Goal: Task Accomplishment & Management: Use online tool/utility

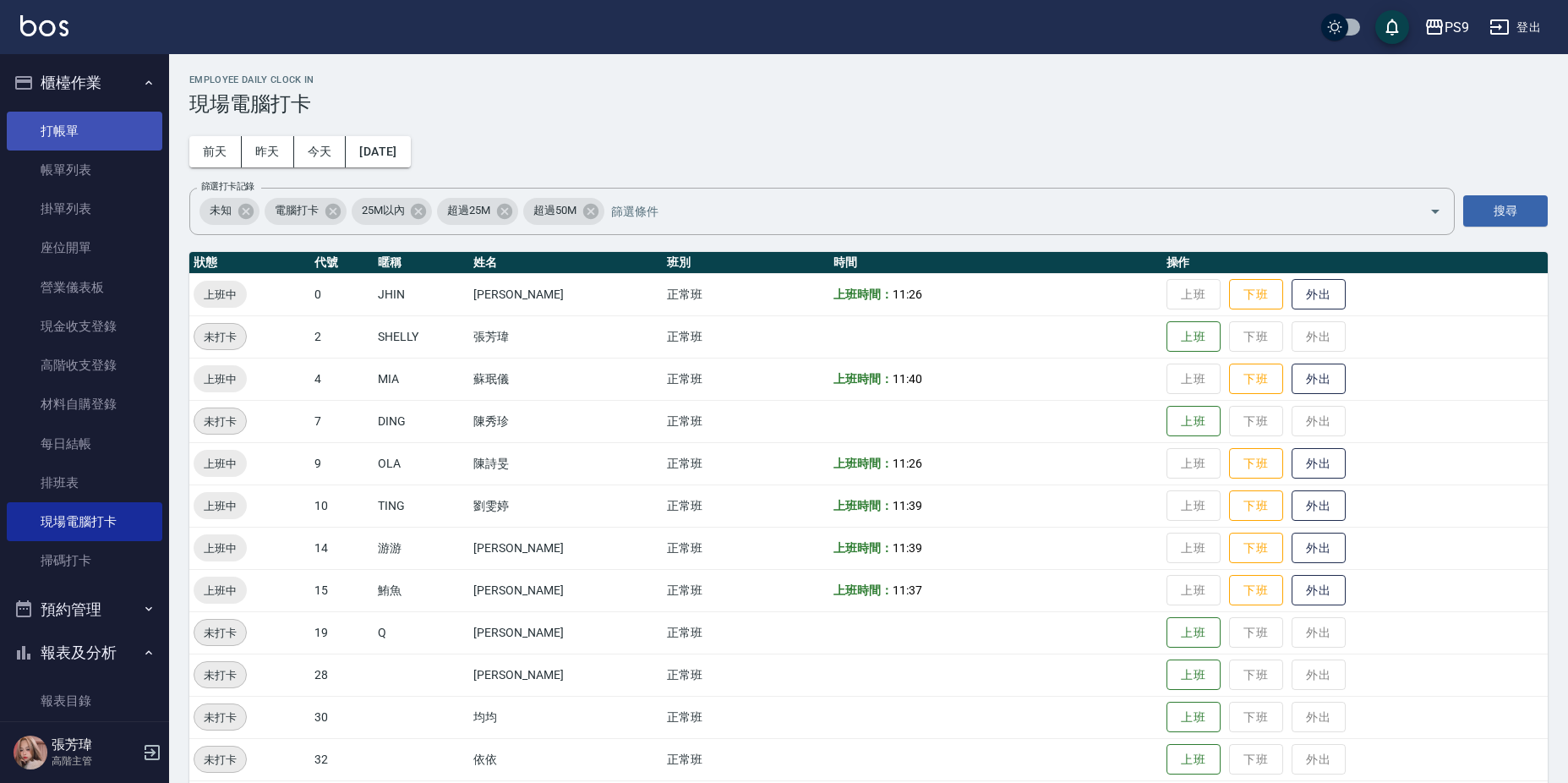
click at [100, 131] on link "打帳單" at bounding box center [85, 131] width 155 height 39
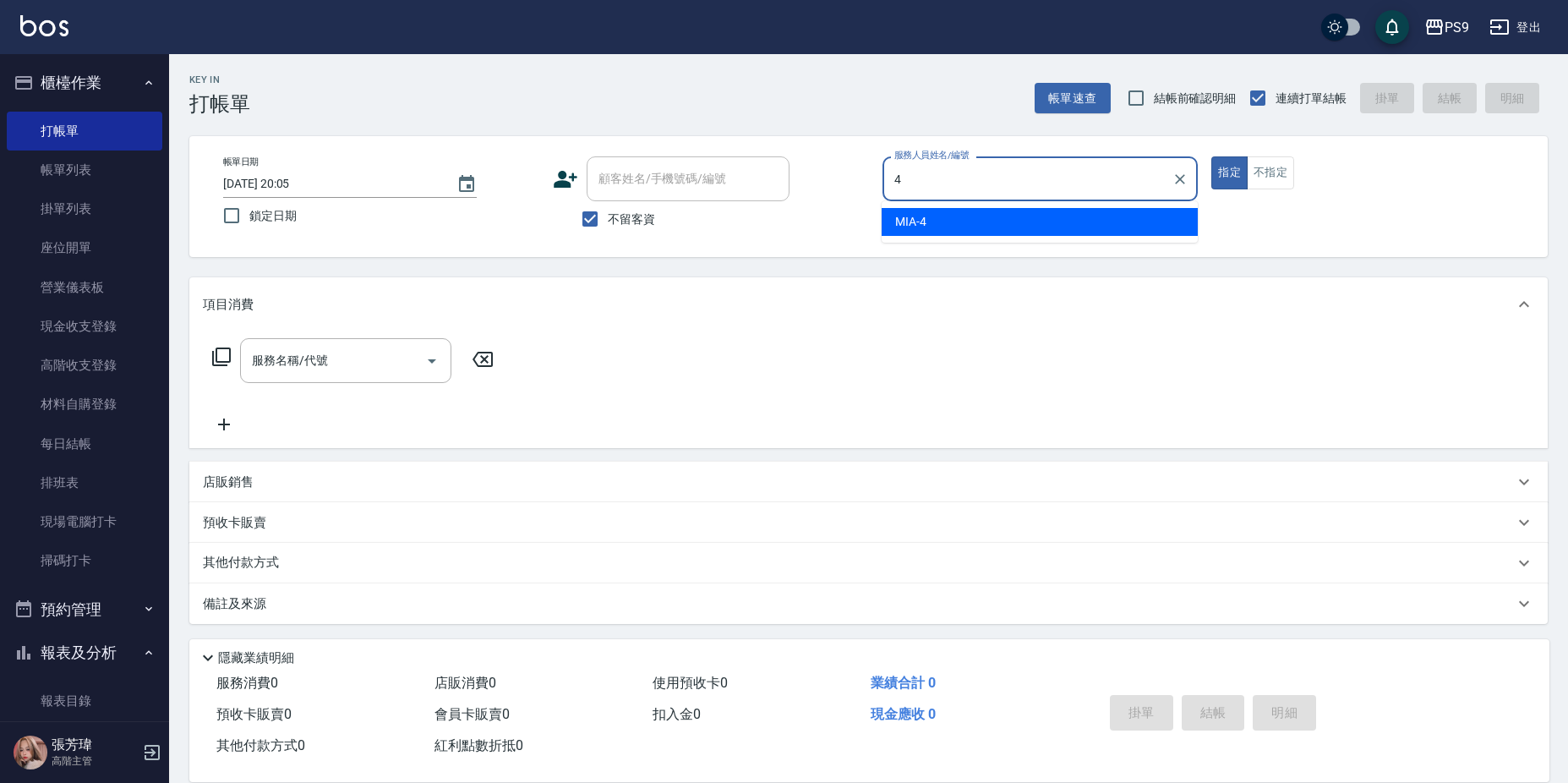
type input "MIA-4"
type button "true"
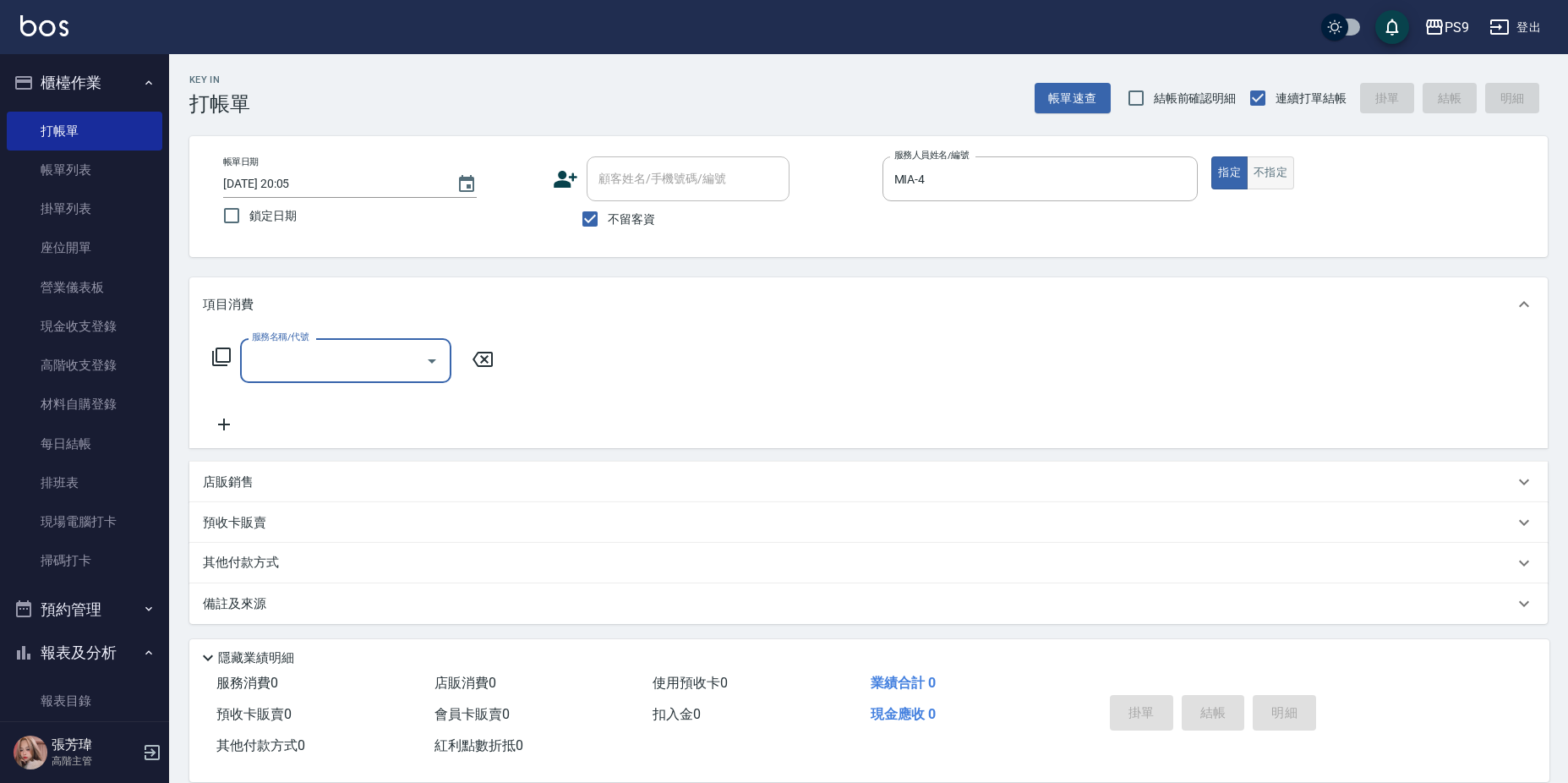
click at [1274, 184] on button "不指定" at bounding box center [1270, 172] width 48 height 33
type button "false"
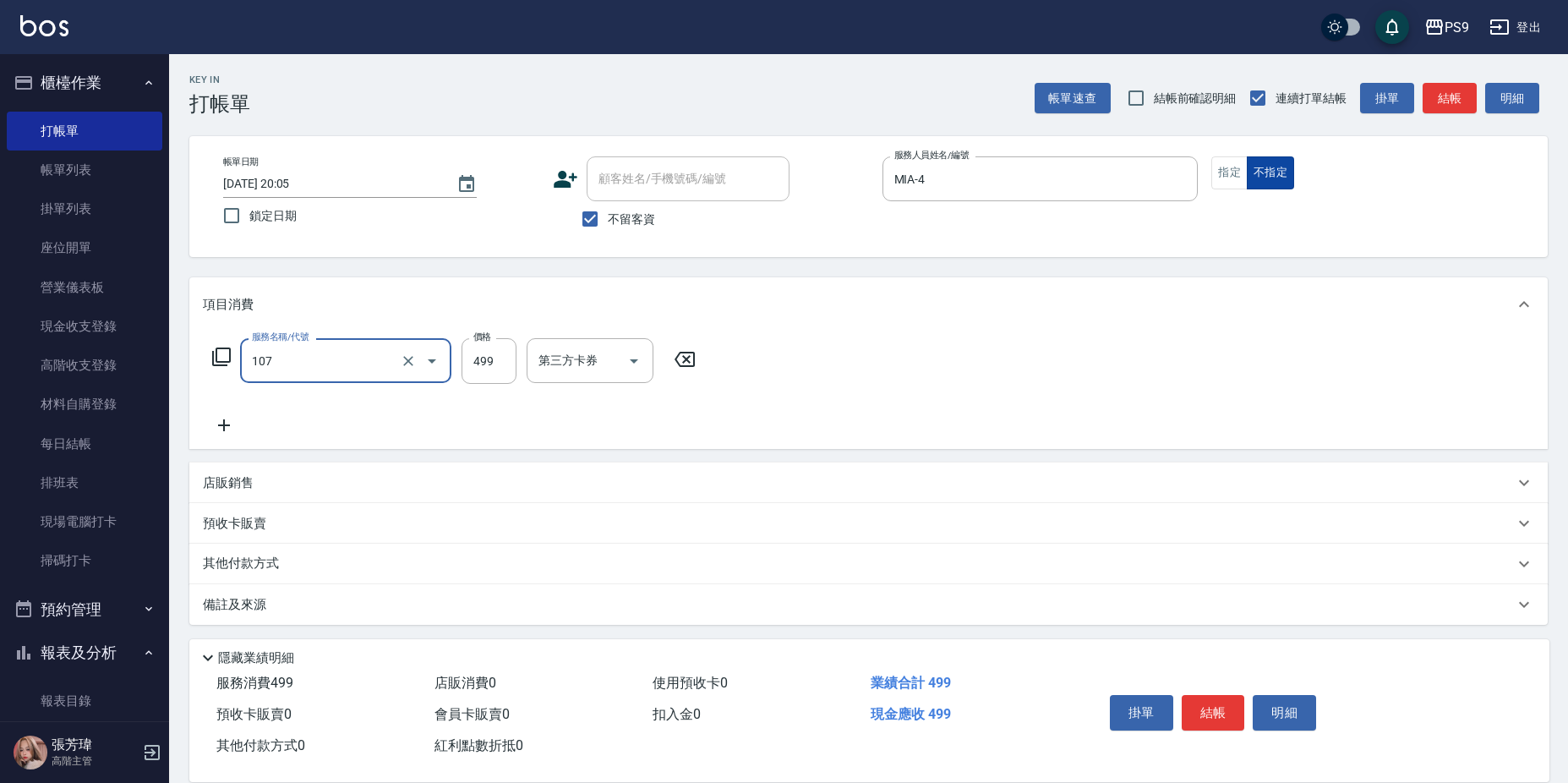
type input "舒活(107)"
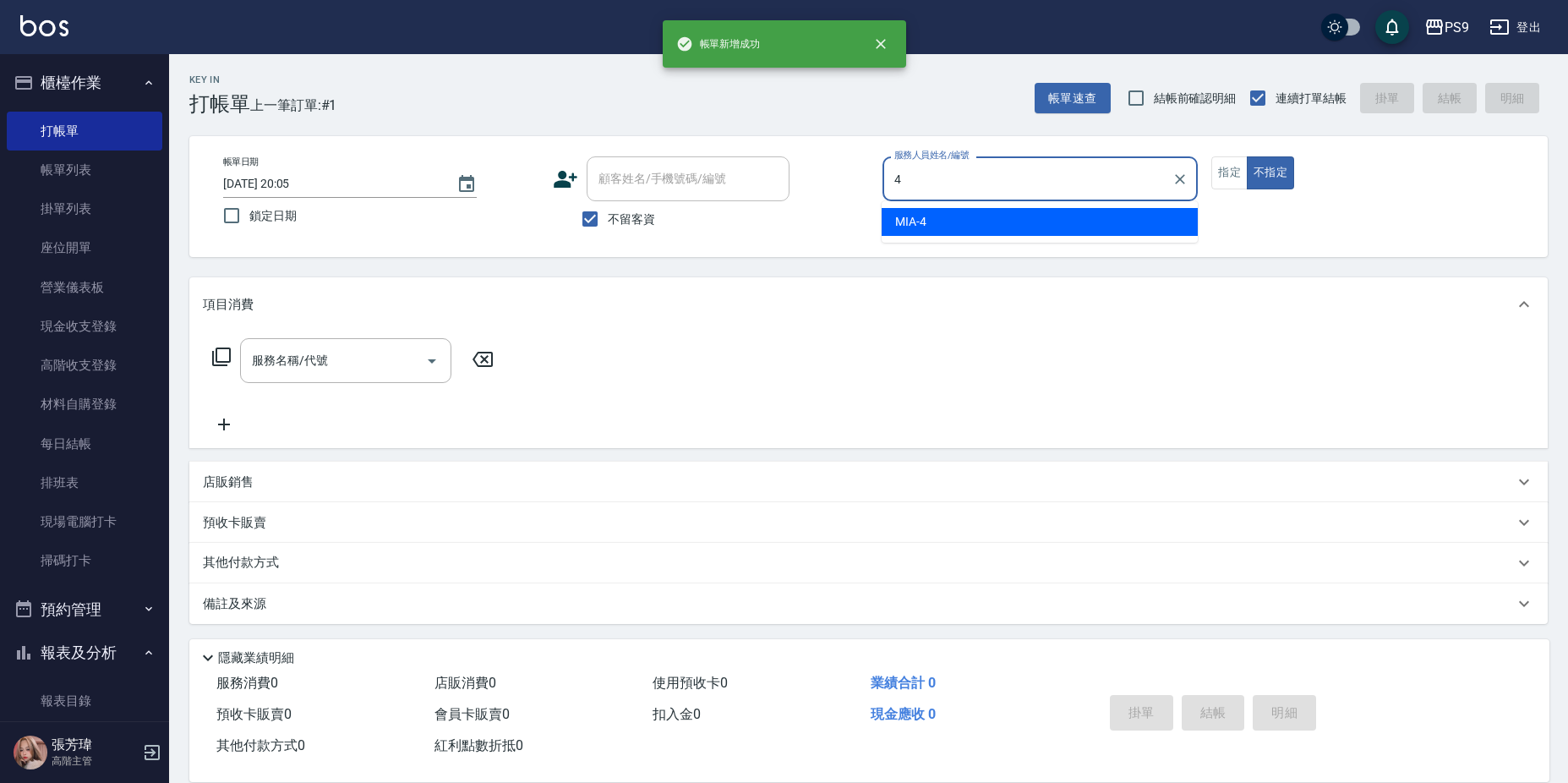
type input "MIA-4"
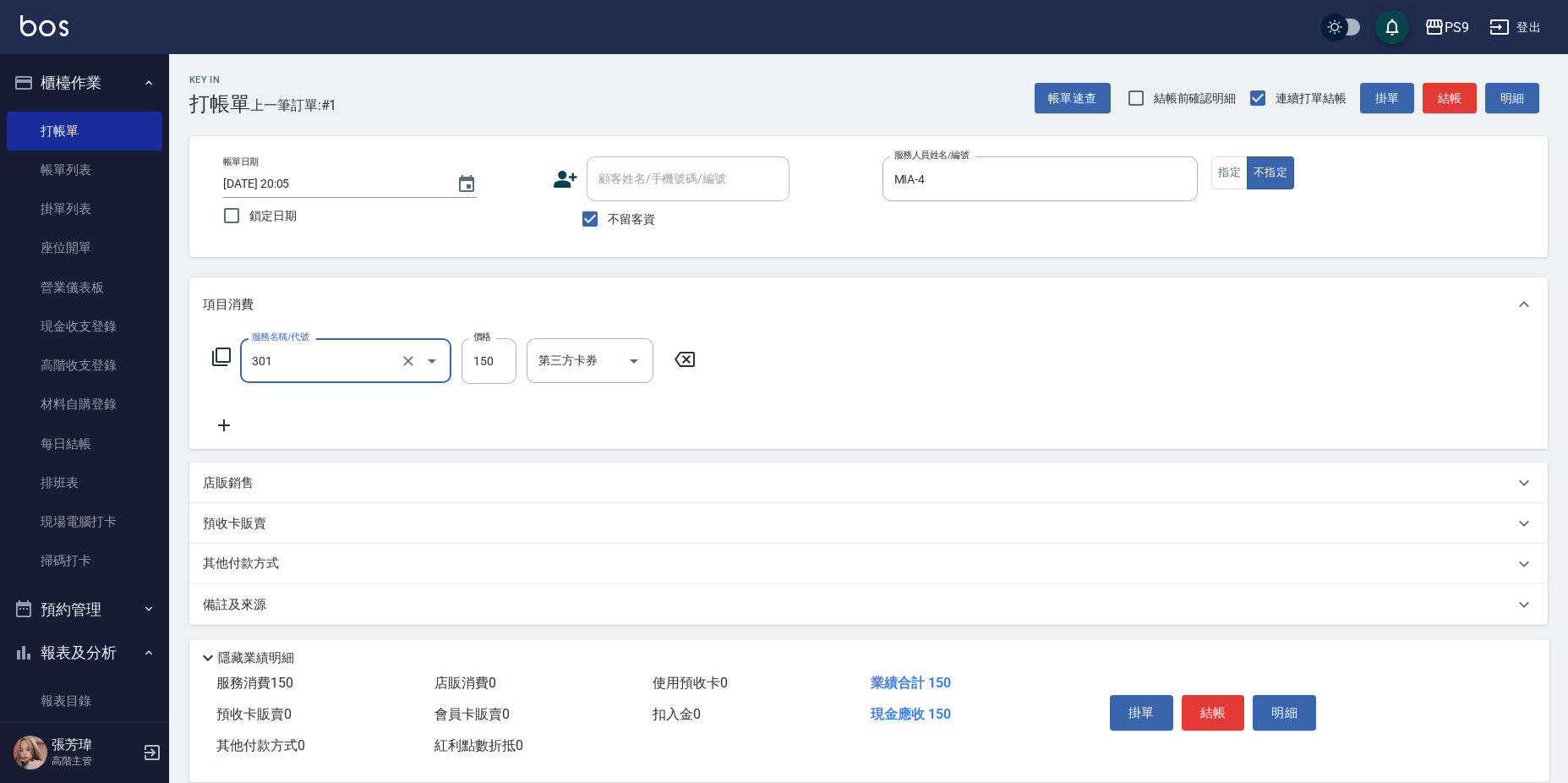
type input "剪-150(301)"
type input "300"
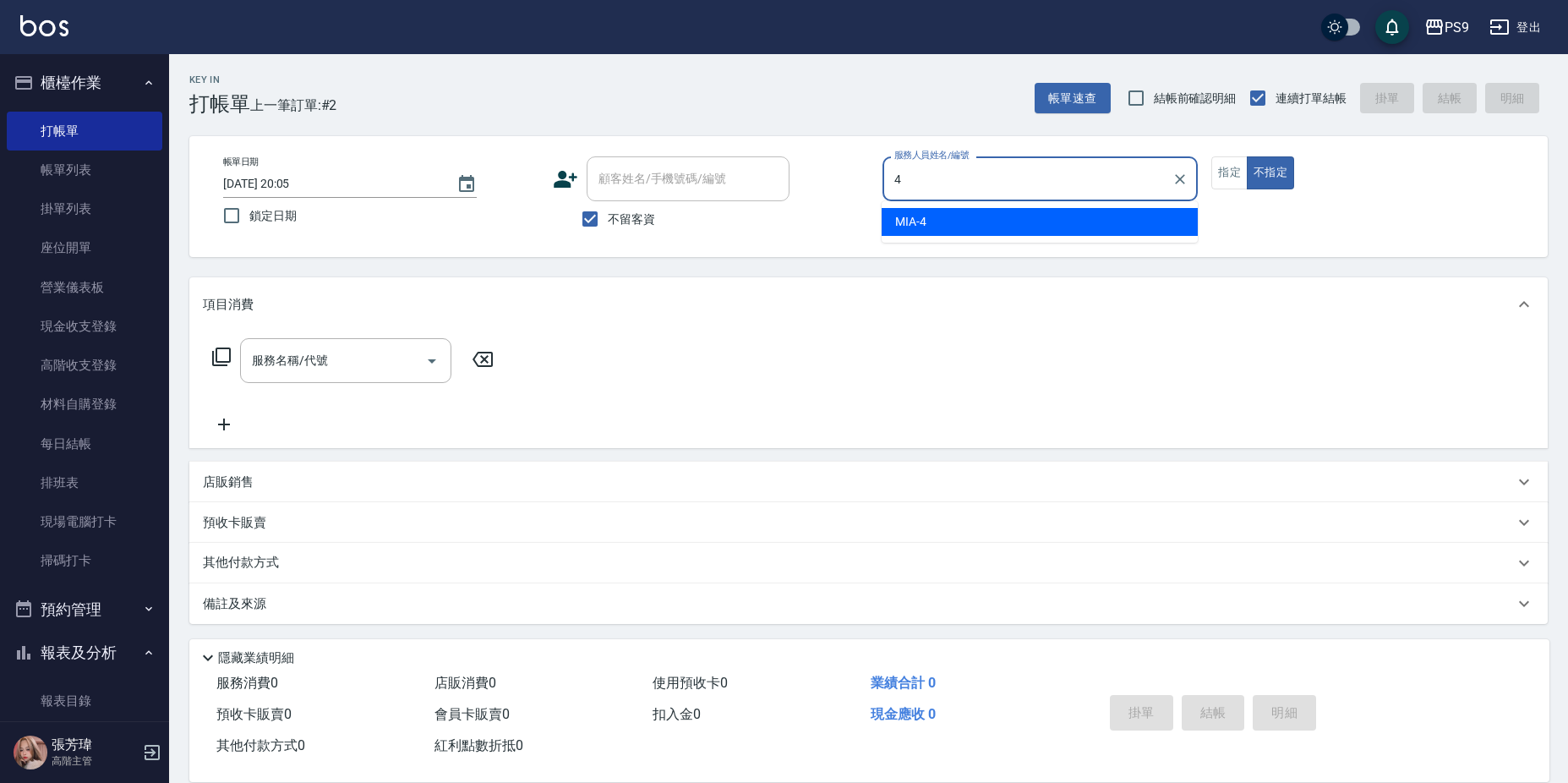
type input "MIA-4"
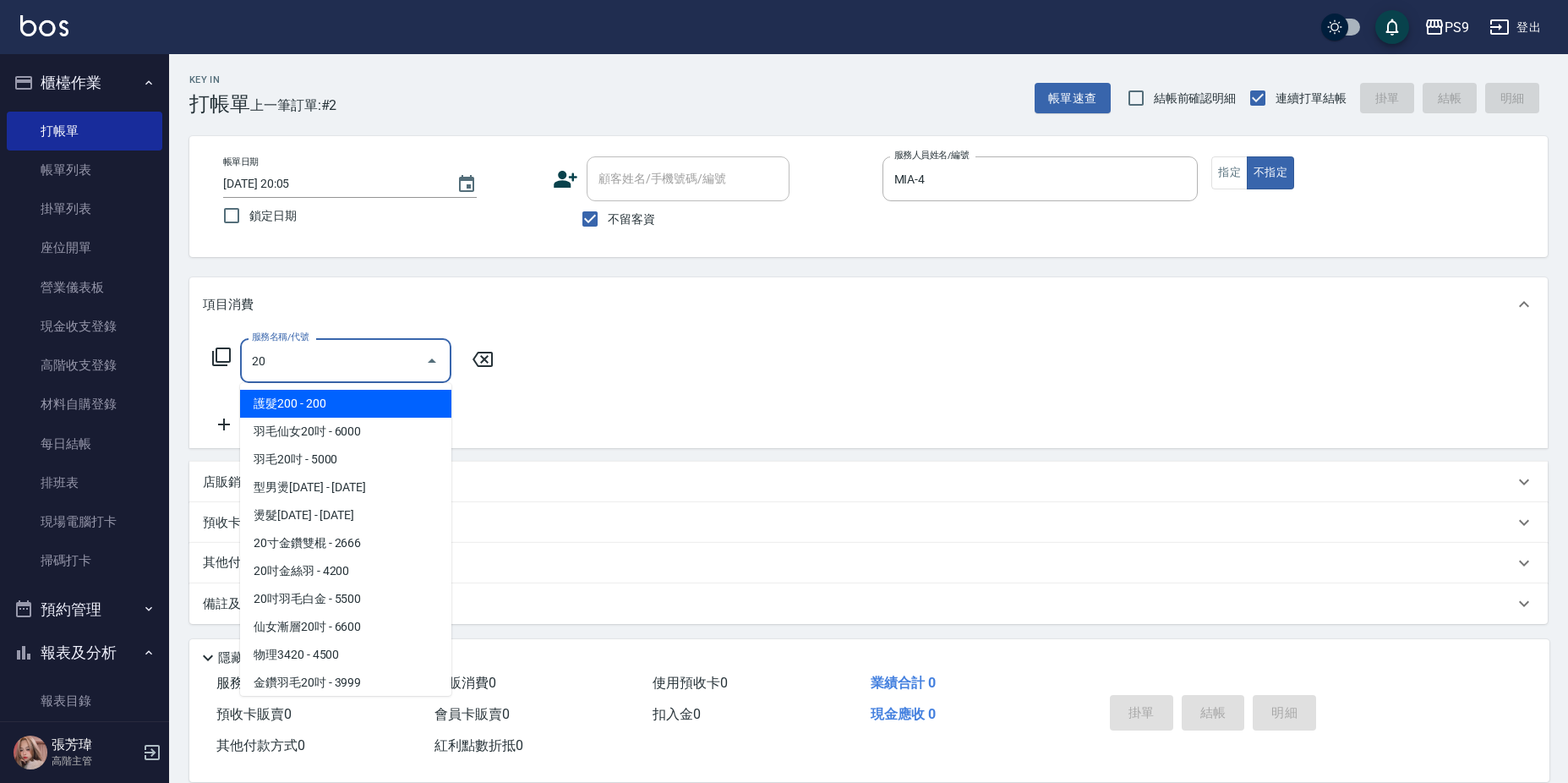
type input "2"
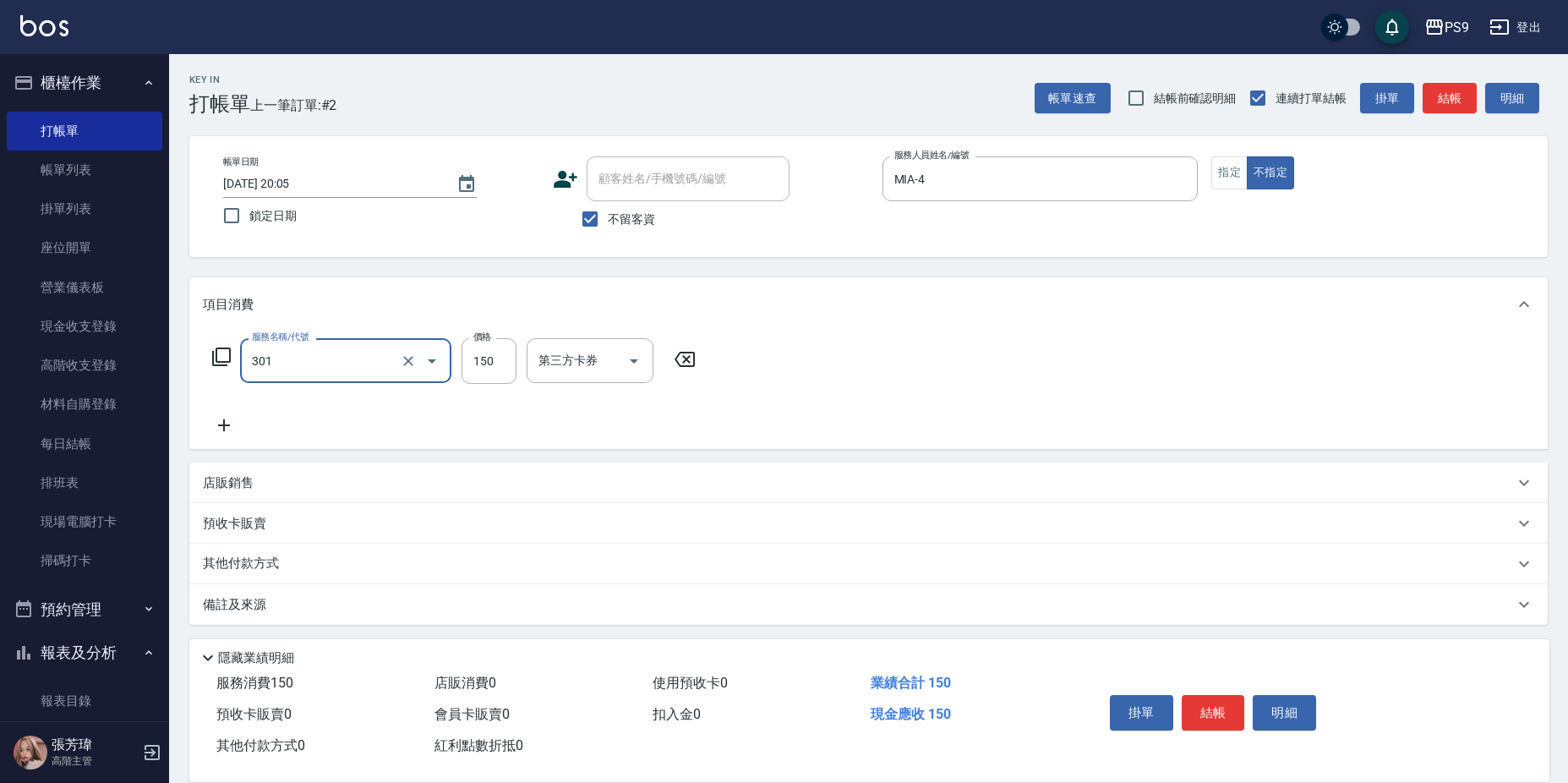
type input "剪-150(301)"
type input "300"
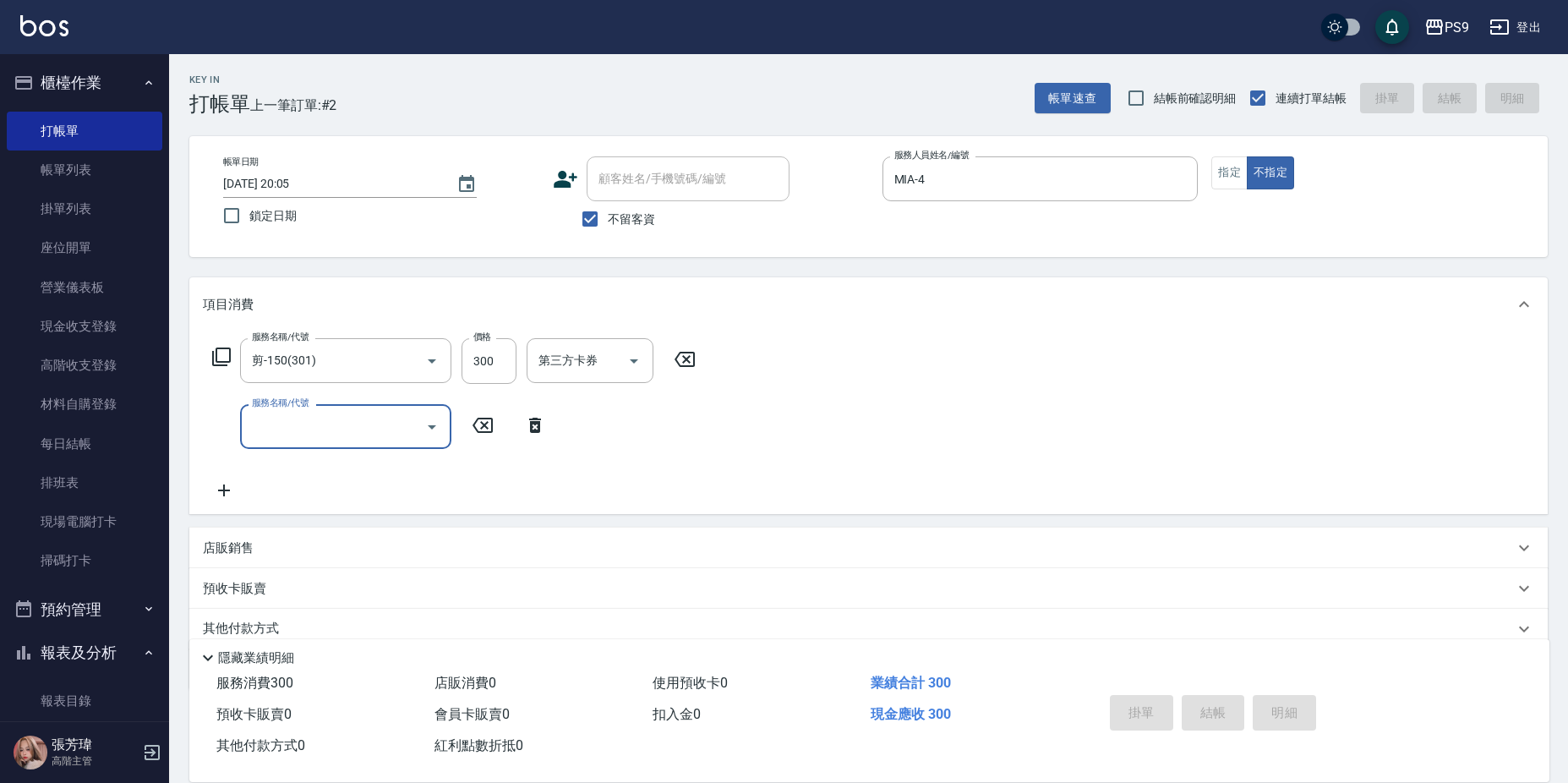
type input "[DATE] 20:06"
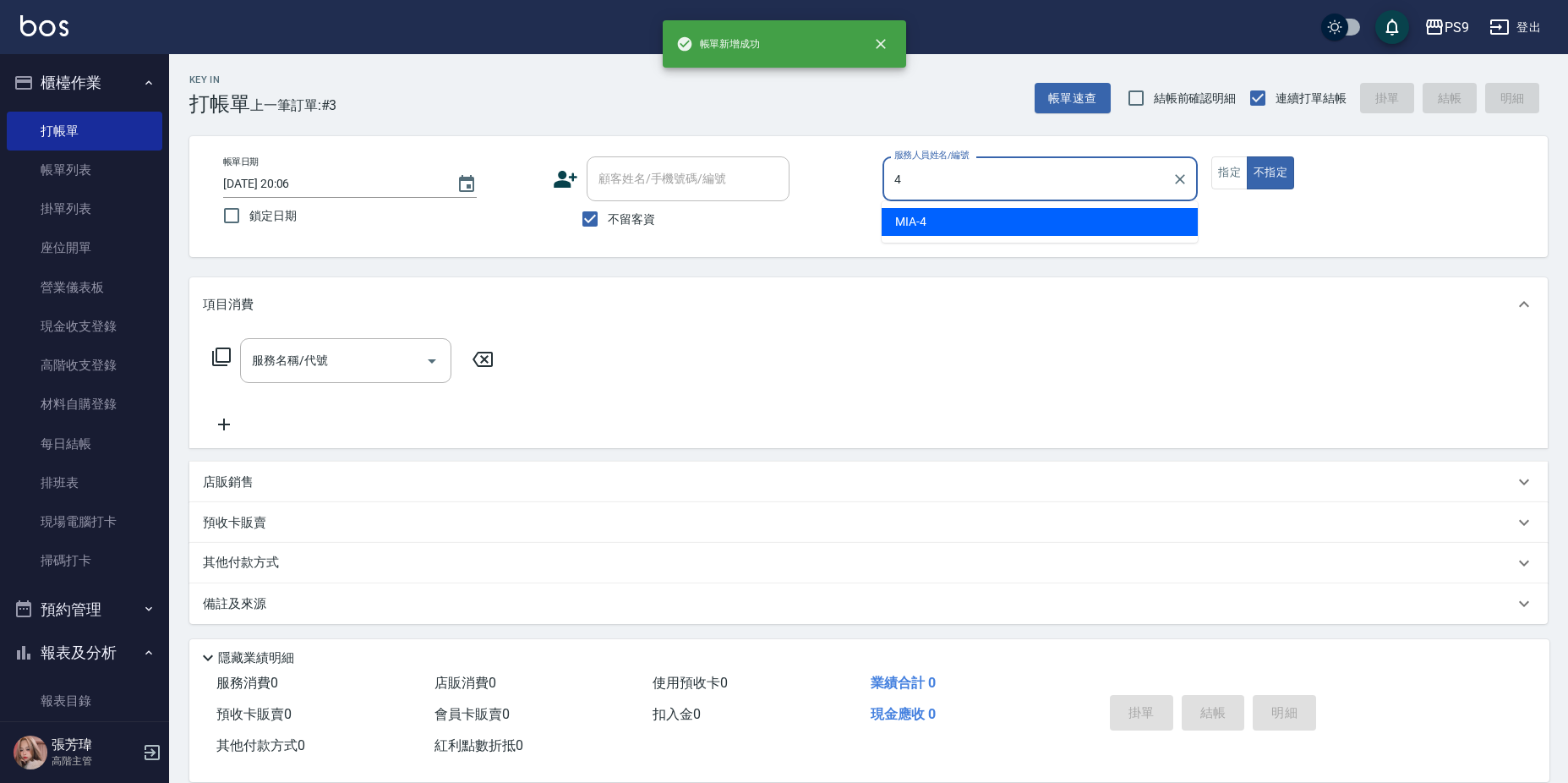
type input "MIA-4"
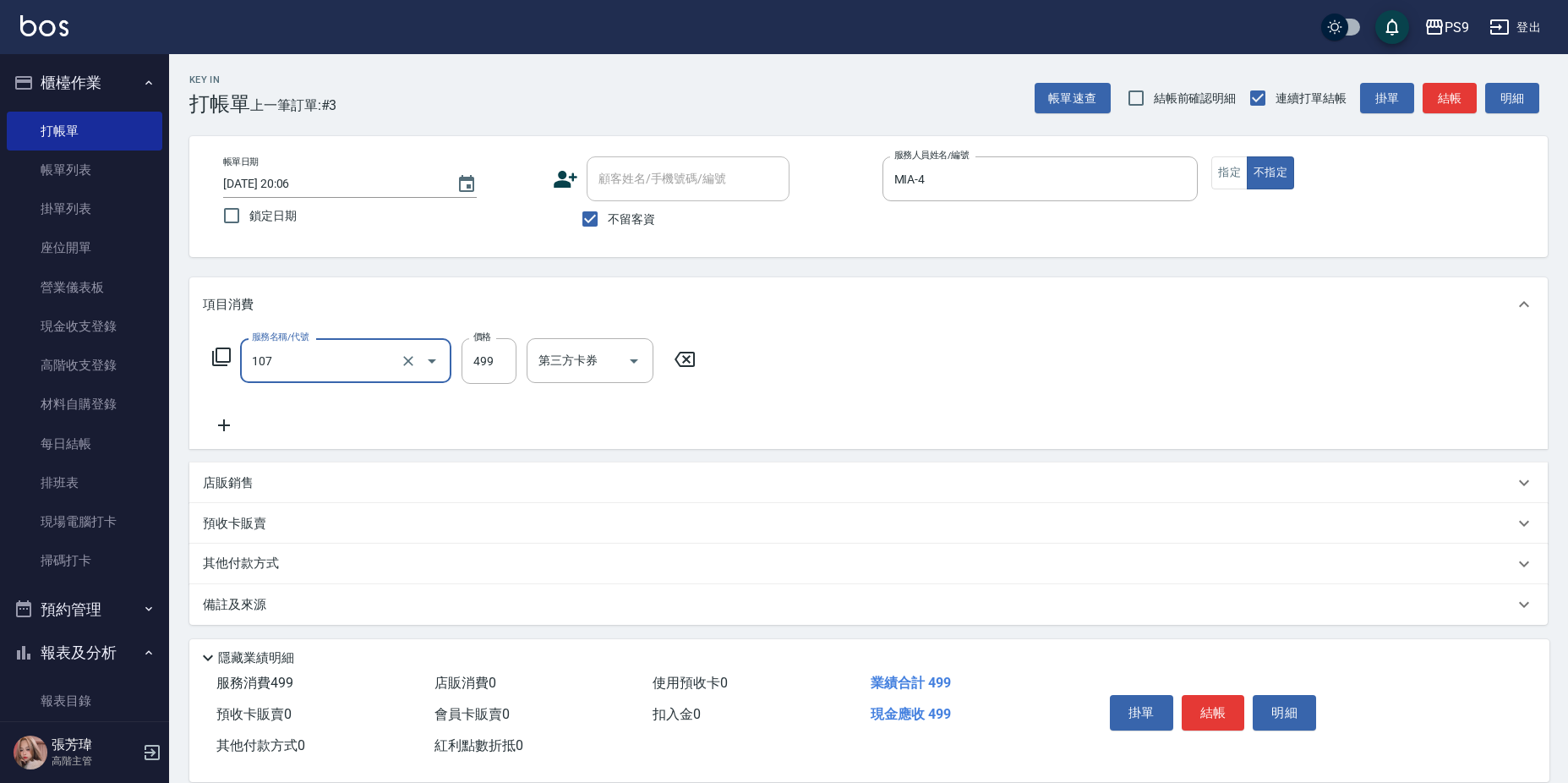
type input "舒活(107)"
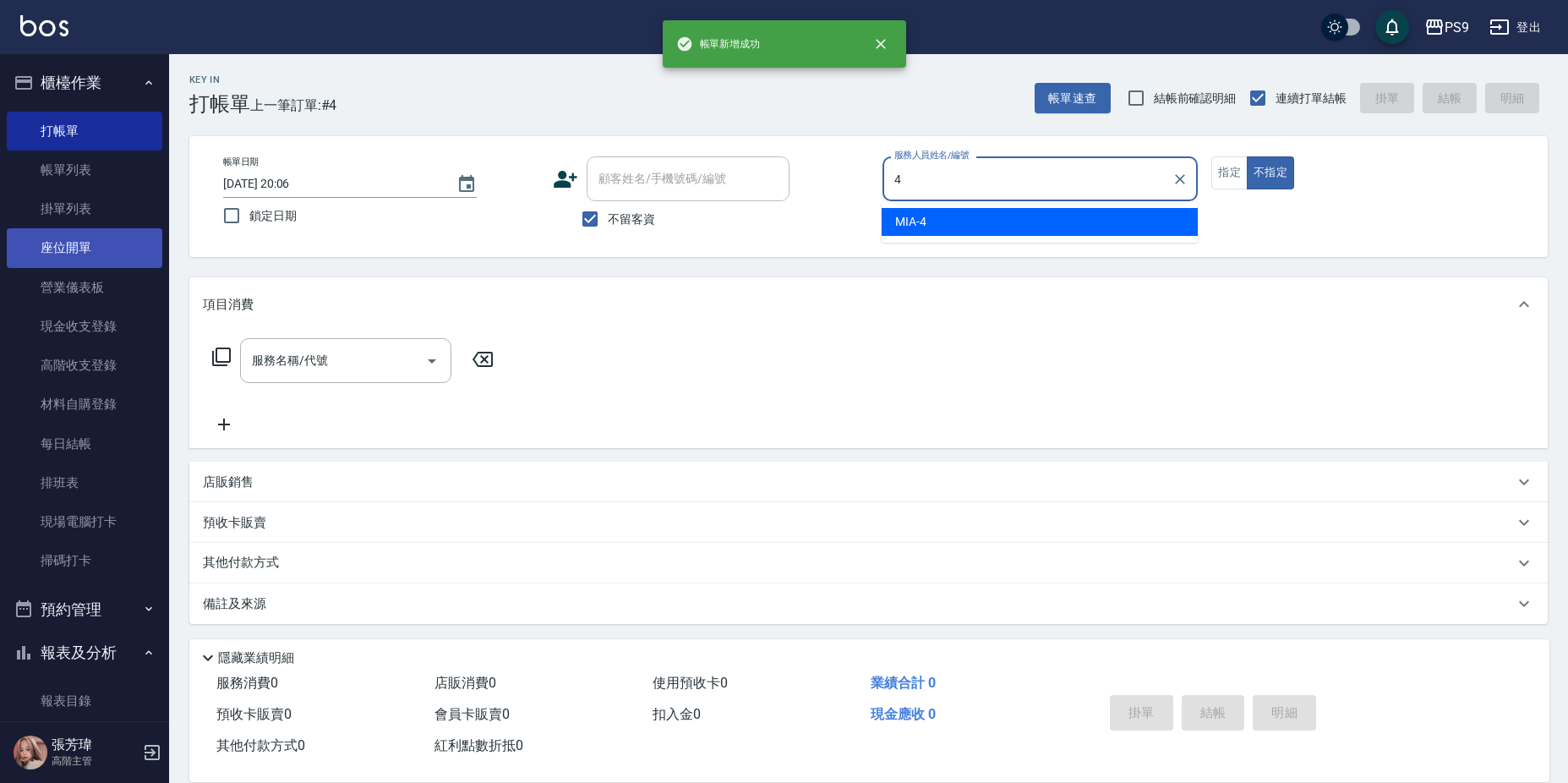
type input "MIA-4"
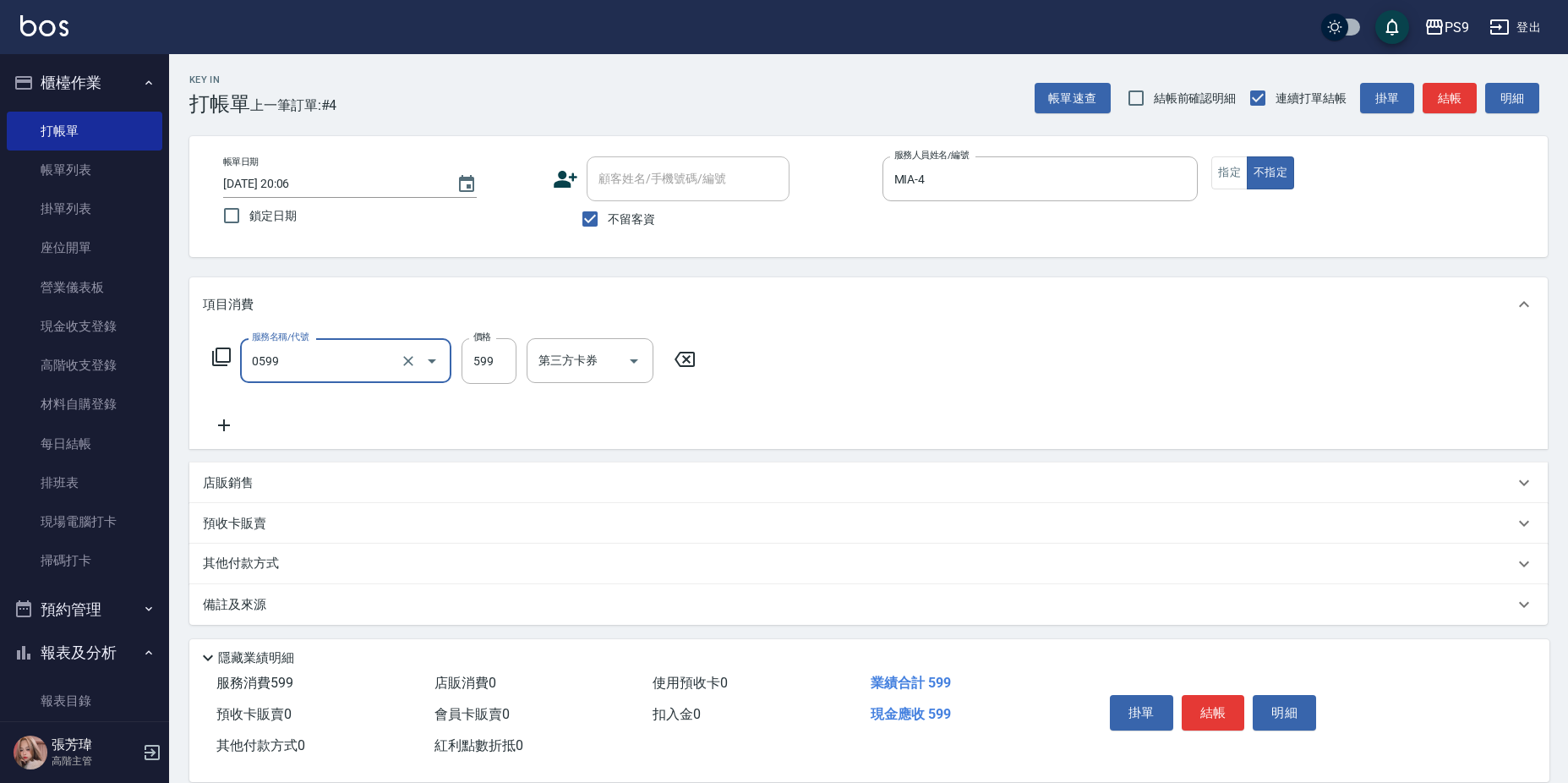
type input "[PERSON_NAME]599(0599)"
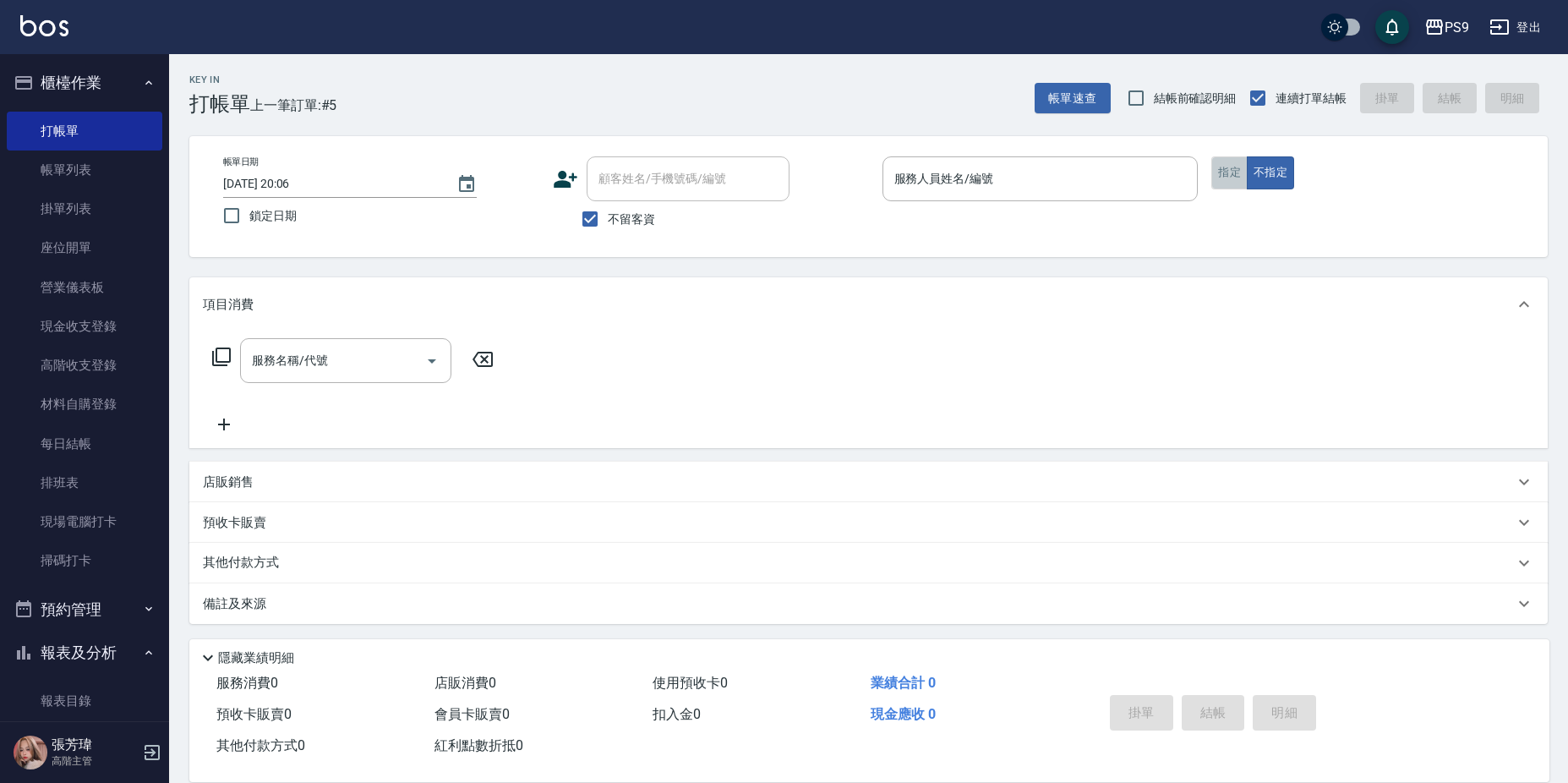
click at [1235, 166] on button "指定" at bounding box center [1229, 172] width 36 height 33
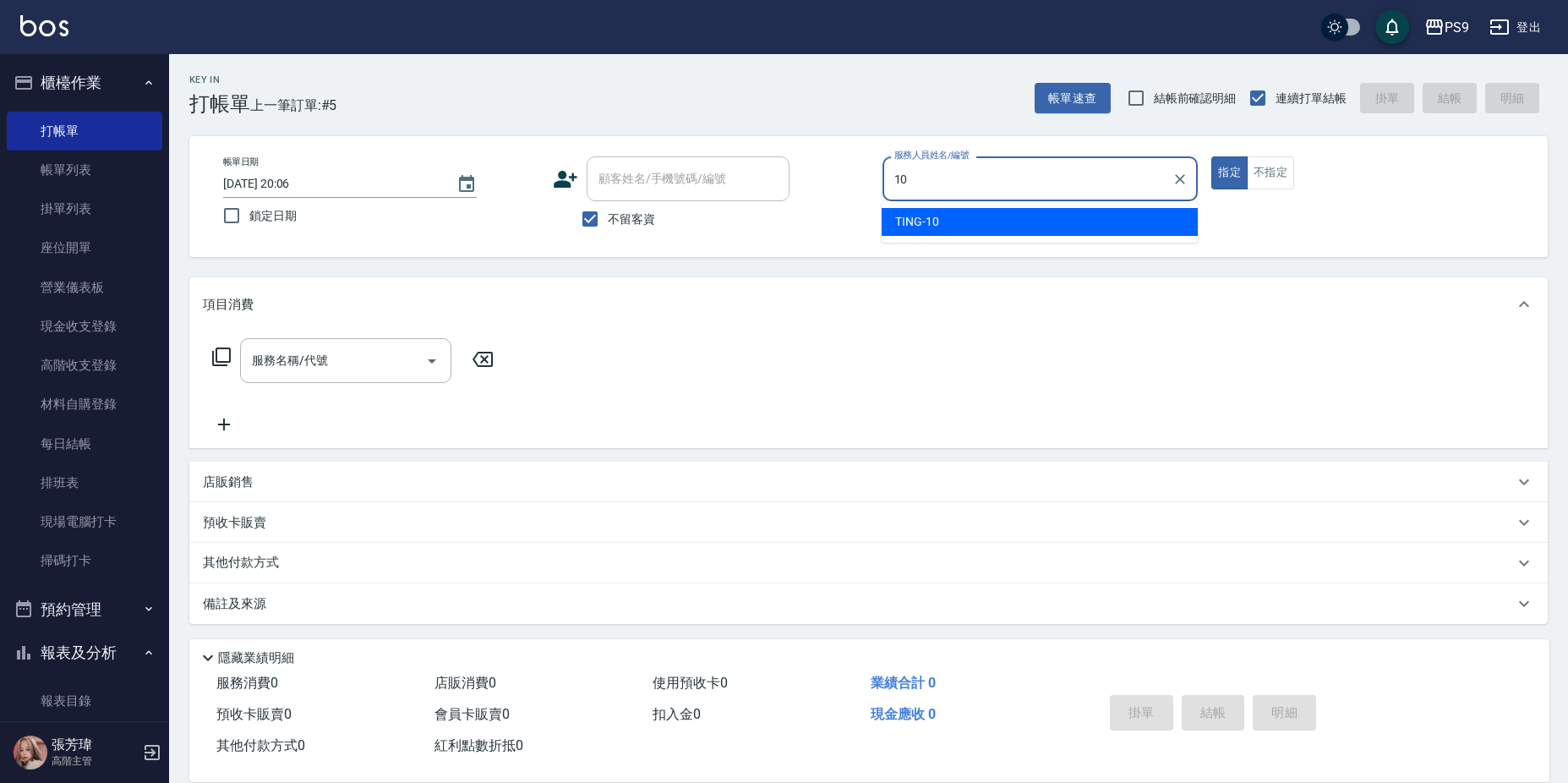
type input "TING-10"
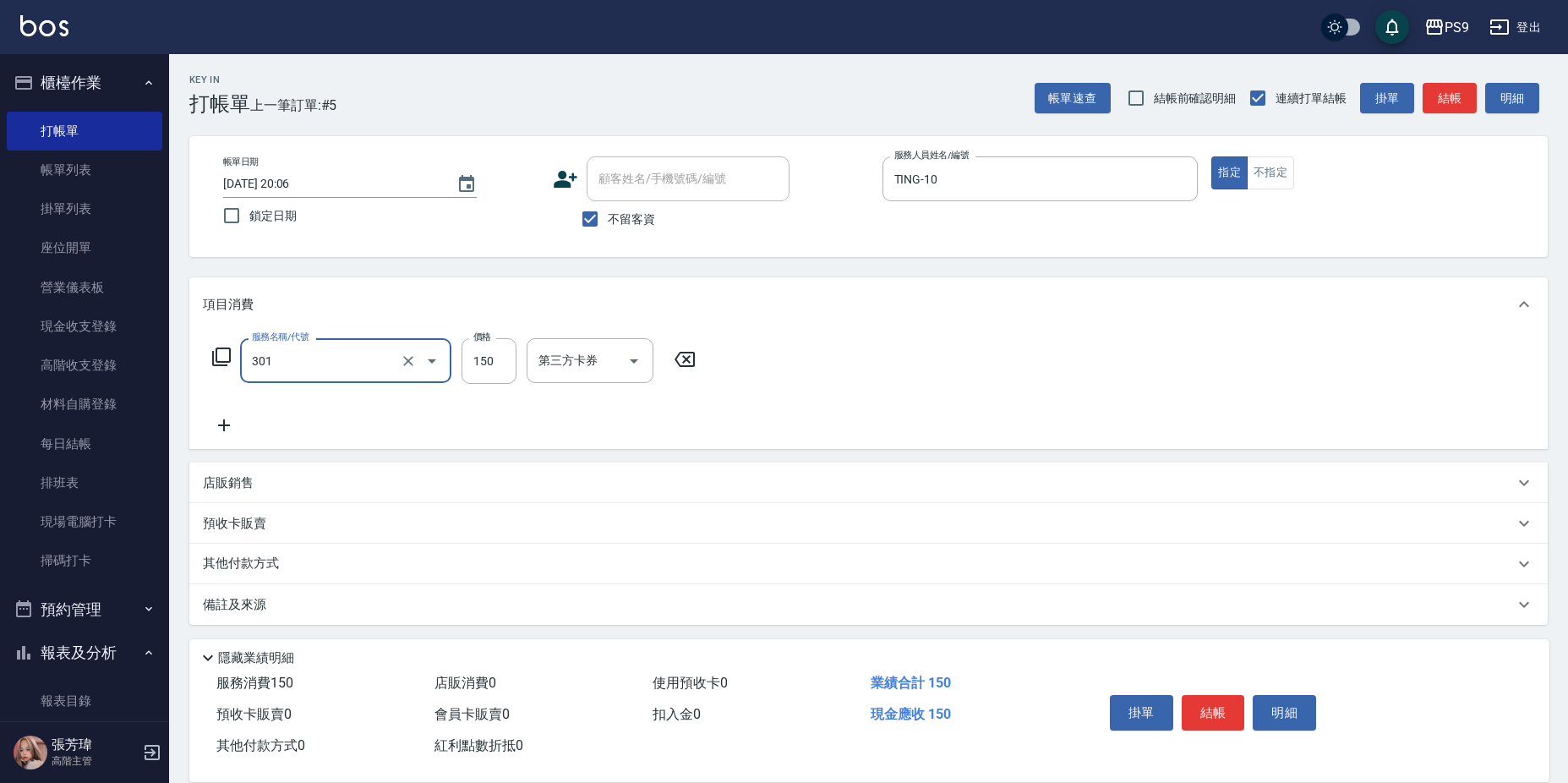
type input "剪-150(301)"
type input "350"
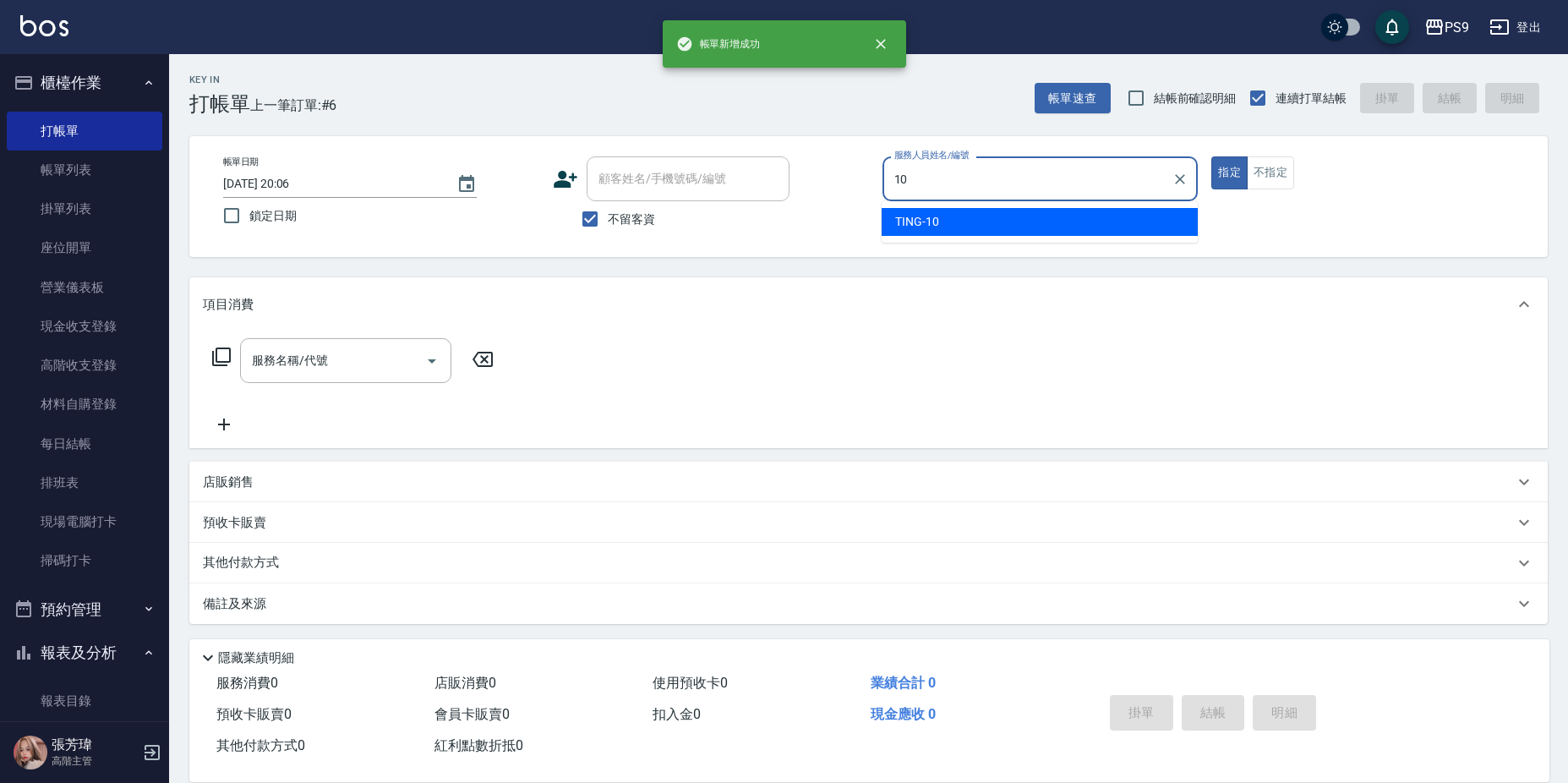
type input "TING-10"
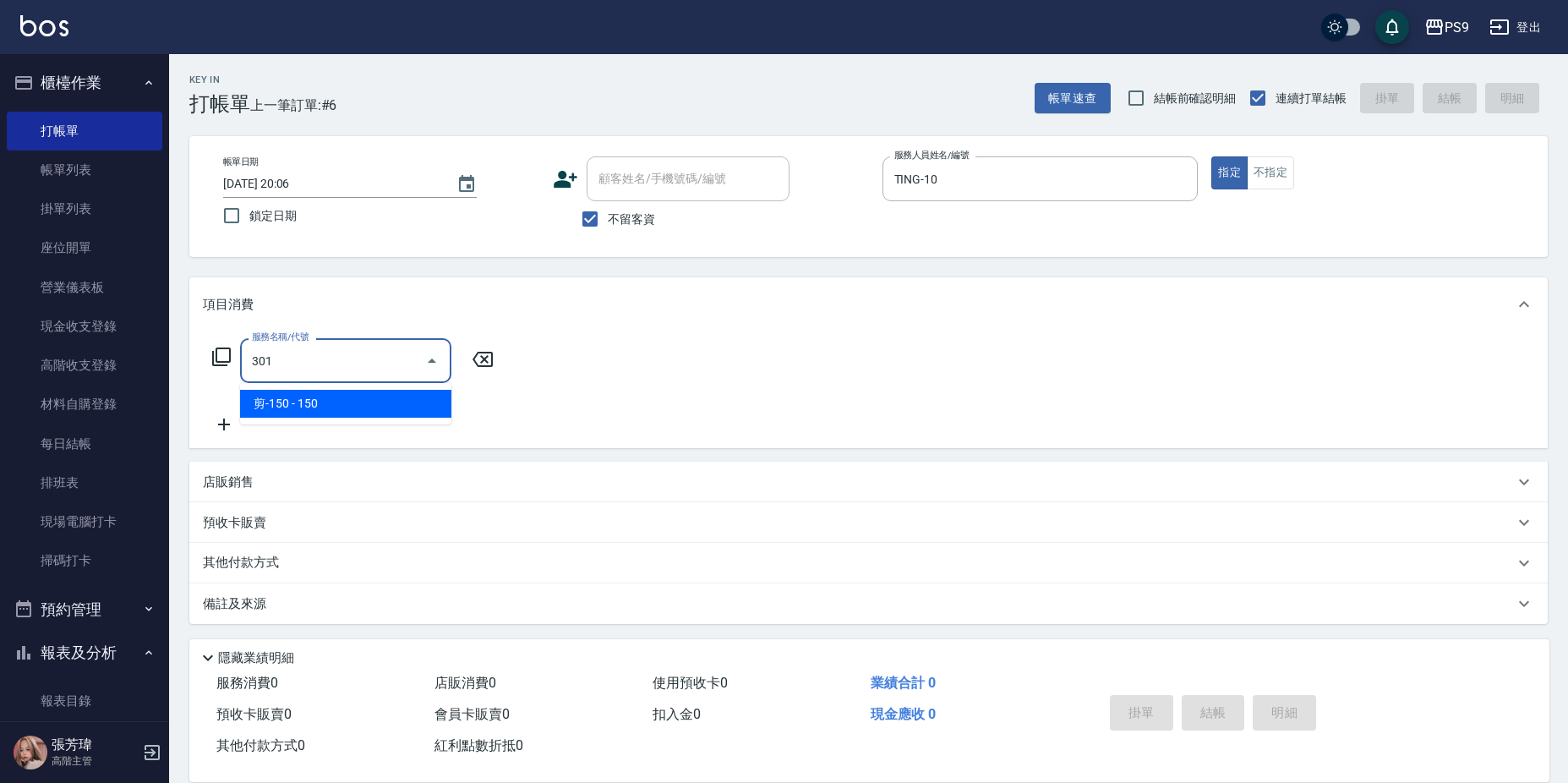
type input "剪-150(301)"
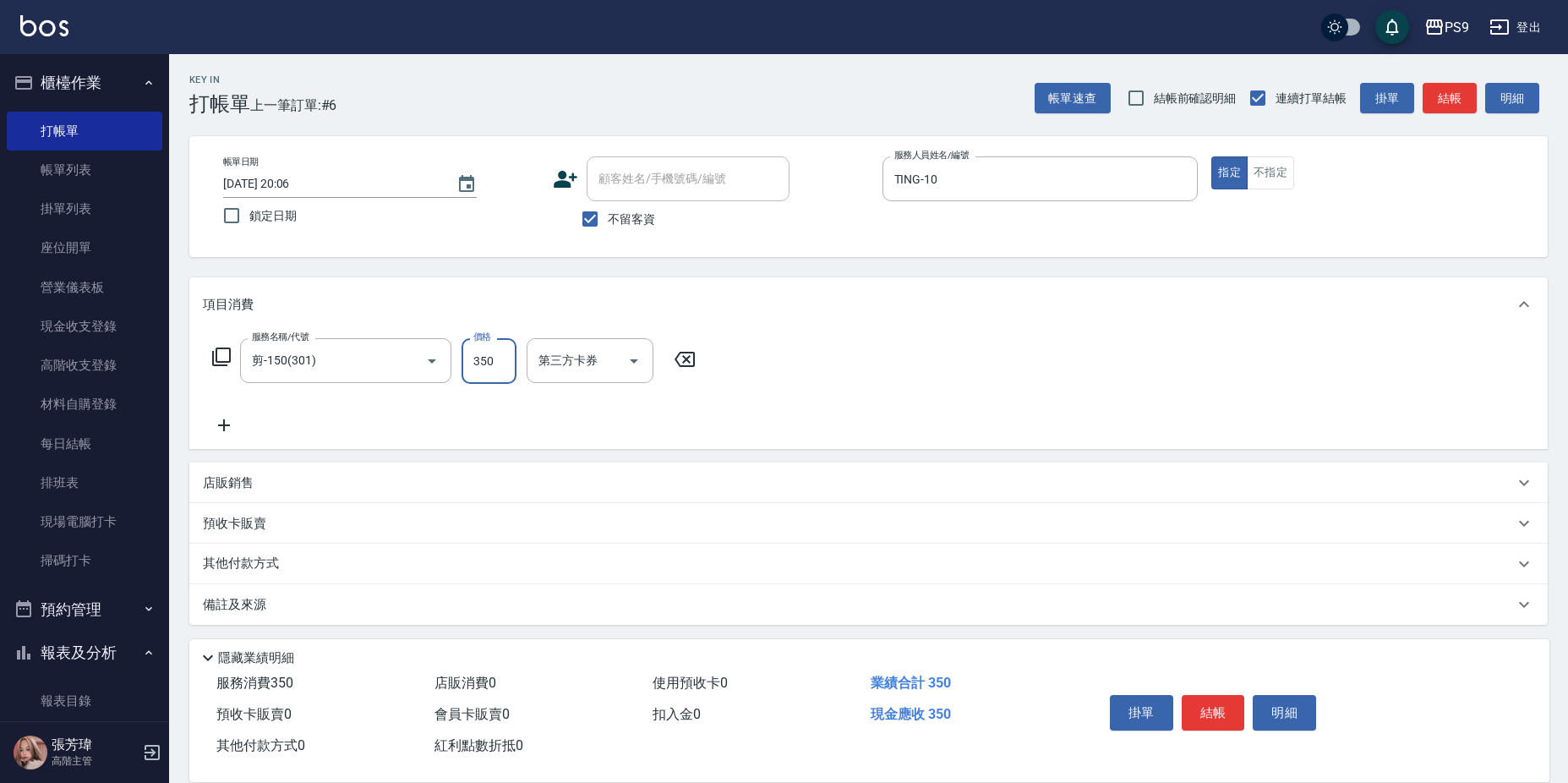
type input "350"
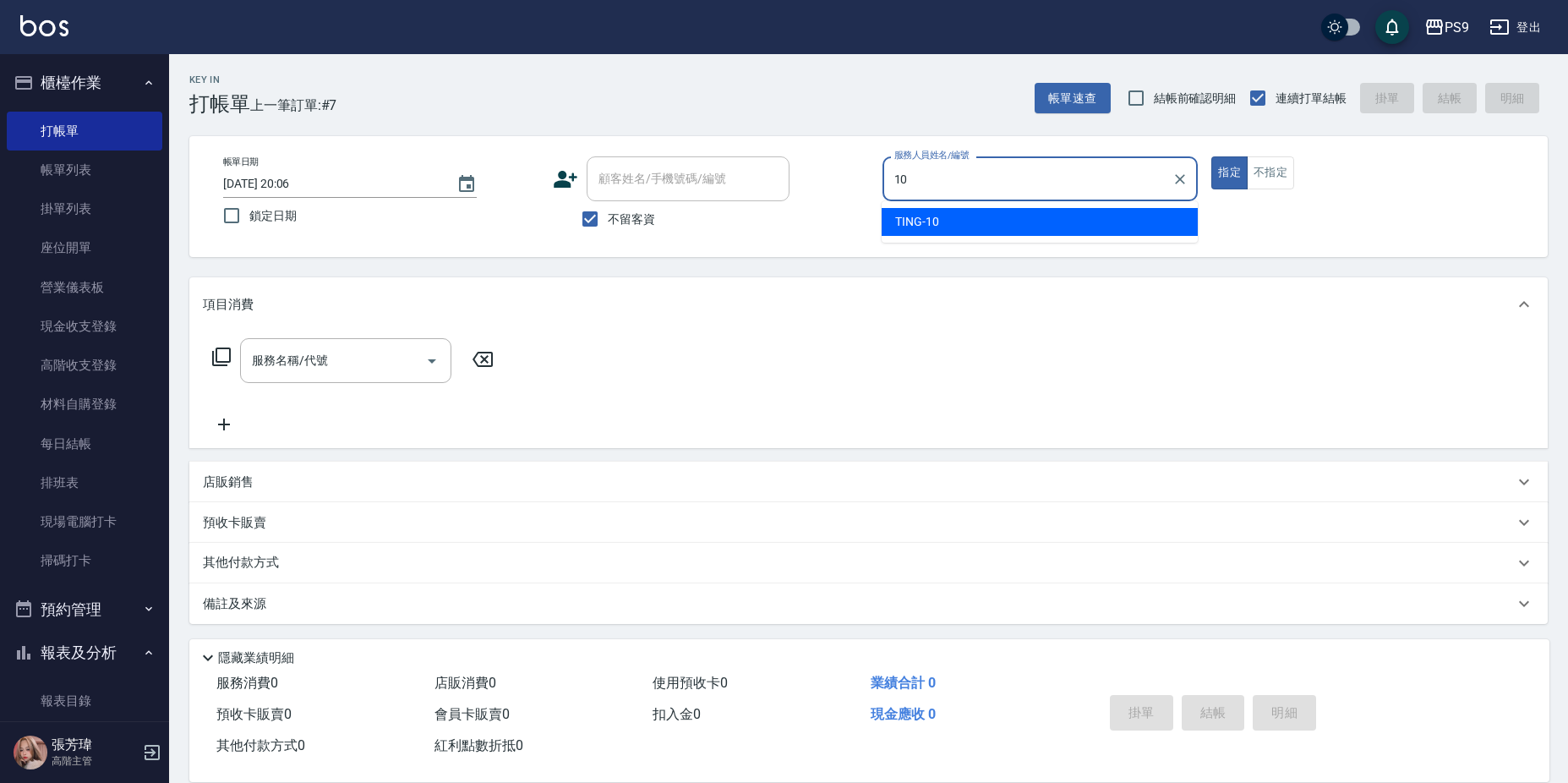
type input "TING-10"
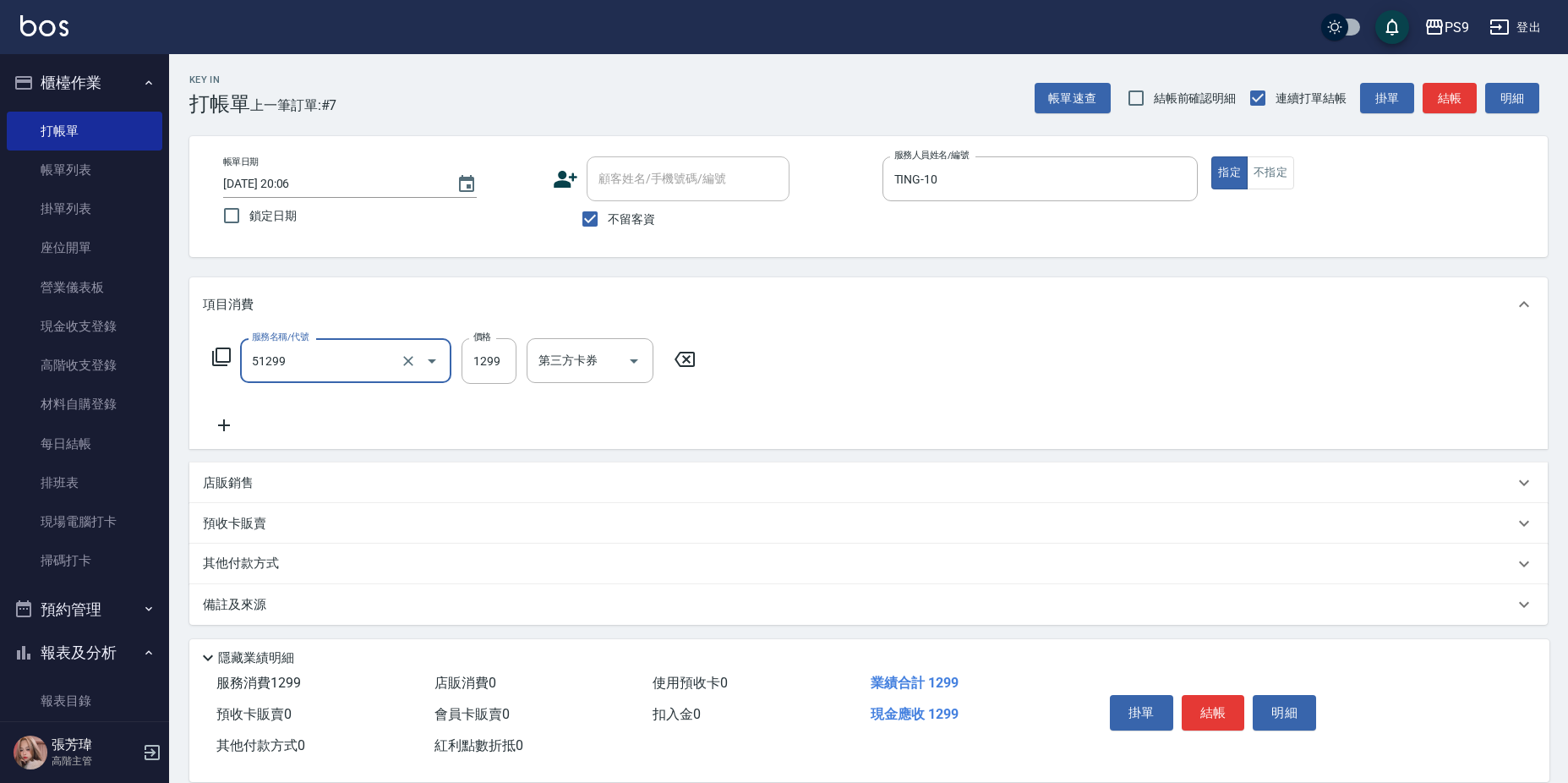
type input "2A燙髮套餐(51299)"
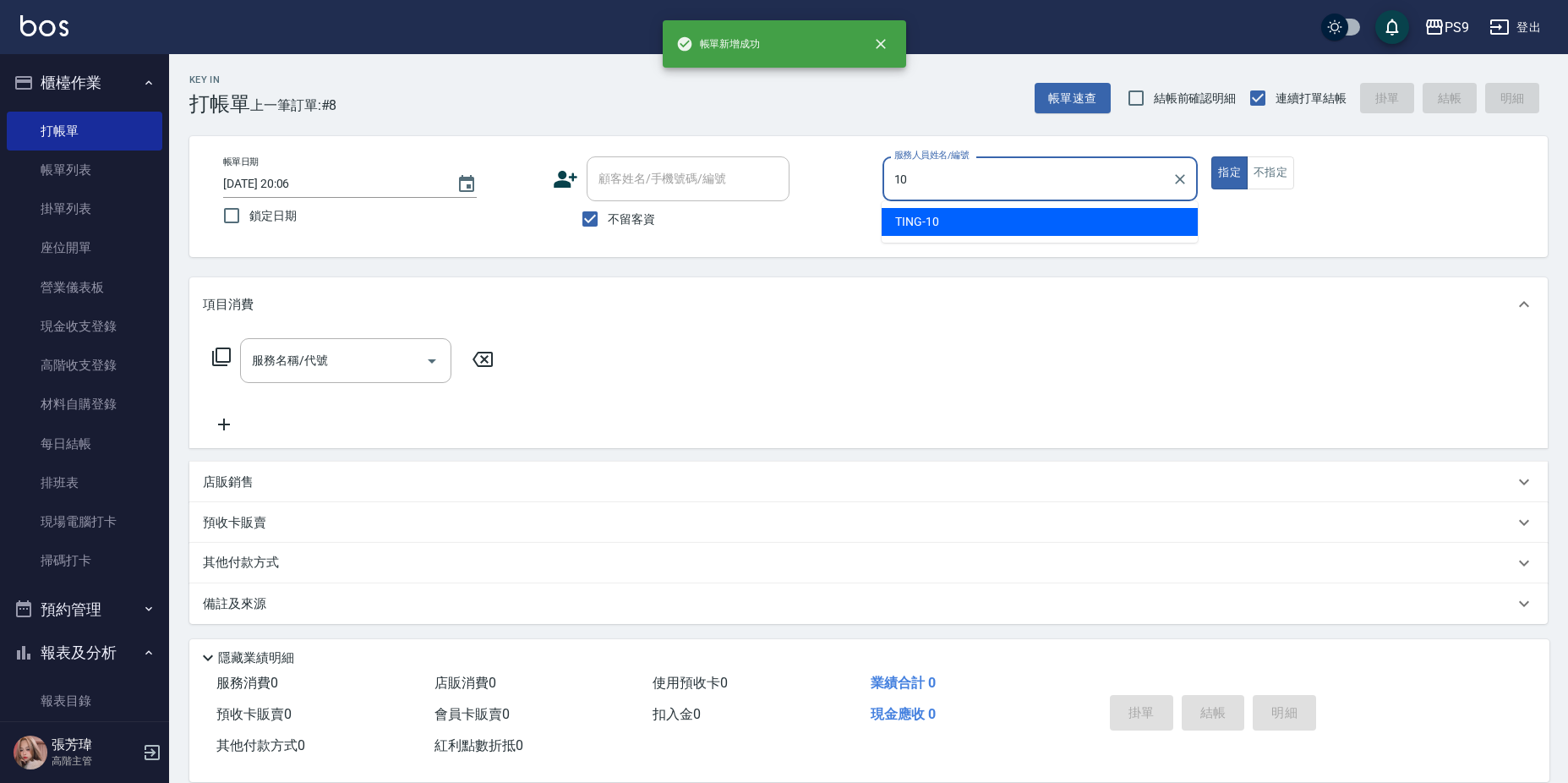
type input "TING-10"
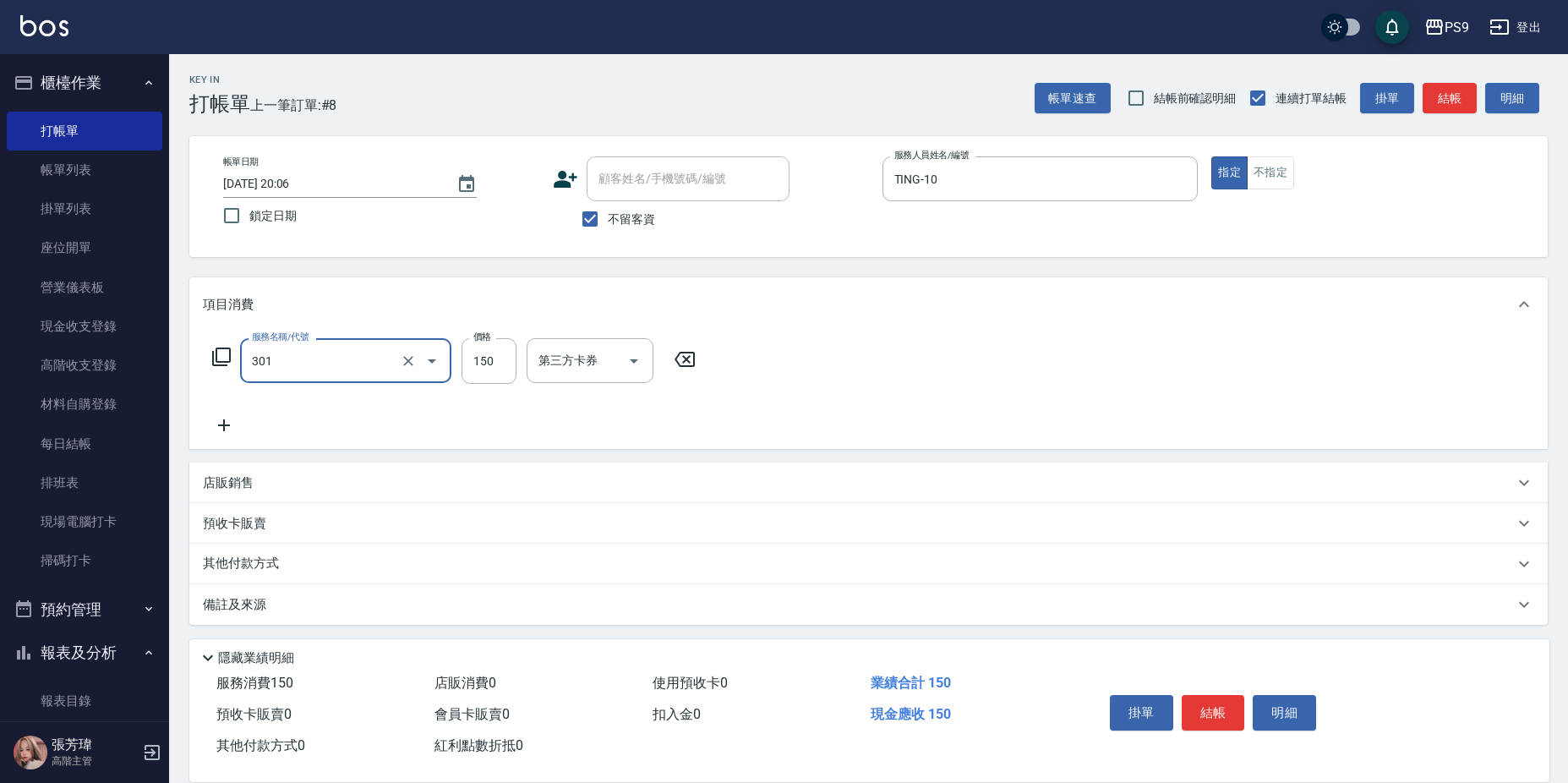
type input "剪-150(301)"
type input "350"
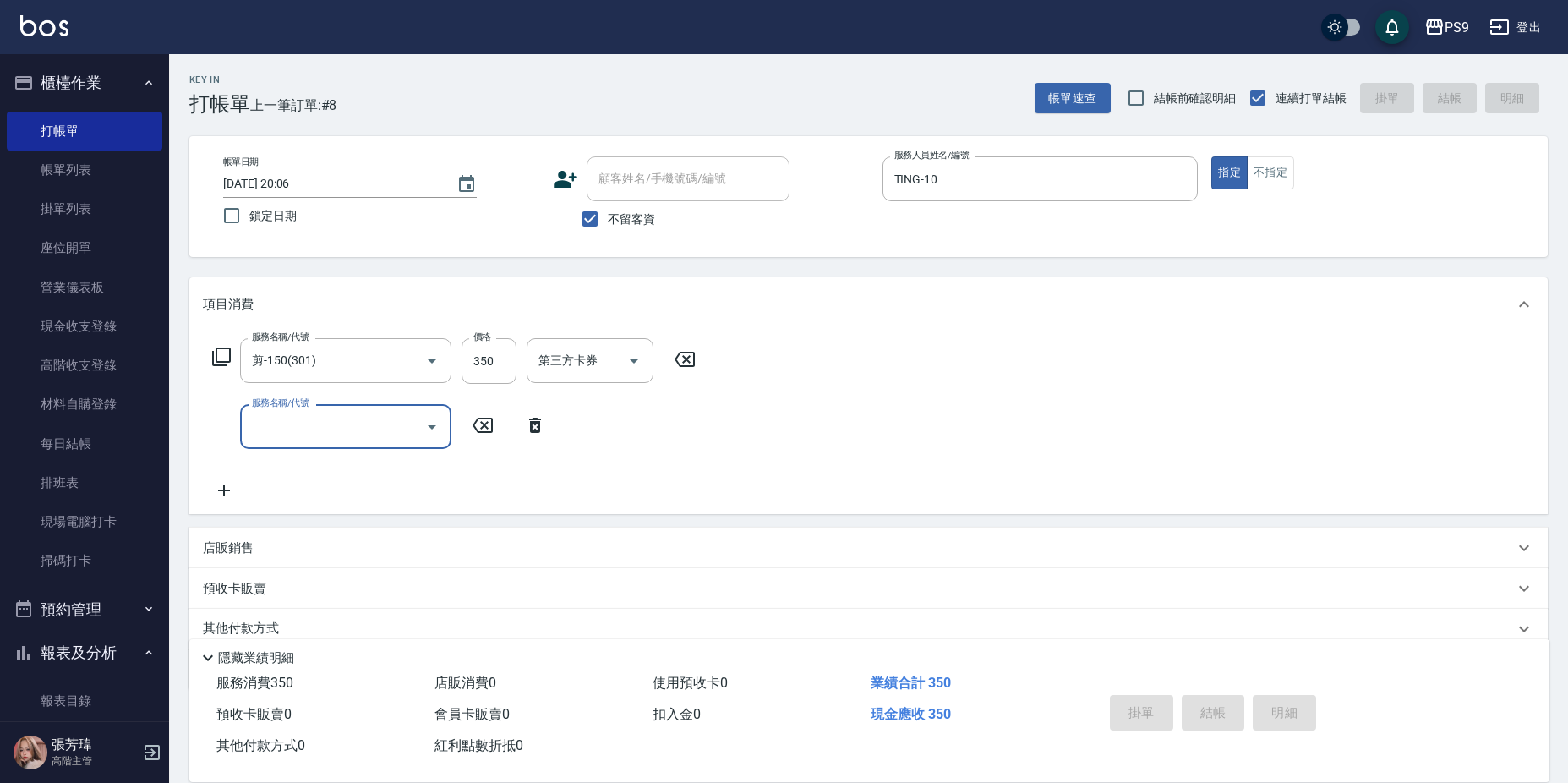
type input "[DATE] 20:07"
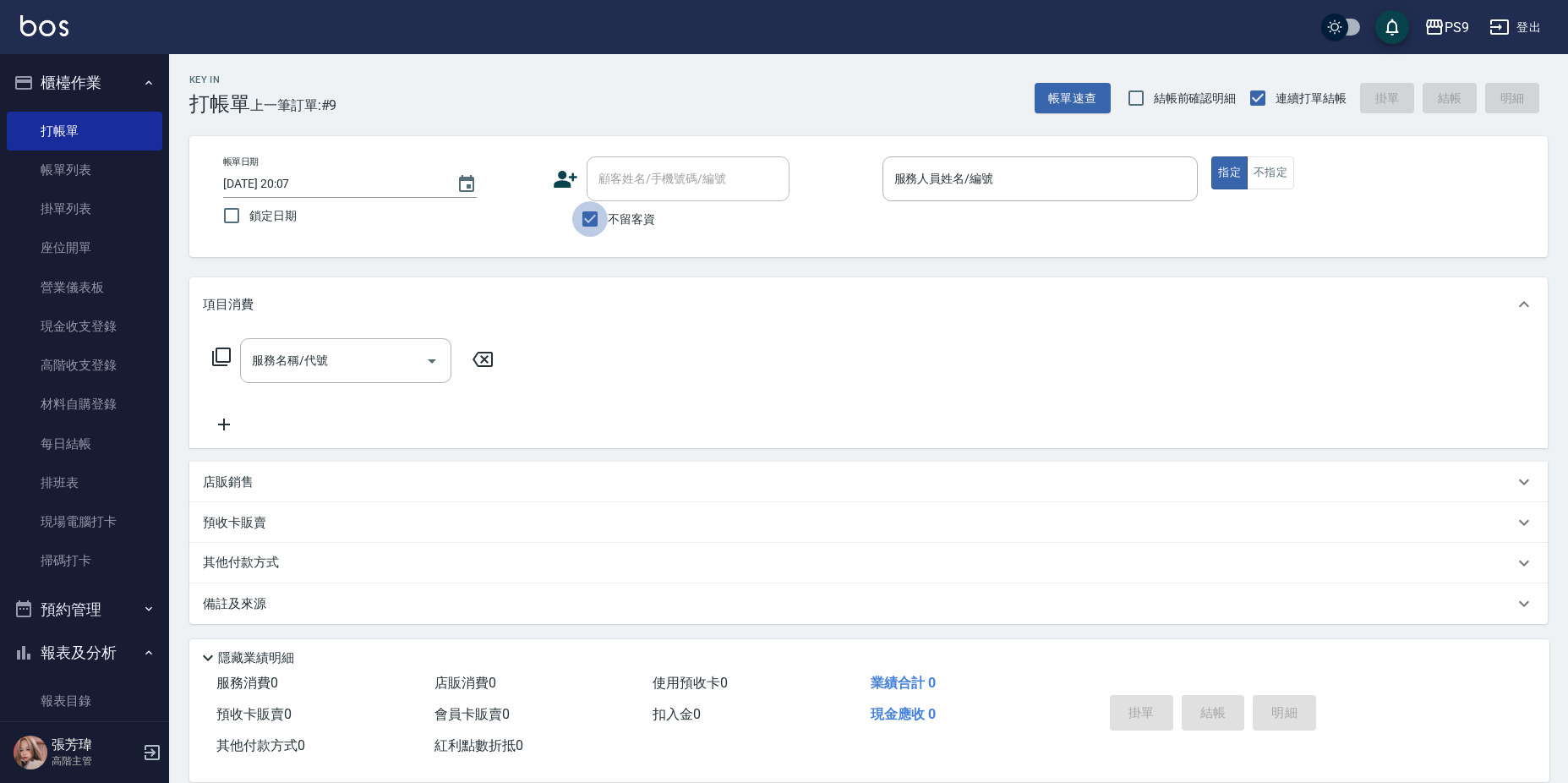
drag, startPoint x: 587, startPoint y: 215, endPoint x: 599, endPoint y: 209, distance: 13.4
click at [588, 215] on input "不留客資" at bounding box center [590, 219] width 35 height 35
checkbox input "false"
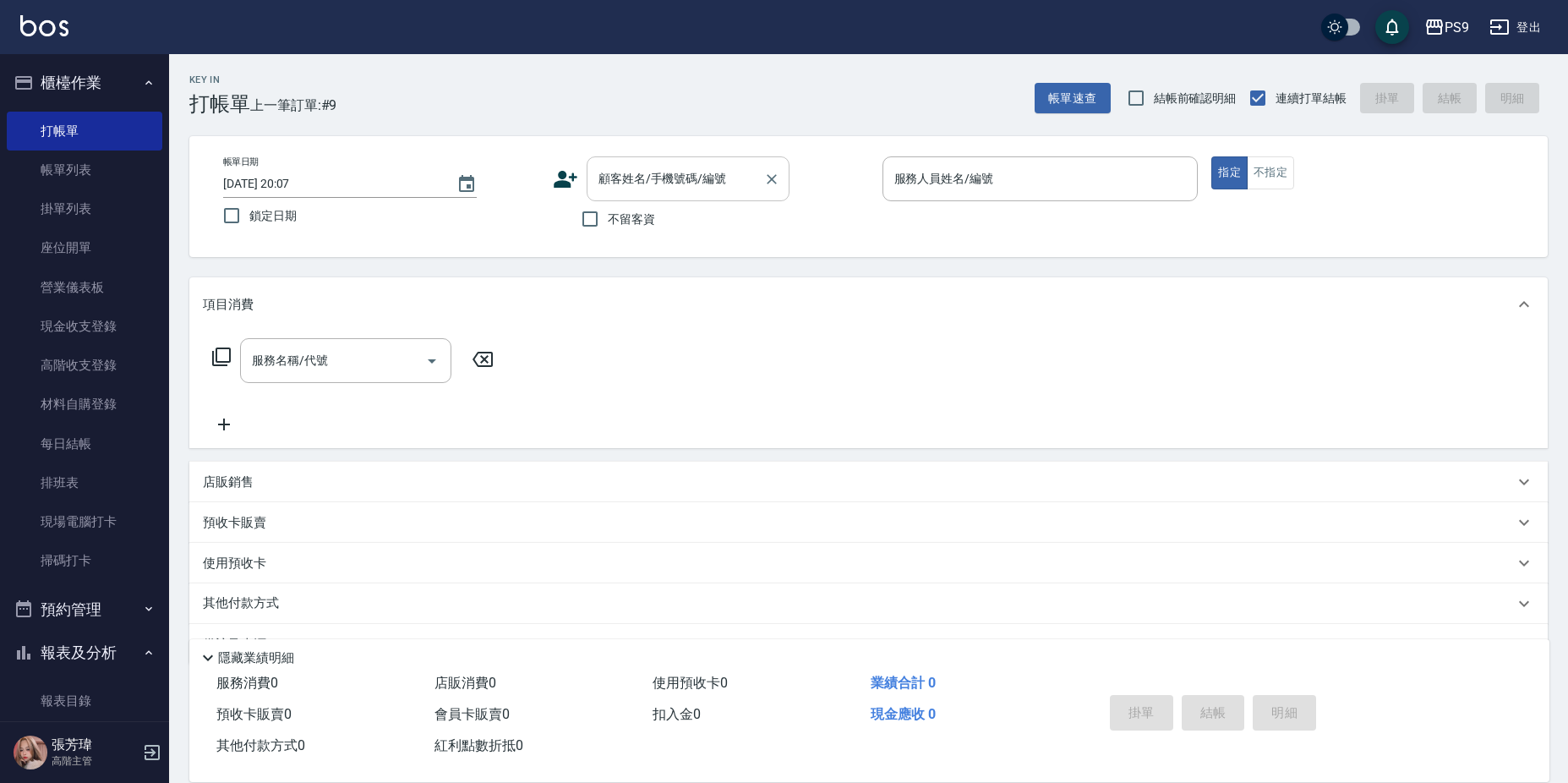
click at [675, 172] on input "顧客姓名/手機號碼/編號" at bounding box center [675, 179] width 162 height 30
click at [1211, 156] on button "指定" at bounding box center [1229, 172] width 36 height 33
click at [641, 177] on input "0905115386" at bounding box center [675, 179] width 162 height 30
click at [647, 177] on input "0905115386" at bounding box center [675, 179] width 162 height 30
click at [1211, 156] on button "指定" at bounding box center [1229, 172] width 36 height 33
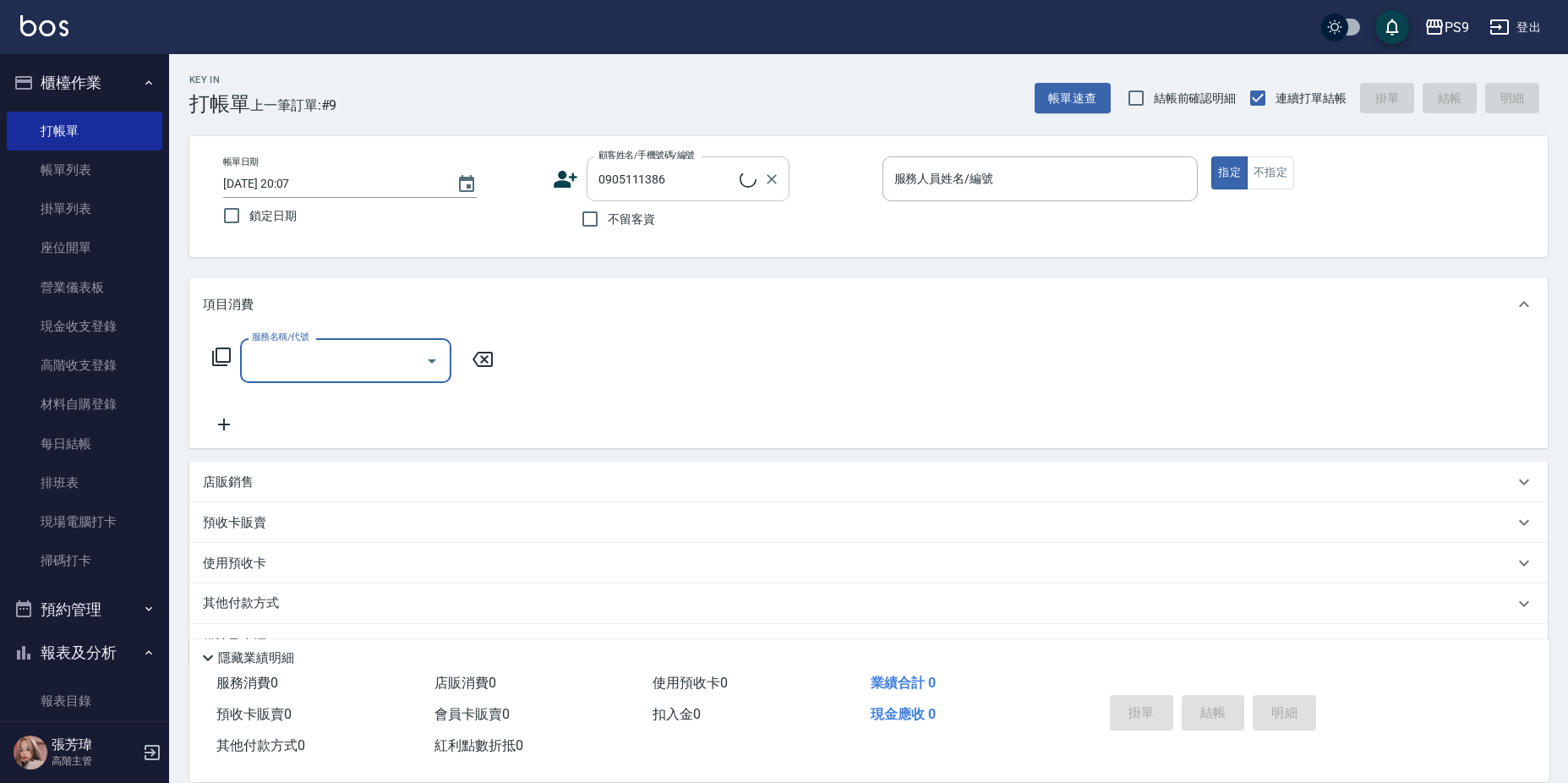
type input "[PERSON_NAME]/0905111386/null"
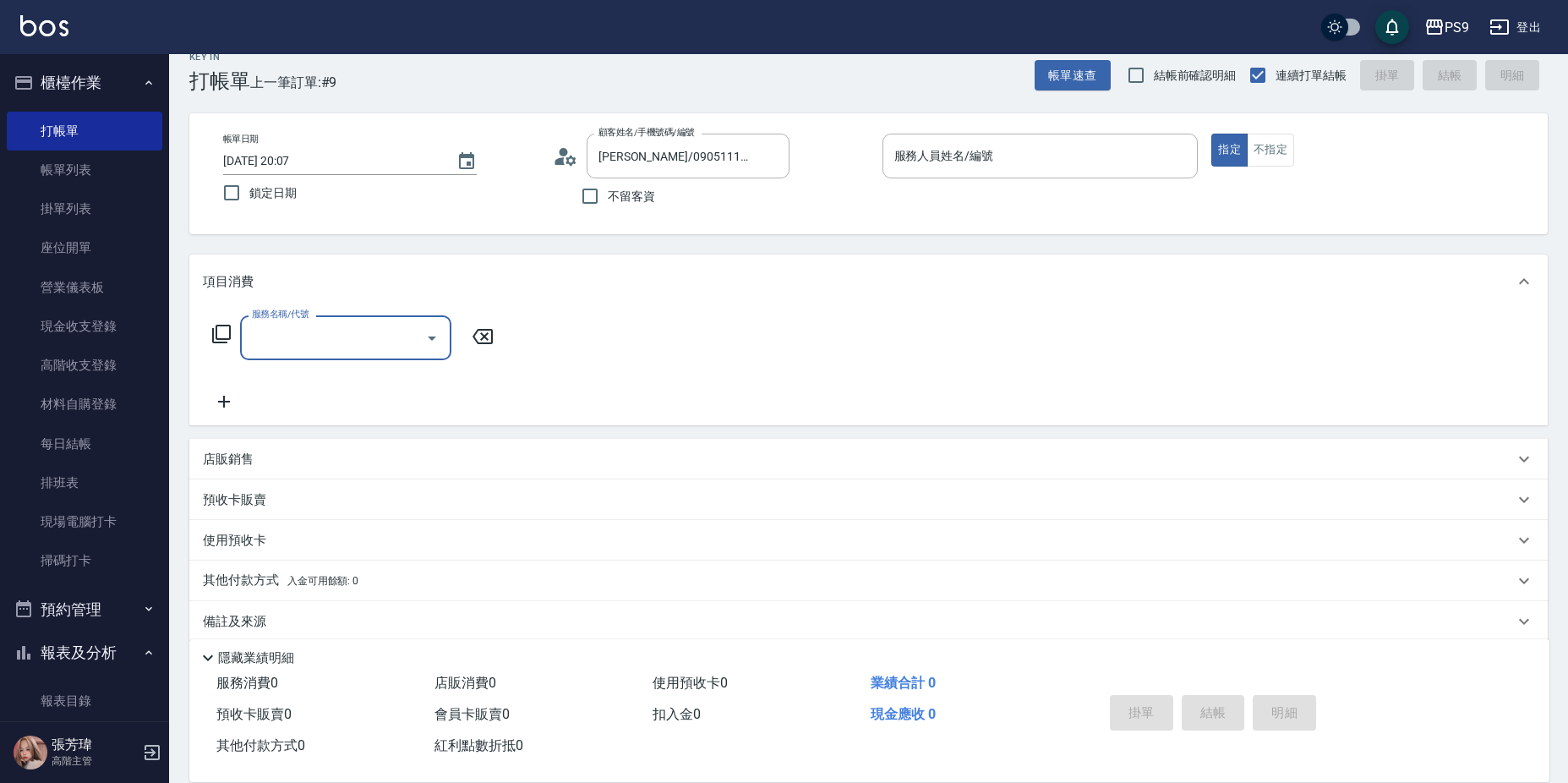
scroll to position [44, 0]
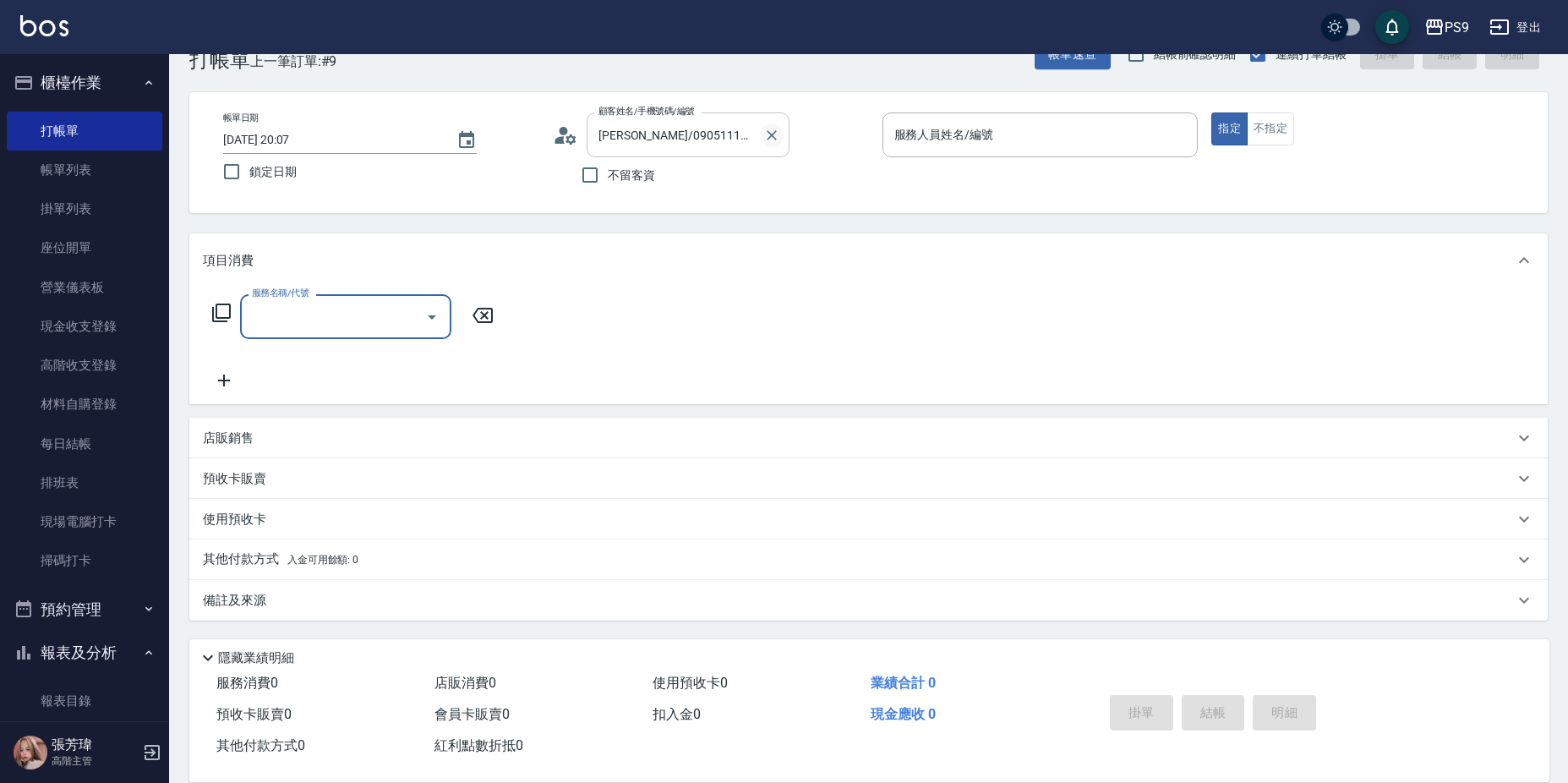
click at [775, 134] on icon "Clear" at bounding box center [772, 135] width 17 height 17
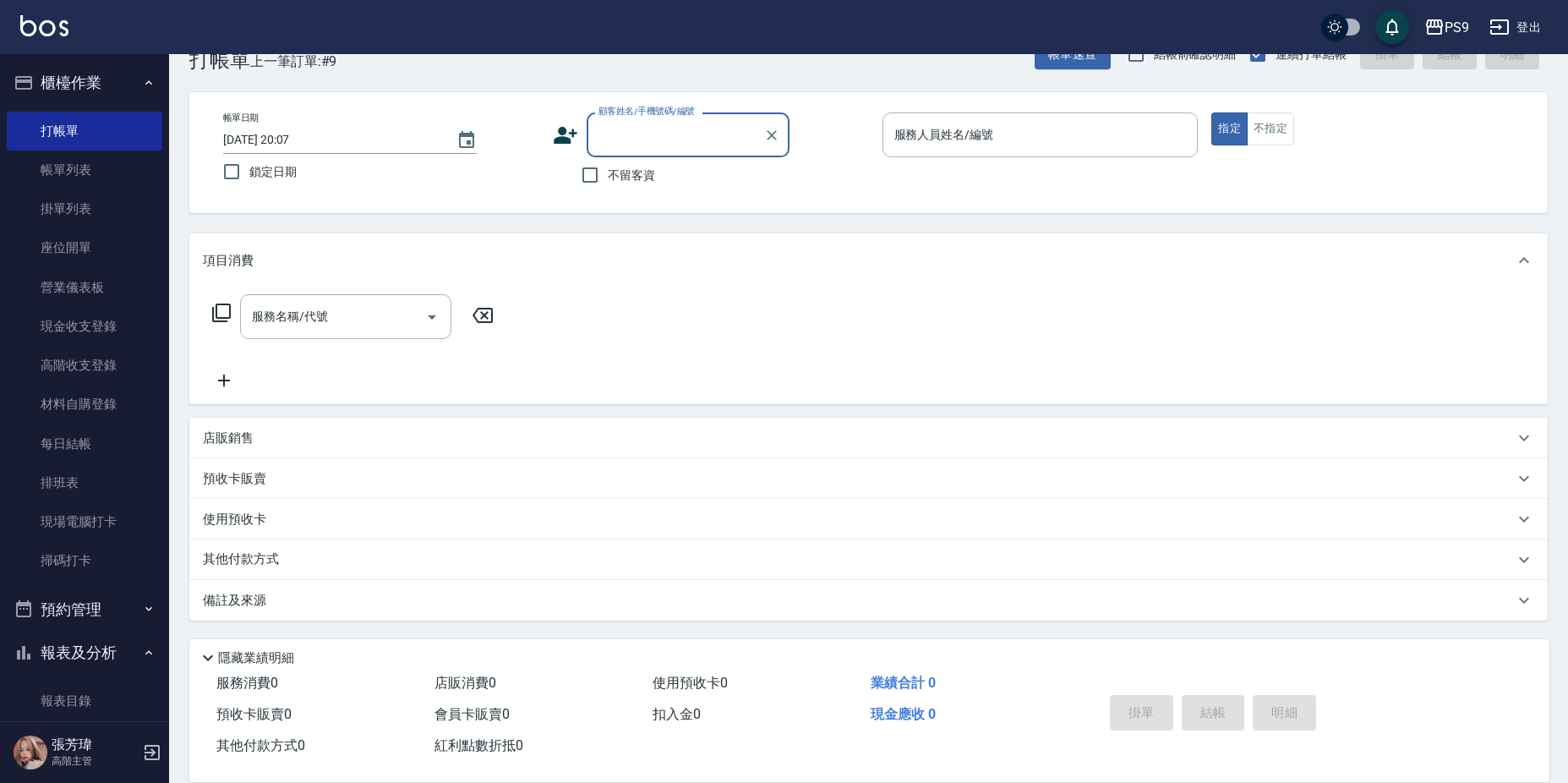
click at [614, 177] on span "不留客資" at bounding box center [631, 176] width 48 height 18
click at [607, 177] on input "不留客資" at bounding box center [590, 175] width 35 height 35
checkbox input "true"
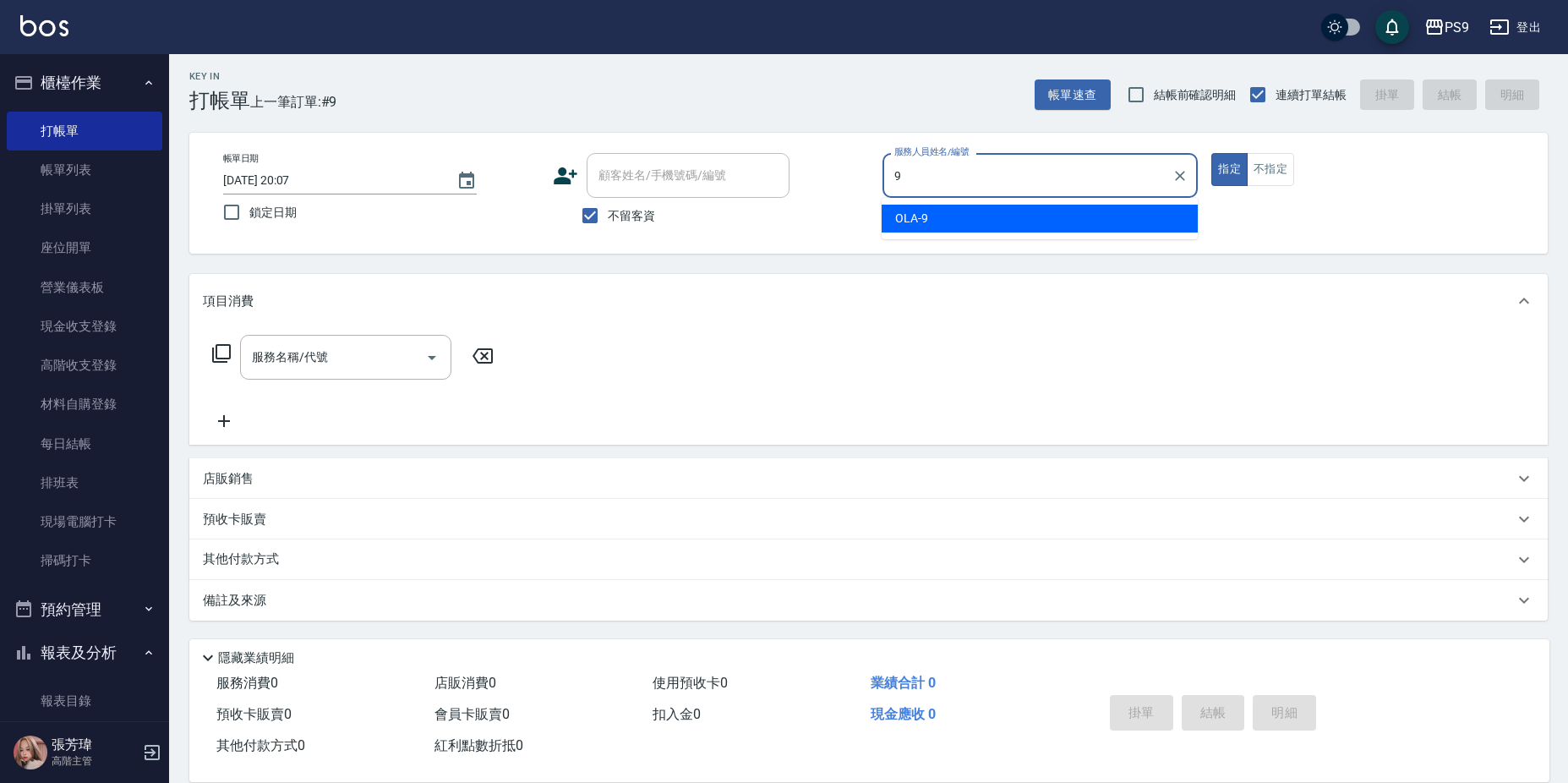
type input "OLA-9"
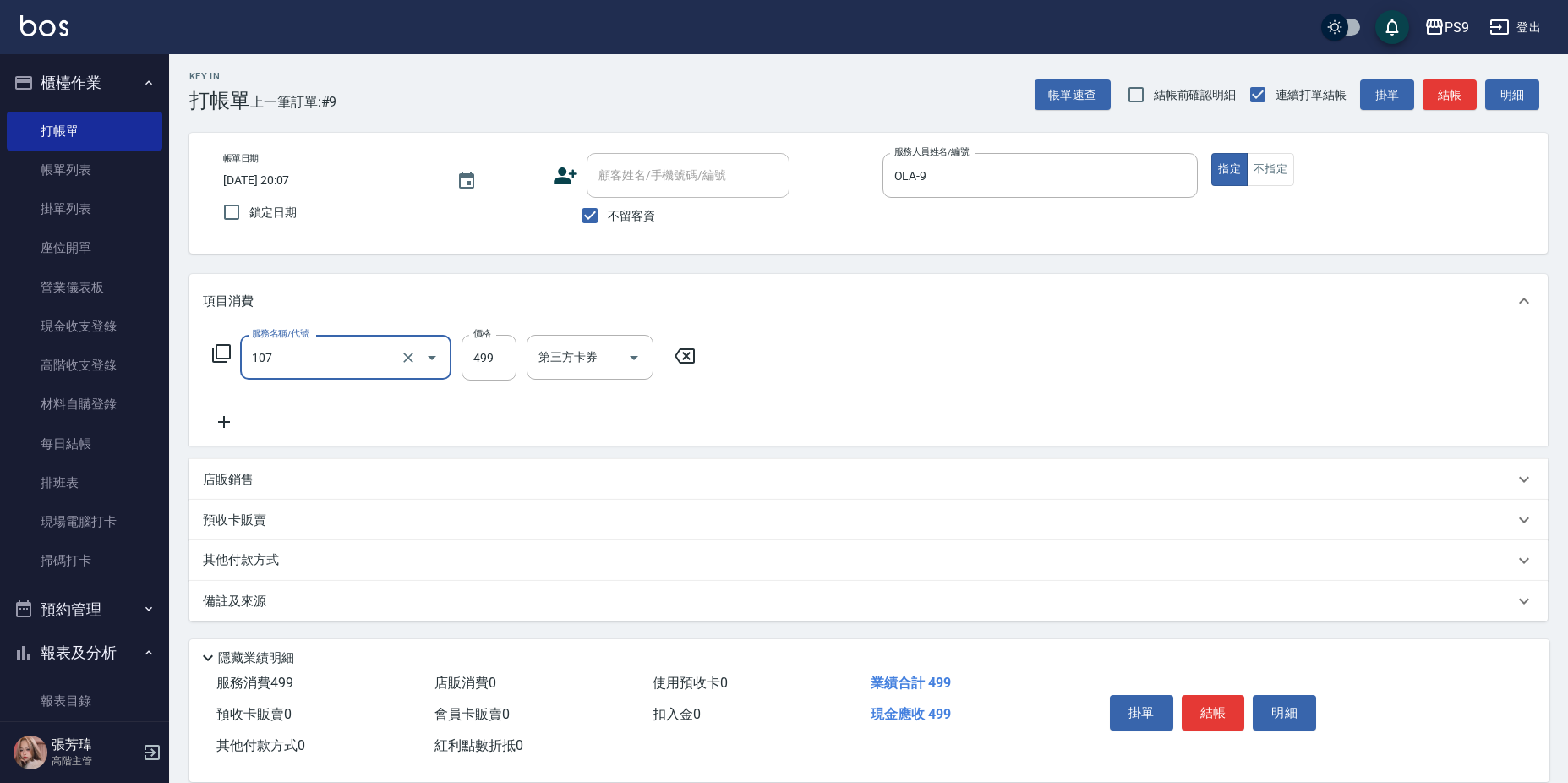
type input "舒活(107)"
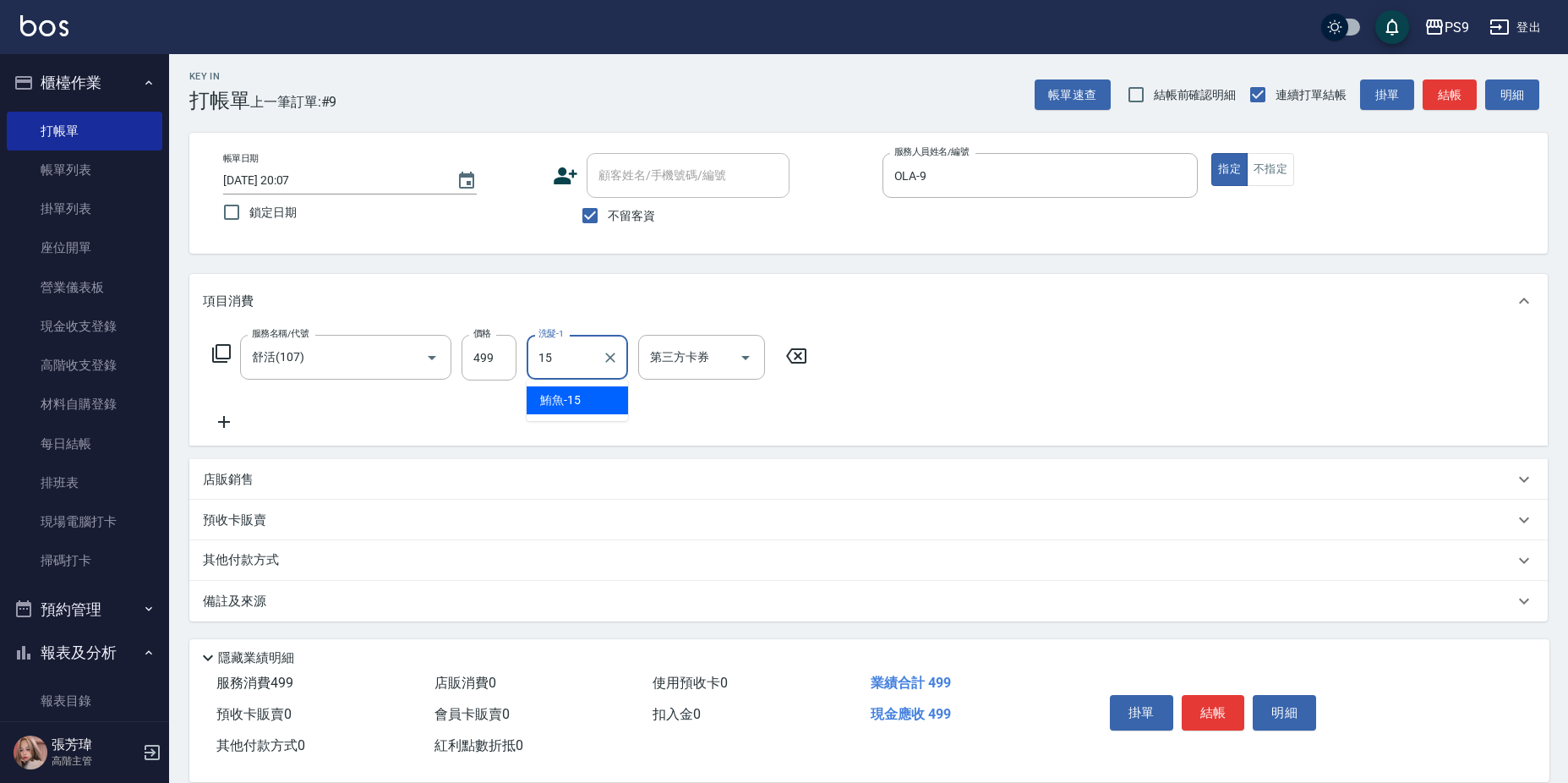
type input "鮪魚-15"
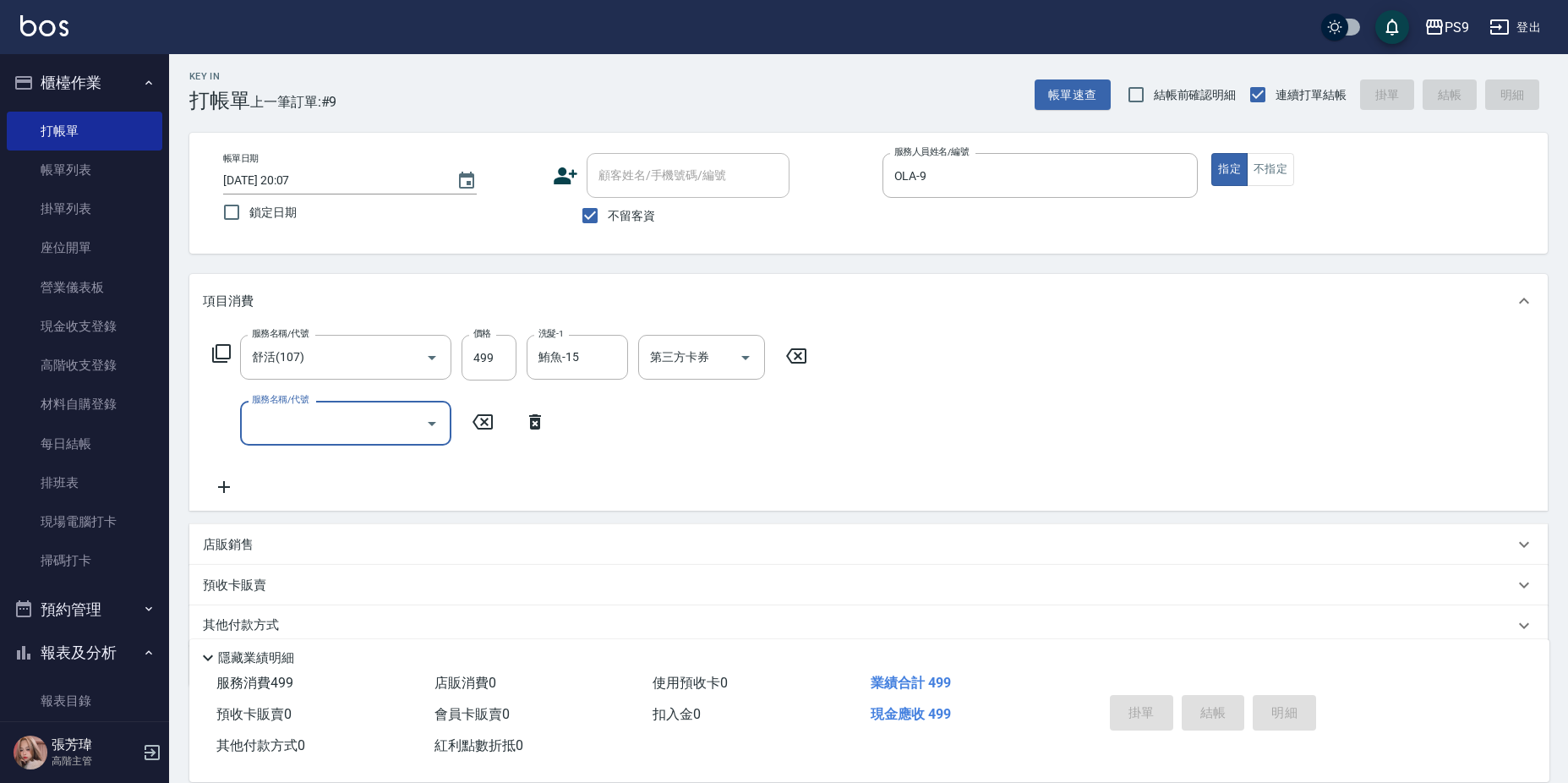
type input "[DATE] 20:41"
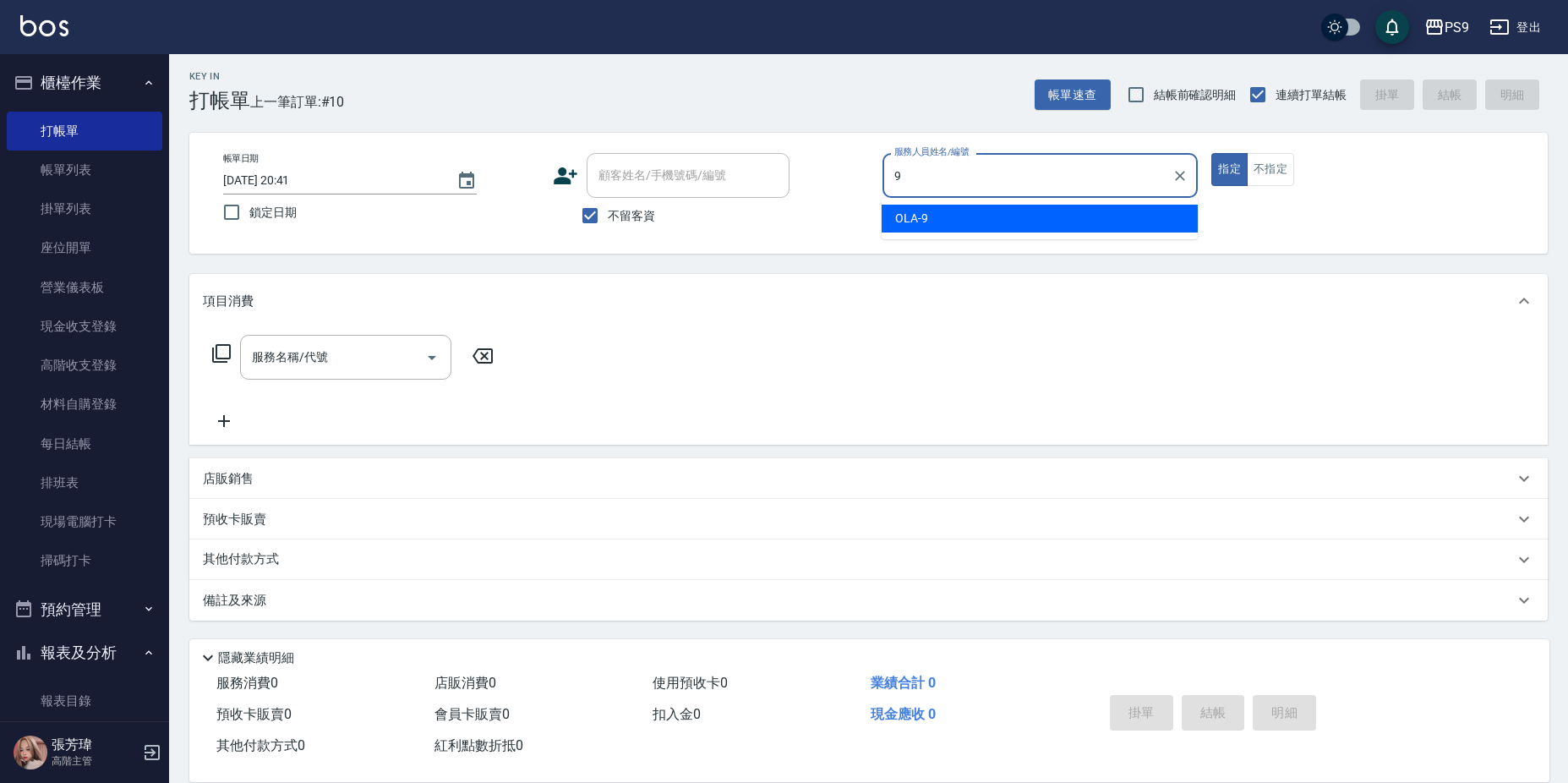
type input "OLA-9"
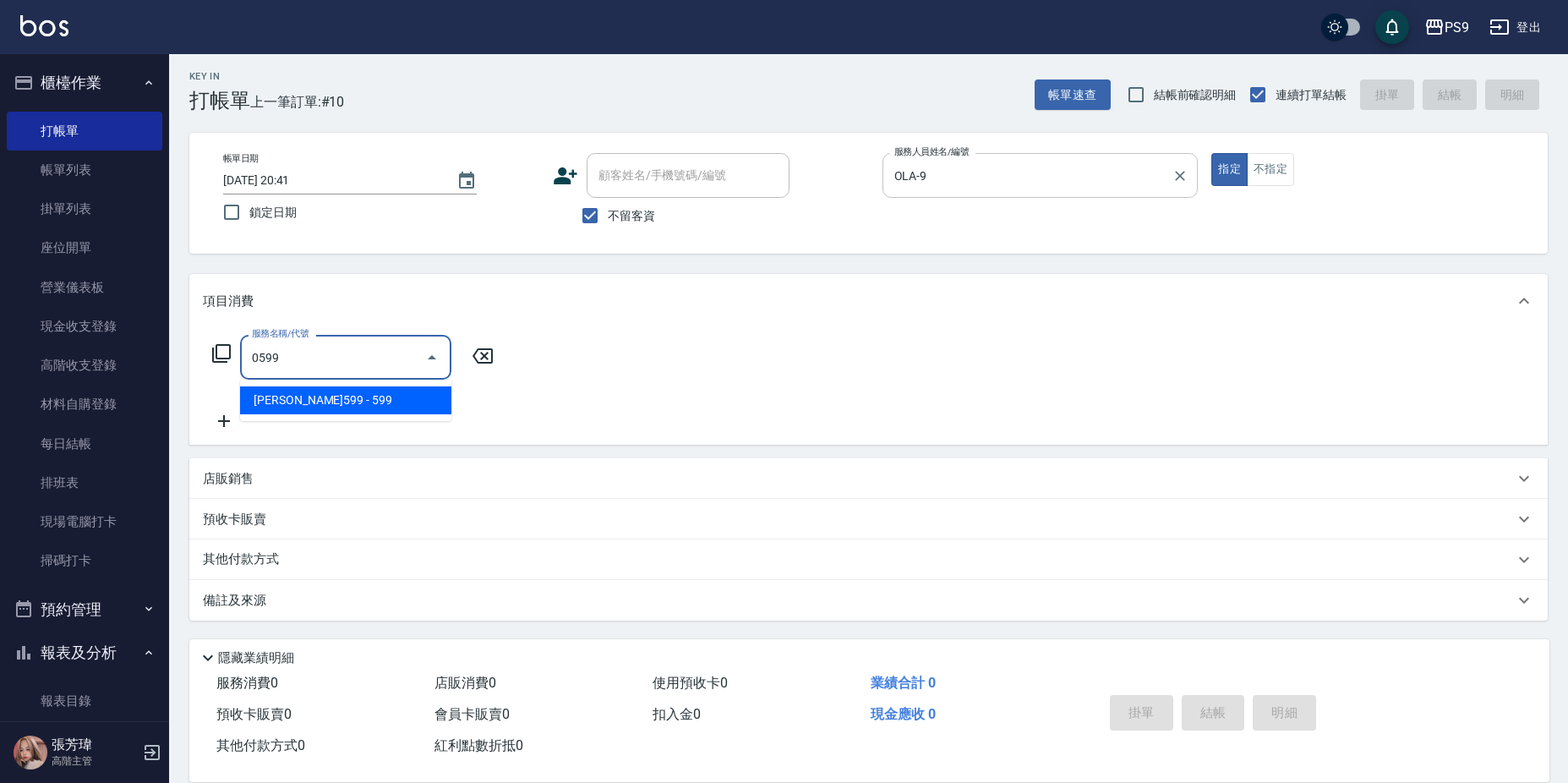
type input "[PERSON_NAME]599(0599)"
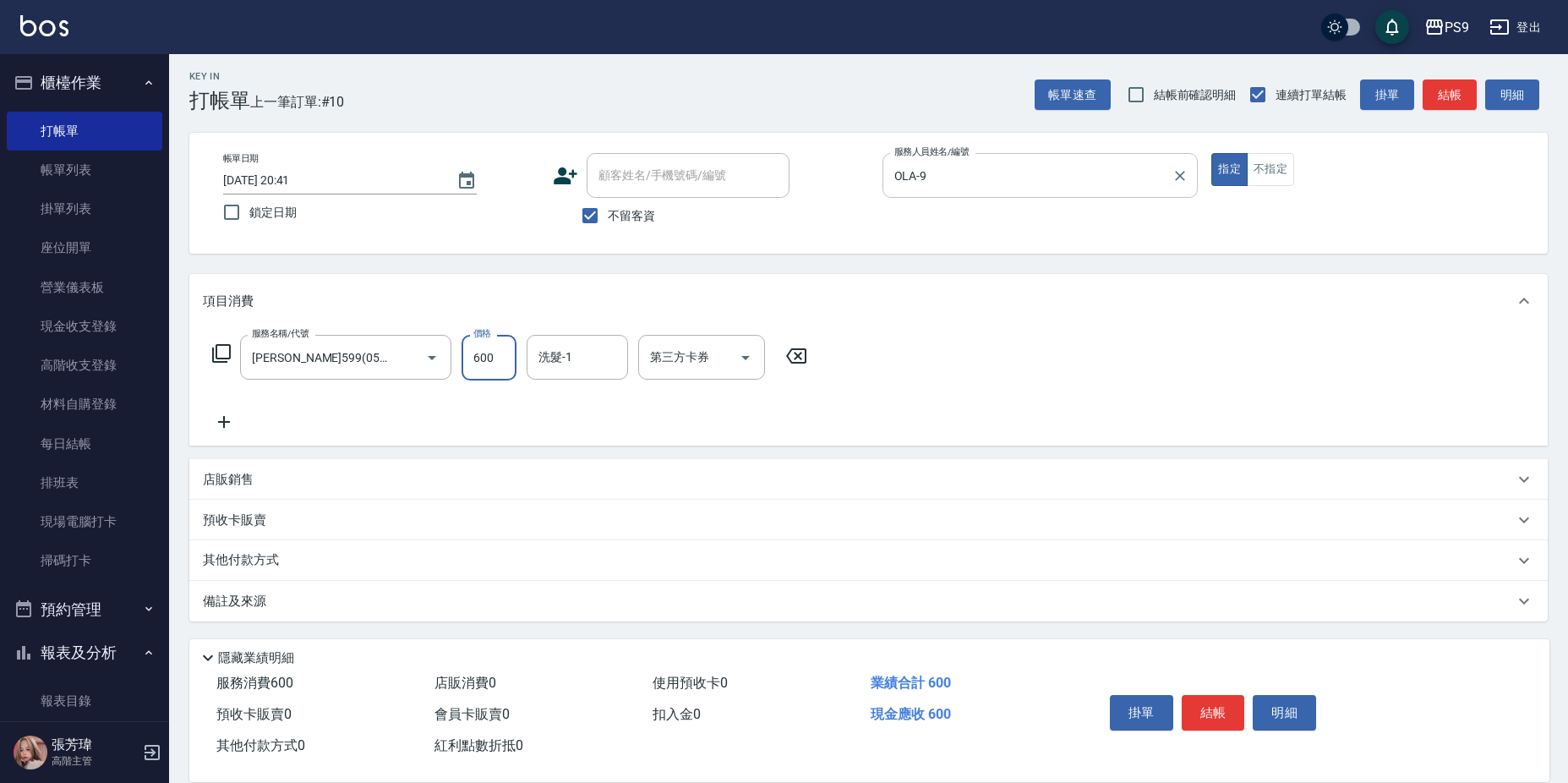
type input "600"
type input "鮪魚-15"
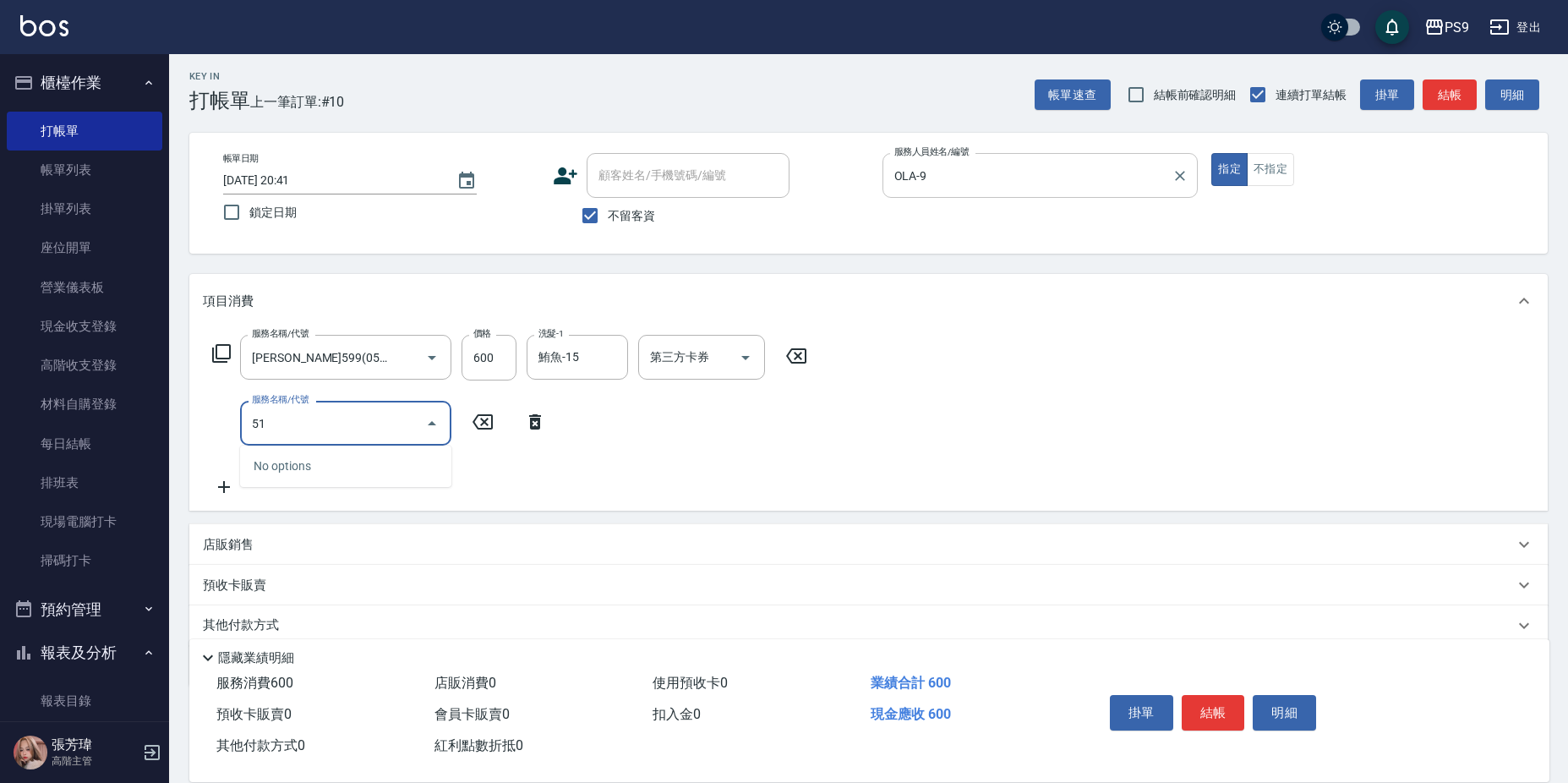
type input "5"
type input "染髮1599(21599)"
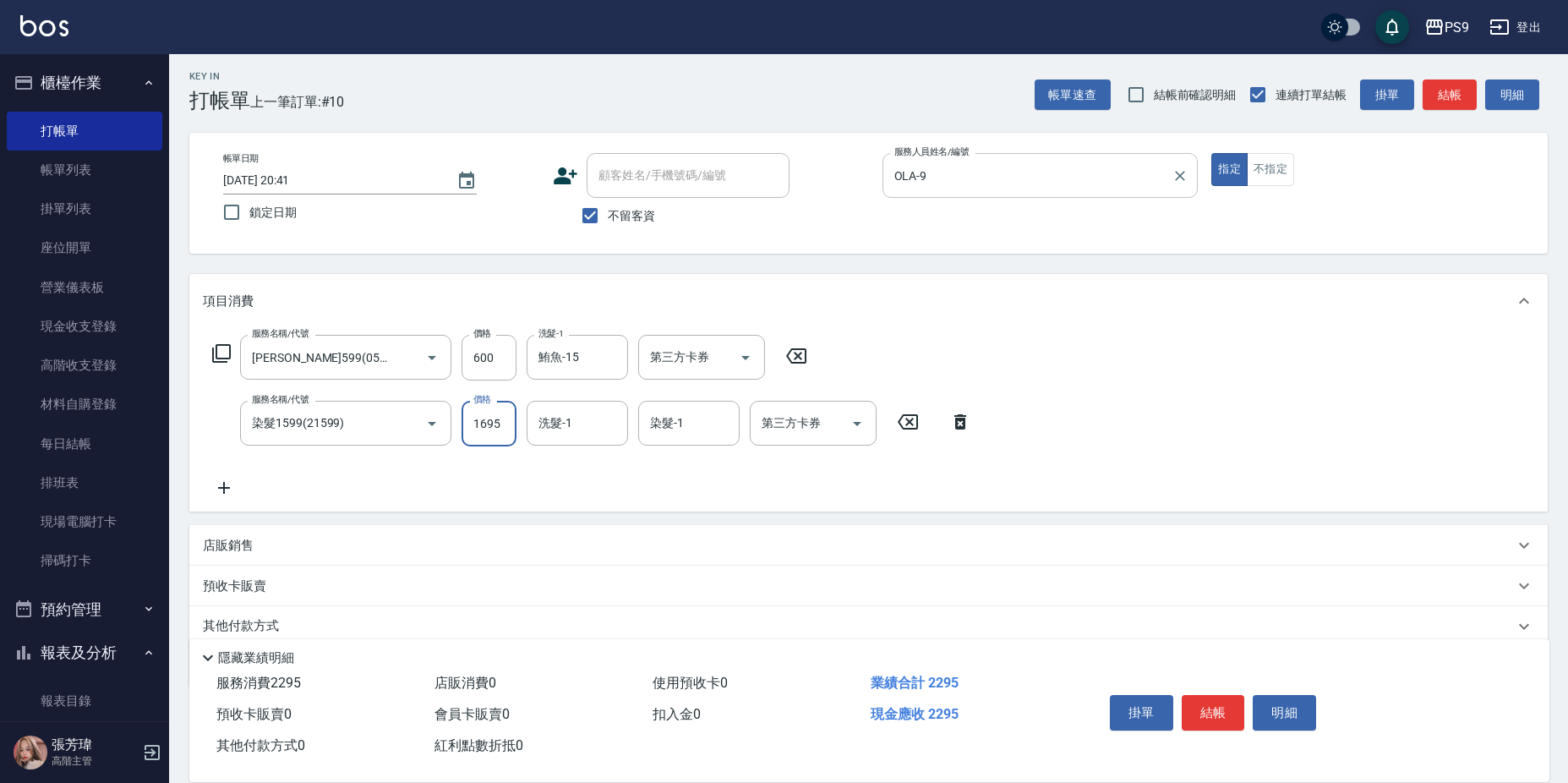
type input "1695"
type input "鮪魚-15"
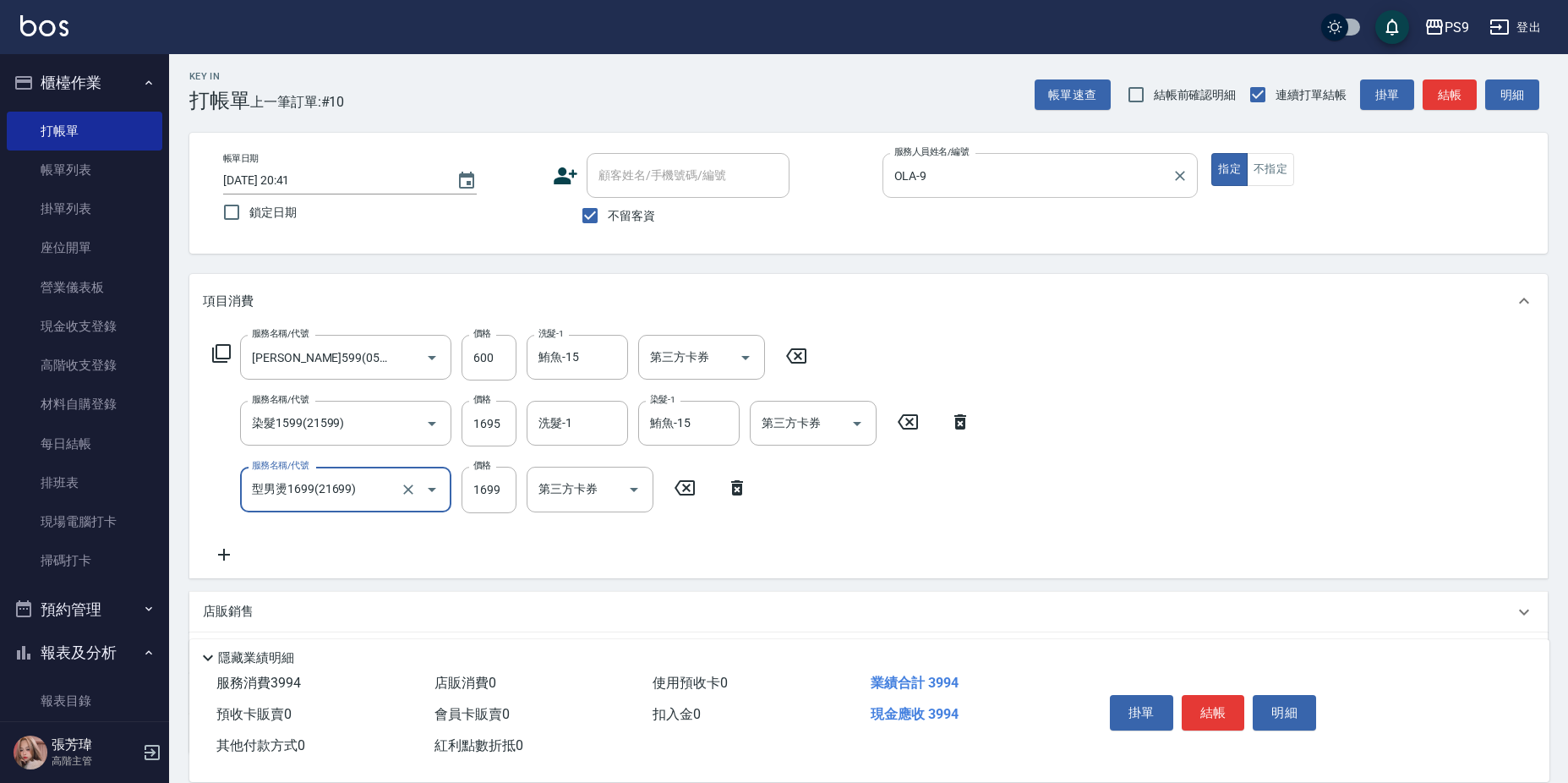
type input "型男燙1699(21699)"
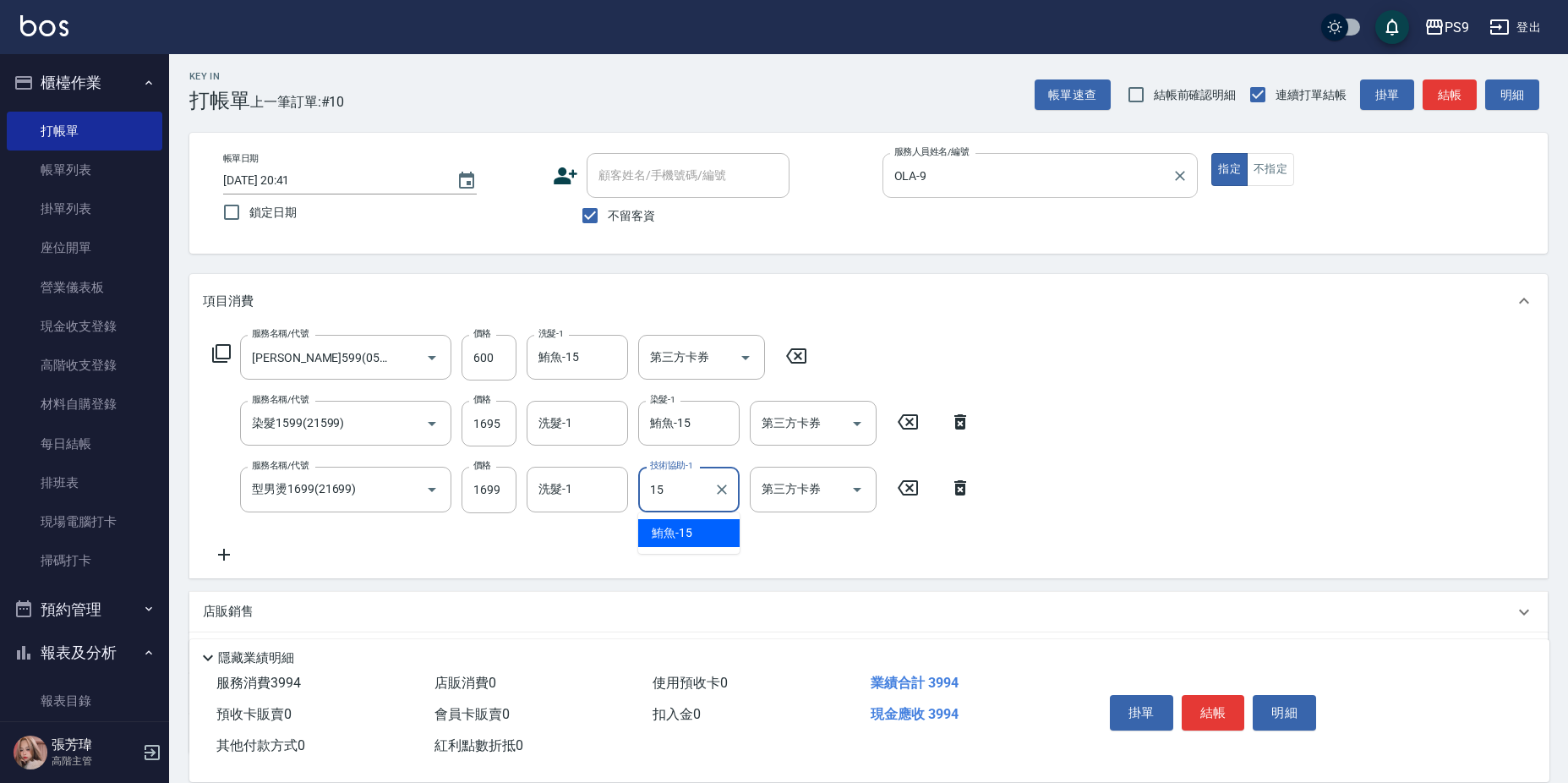
type input "鮪魚-15"
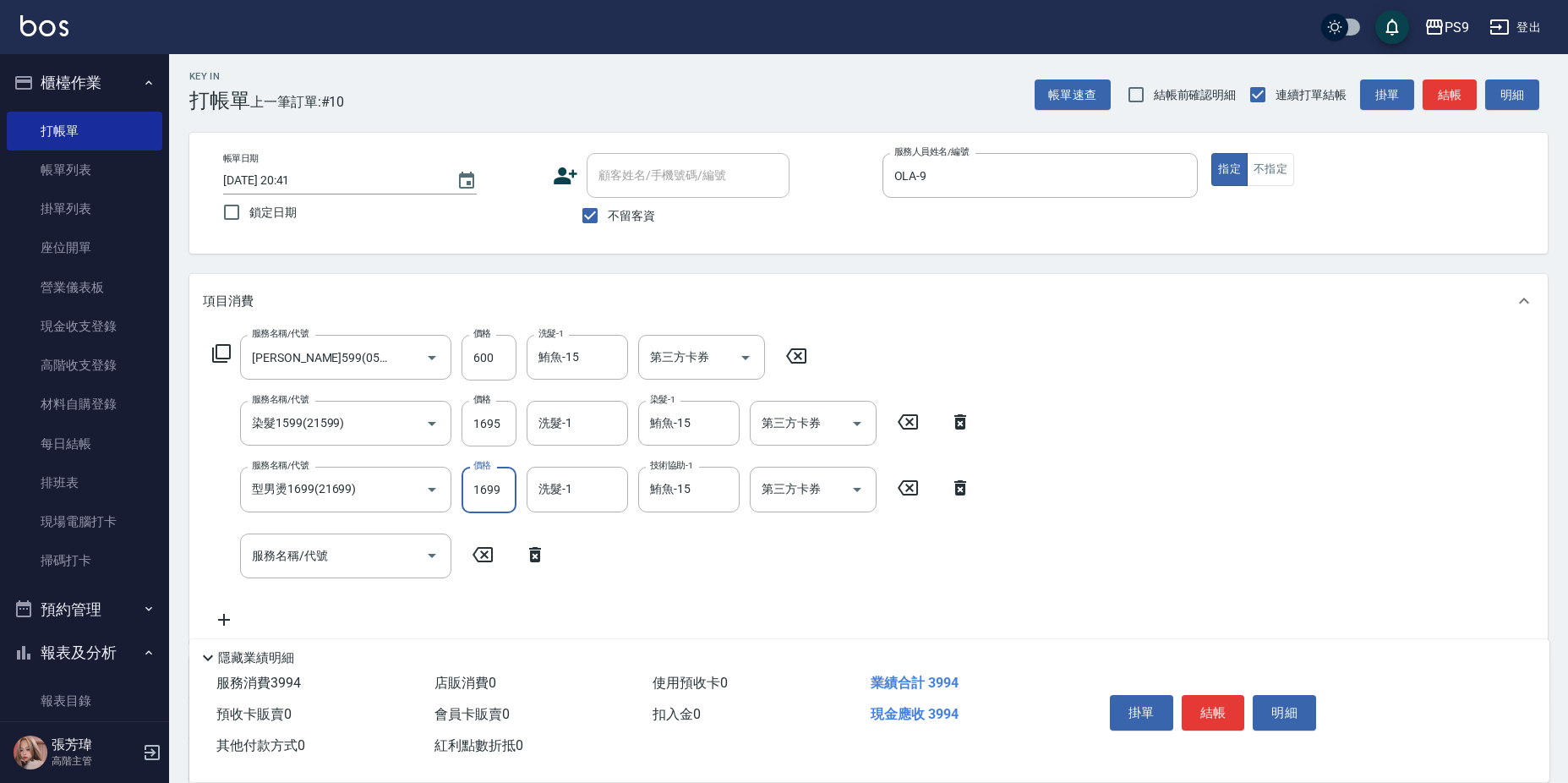
click at [486, 486] on input "1699" at bounding box center [489, 490] width 55 height 46
type input "1695"
type input "鏡面護髮(燙染)(410)"
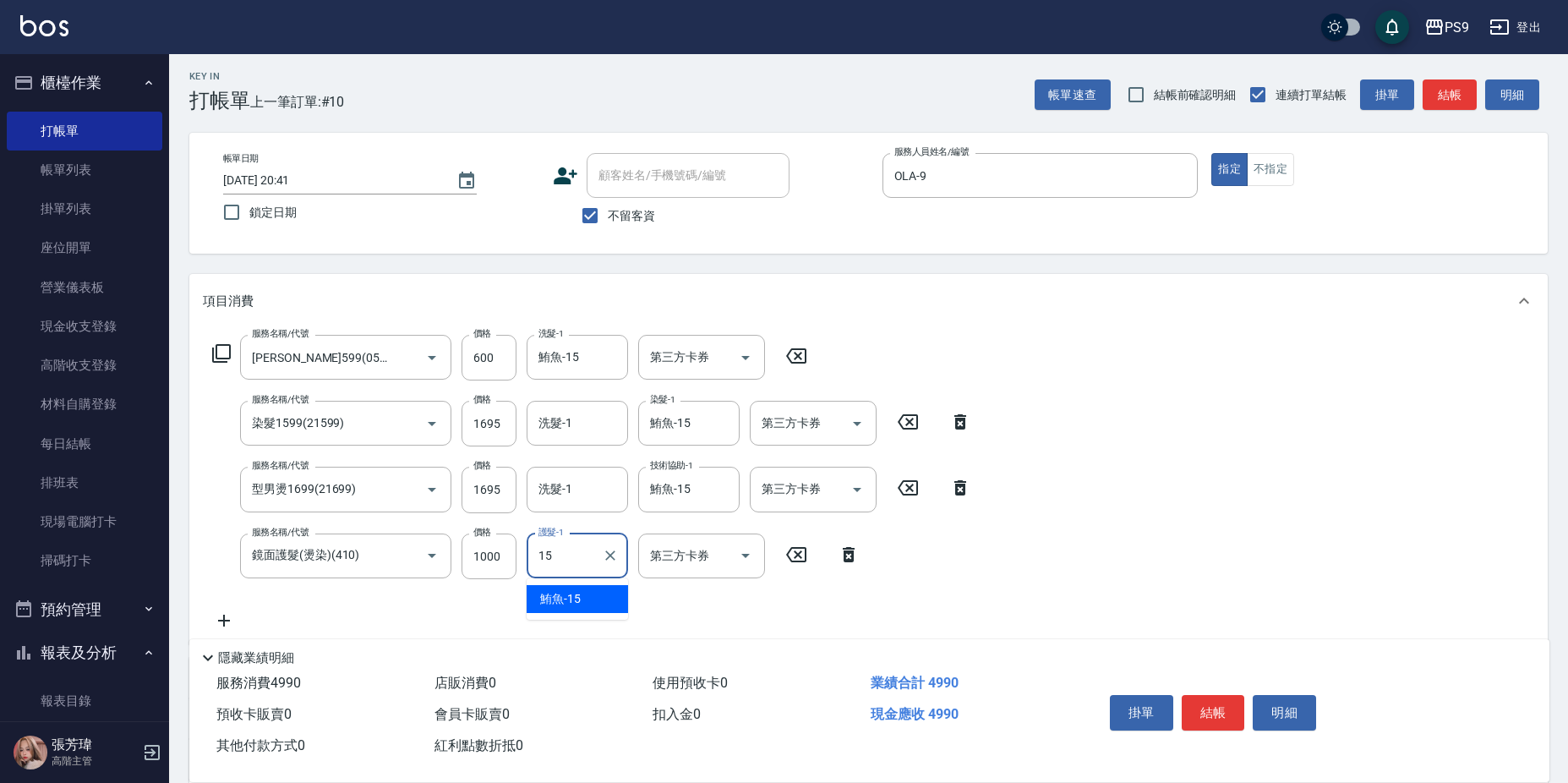
type input "鮪魚-15"
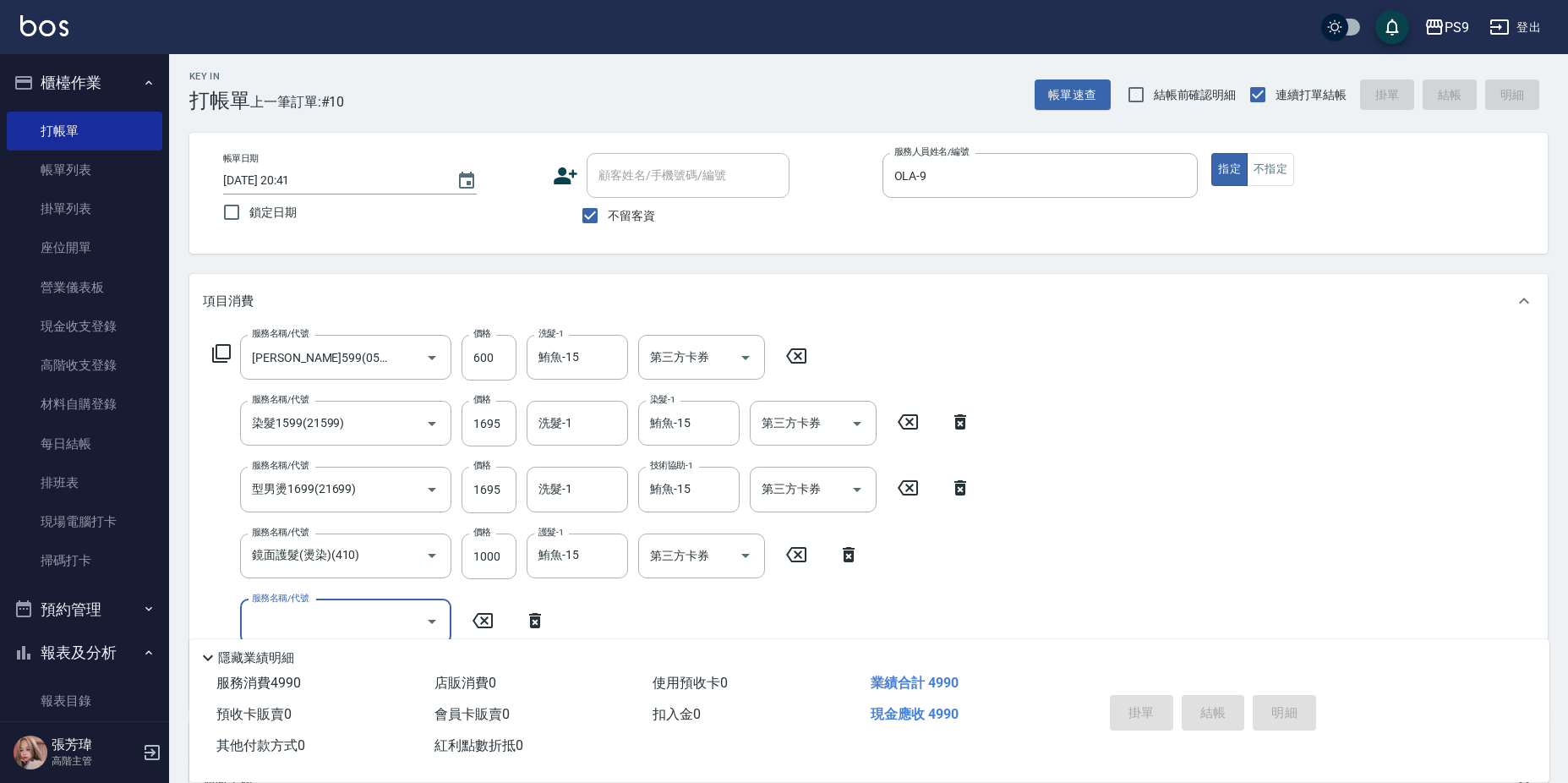
type input "[DATE] 20:42"
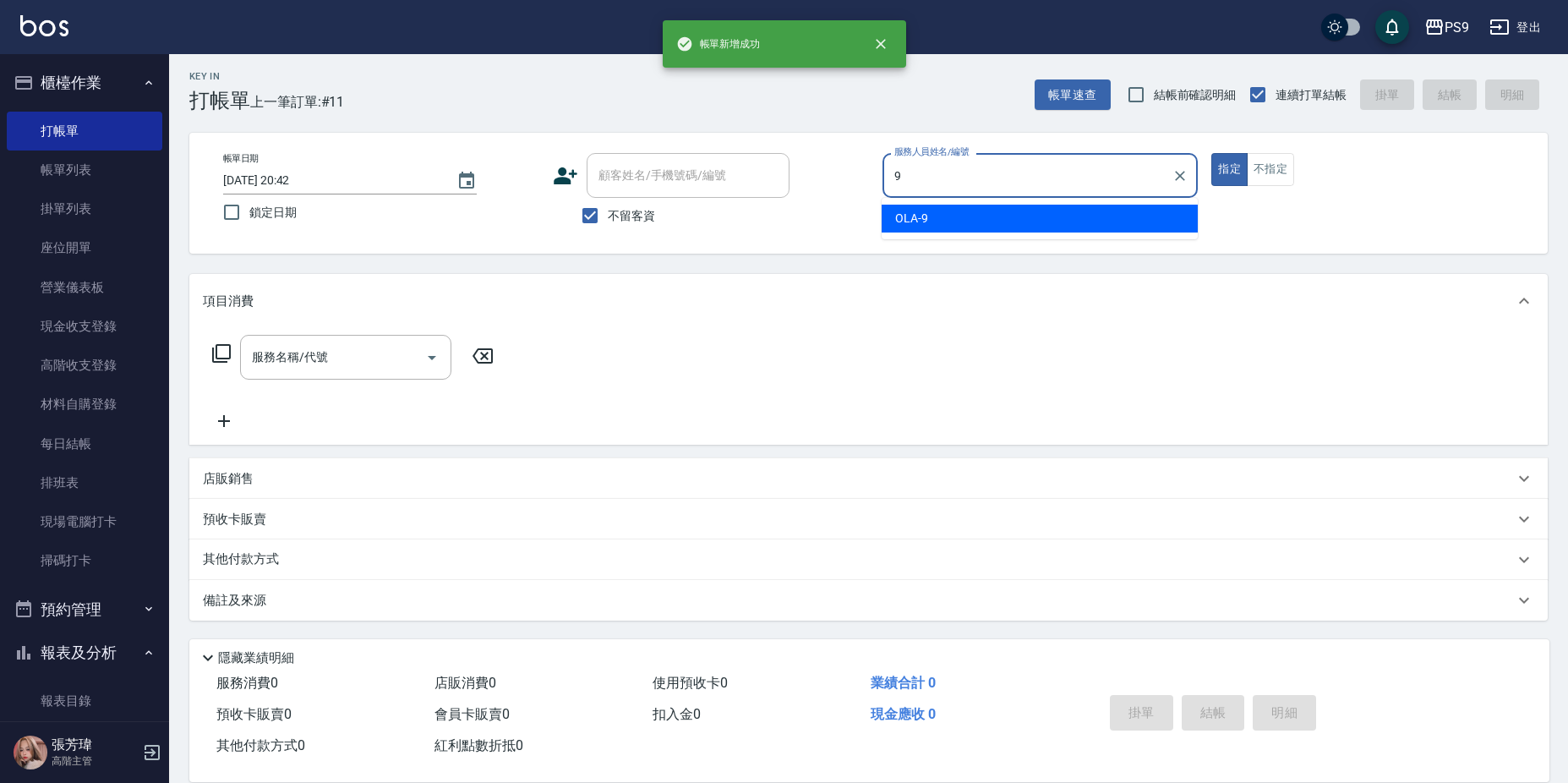
type input "OLA-9"
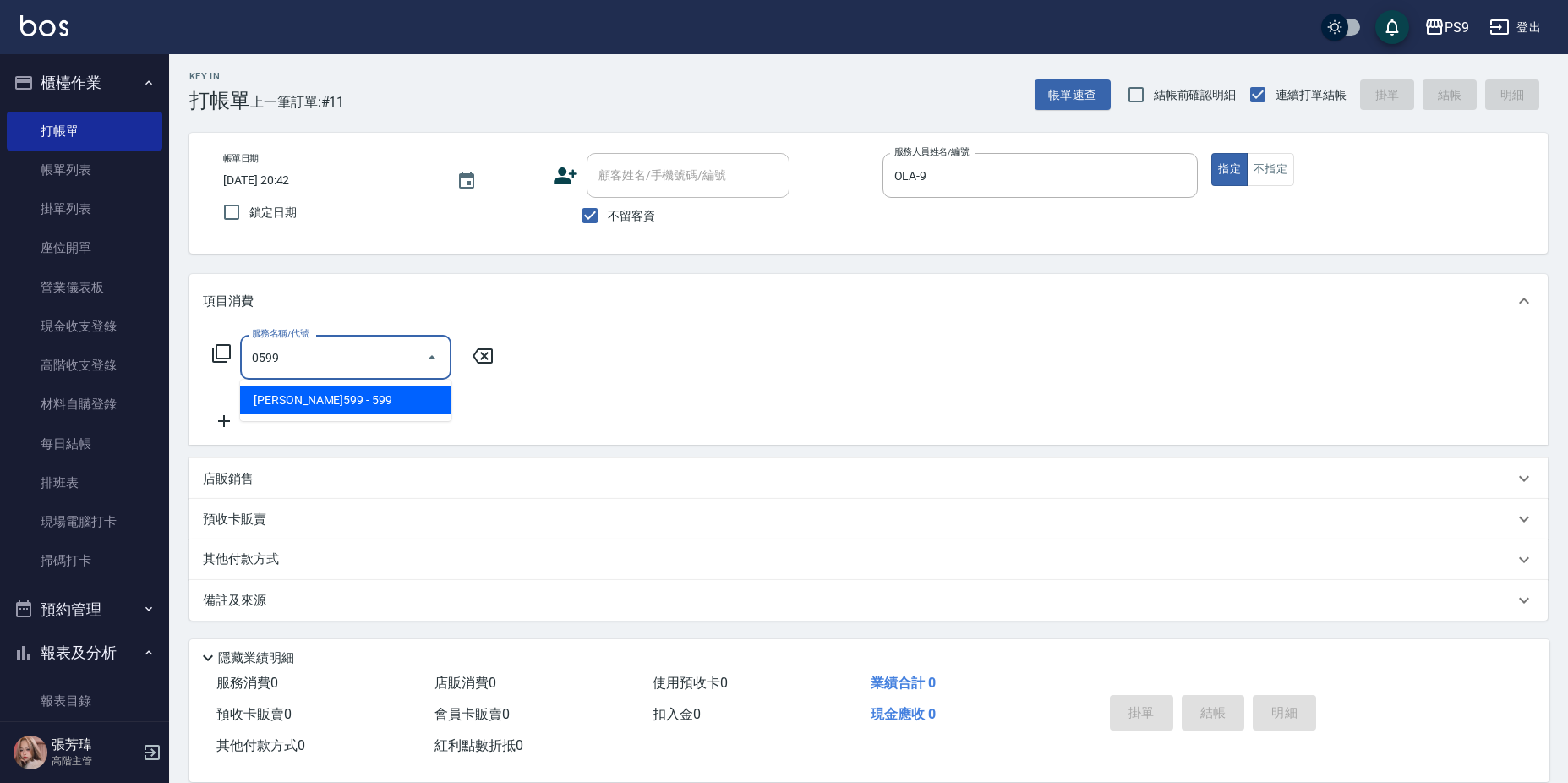
type input "[PERSON_NAME]599(0599)"
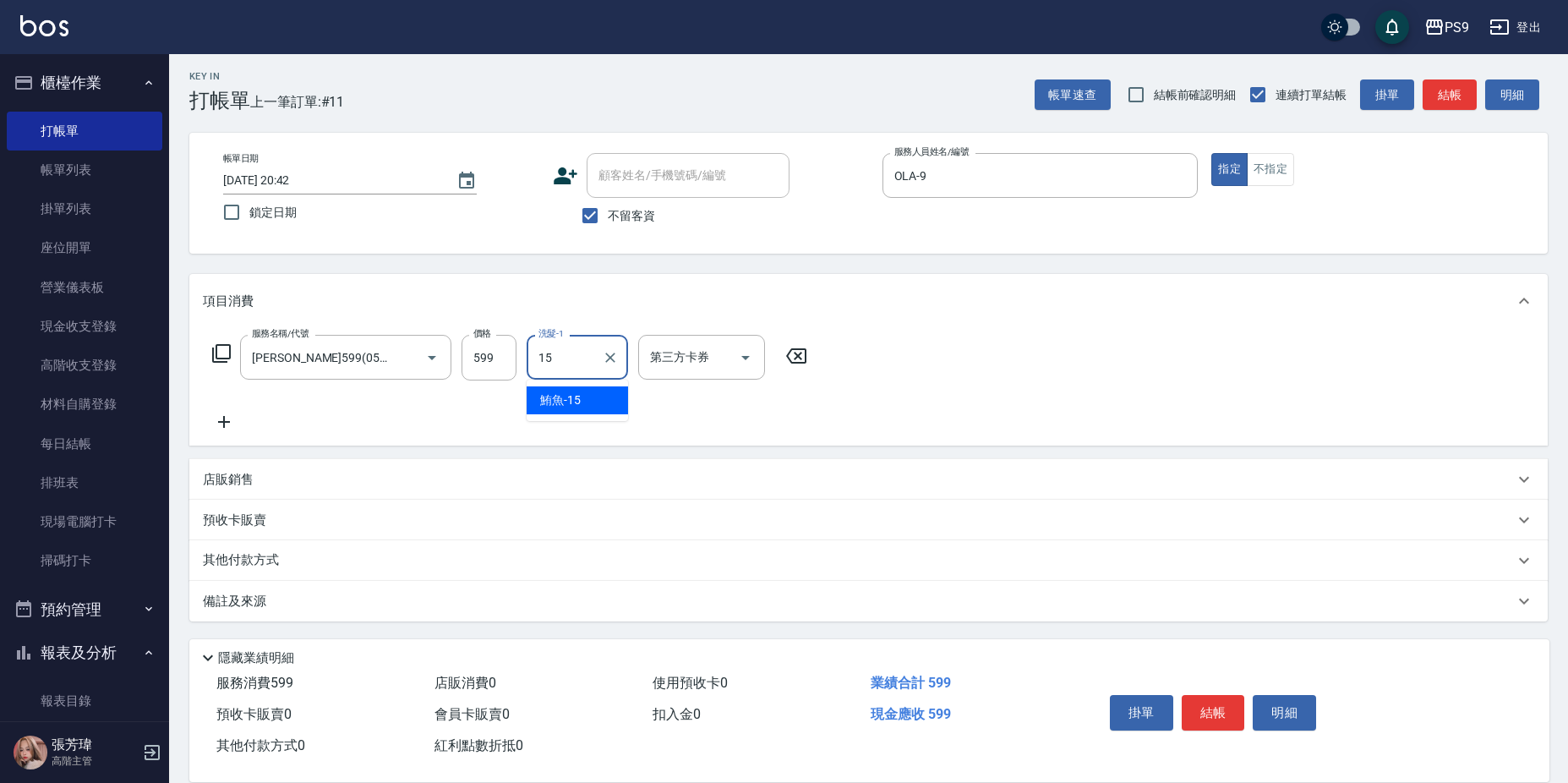
type input "鮪魚-15"
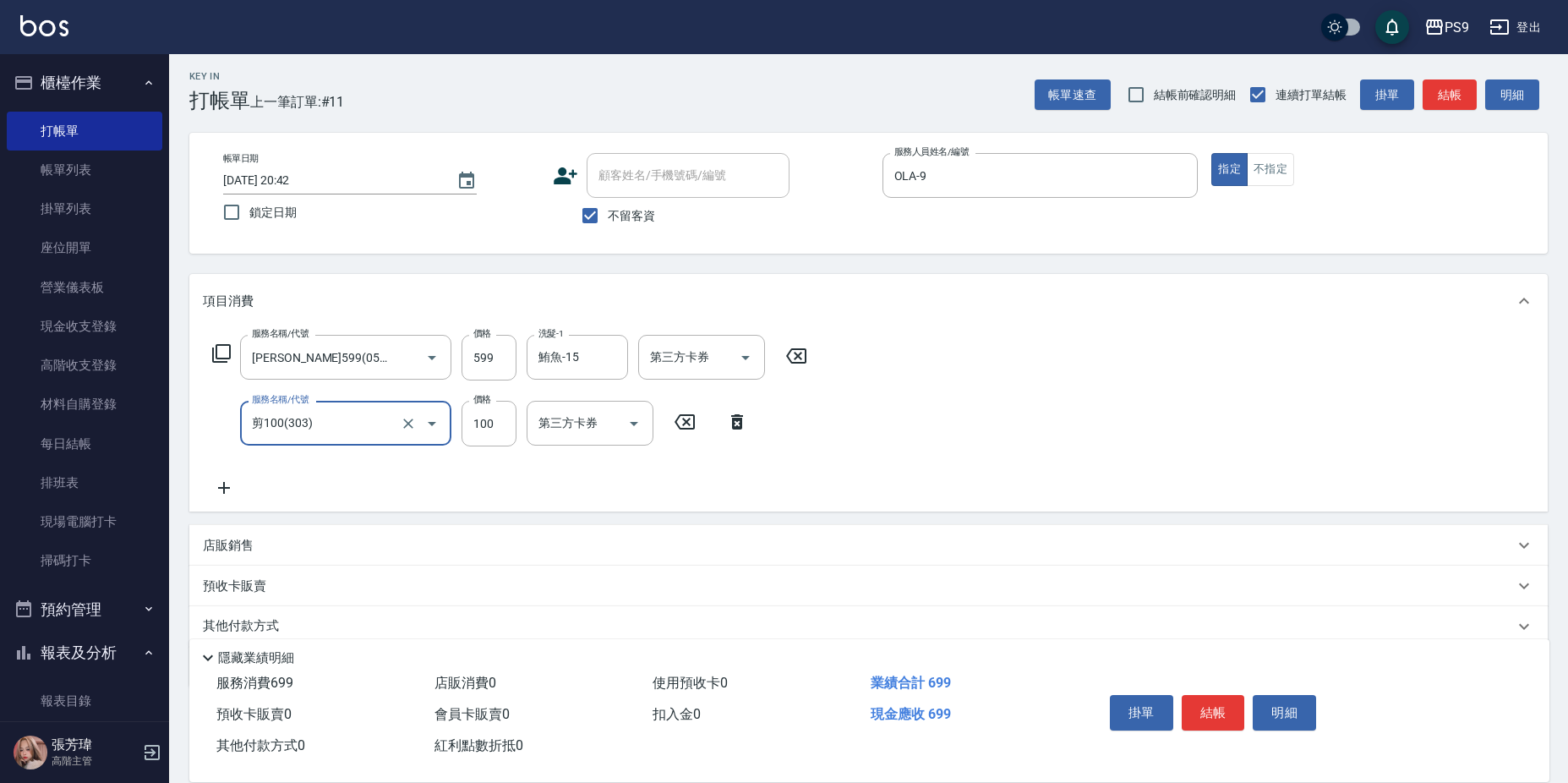
type input "剪100(303)"
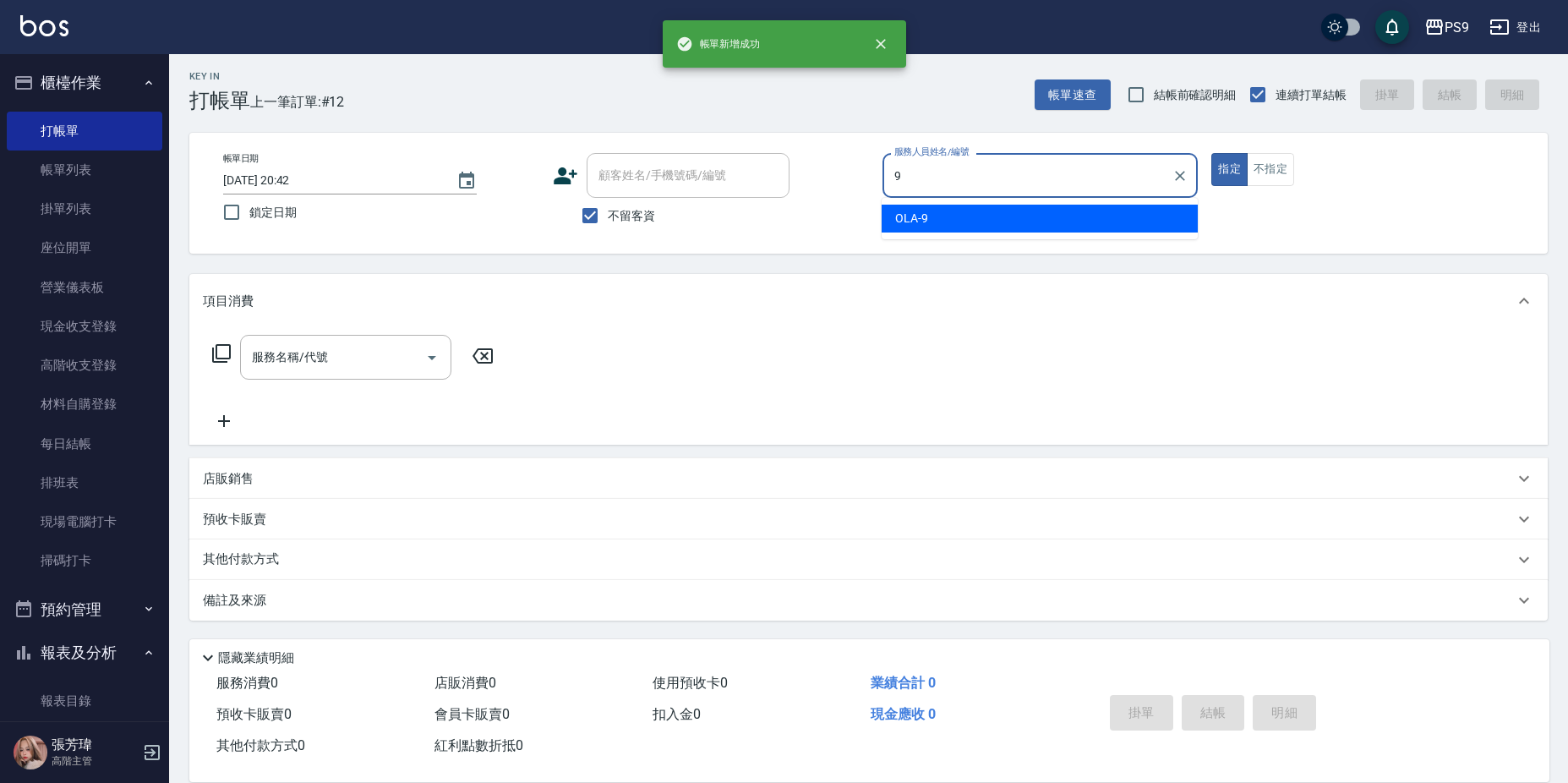
type input "OLA-9"
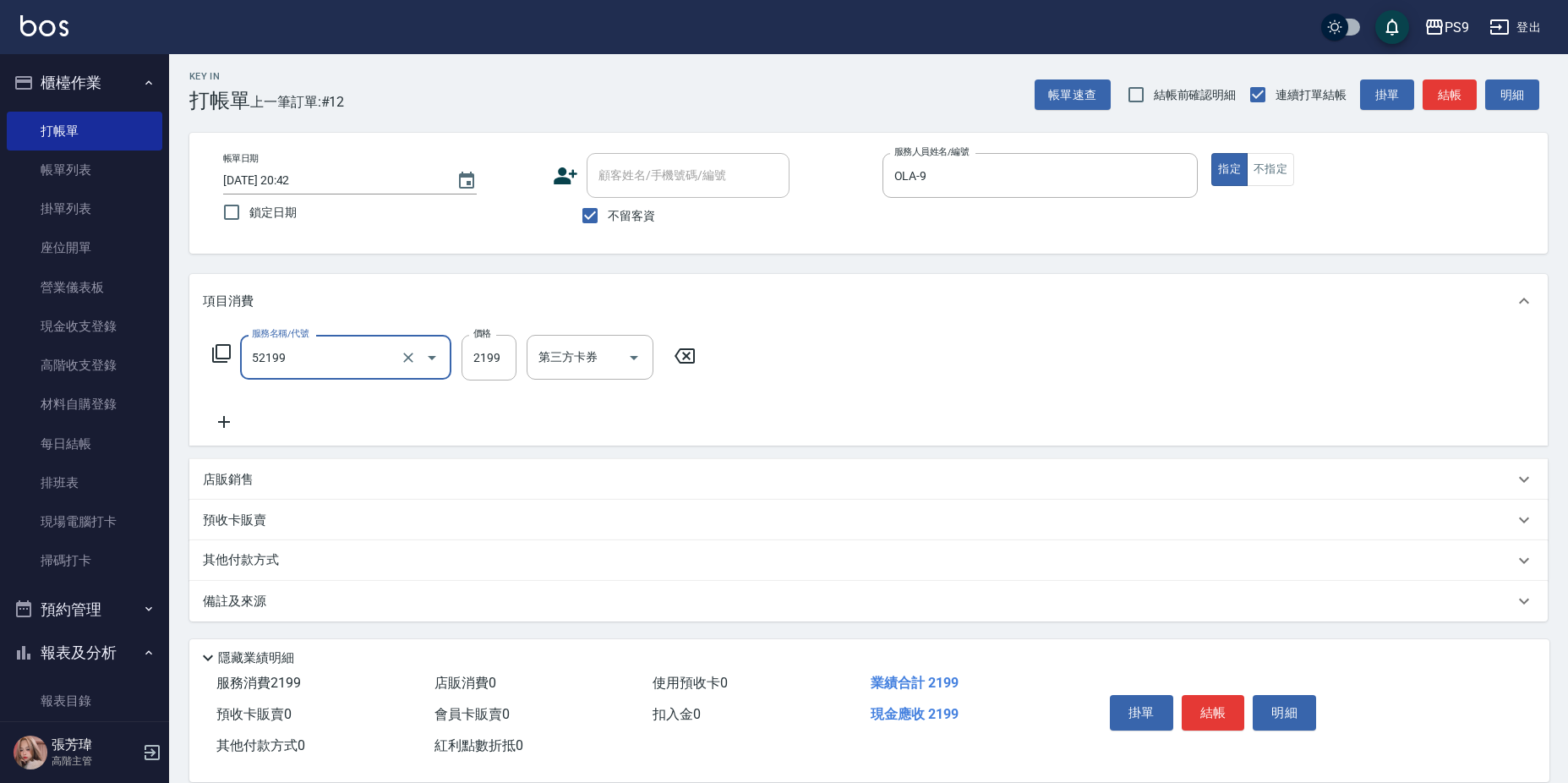
type input "燙髮(52199)"
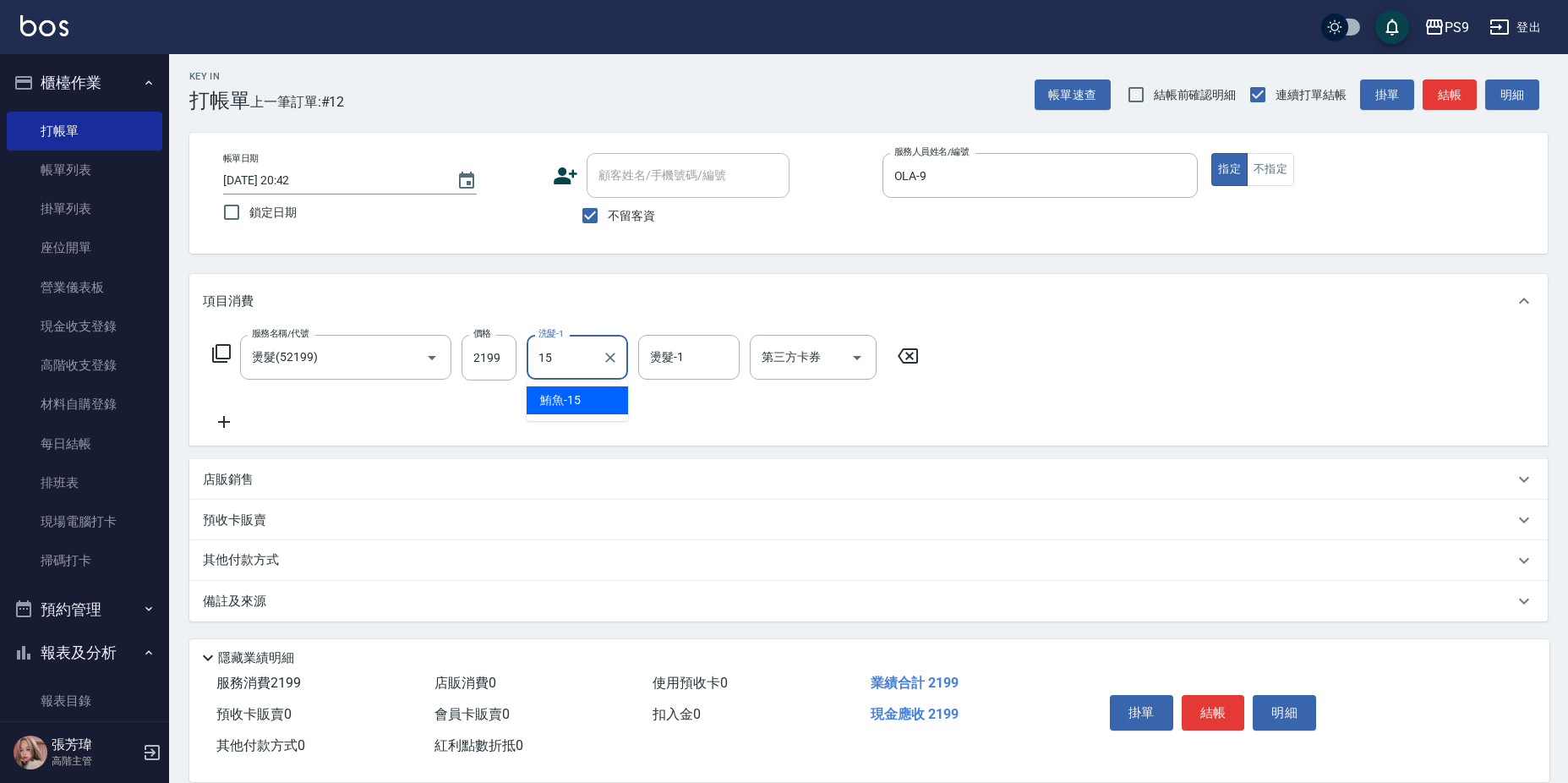
type input "鮪魚-15"
click at [675, 358] on input "燙髮-1" at bounding box center [690, 358] width 87 height 30
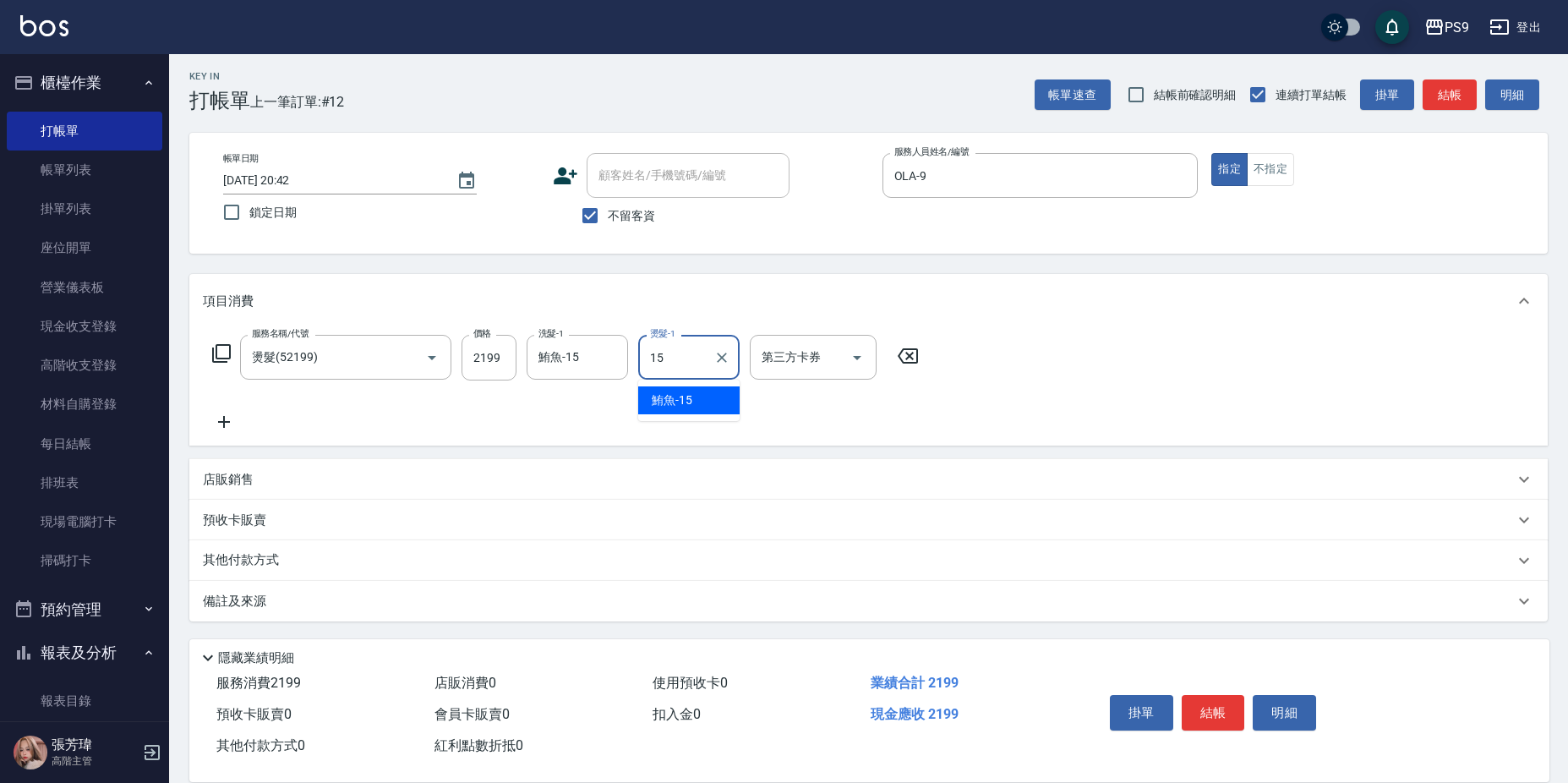
type input "鮪魚-15"
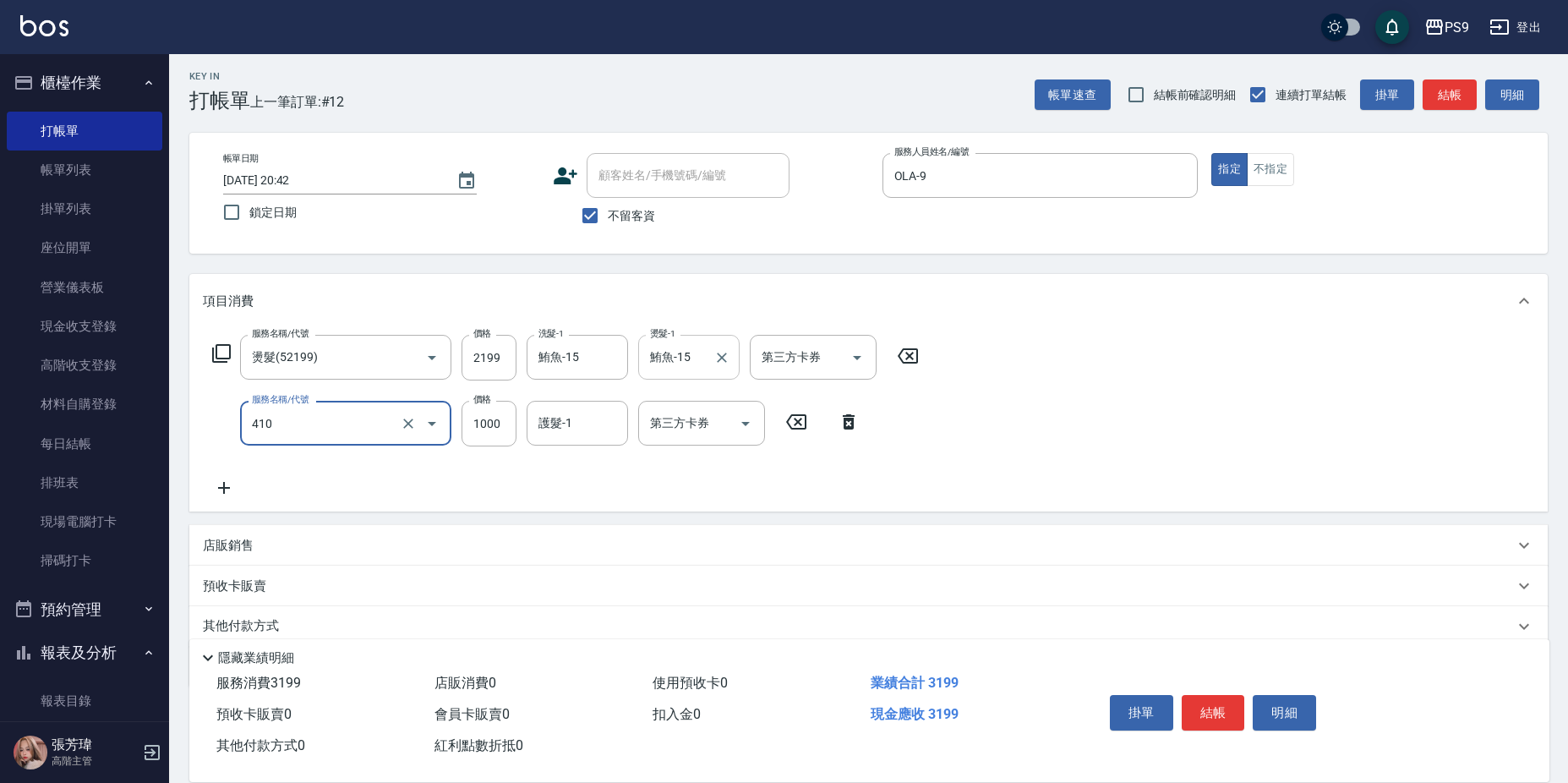
type input "鏡面護髮(燙染)(410)"
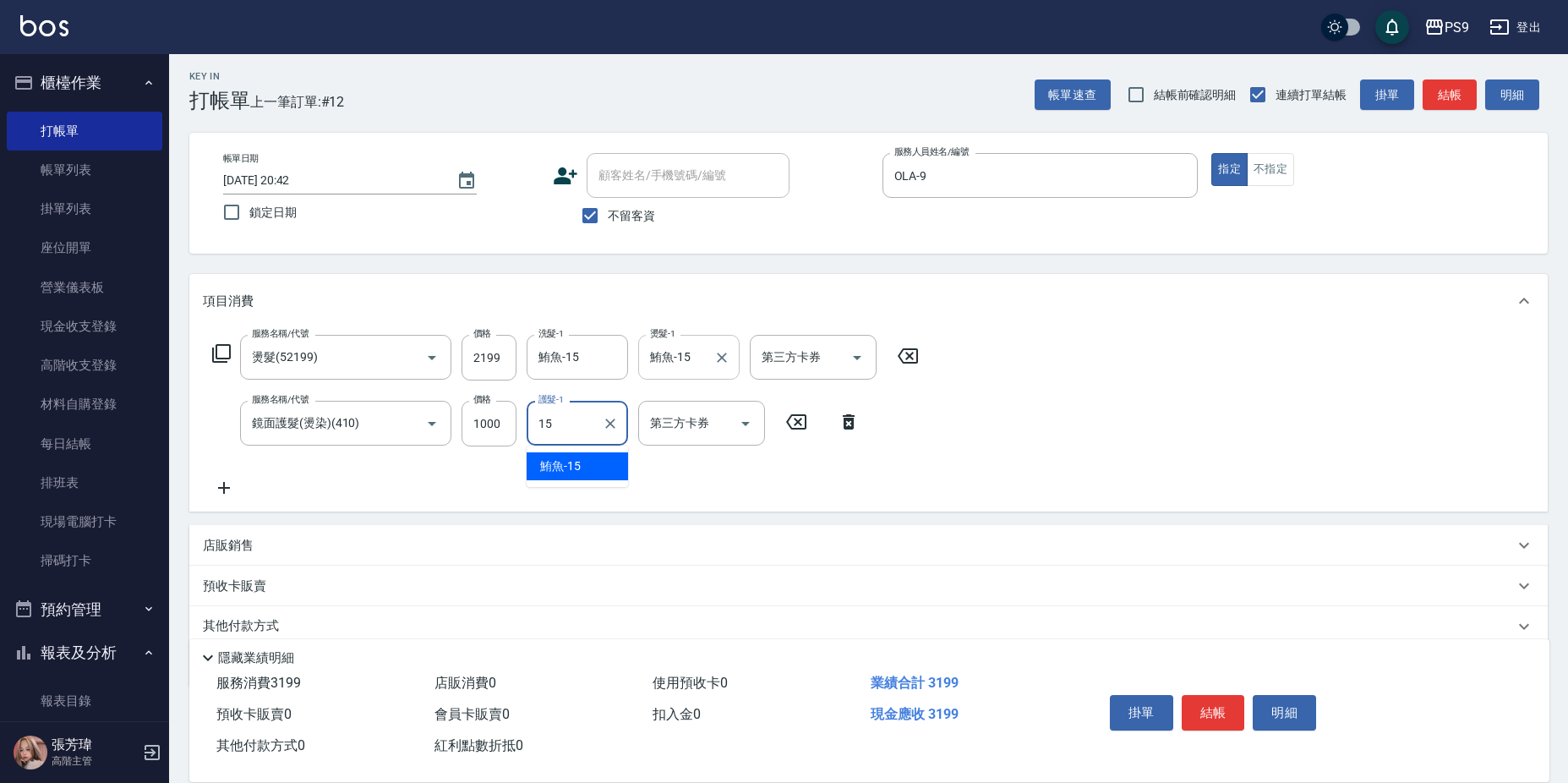
type input "鮪魚-15"
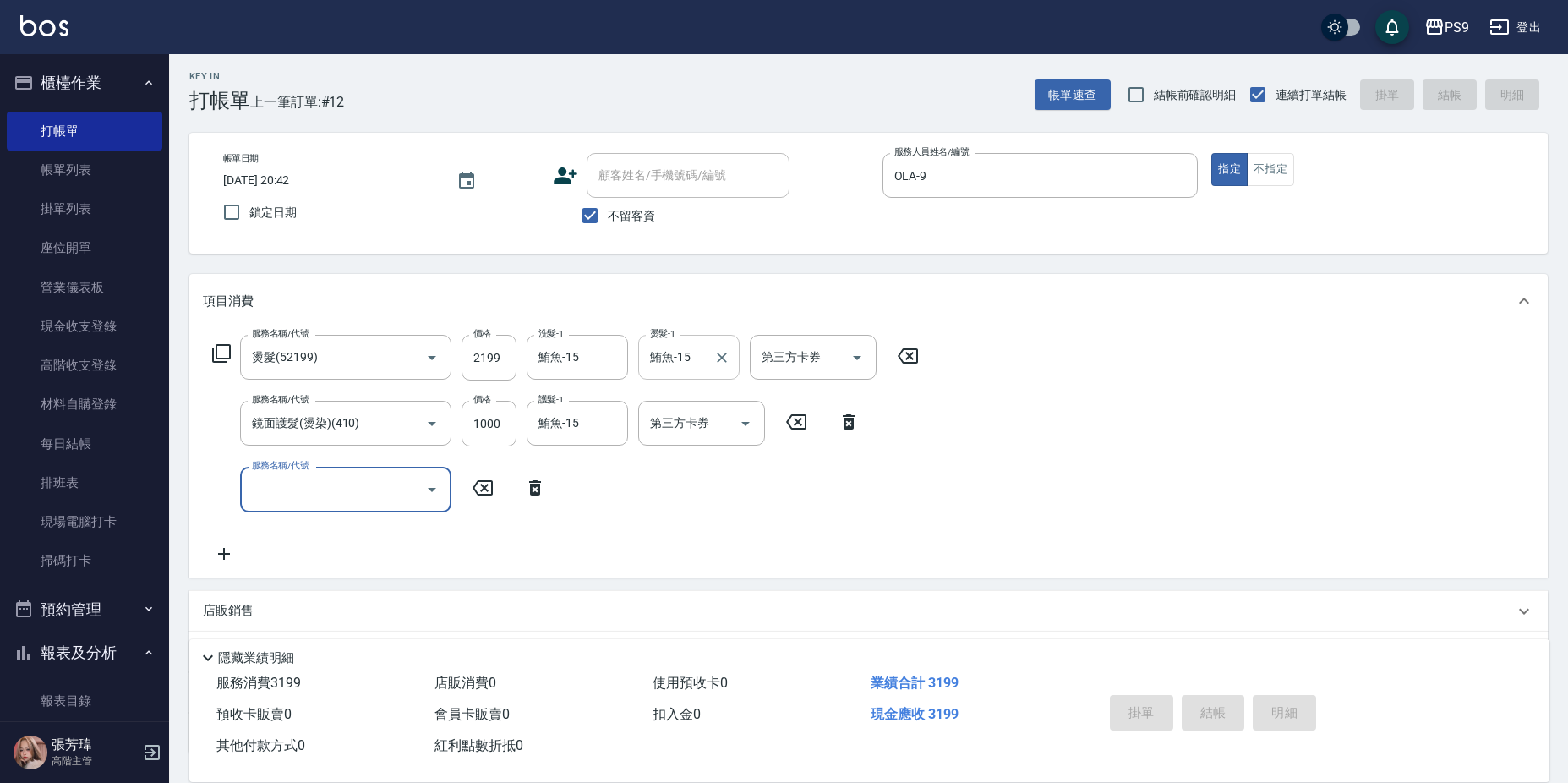
type input "[DATE] 20:43"
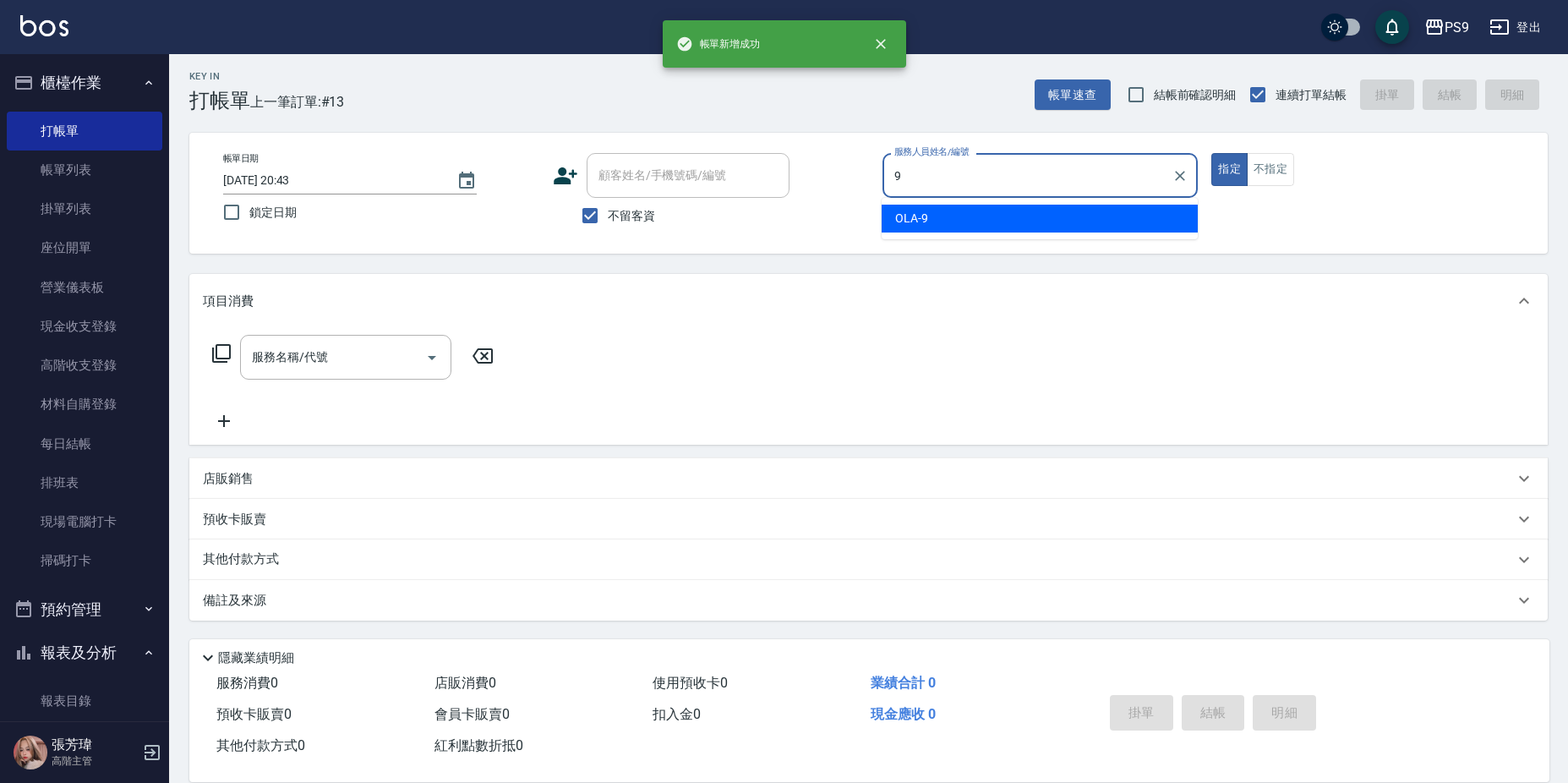
type input "OLA-9"
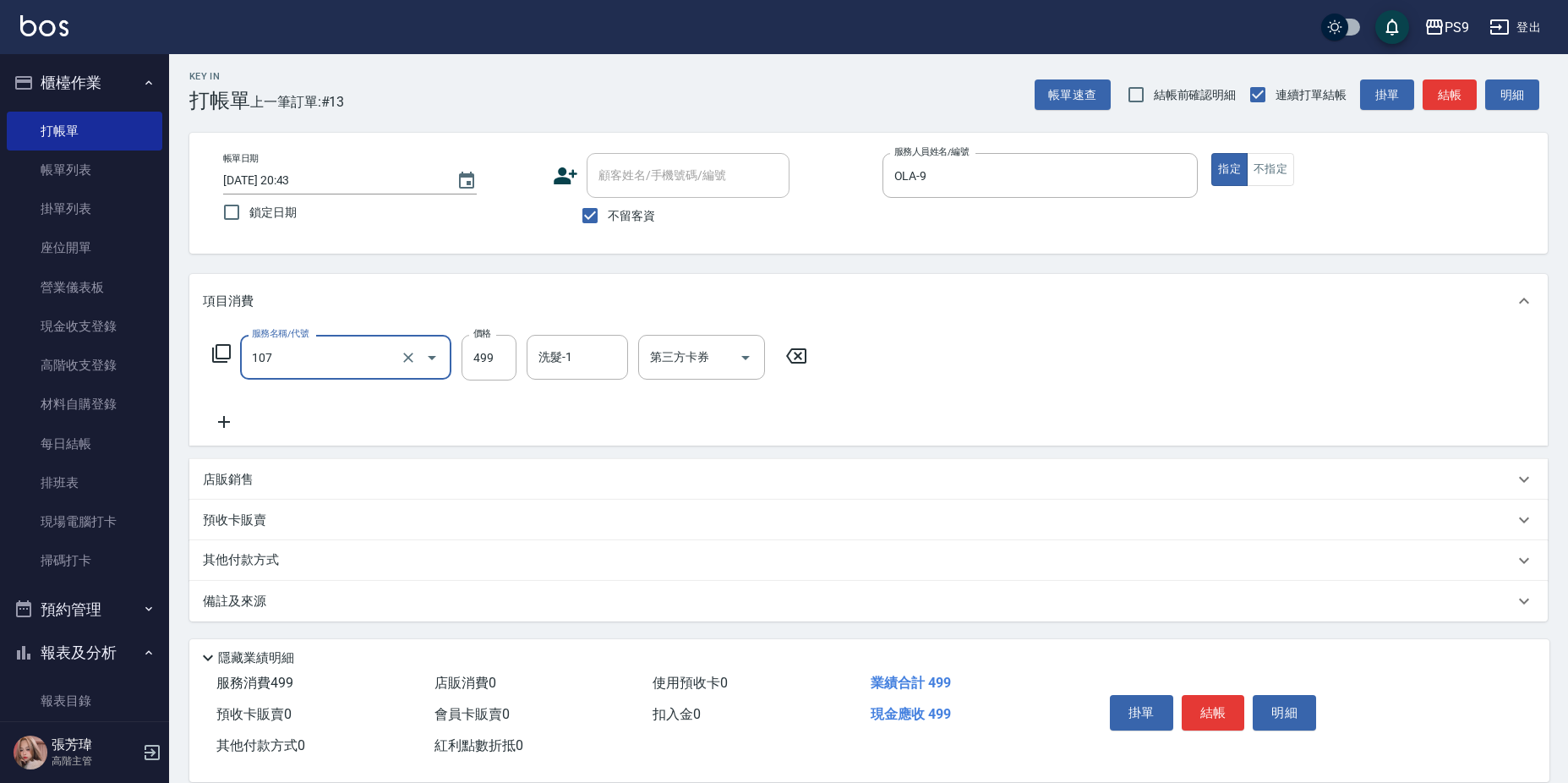
type input "舒活(107)"
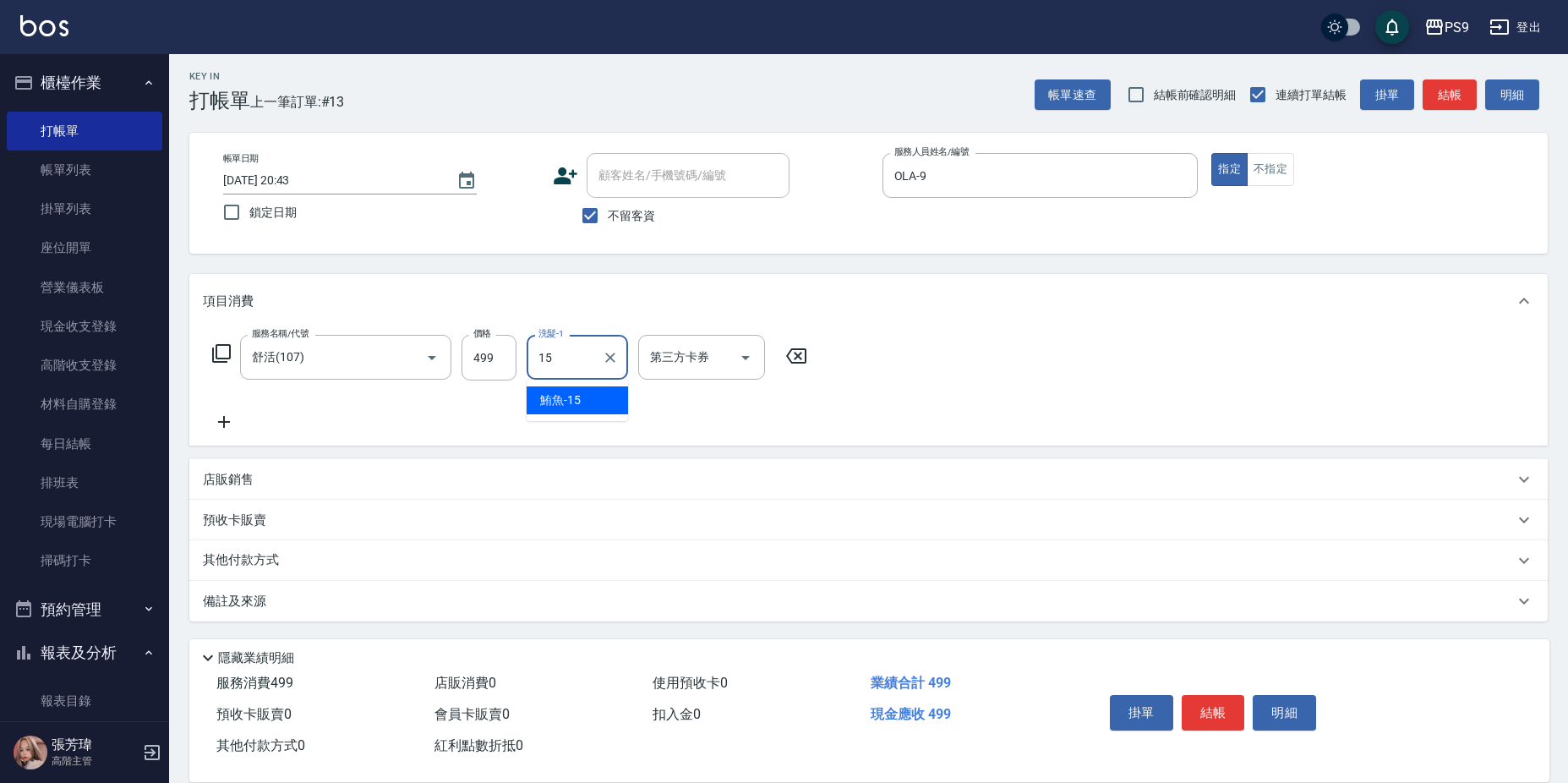
type input "鮪魚-15"
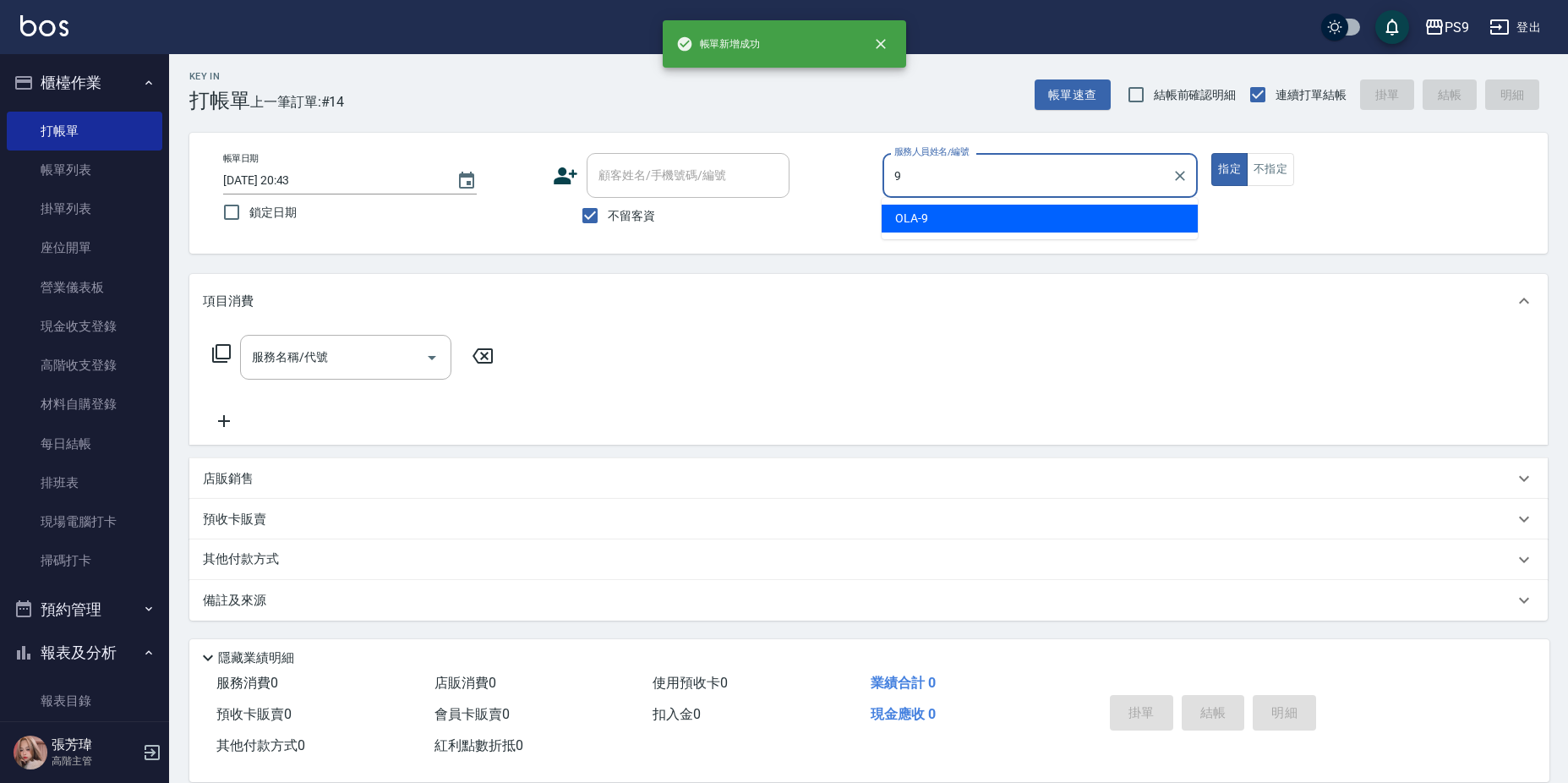
type input "OLA-9"
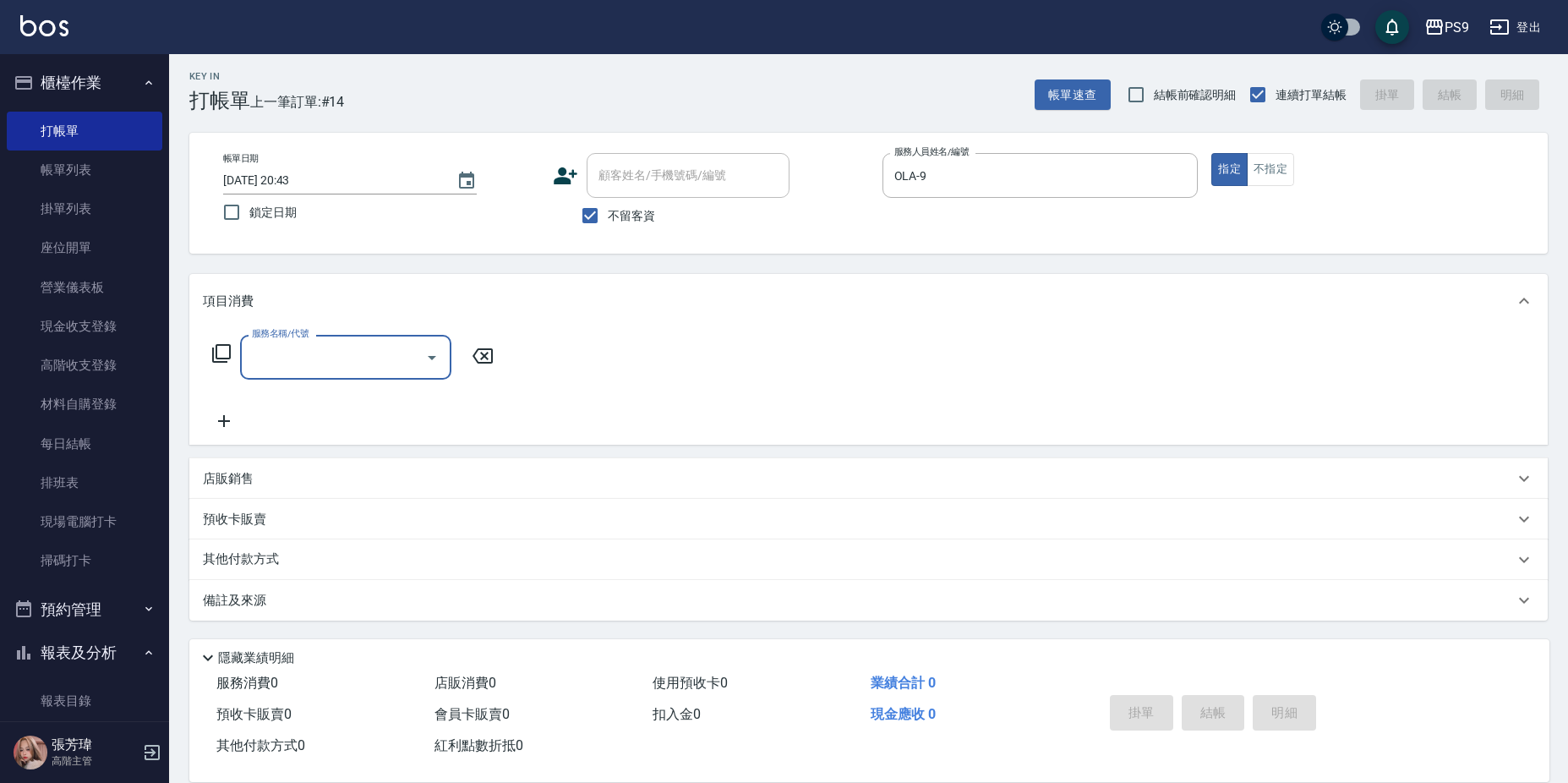
type input "5"
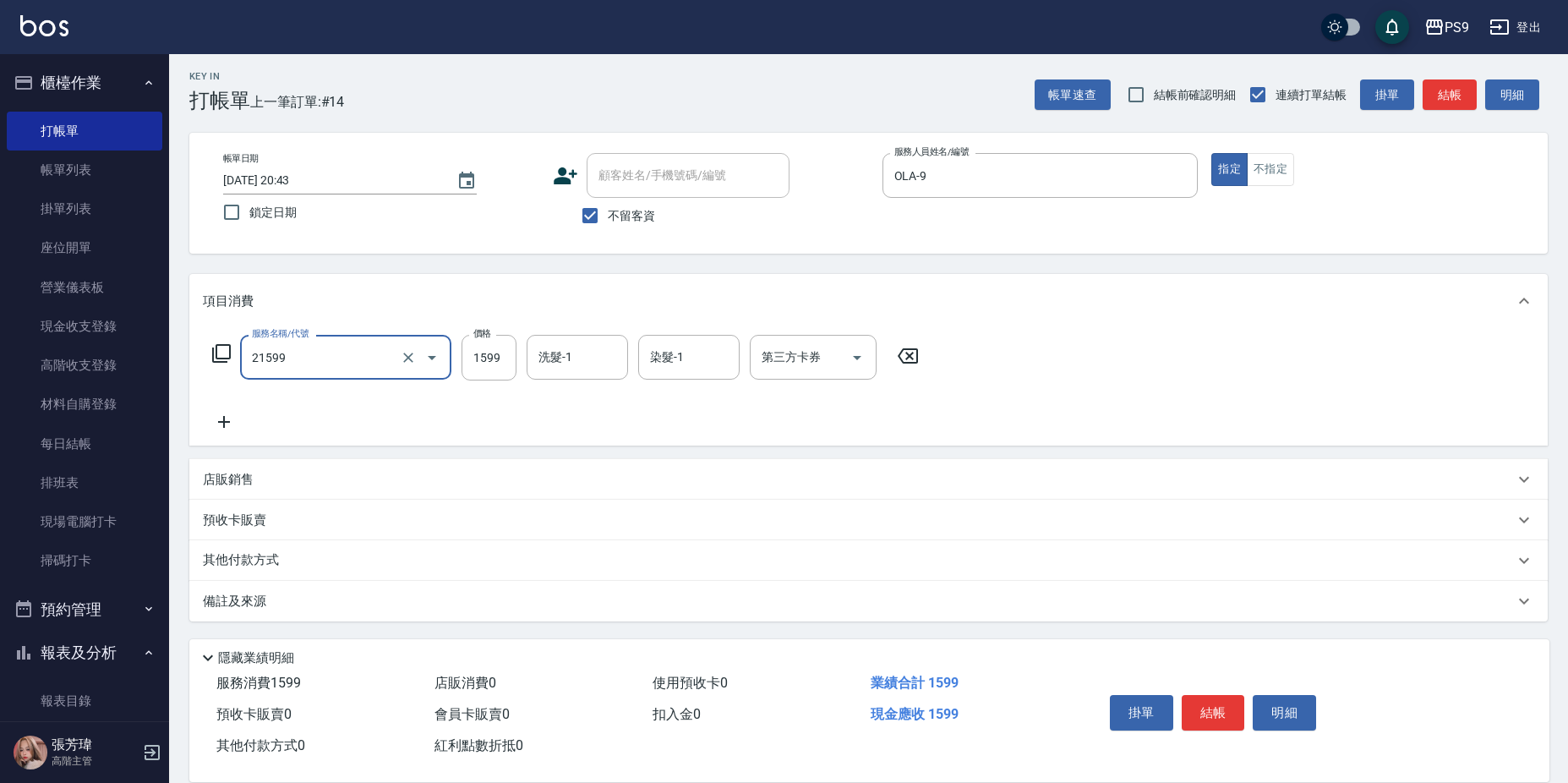
type input "染髮1599(21599)"
type input "1499"
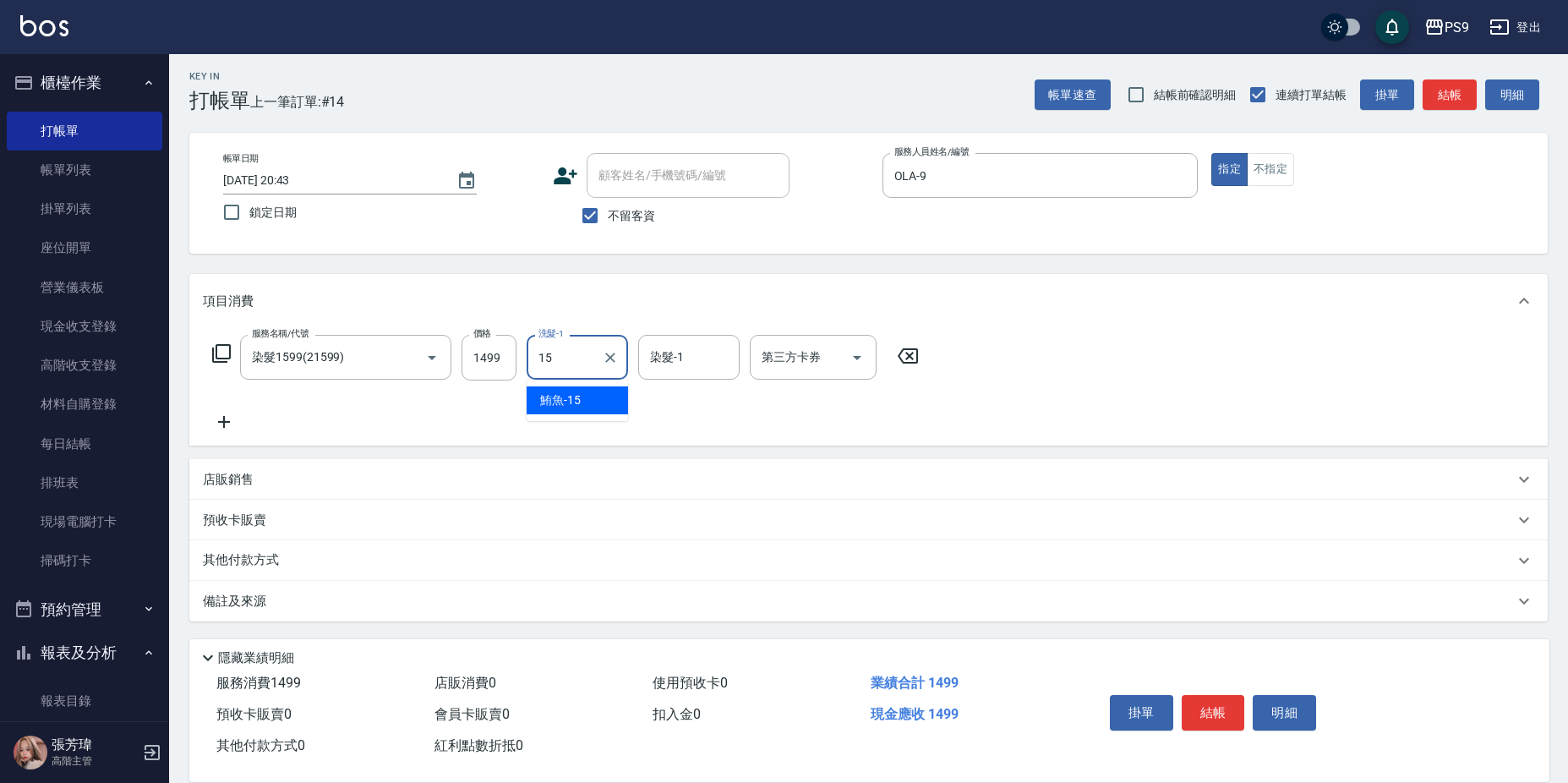
type input "鮪魚-15"
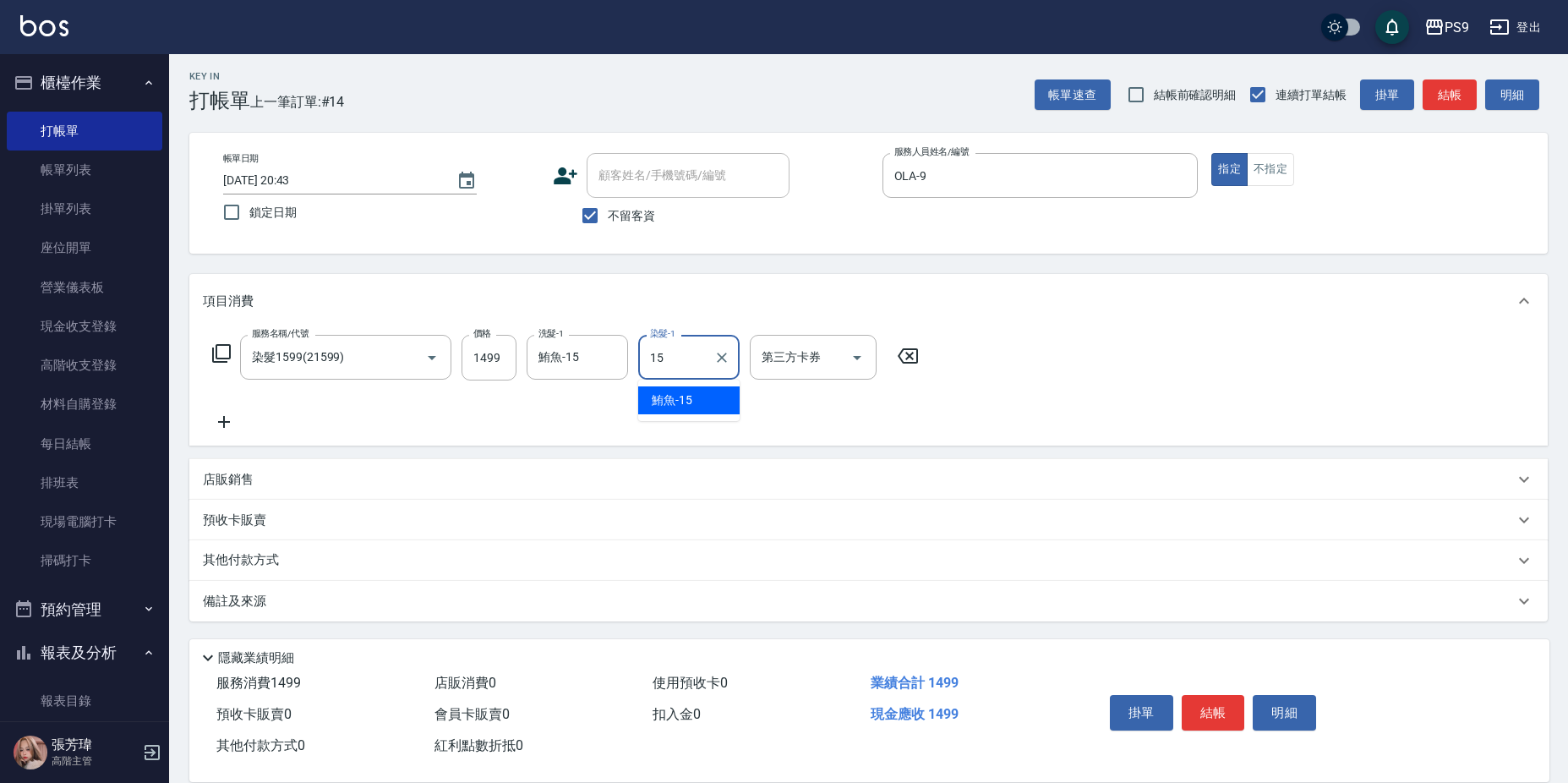
type input "鮪魚-15"
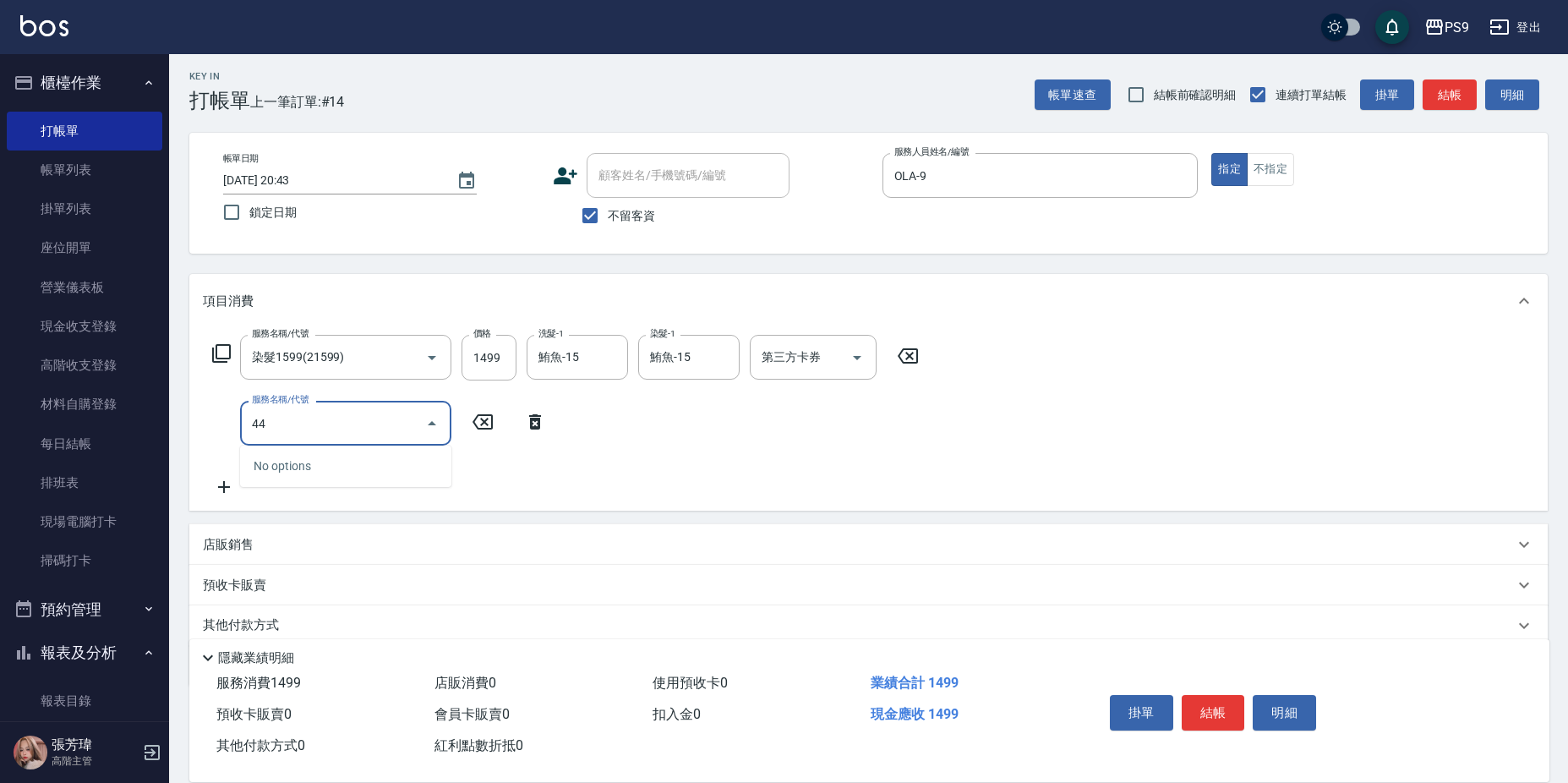
type input "4"
type input "鏡面護髮(燙染)(410)"
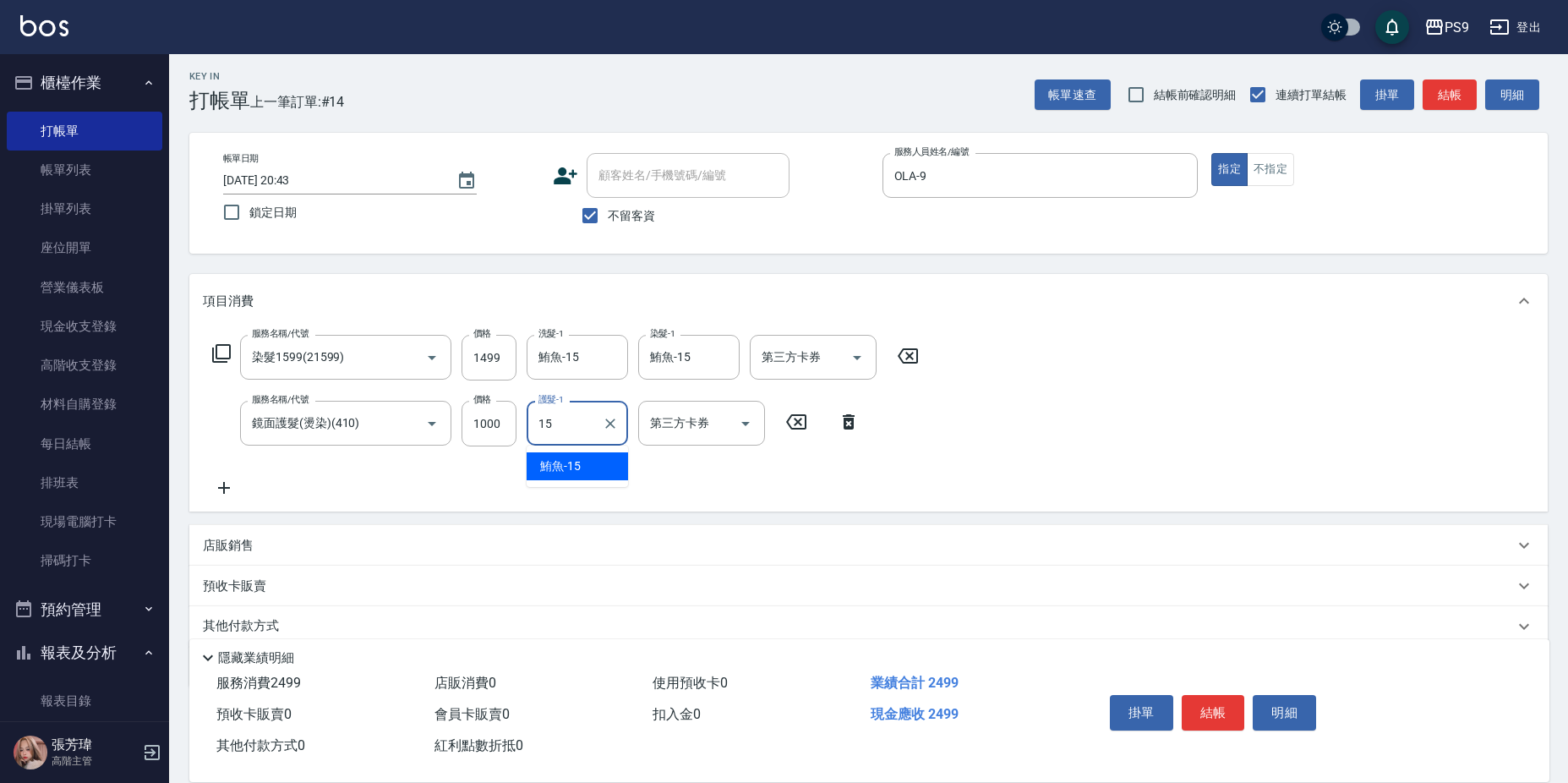
type input "鮪魚-15"
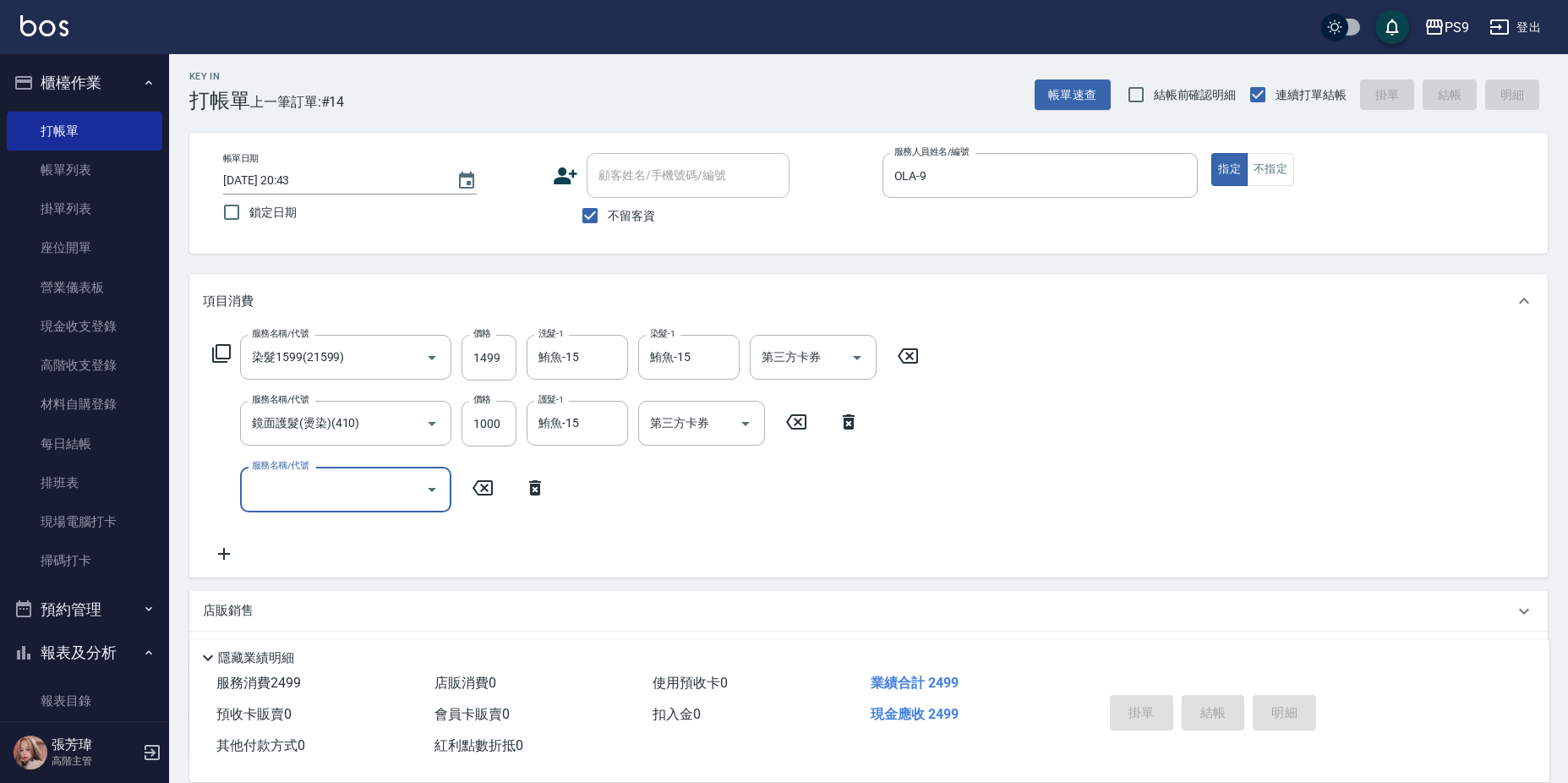
type input "[DATE] 20:44"
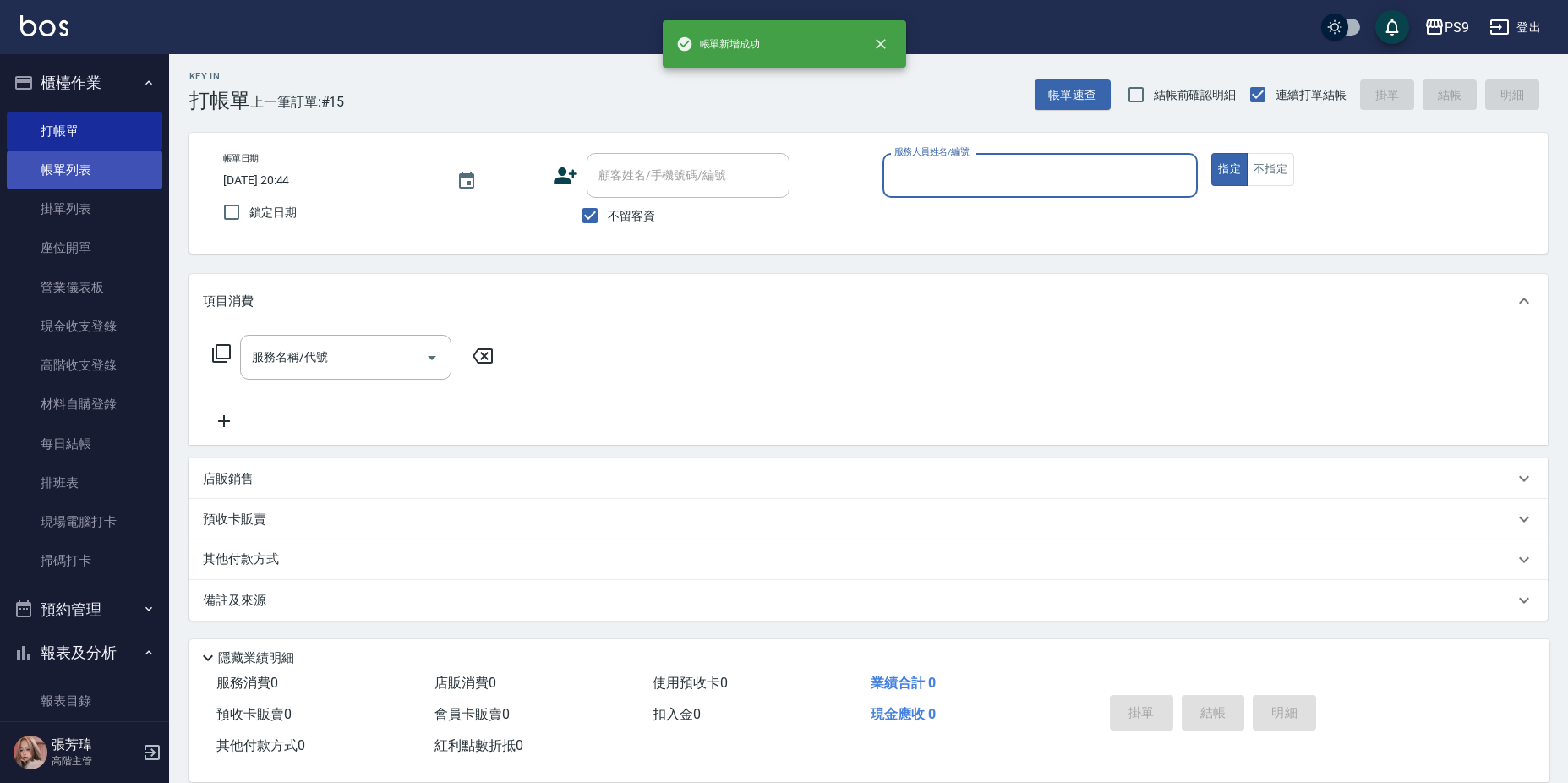
click at [82, 169] on link "帳單列表" at bounding box center [85, 169] width 155 height 39
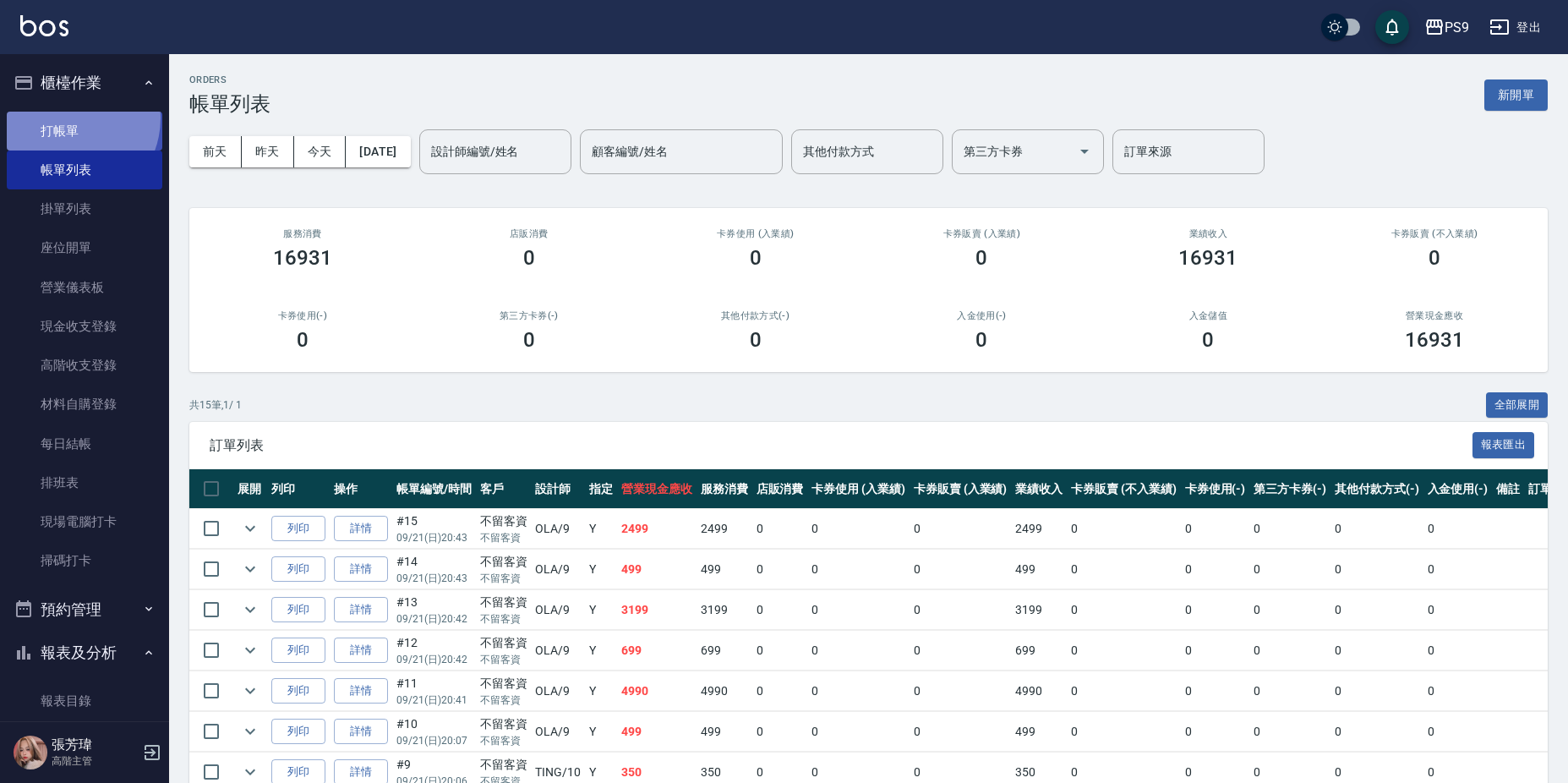
click at [65, 117] on link "打帳單" at bounding box center [85, 131] width 155 height 39
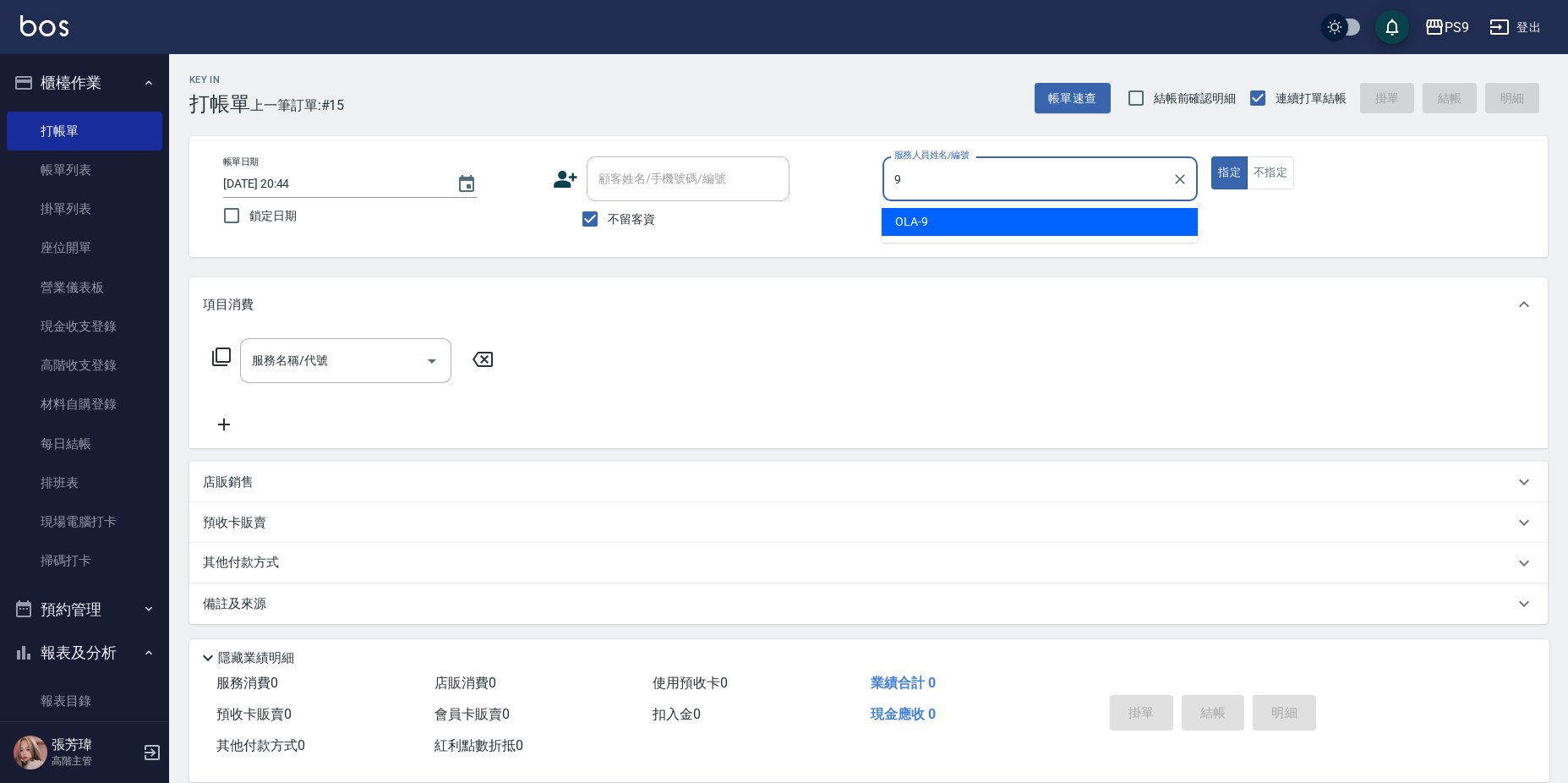
type input "OLA-9"
type button "true"
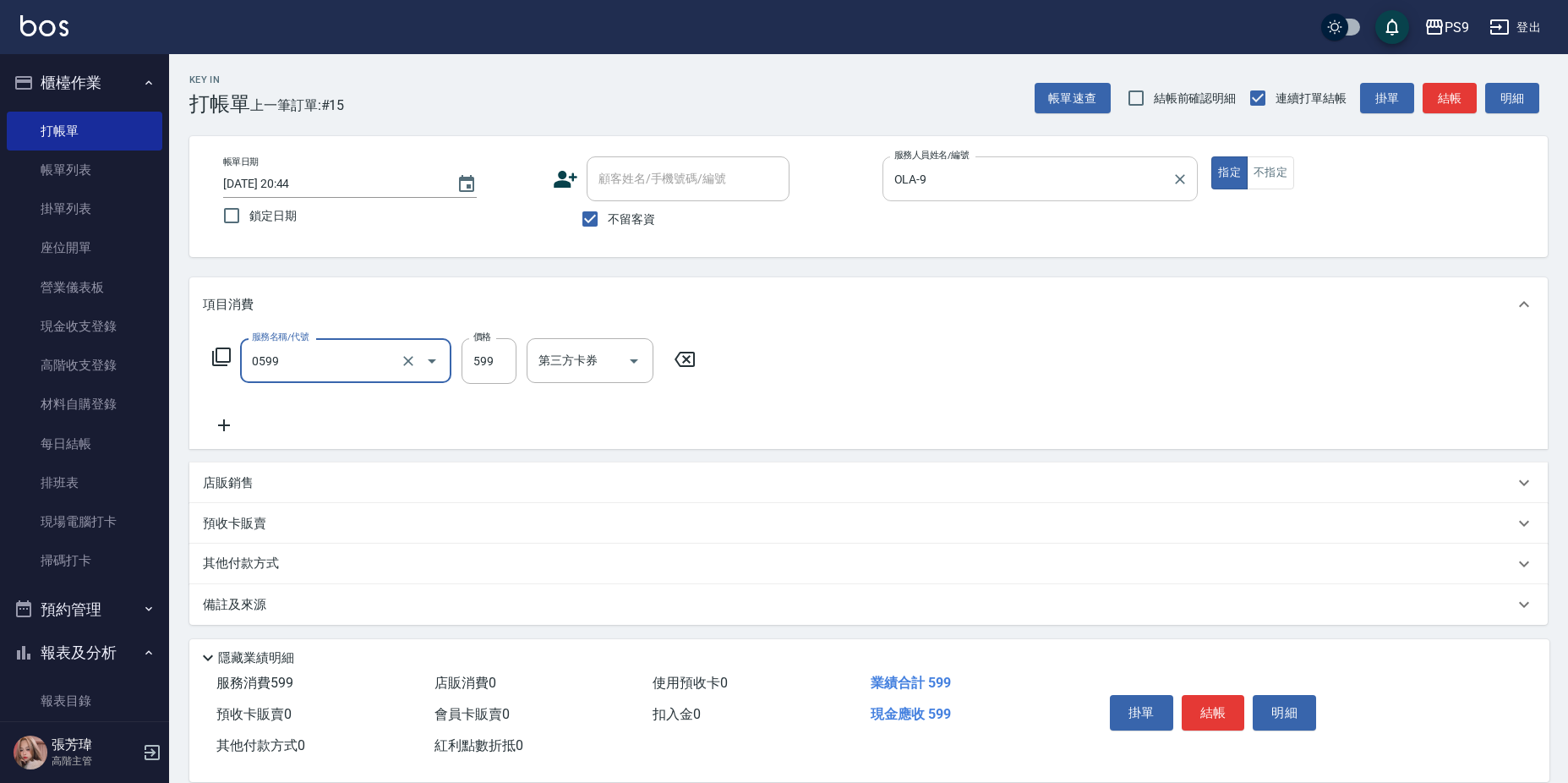
type input "[PERSON_NAME]599(0599)"
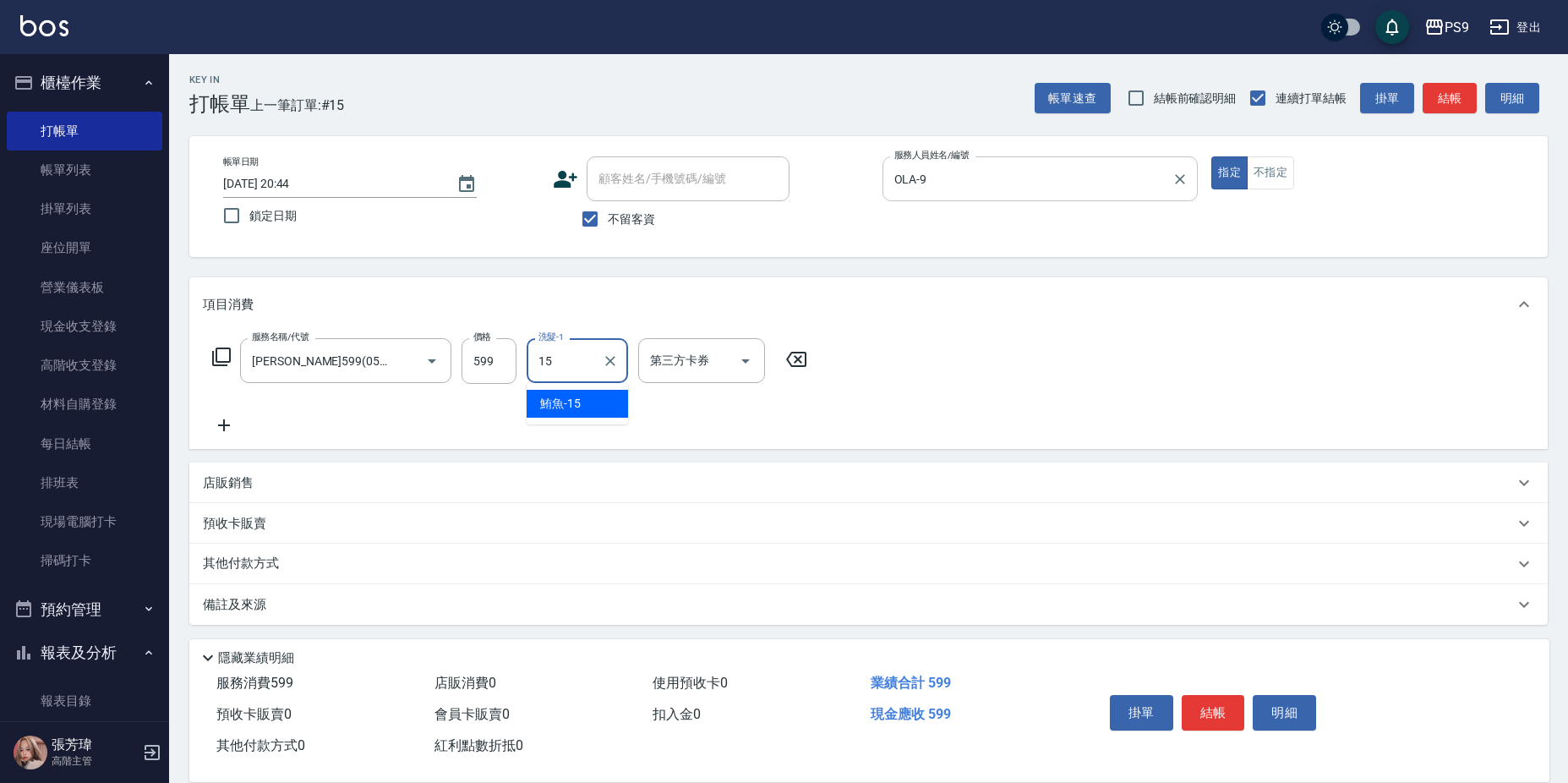
type input "鮪魚-15"
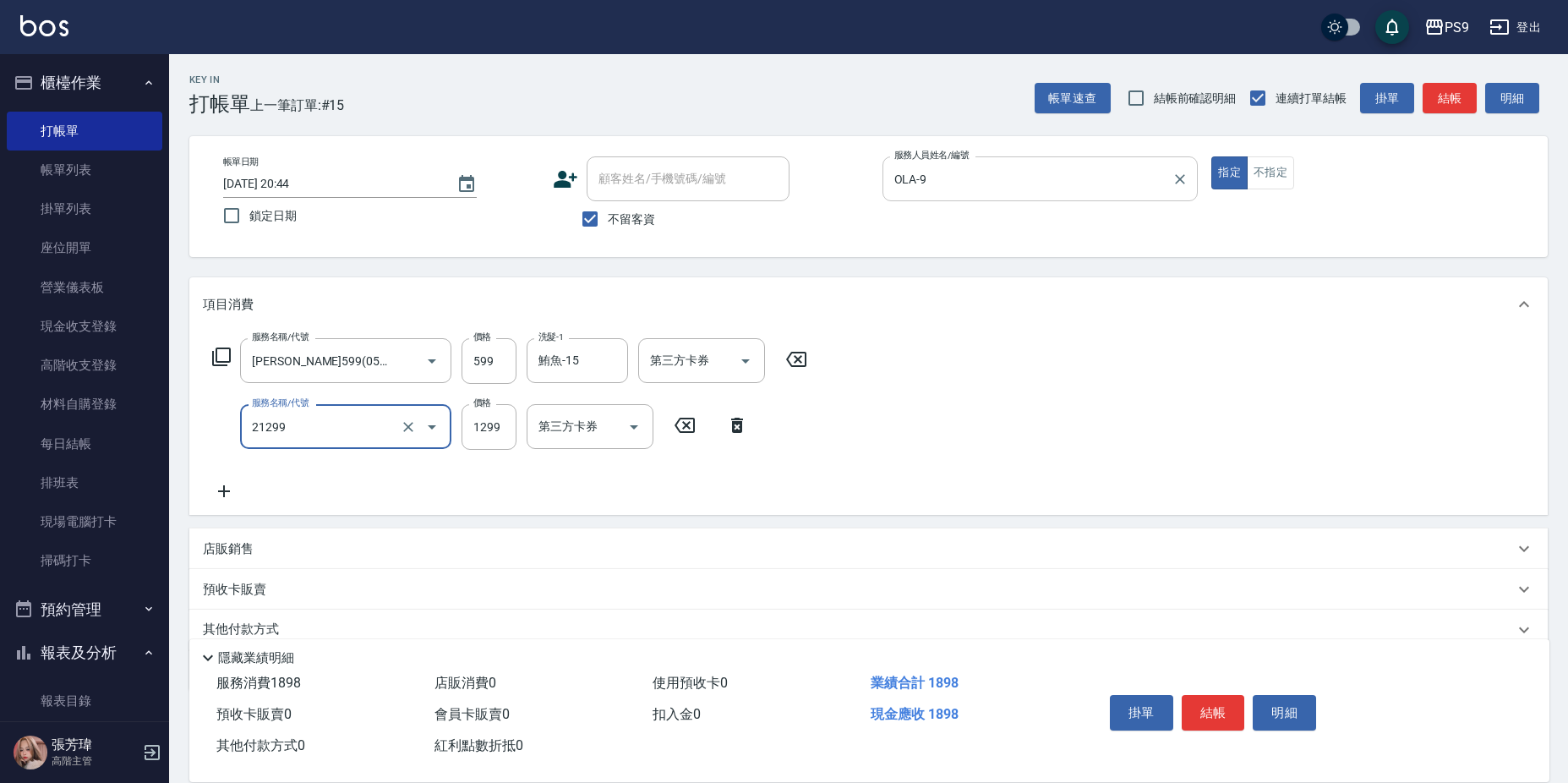
type input "2A染髮套餐(21299)"
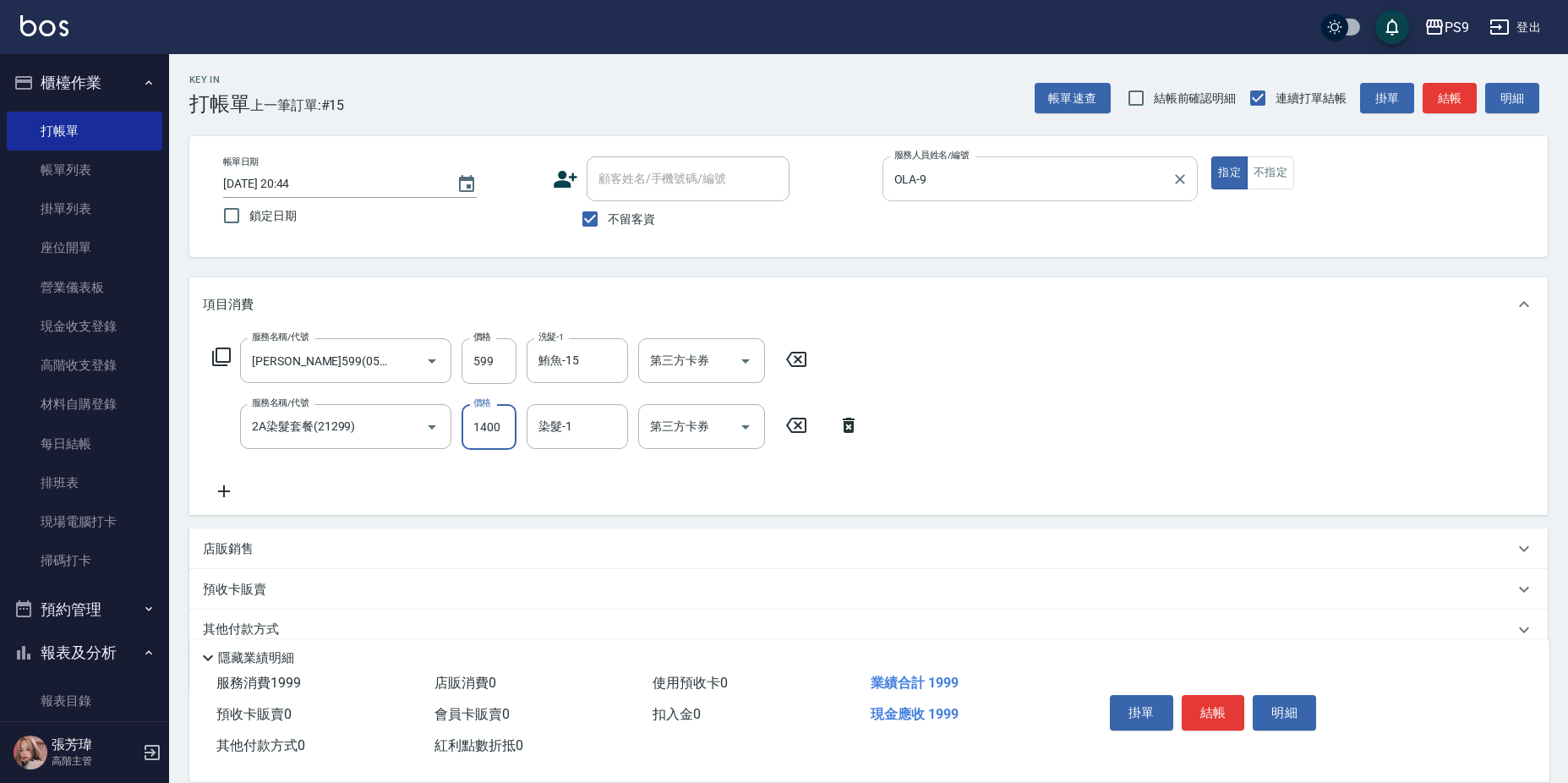
type input "1400"
type input "MIA-4"
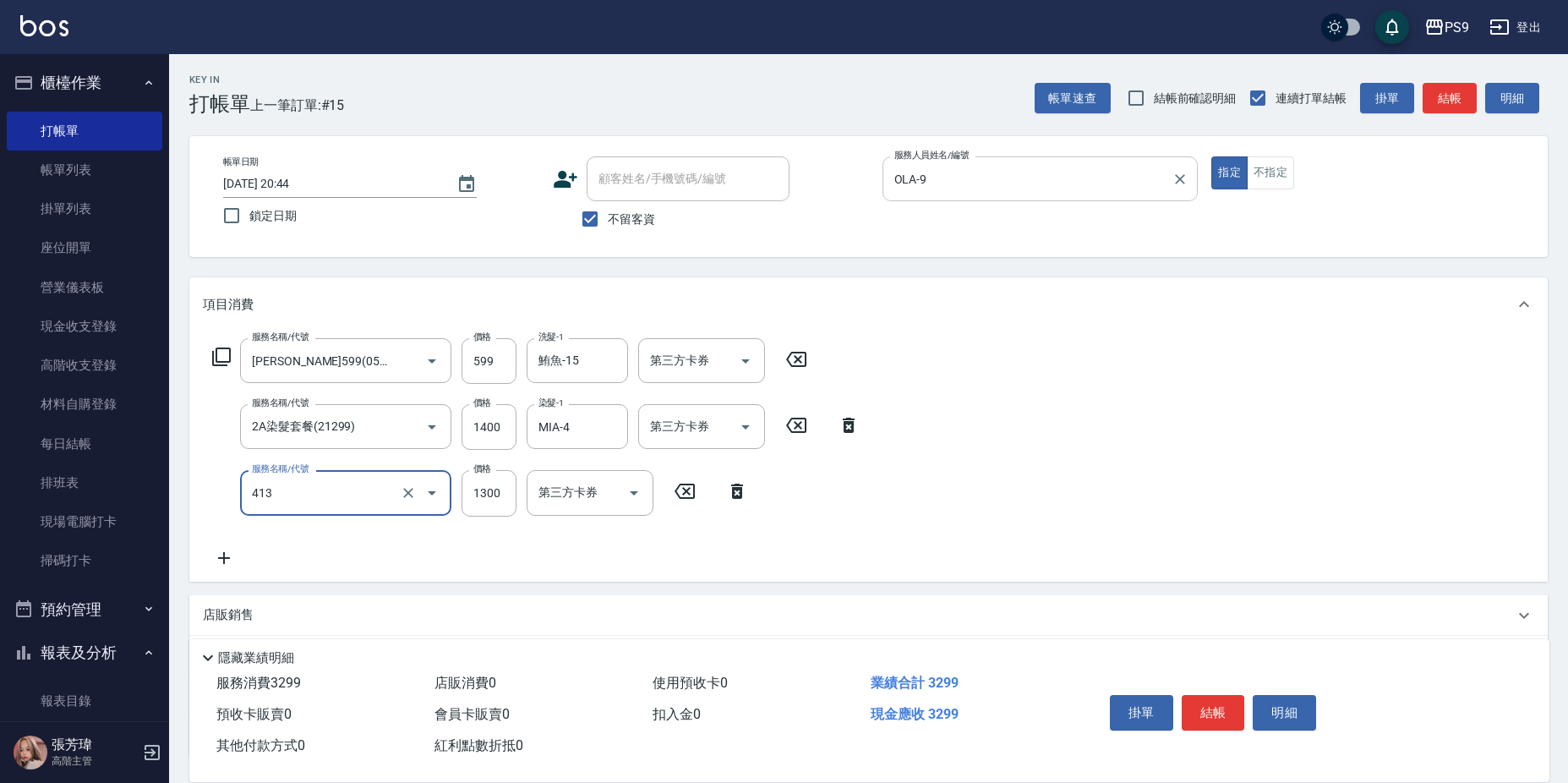
type input "鏡面護髮(413)"
type input "2000"
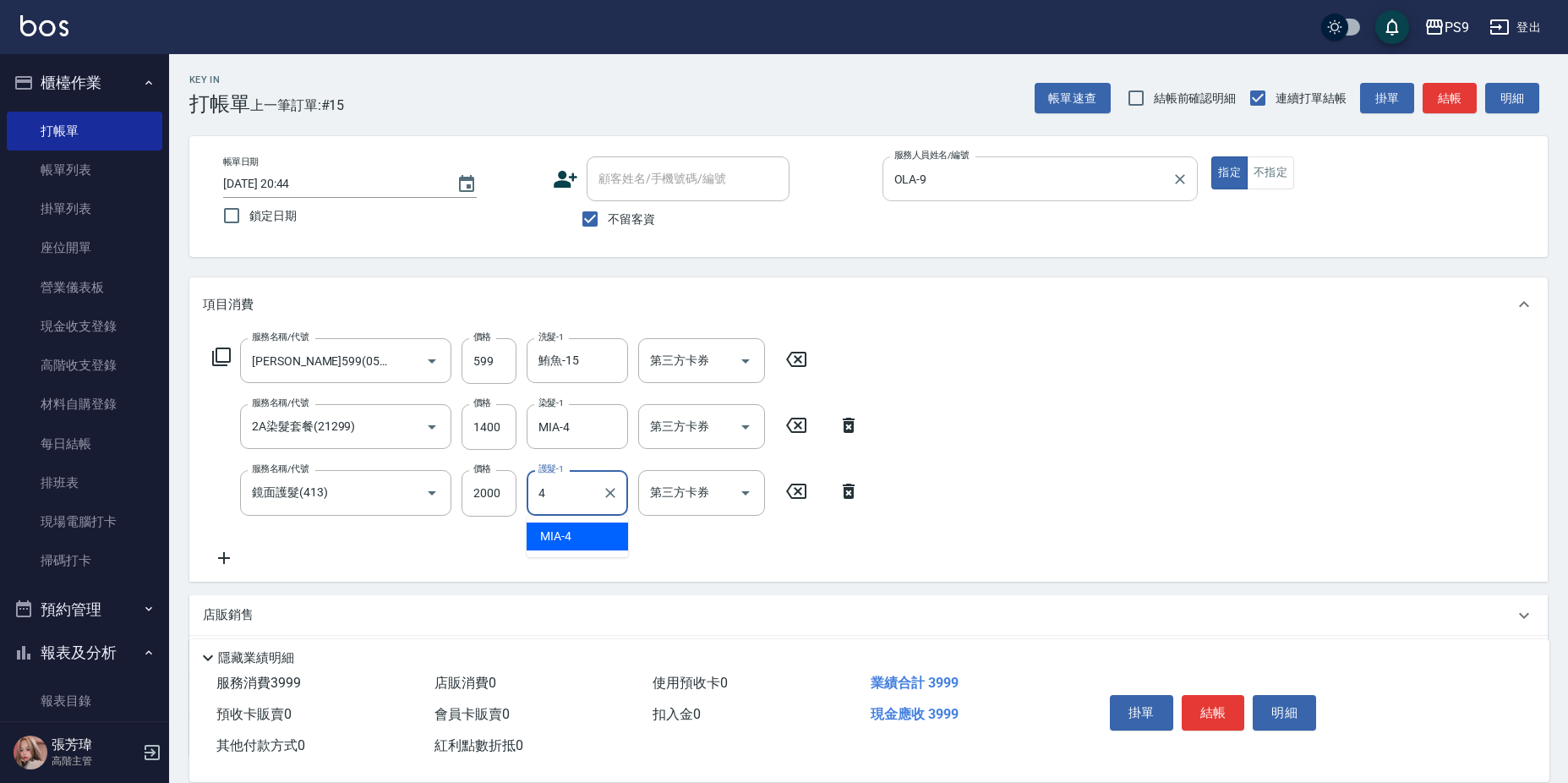
type input "MIA-4"
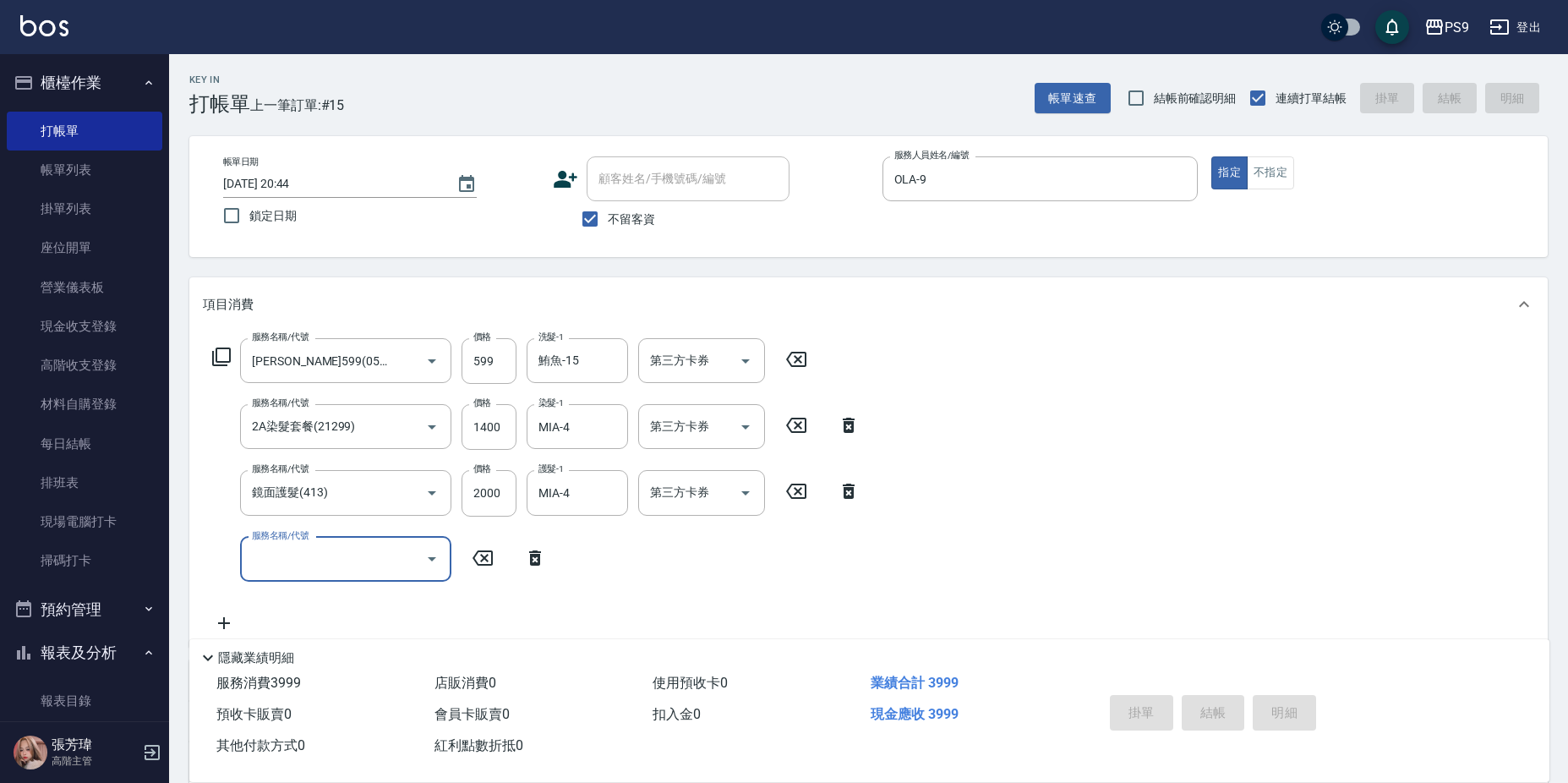
type input "[DATE] 20:45"
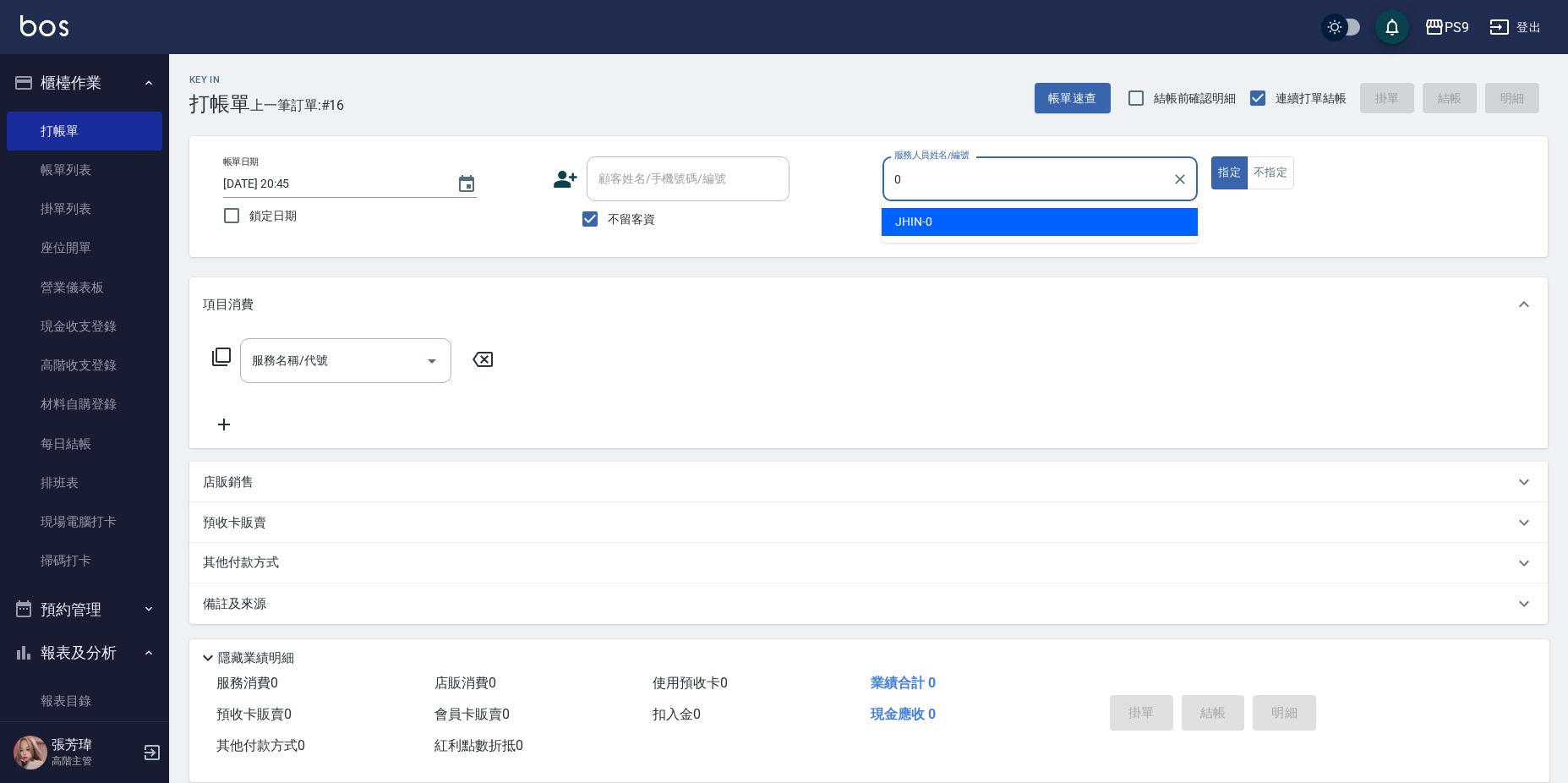
type input "JHIN-0"
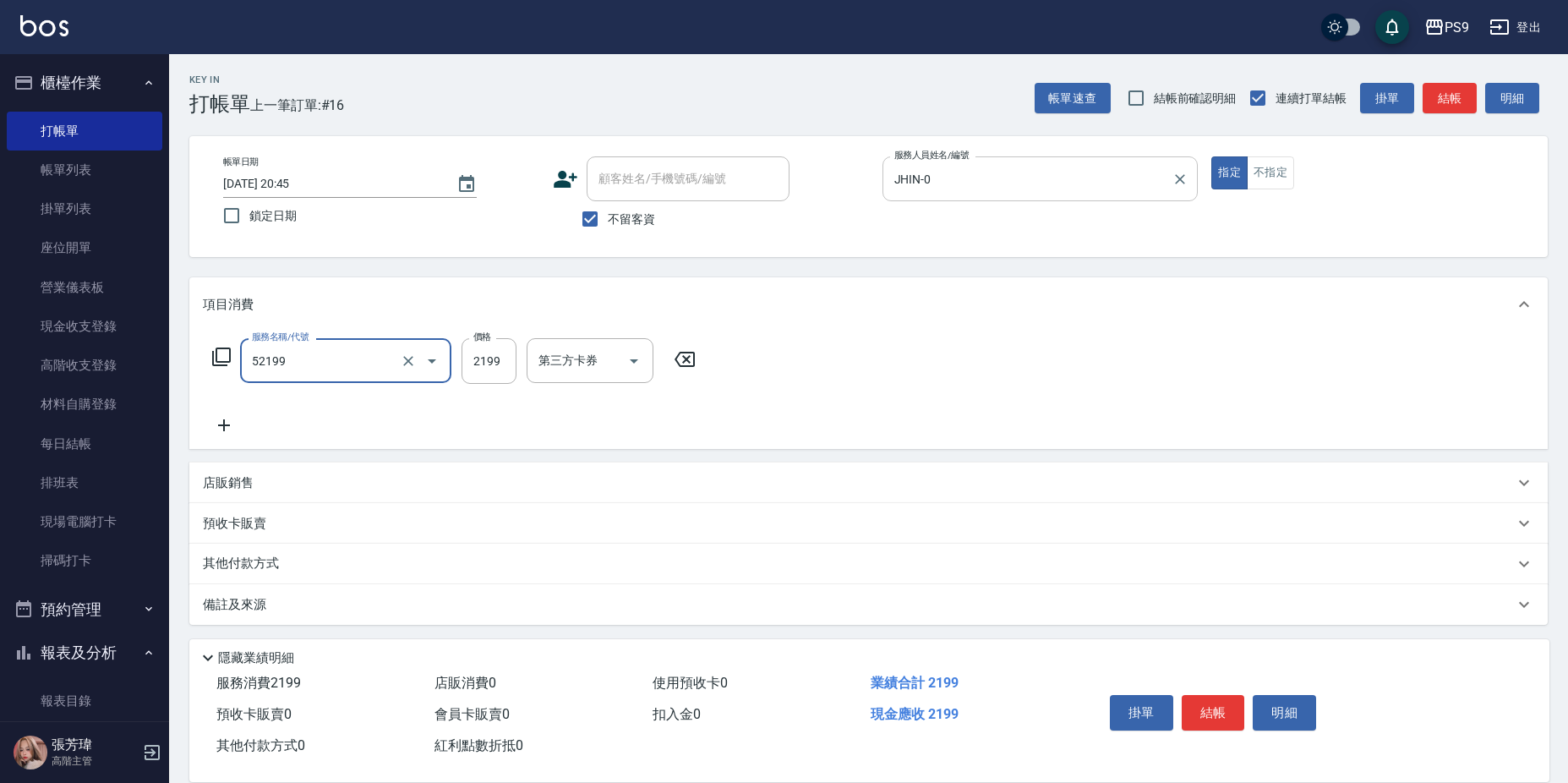
type input "燙髮(52199)"
type input "2200"
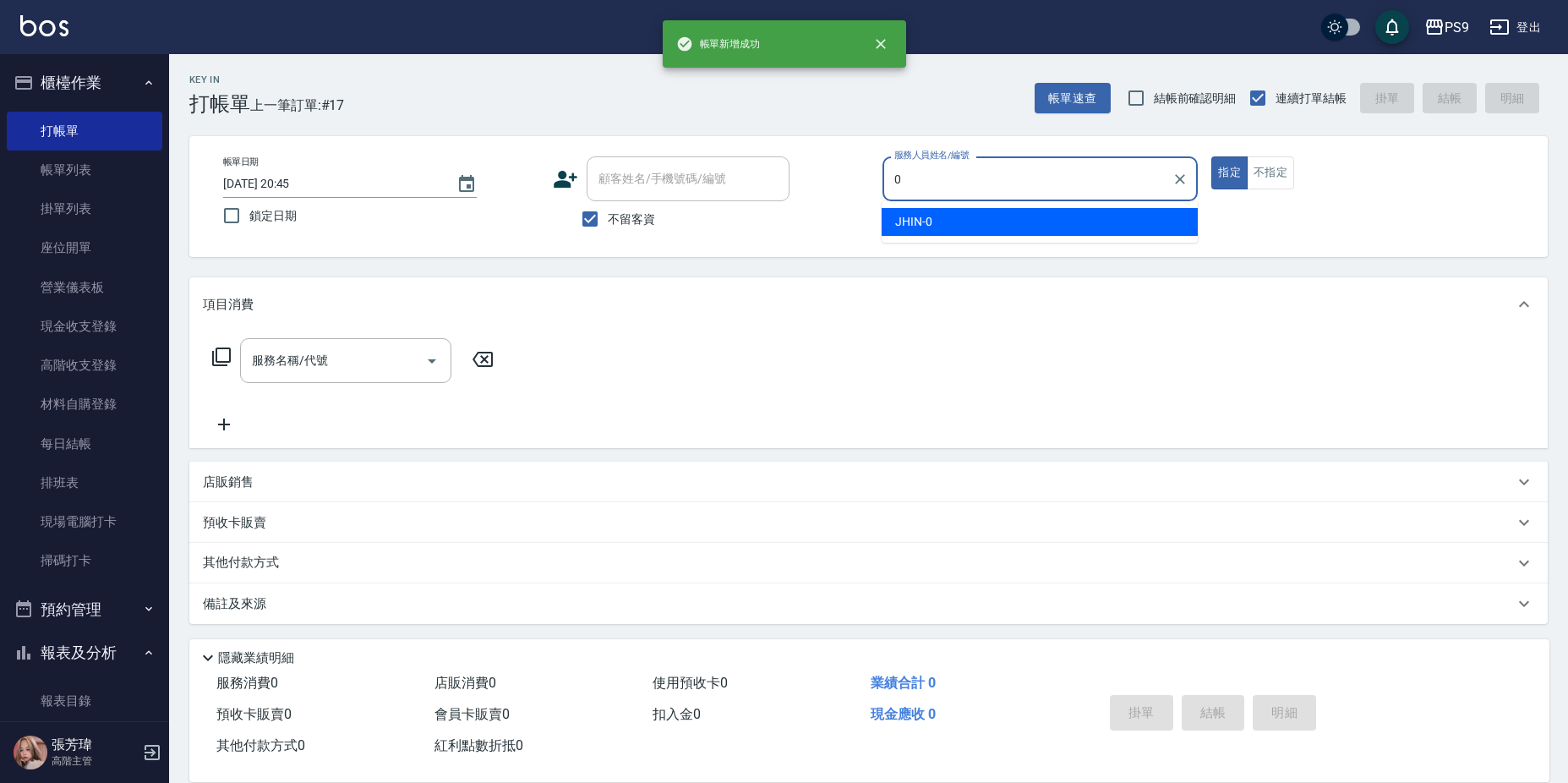
type input "JHIN-0"
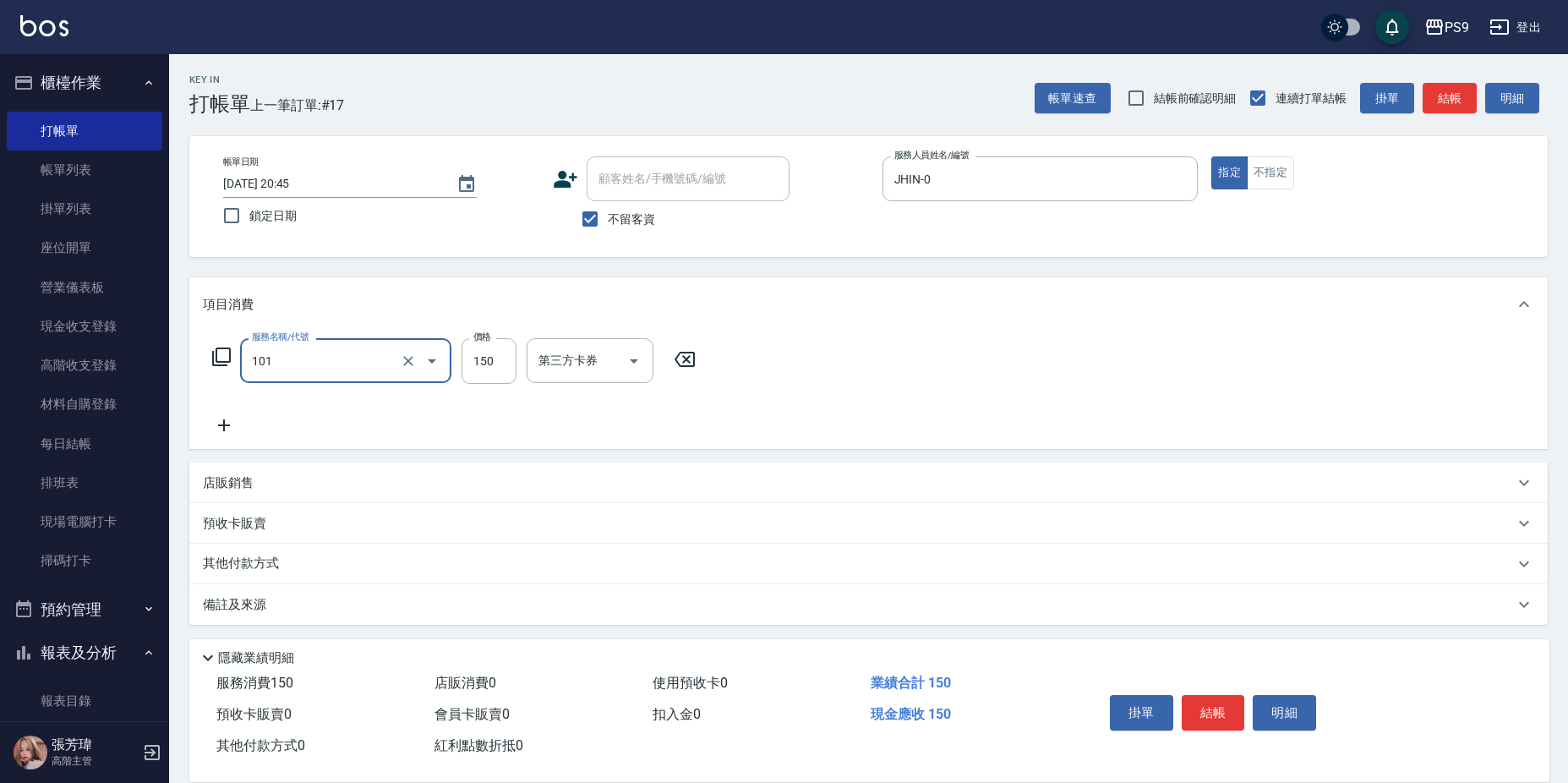
type input "洗髮(101)"
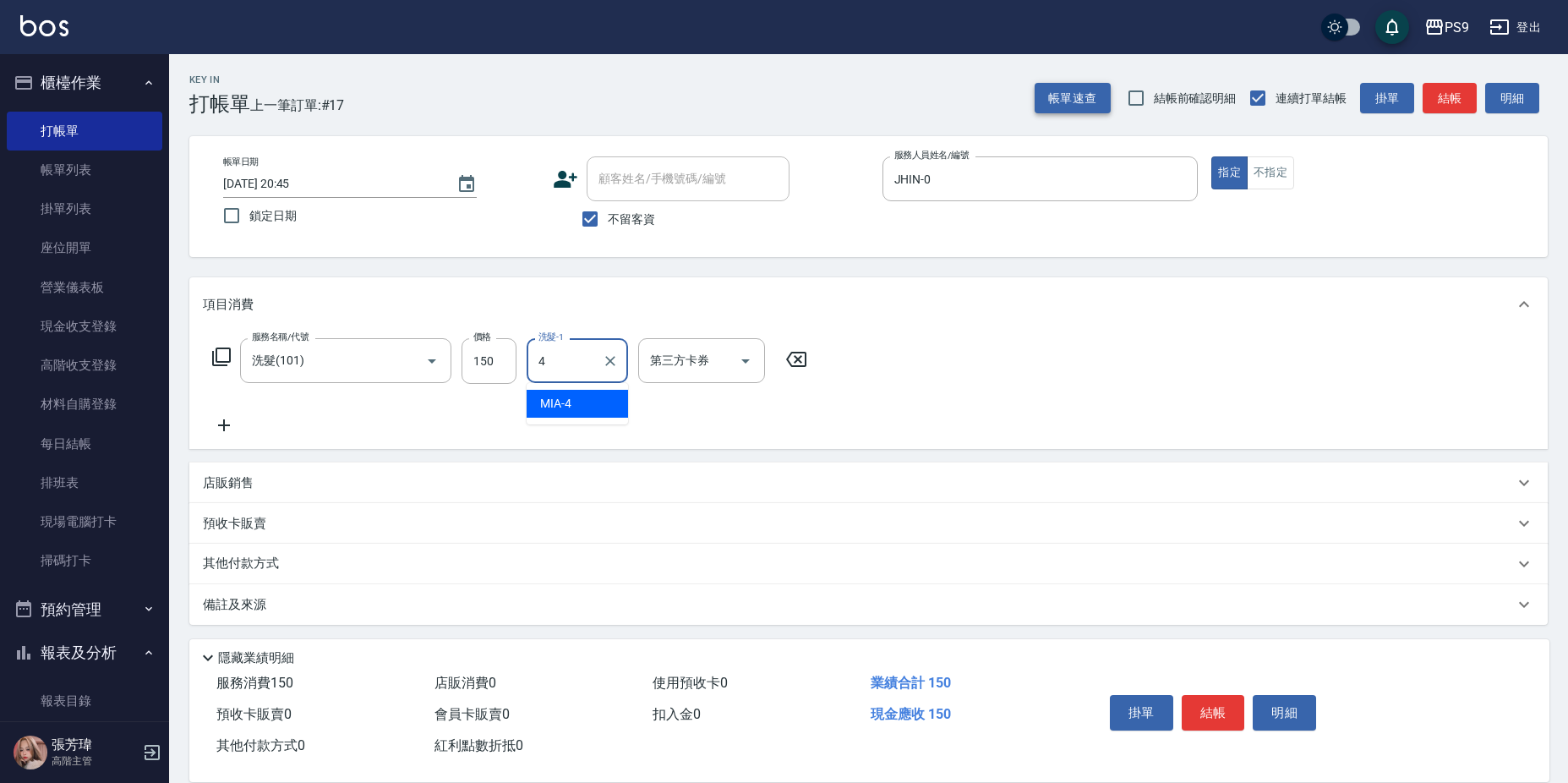
type input "MIA-4"
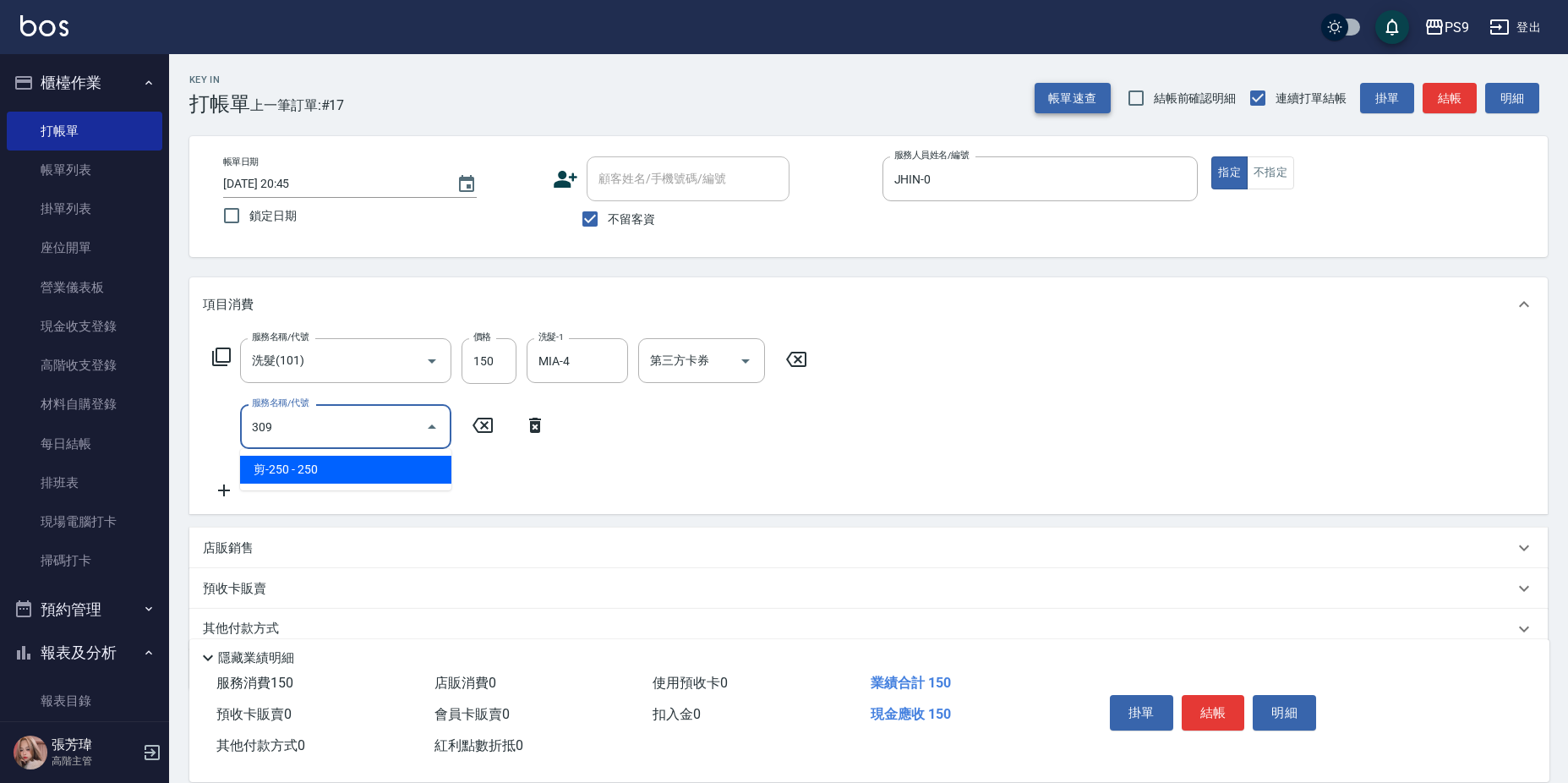
type input "剪-250(309)"
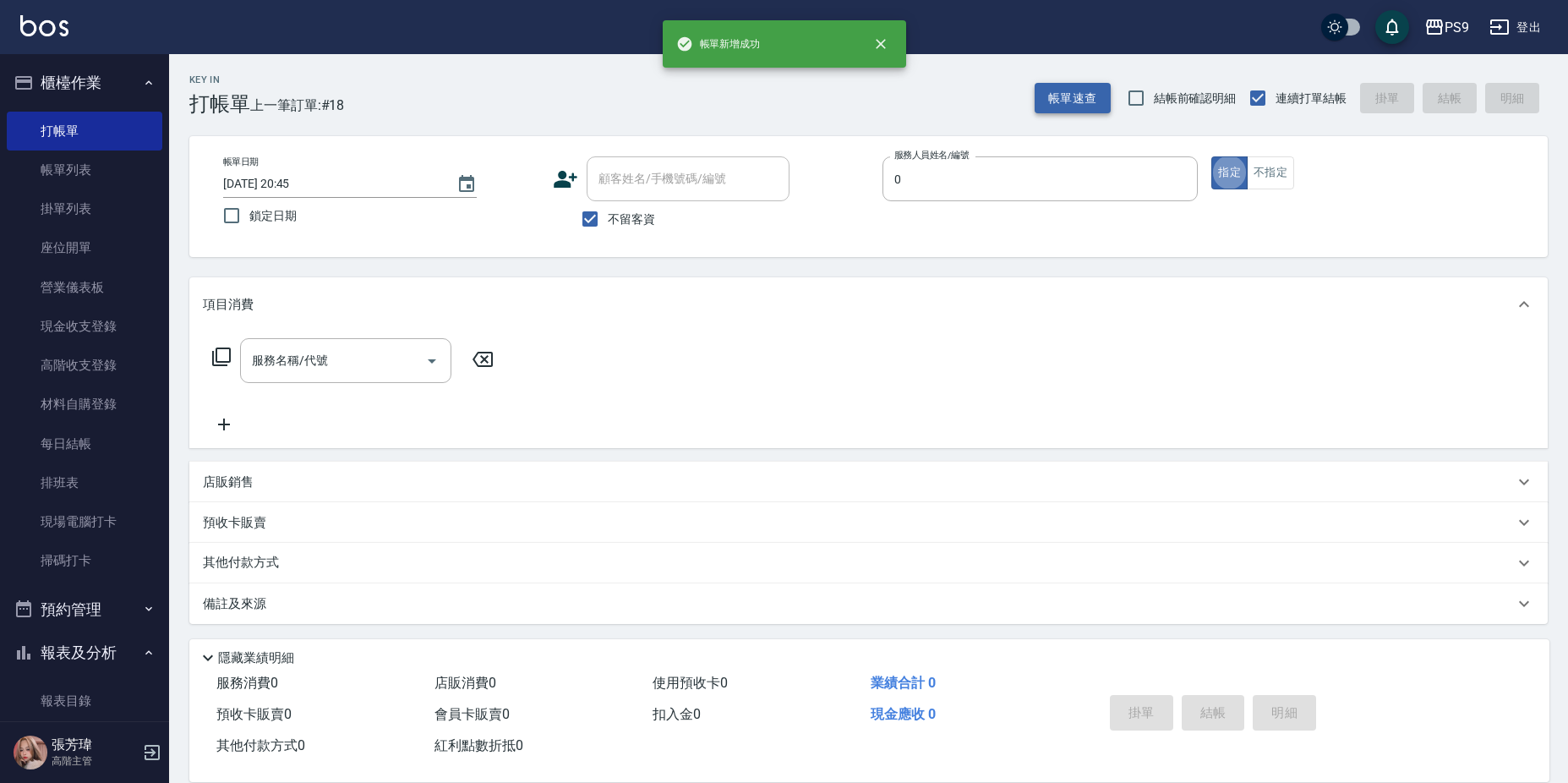
type input "JHIN-0"
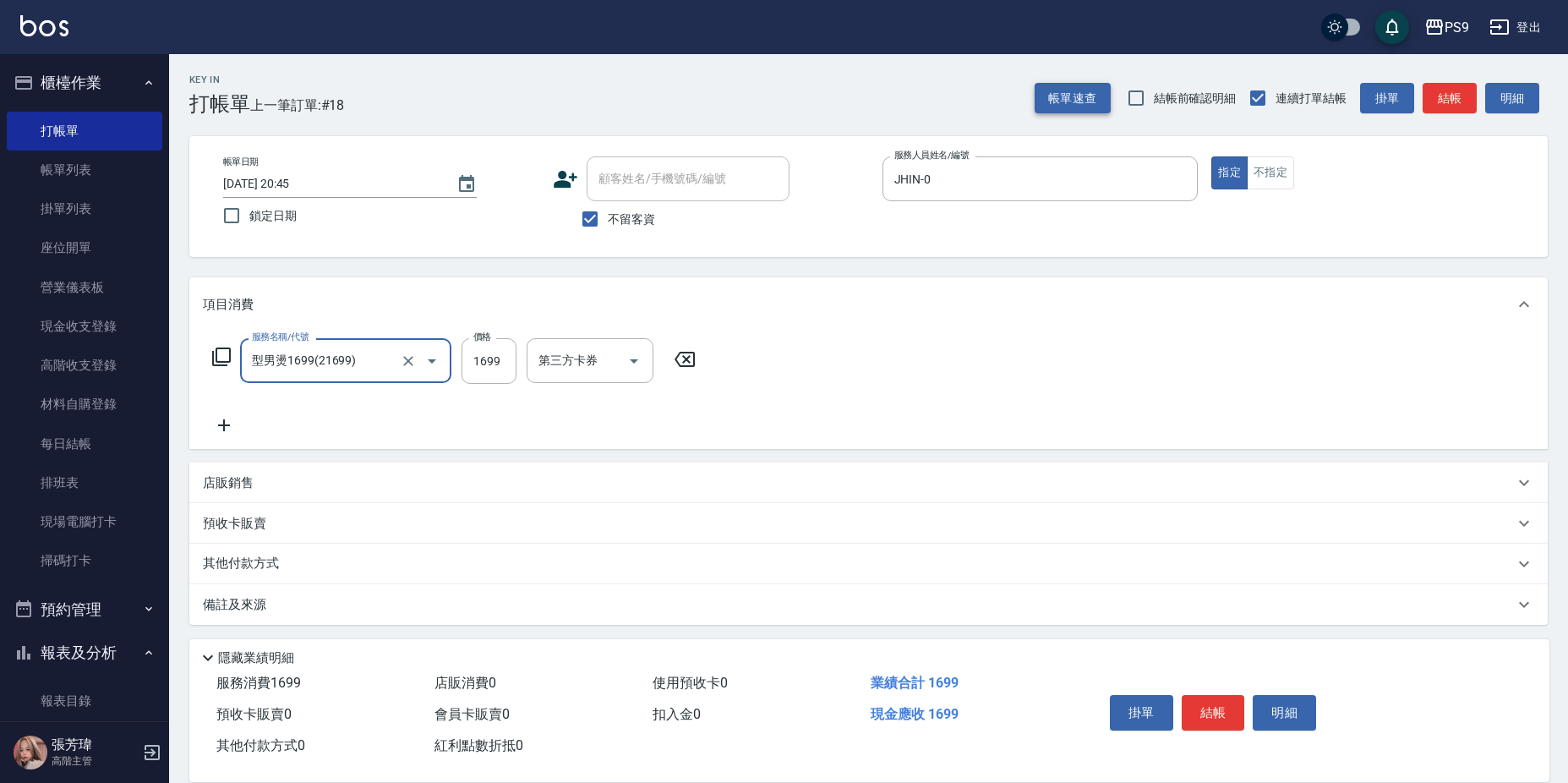
type input "型男燙1699(21699)"
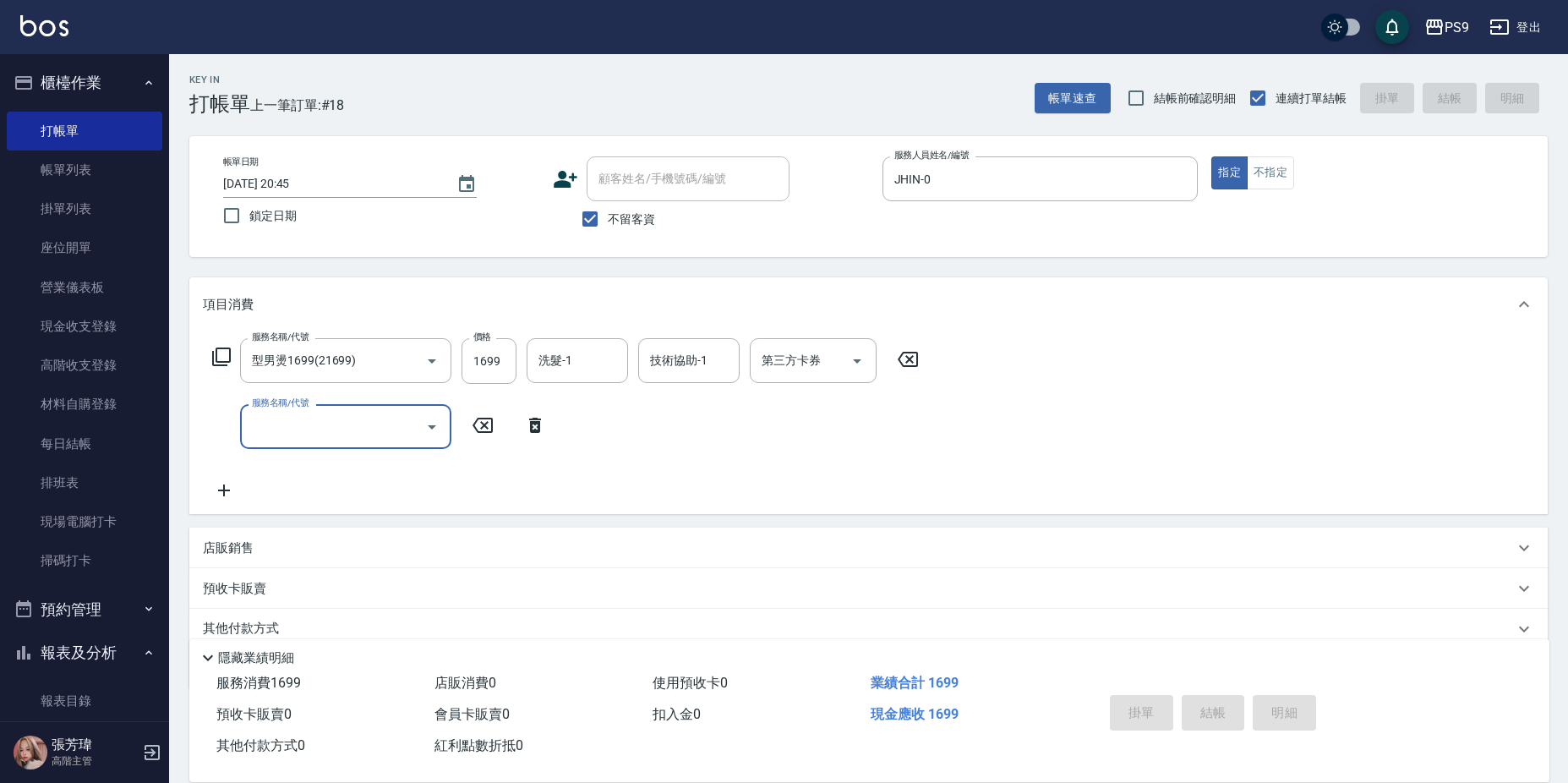
type input "[DATE] 20:46"
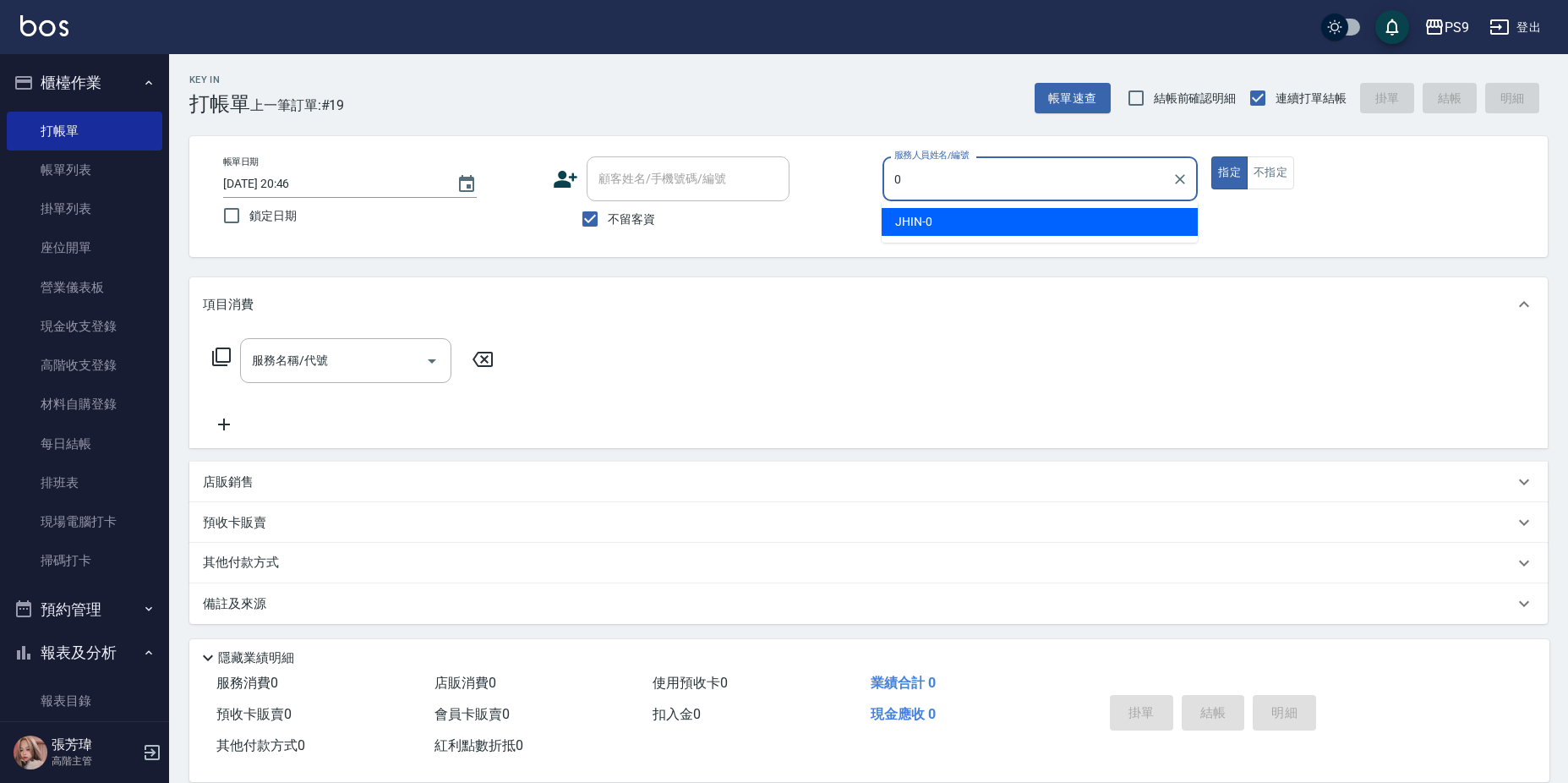
type input "JHIN-0"
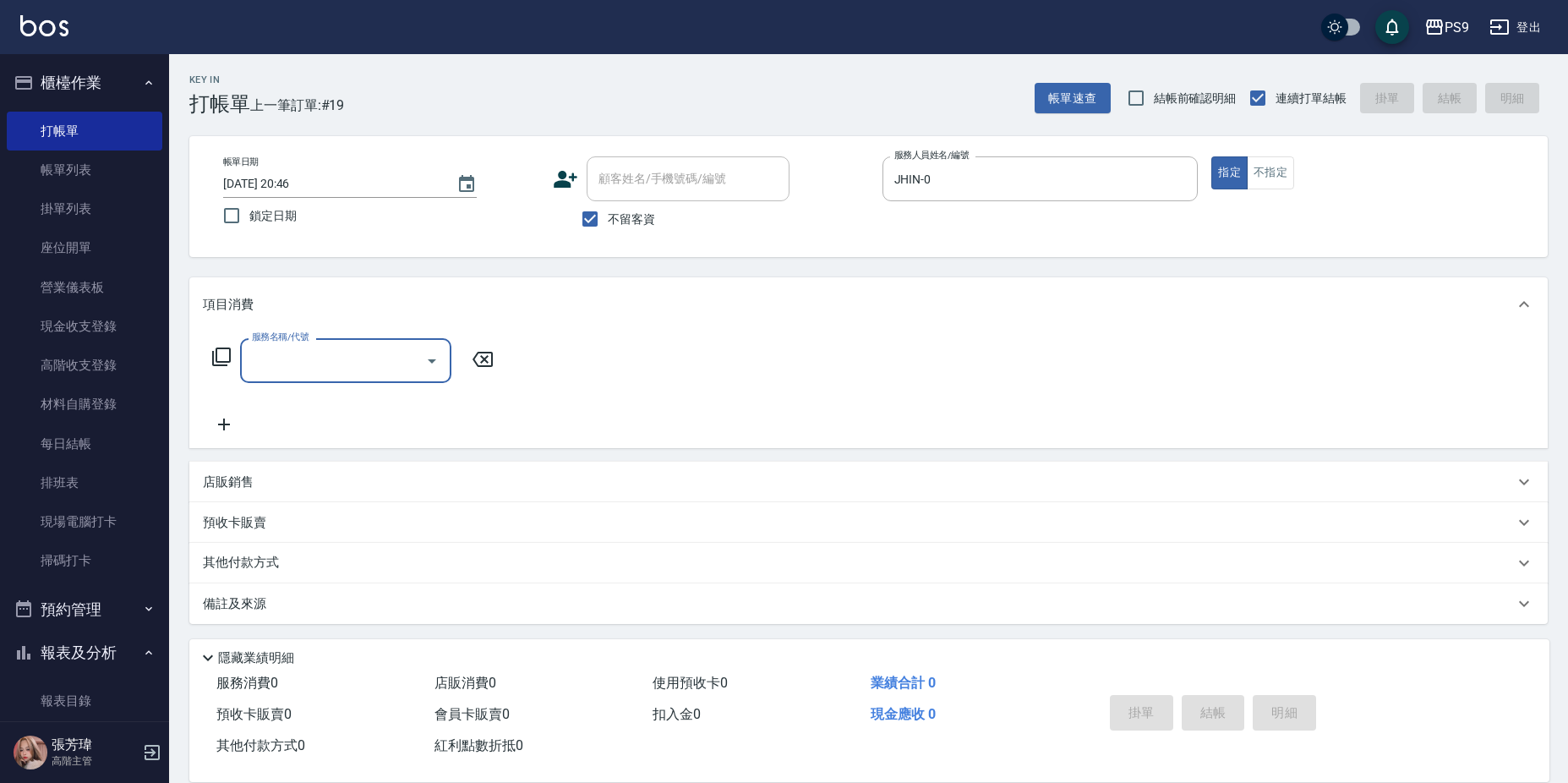
type input "2"
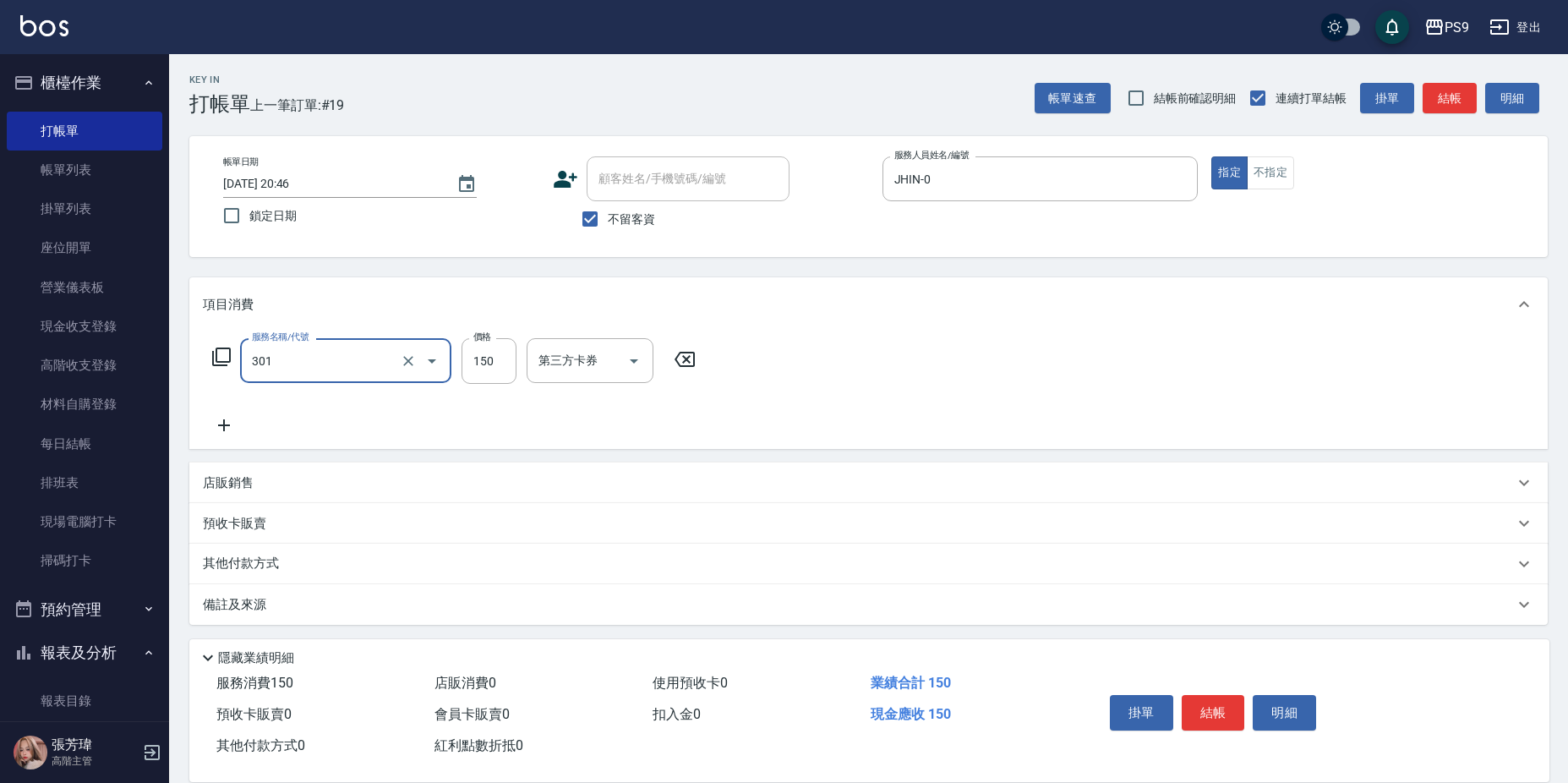
type input "剪-150(301)"
type input "500"
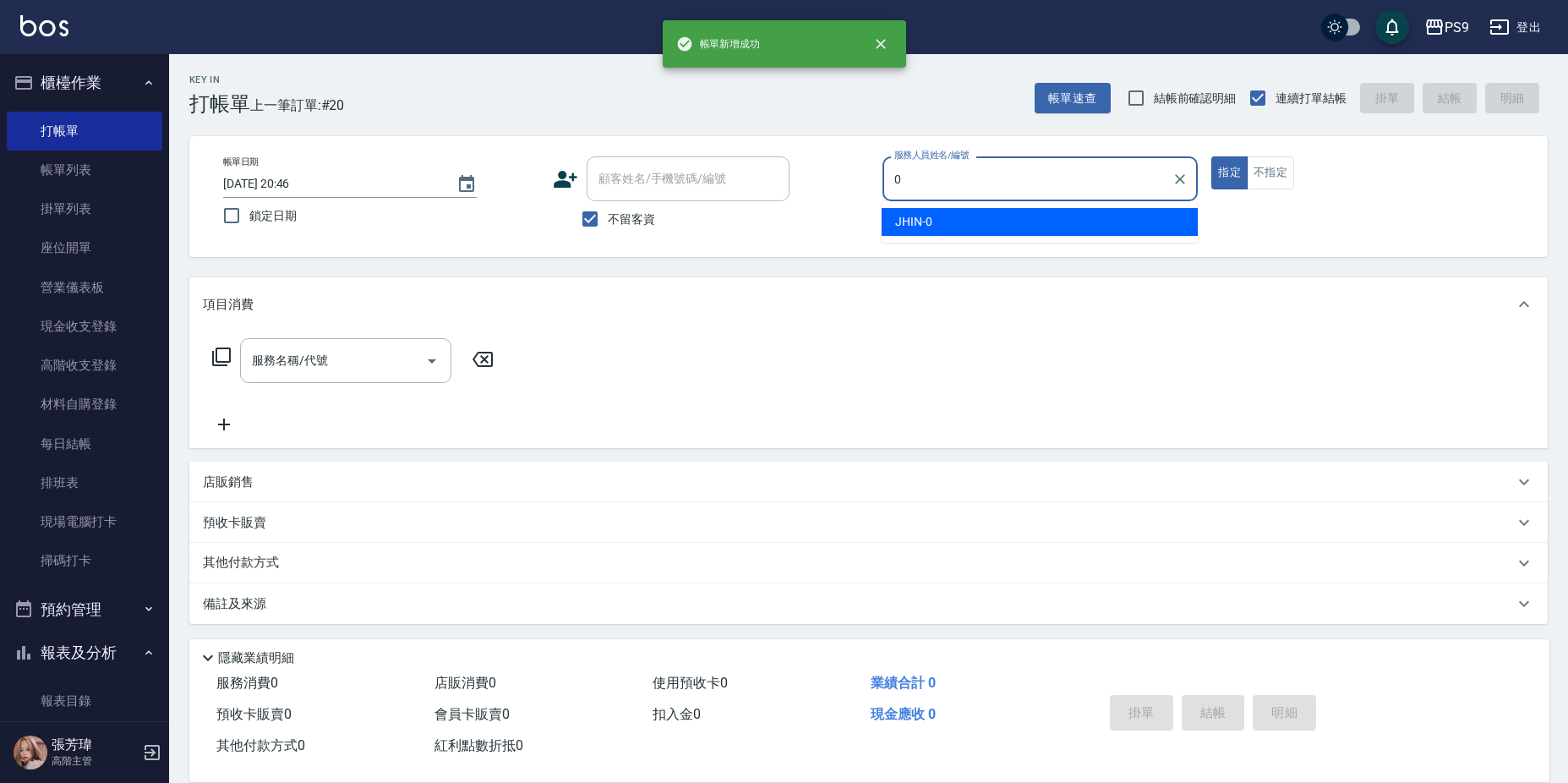
type input "JHIN-0"
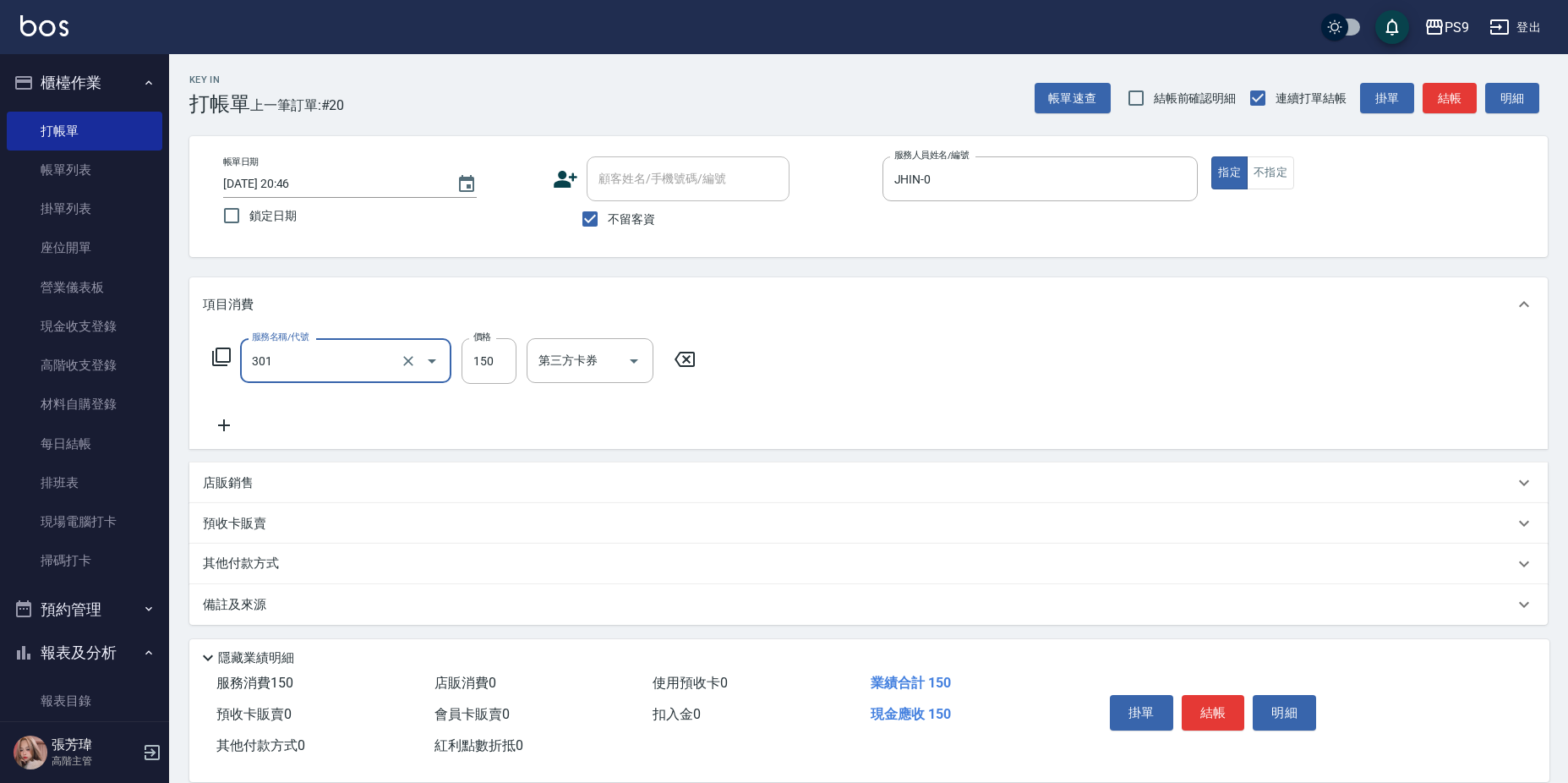
type input "剪-150(301)"
type input "500"
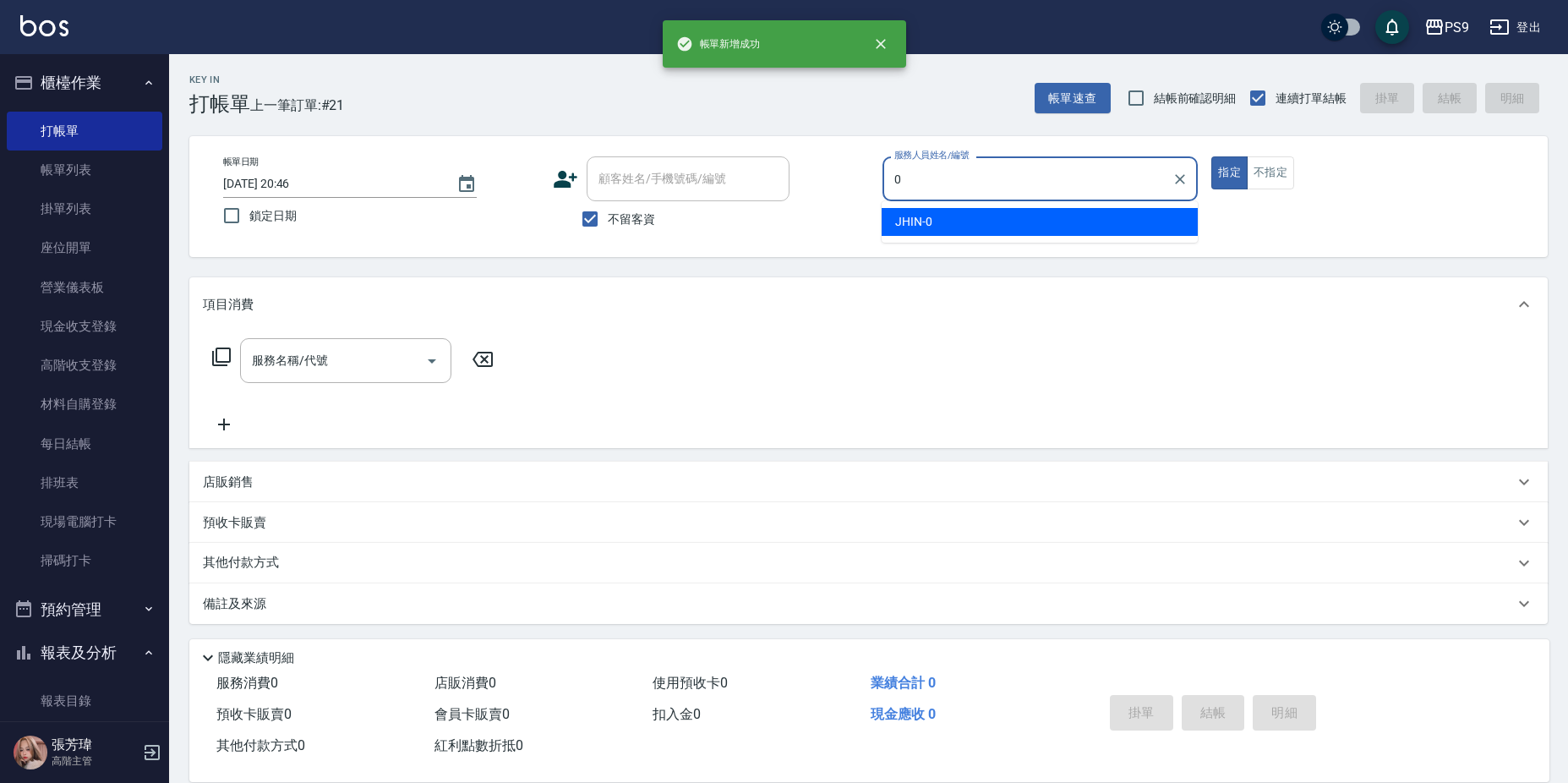
type input "0"
type input "JHIN-0"
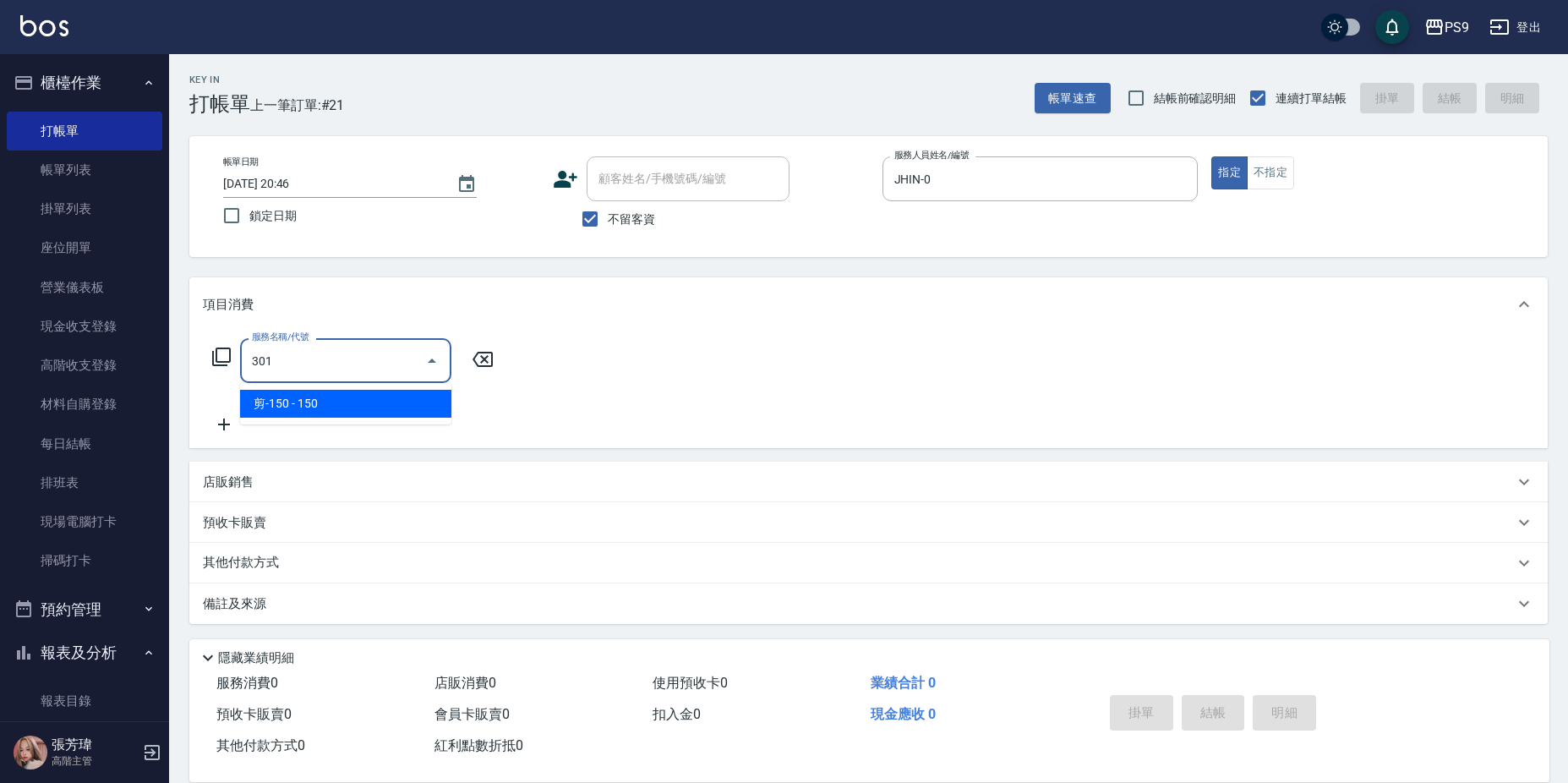
type input "剪-150(301)"
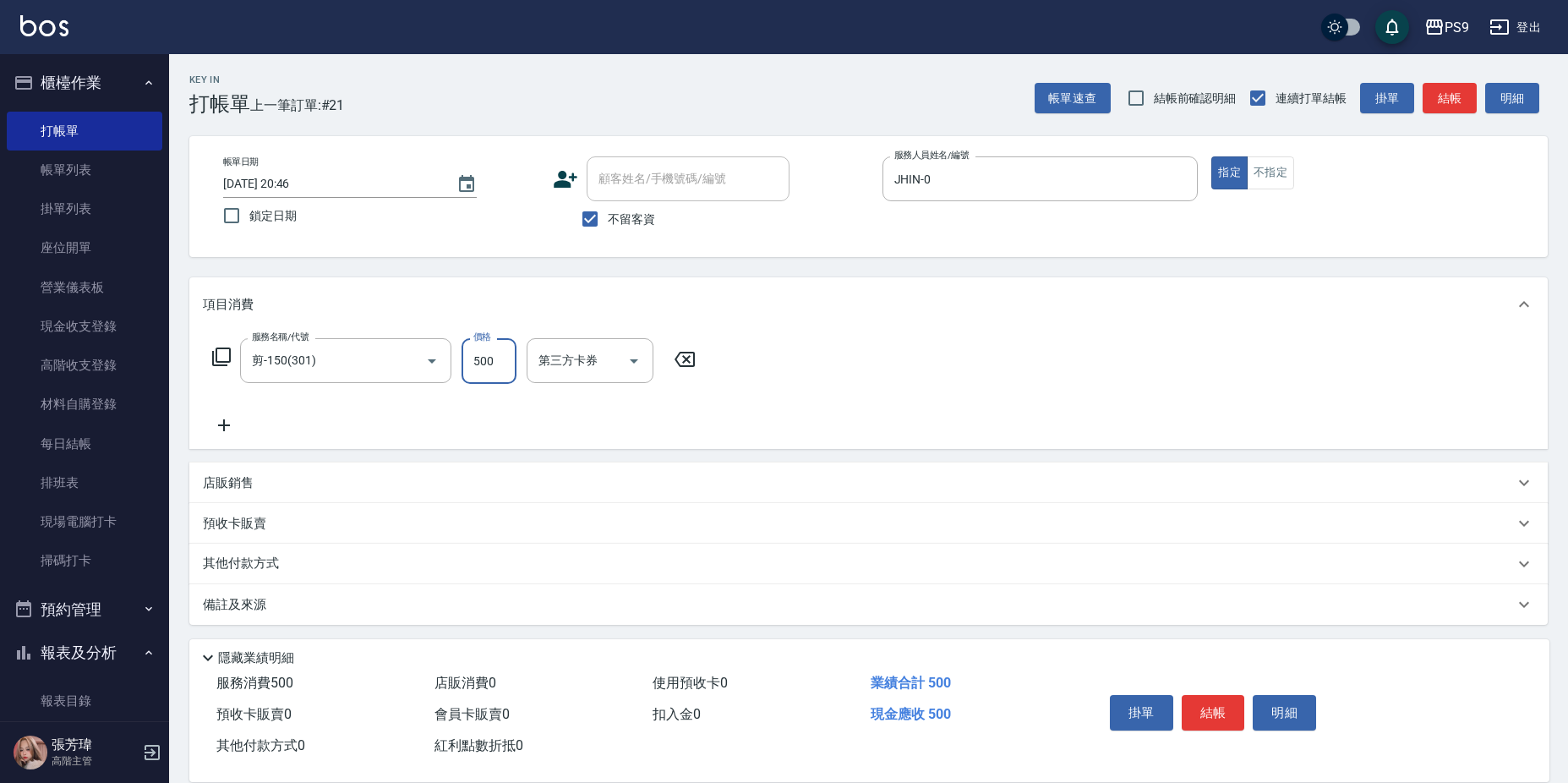
type input "500"
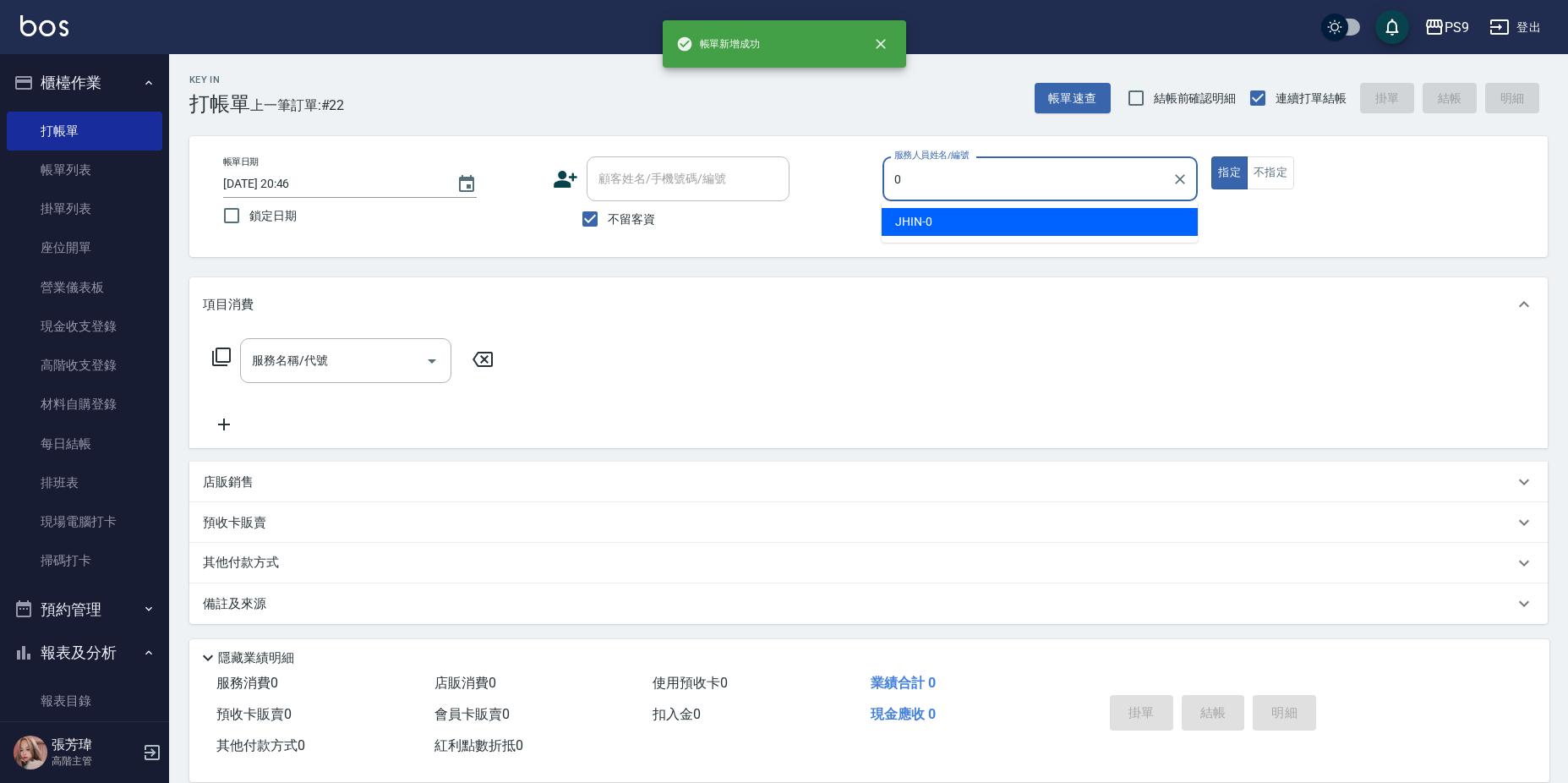
type input "JHIN-0"
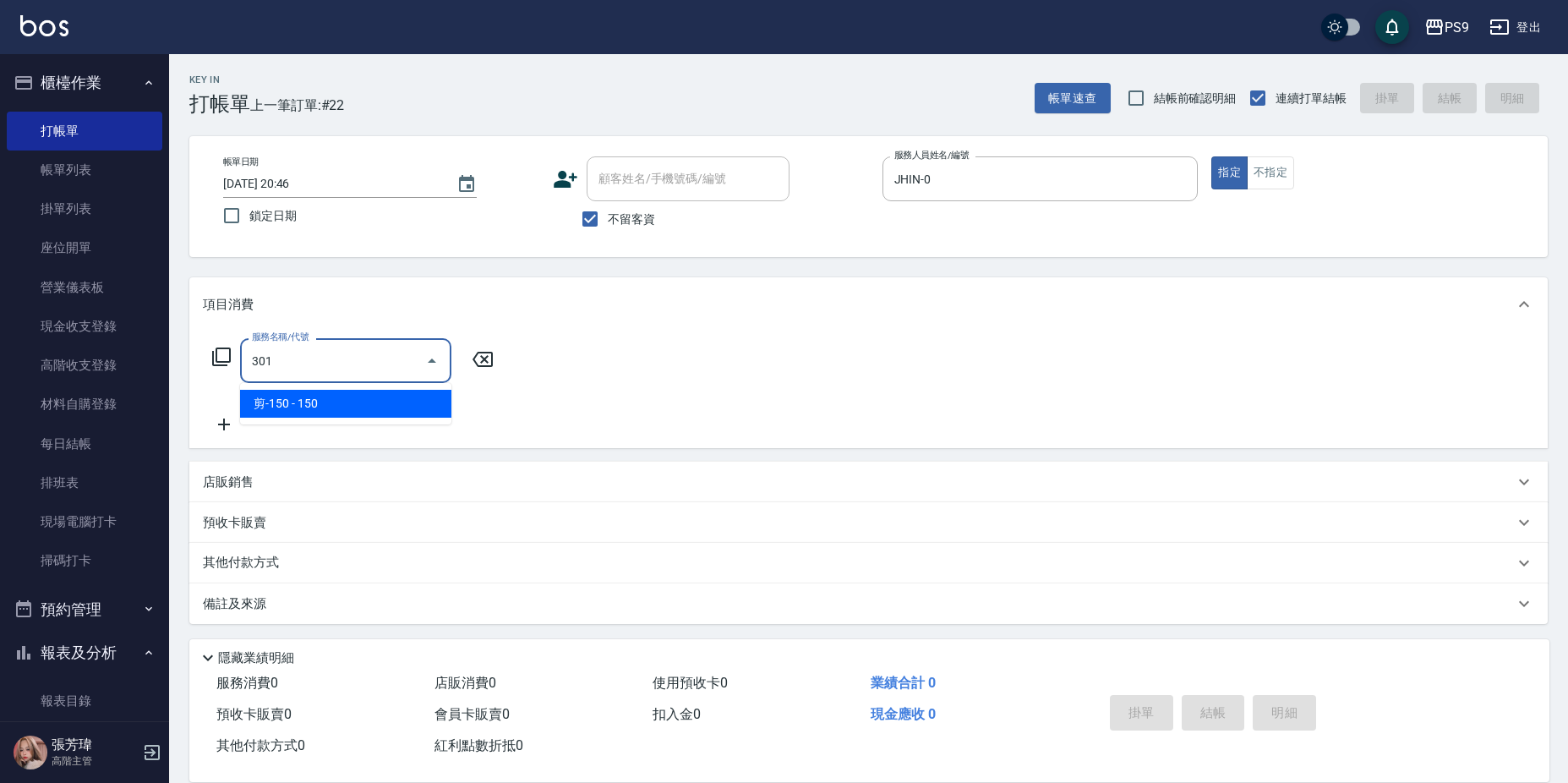
type input "剪-150(301)"
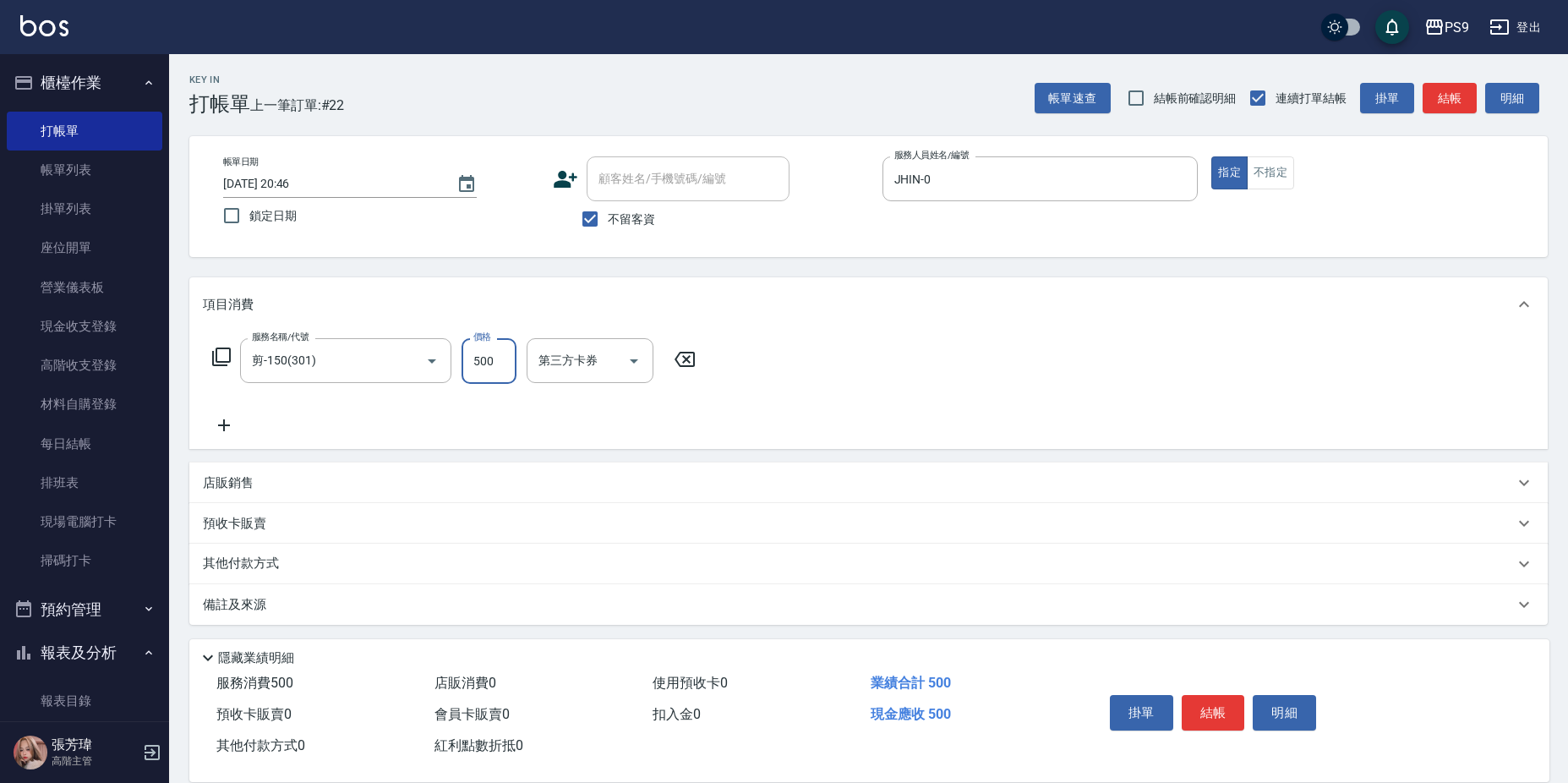
type input "500"
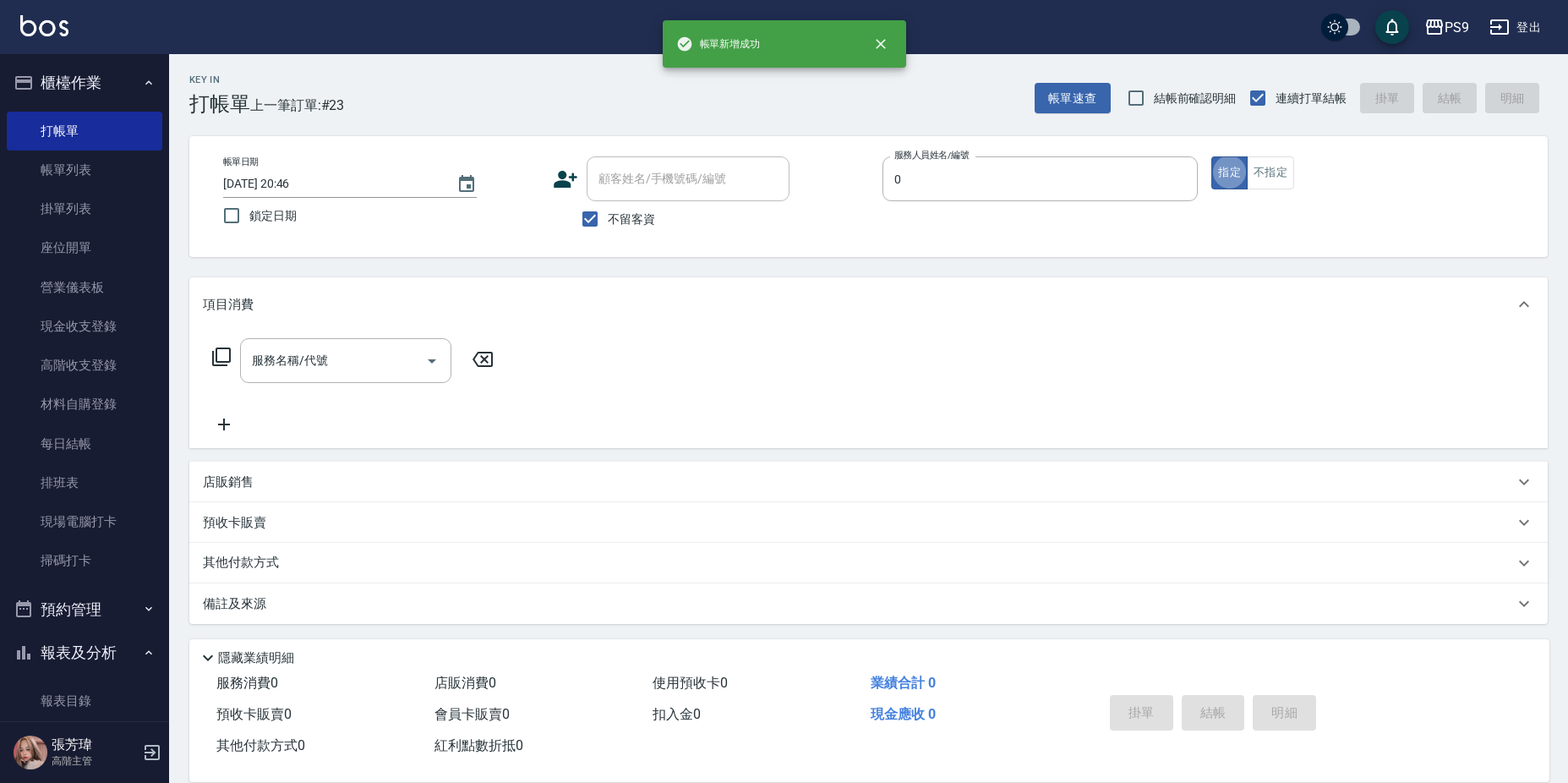
type input "JHIN-0"
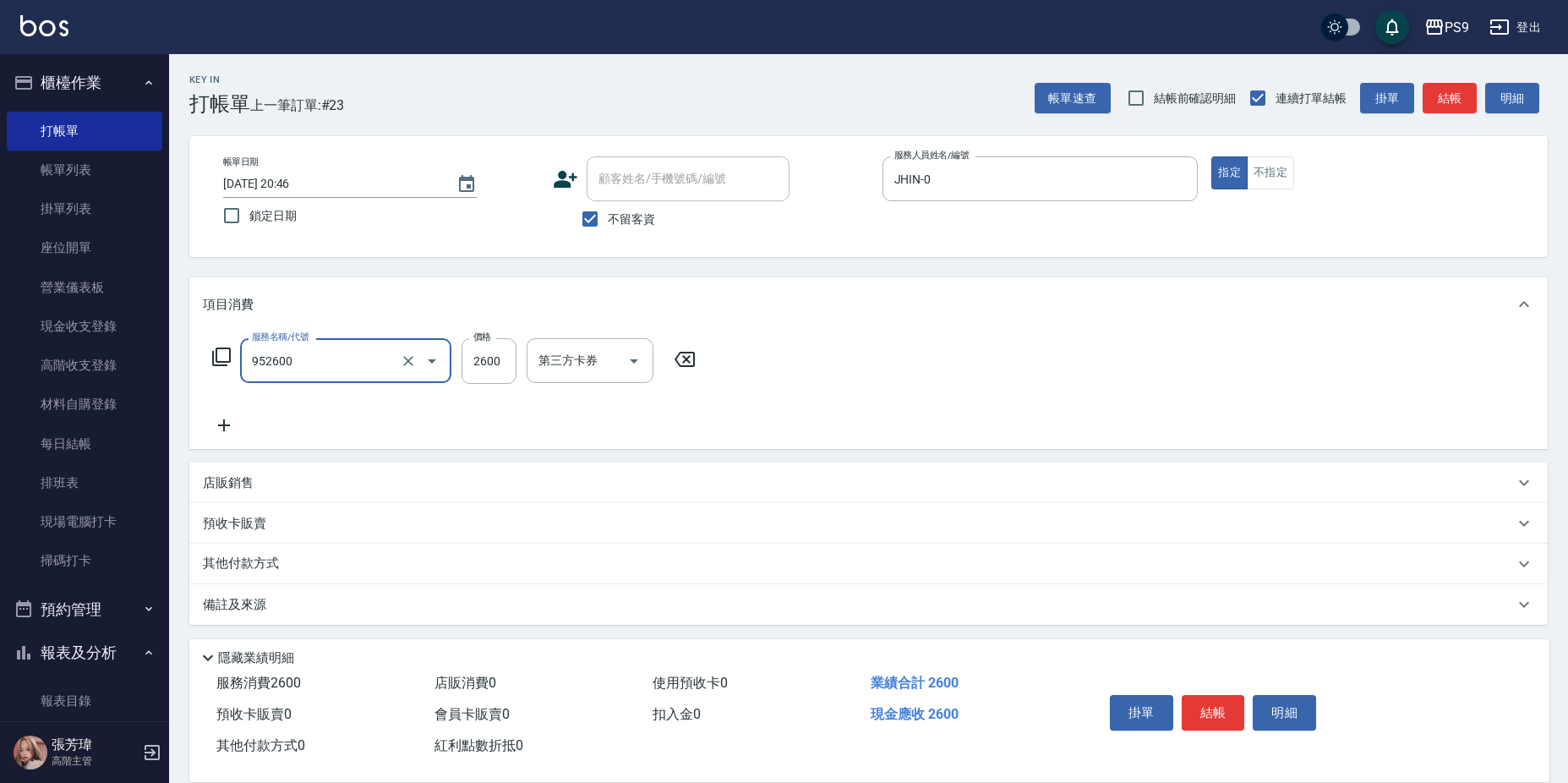
type input "過年-燙B(952600)"
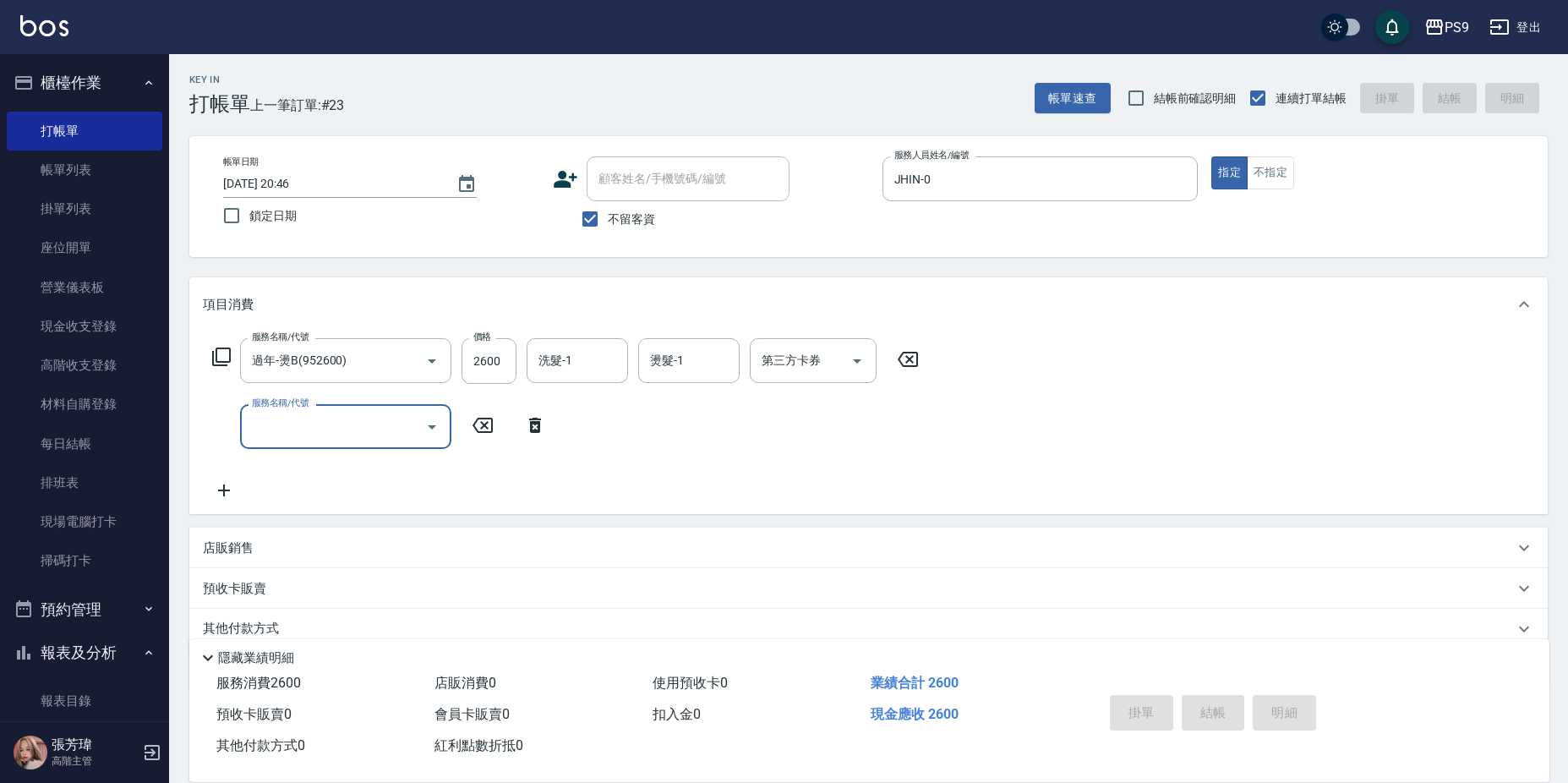
type input "[DATE] 20:47"
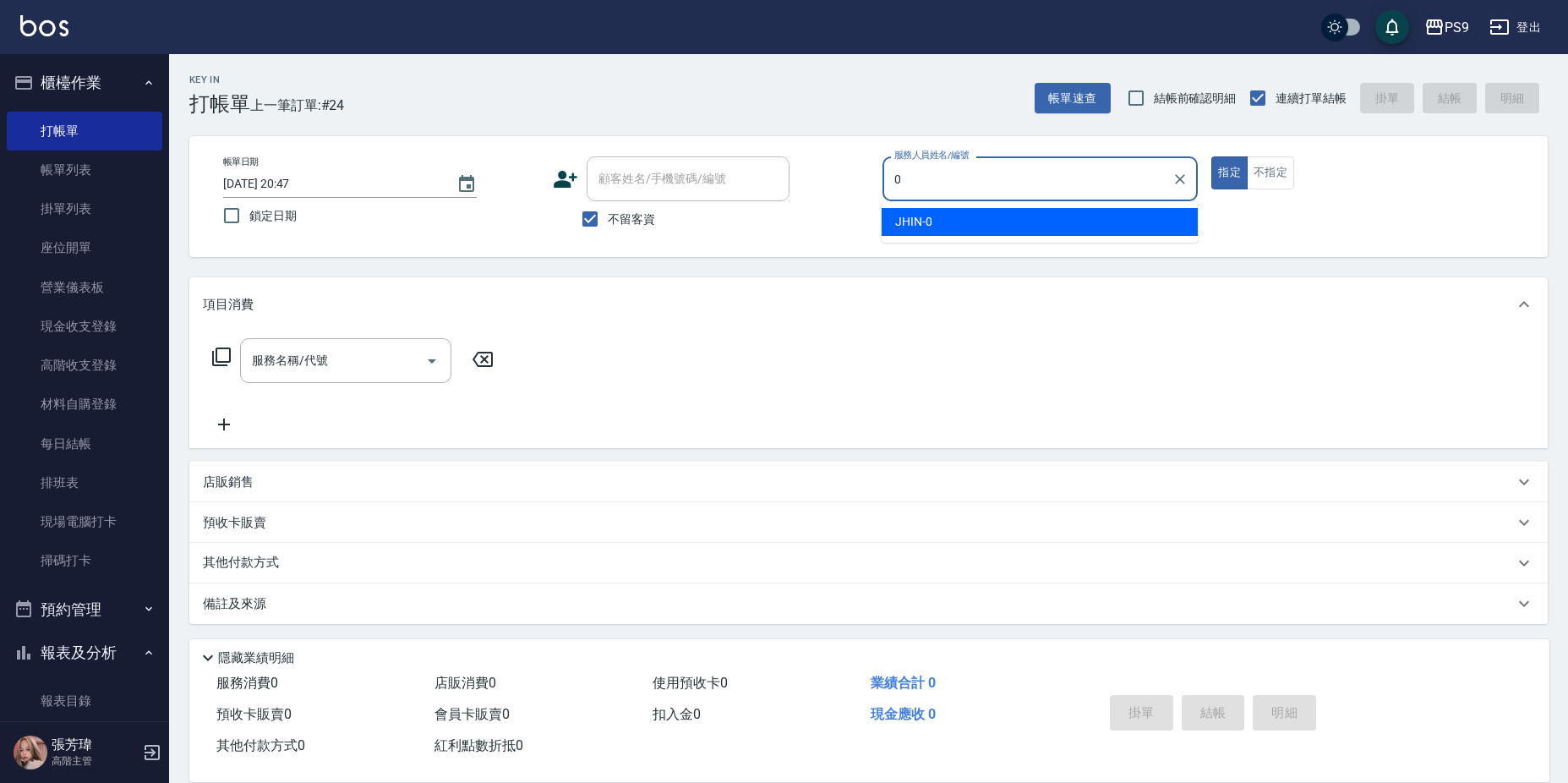
type input "JHIN-0"
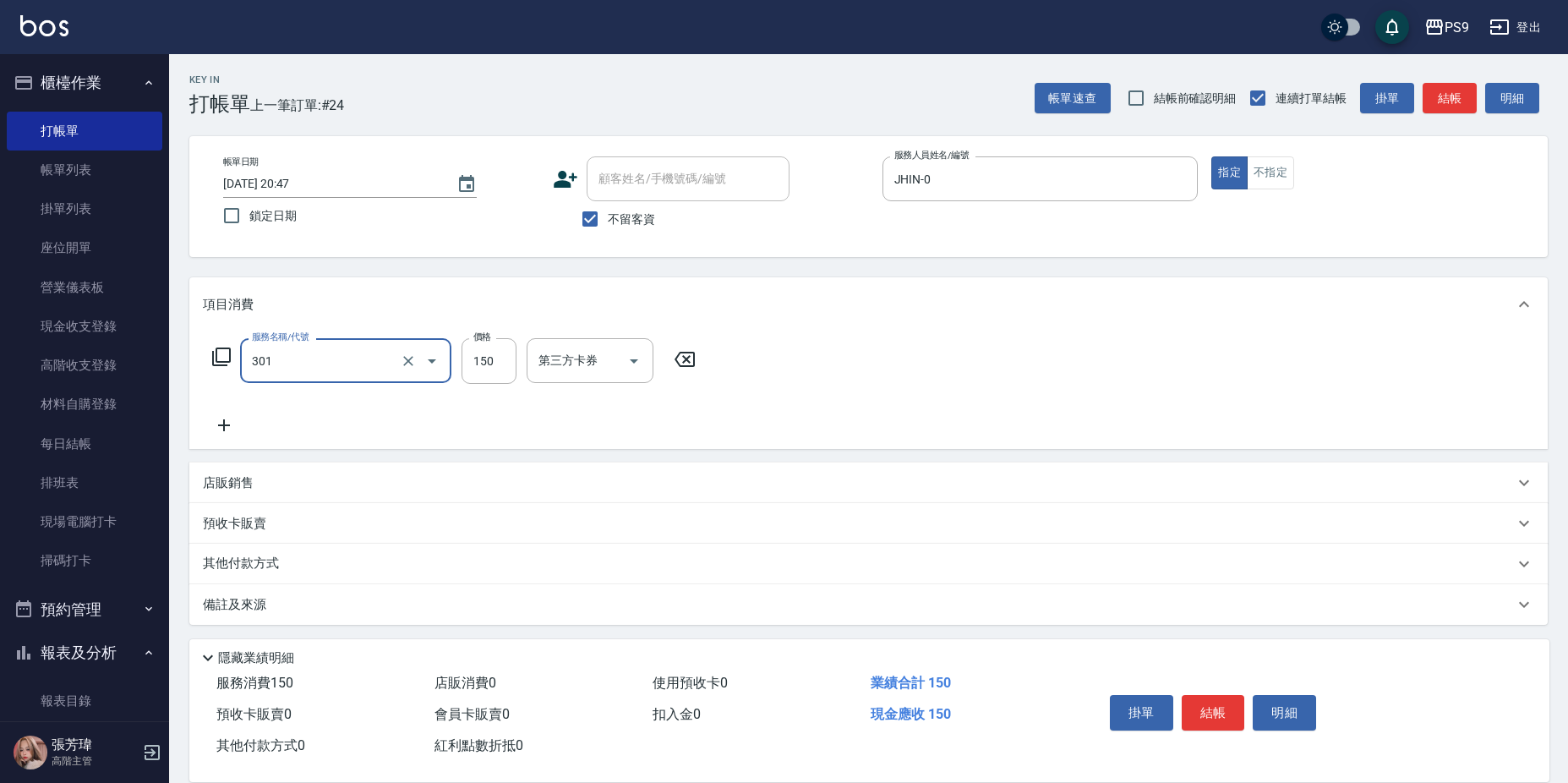
type input "剪-150(301)"
type input "500"
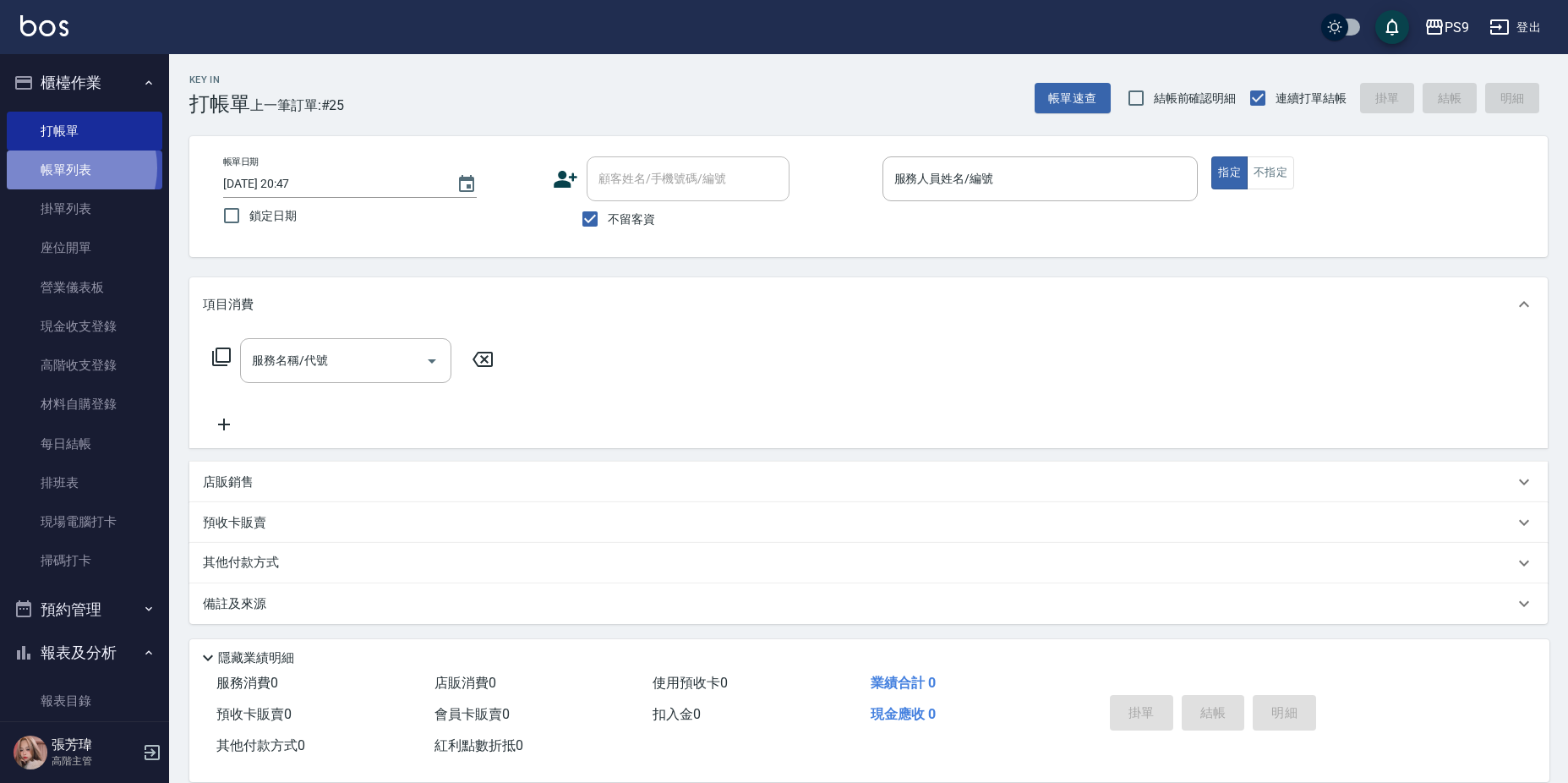
click at [70, 169] on link "帳單列表" at bounding box center [85, 169] width 155 height 39
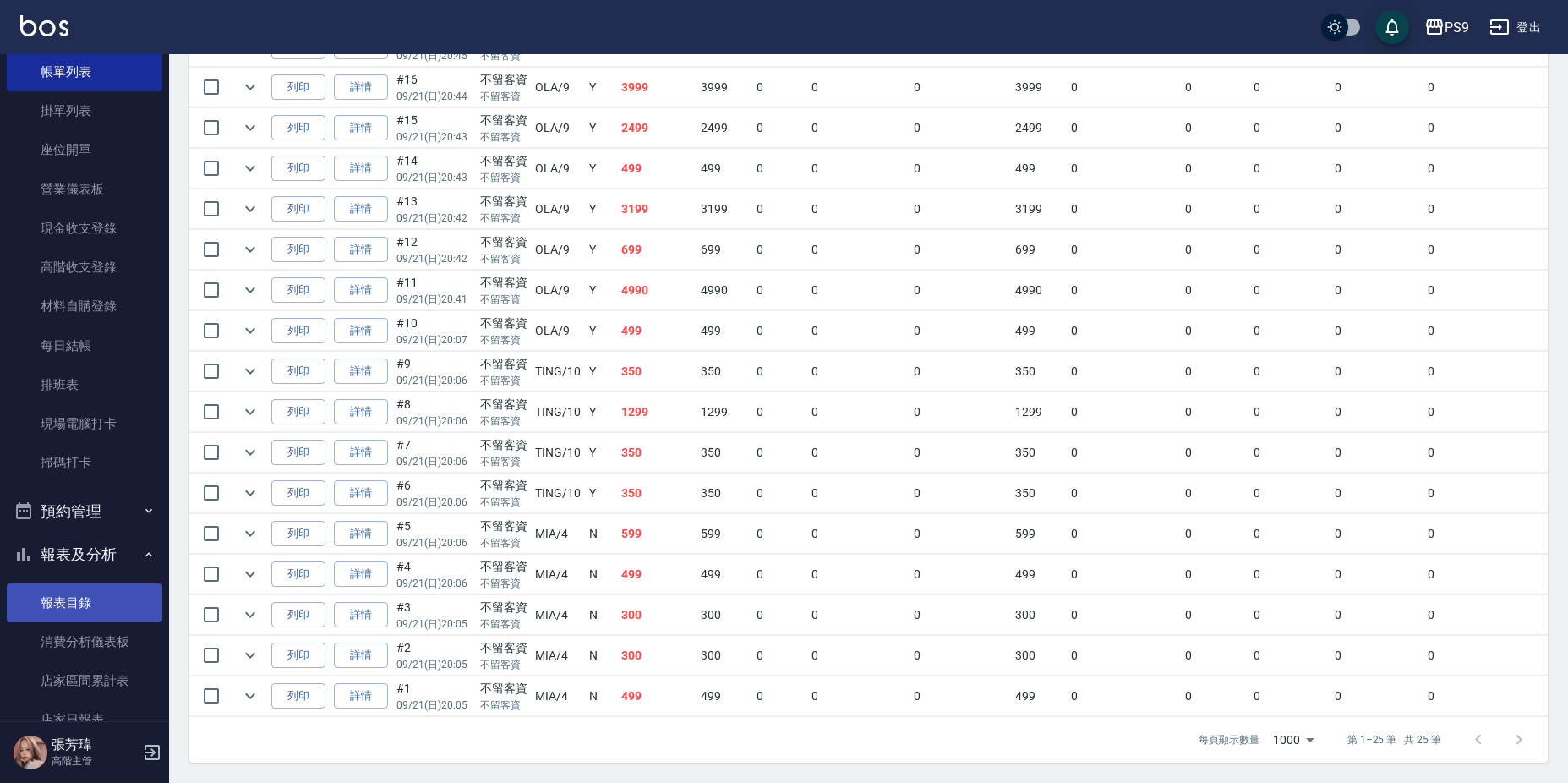
scroll to position [253, 0]
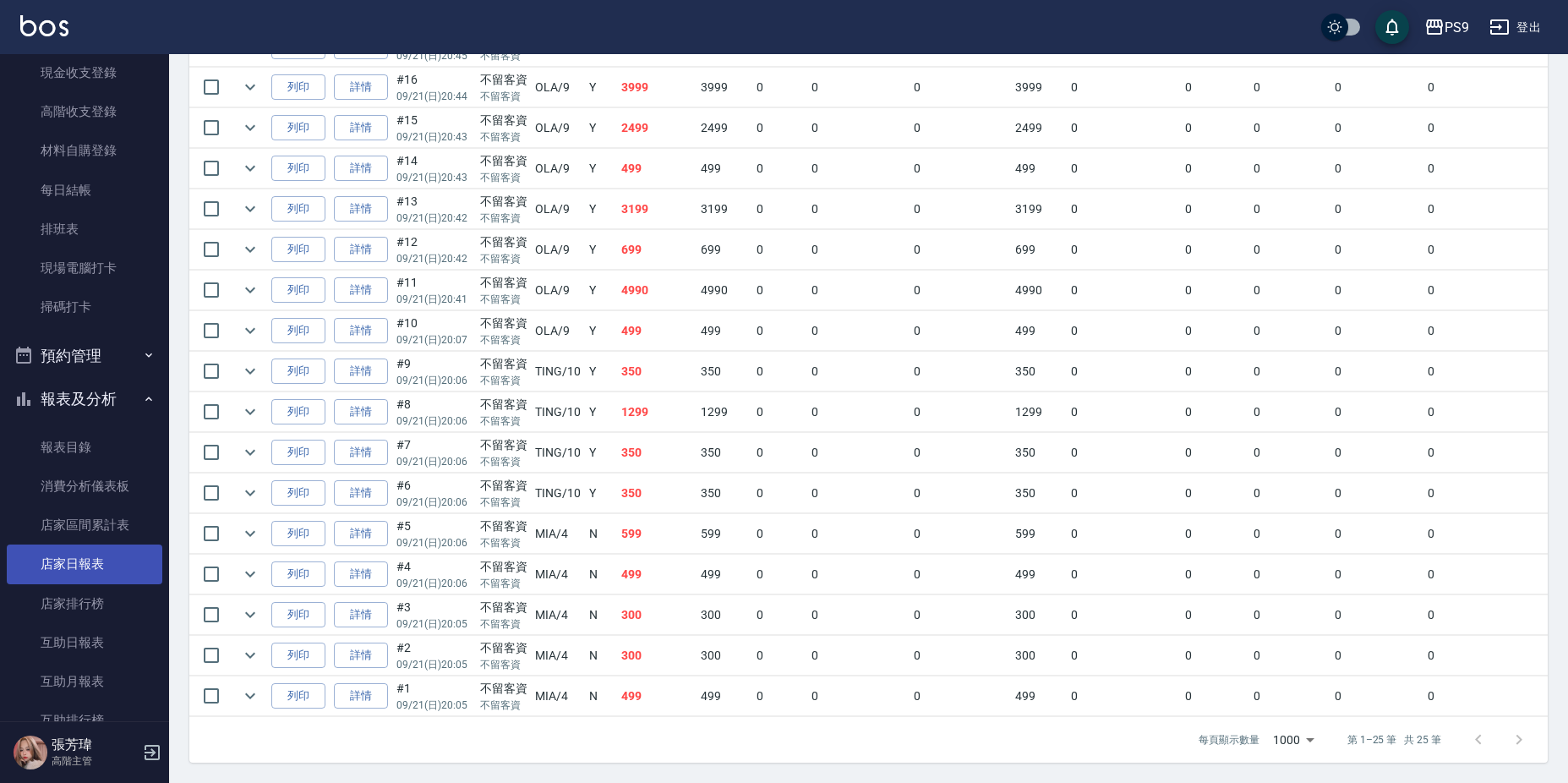
click at [93, 566] on link "店家日報表" at bounding box center [85, 564] width 155 height 39
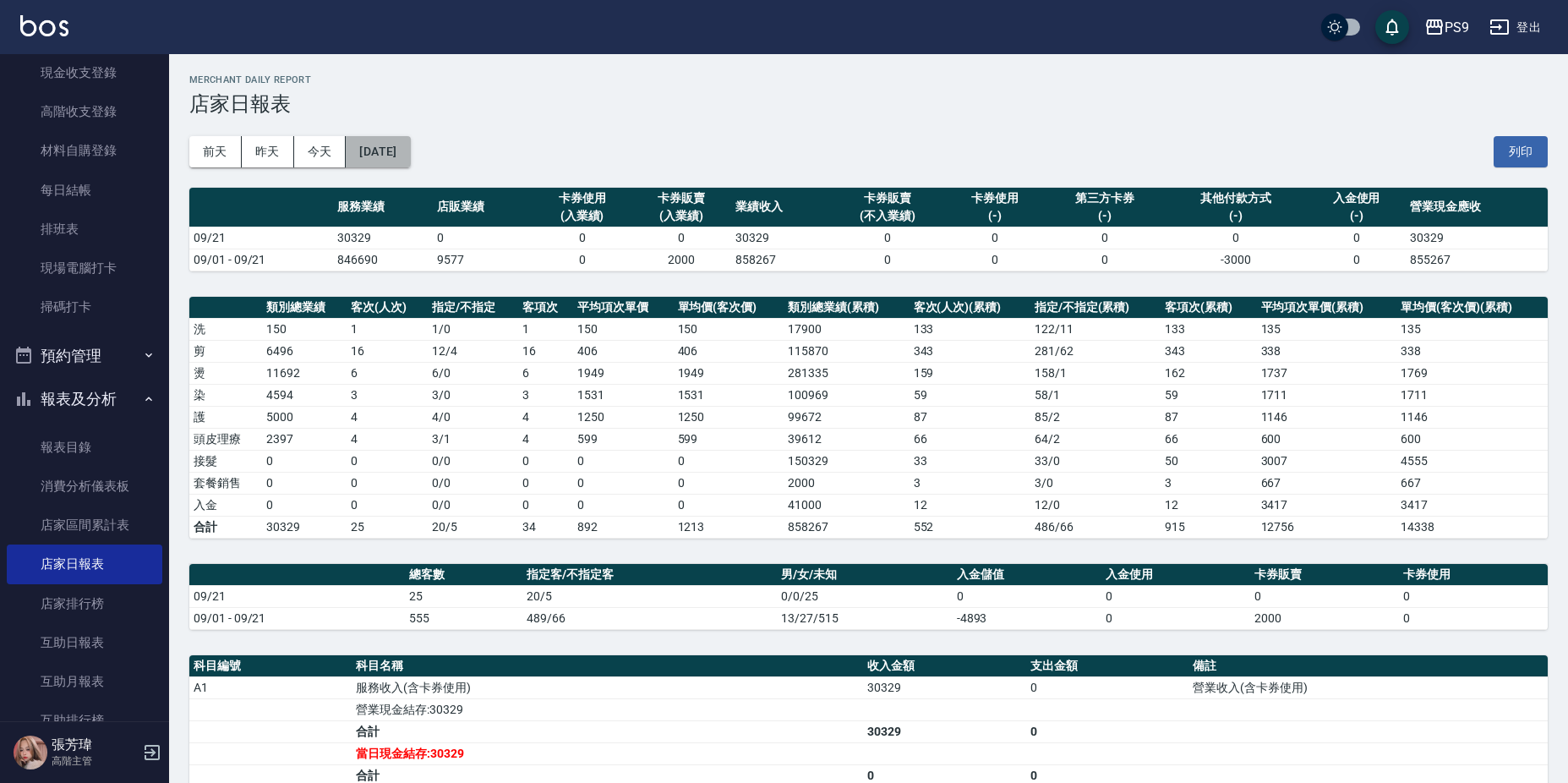
click at [392, 138] on button "[DATE]" at bounding box center [378, 151] width 64 height 31
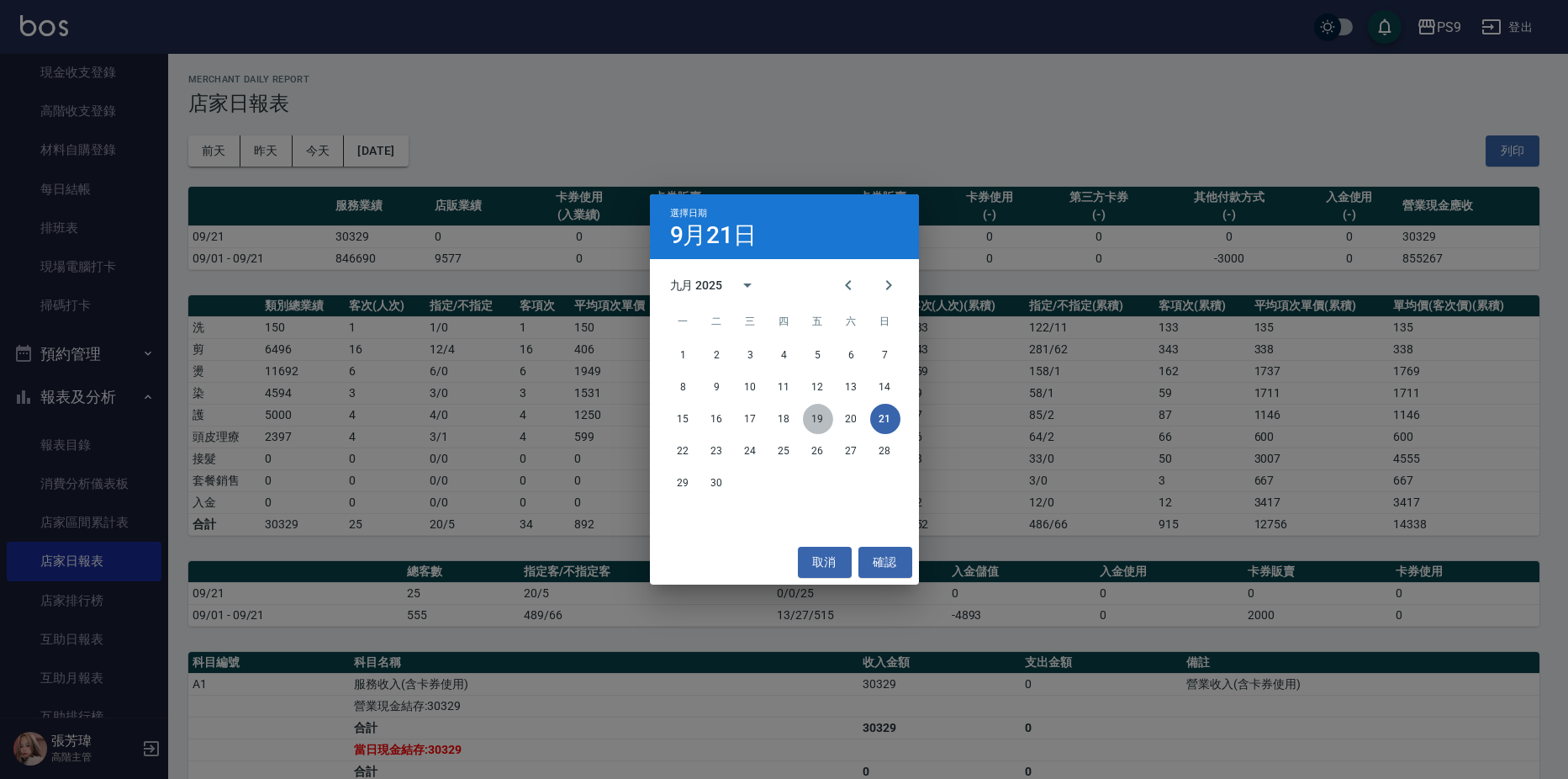
click at [824, 417] on button "19" at bounding box center [817, 419] width 30 height 30
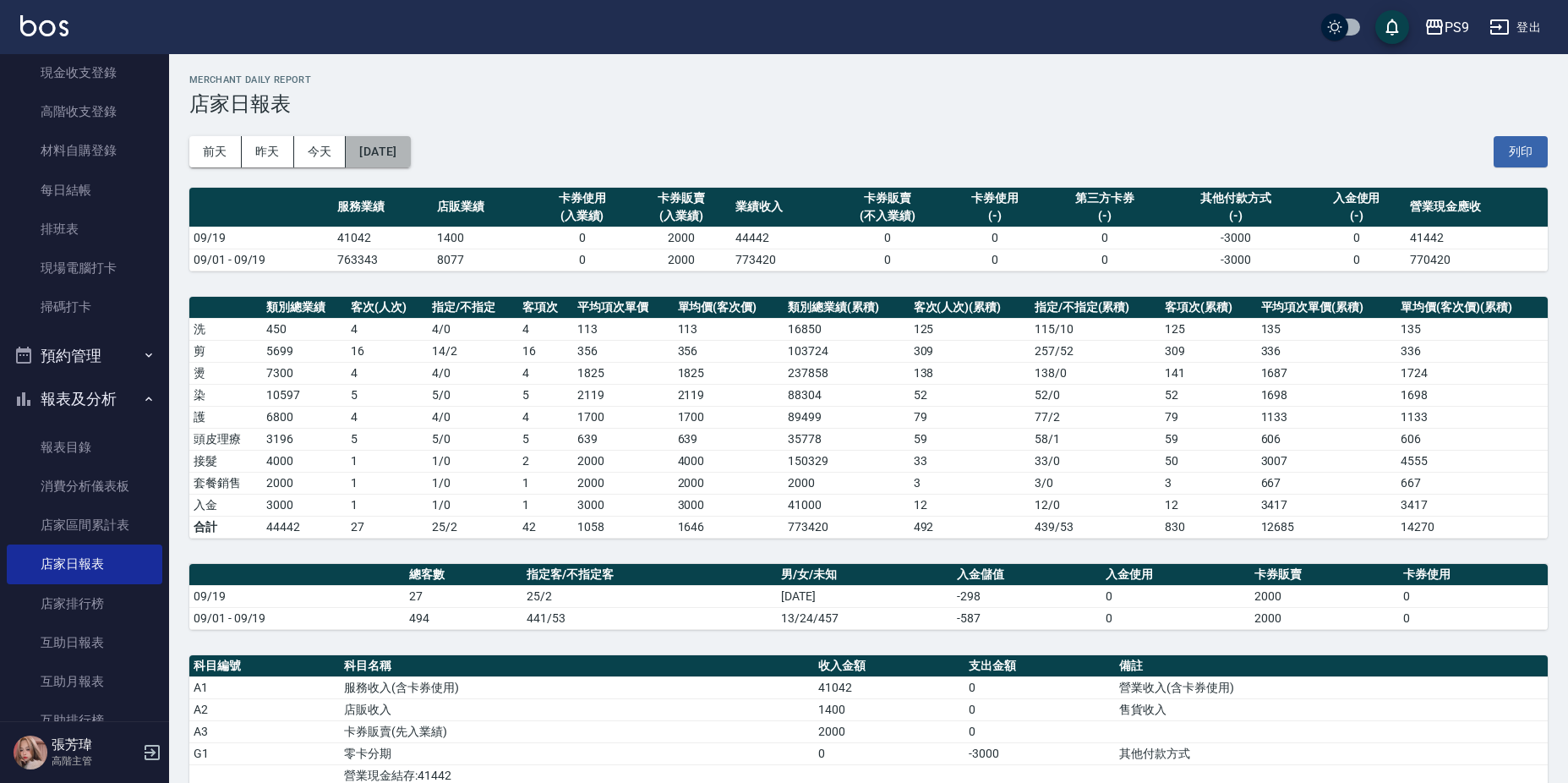
click at [410, 145] on button "[DATE]" at bounding box center [378, 151] width 64 height 31
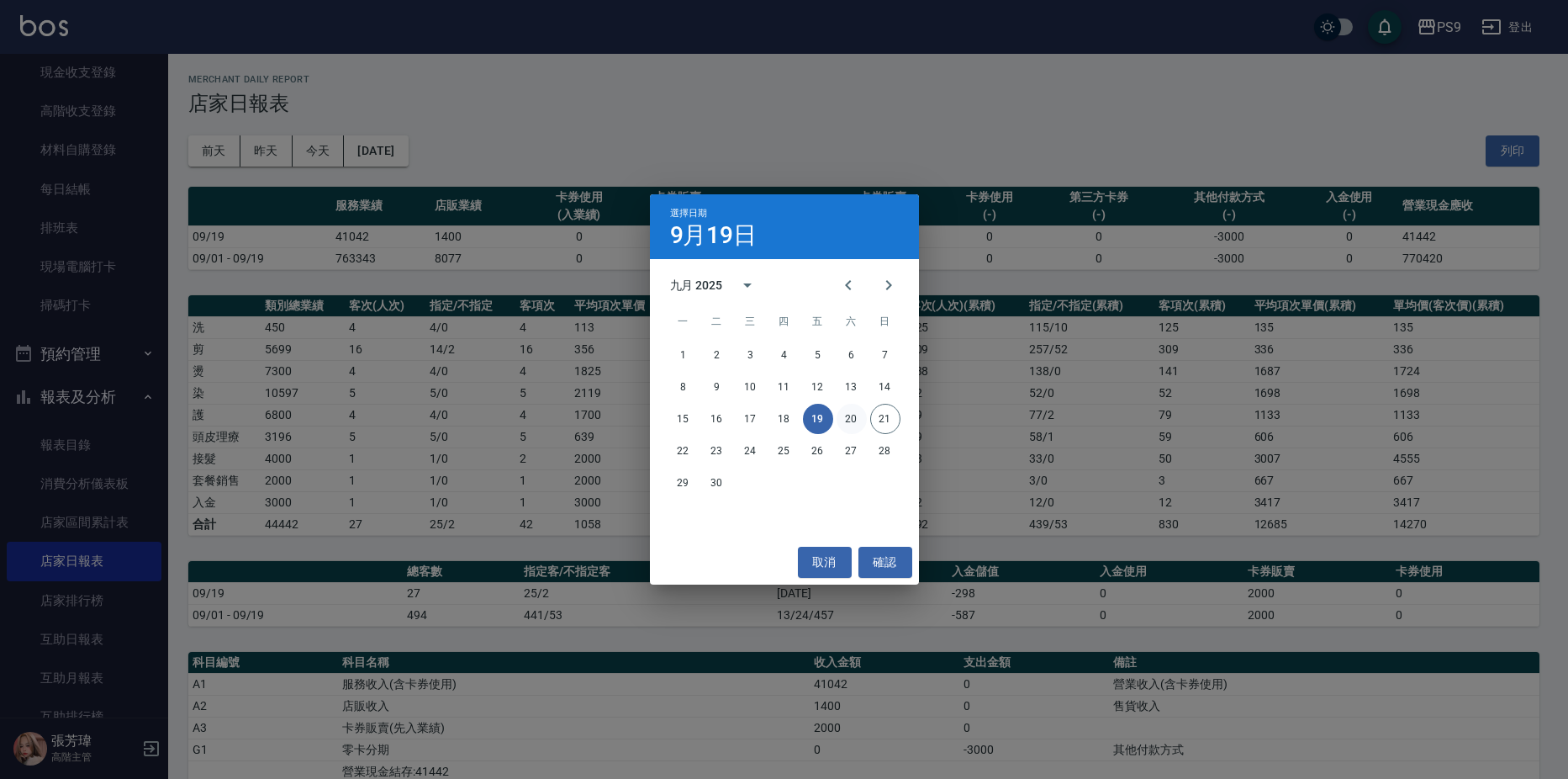
click at [847, 418] on button "20" at bounding box center [852, 419] width 30 height 30
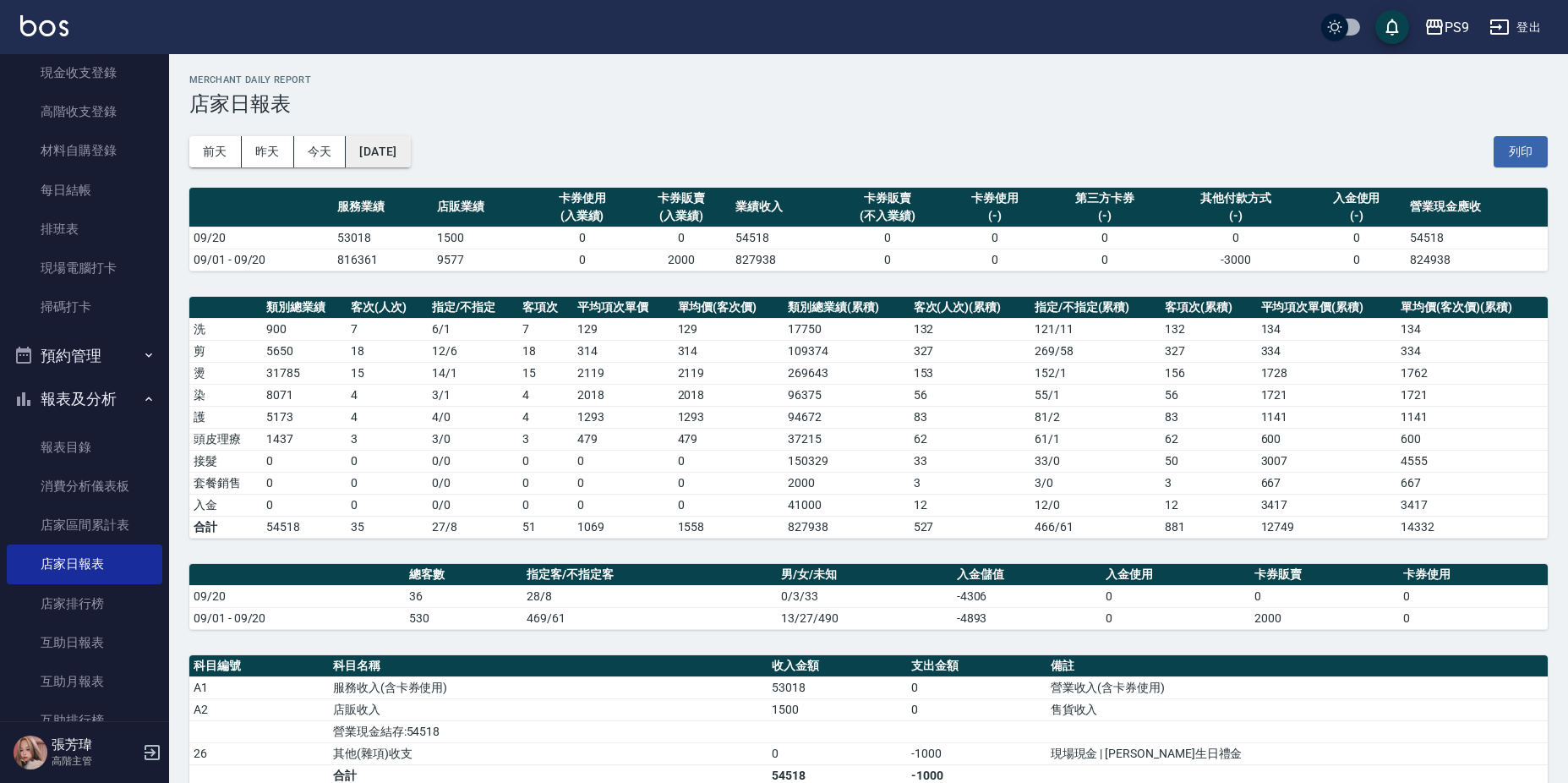
click at [385, 141] on button "[DATE]" at bounding box center [378, 151] width 64 height 31
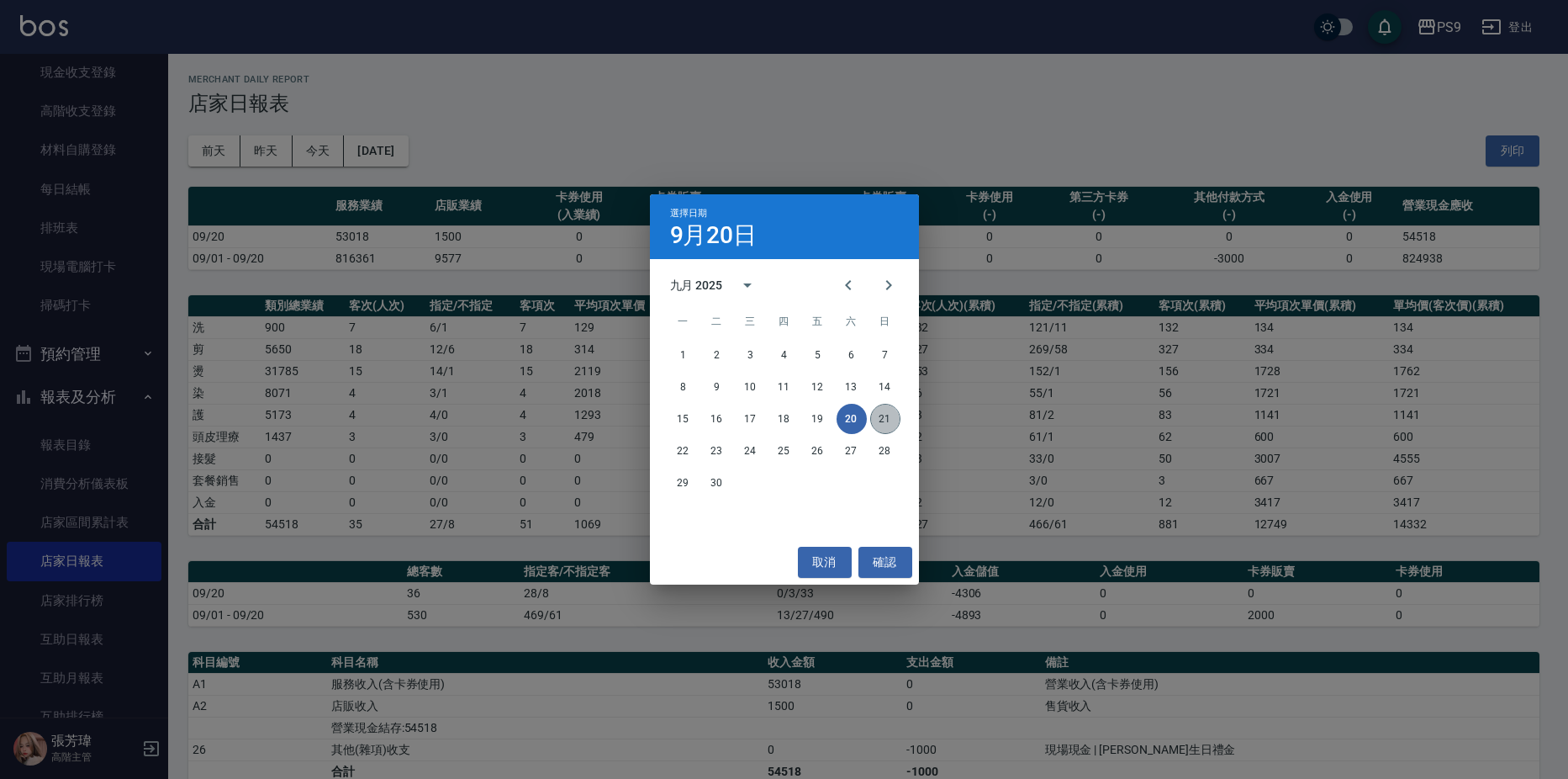
click at [886, 411] on button "21" at bounding box center [885, 419] width 30 height 30
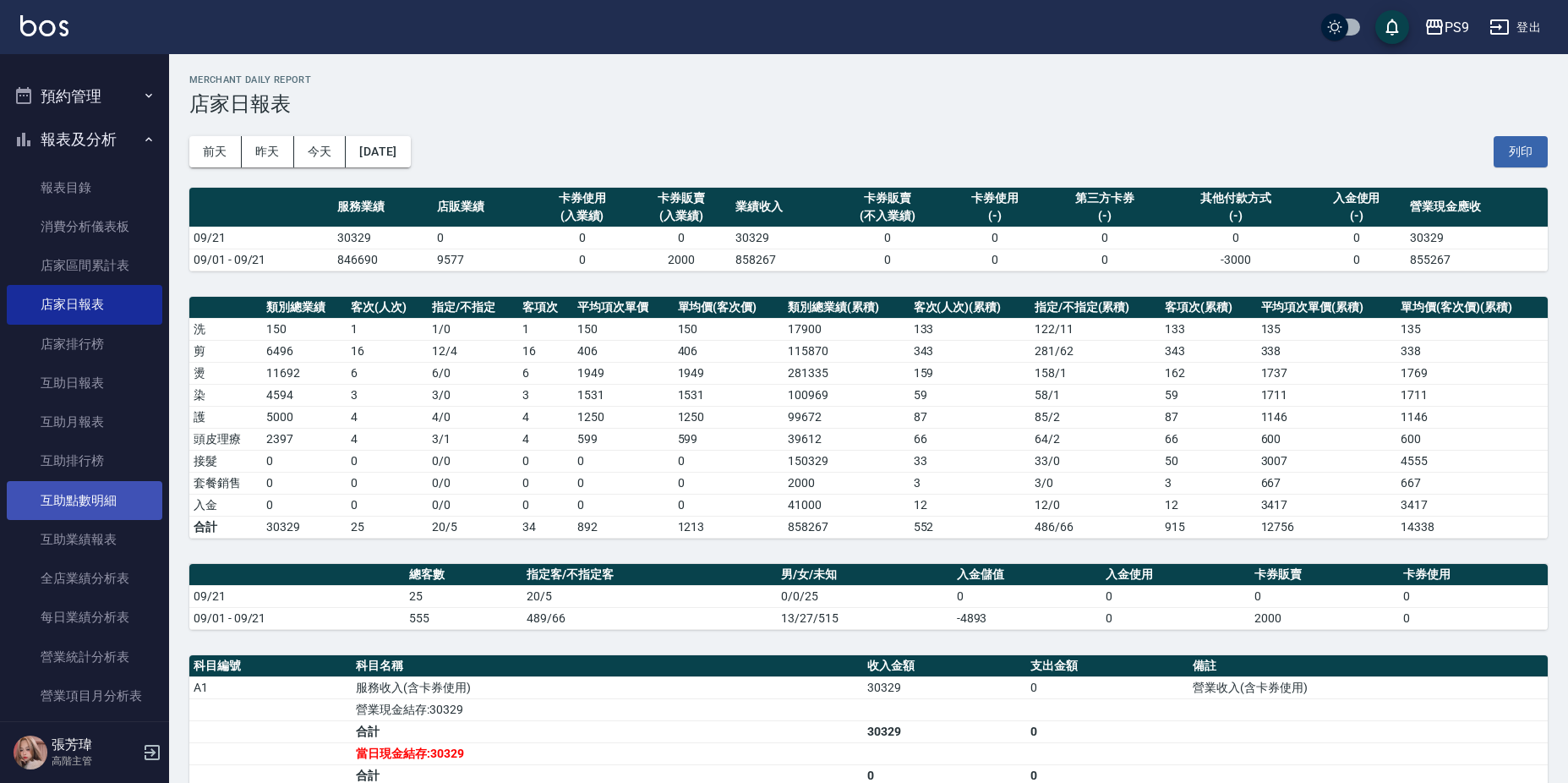
scroll to position [591, 0]
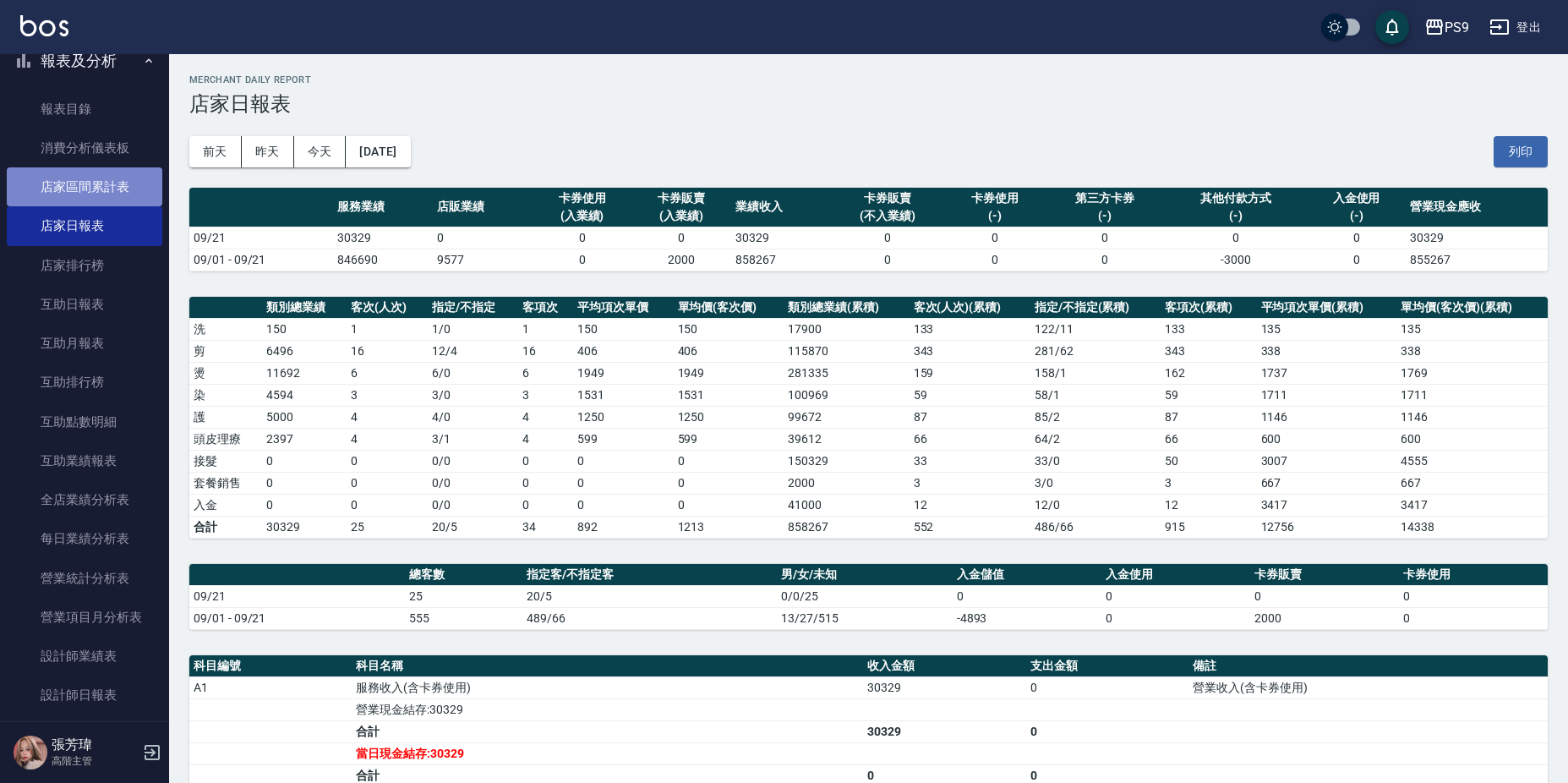
click at [110, 182] on link "店家區間累計表" at bounding box center [85, 187] width 155 height 39
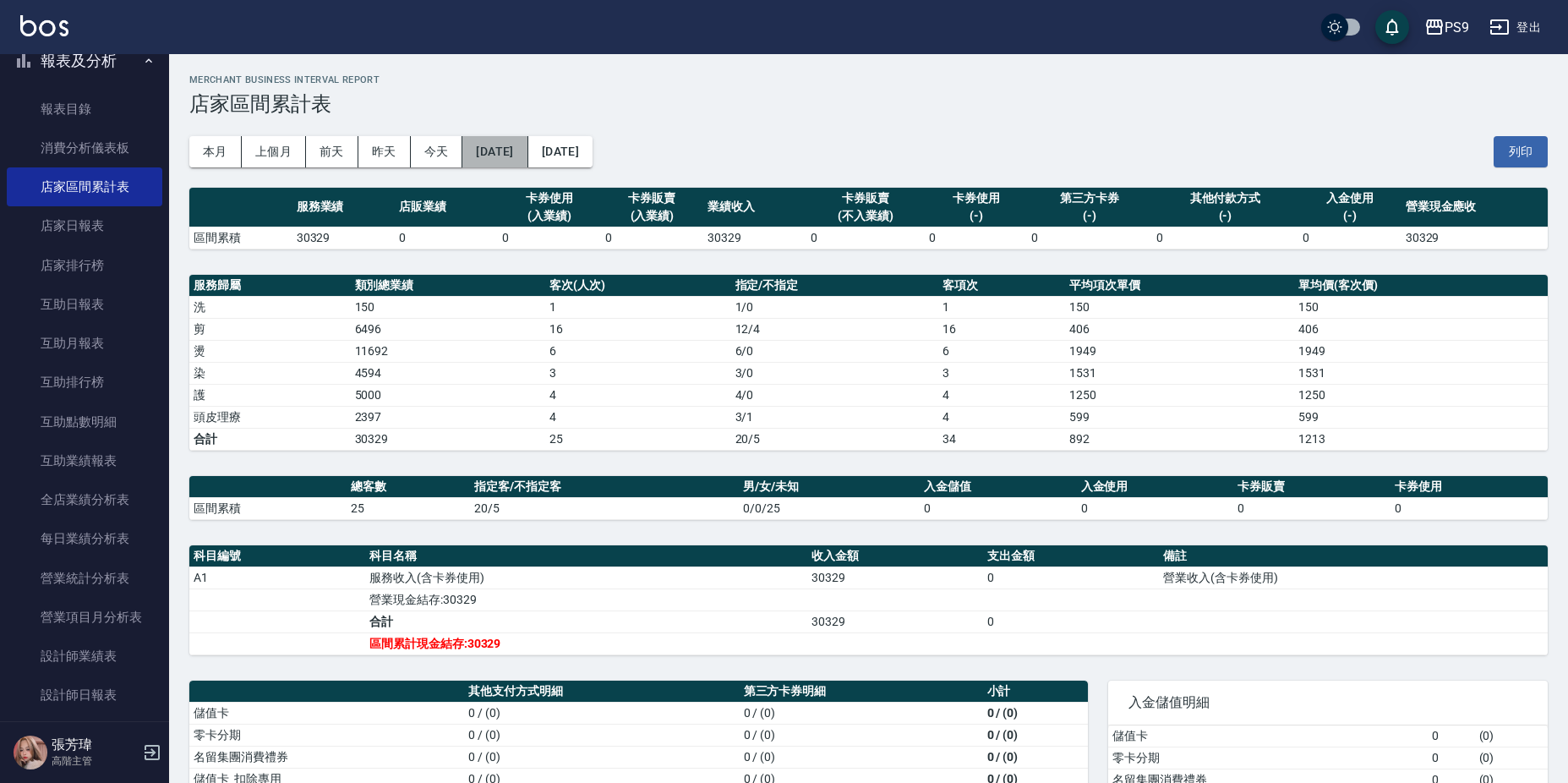
click at [517, 165] on button "[DATE]" at bounding box center [495, 151] width 65 height 31
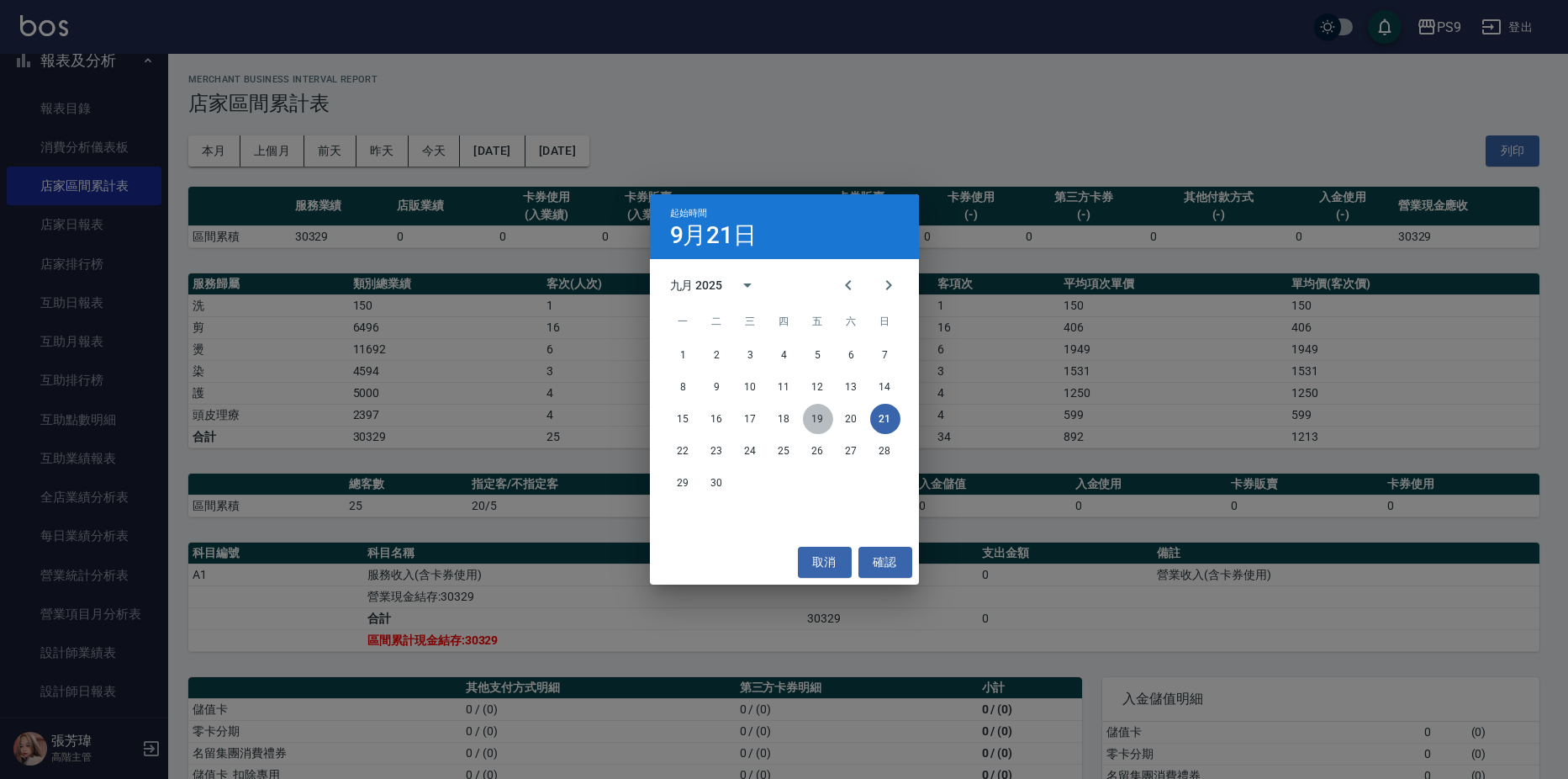
click at [818, 415] on button "19" at bounding box center [817, 419] width 30 height 30
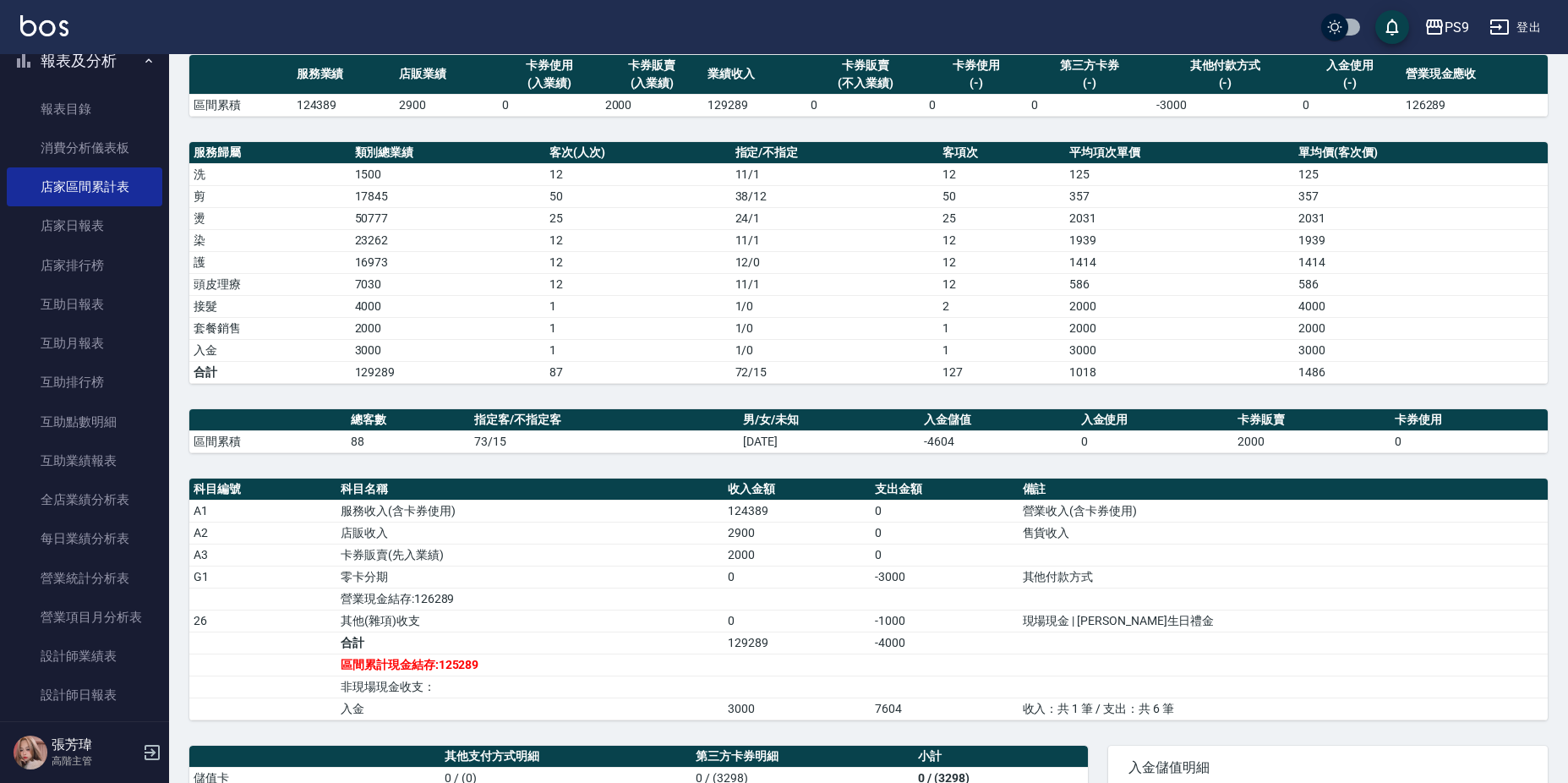
scroll to position [313, 0]
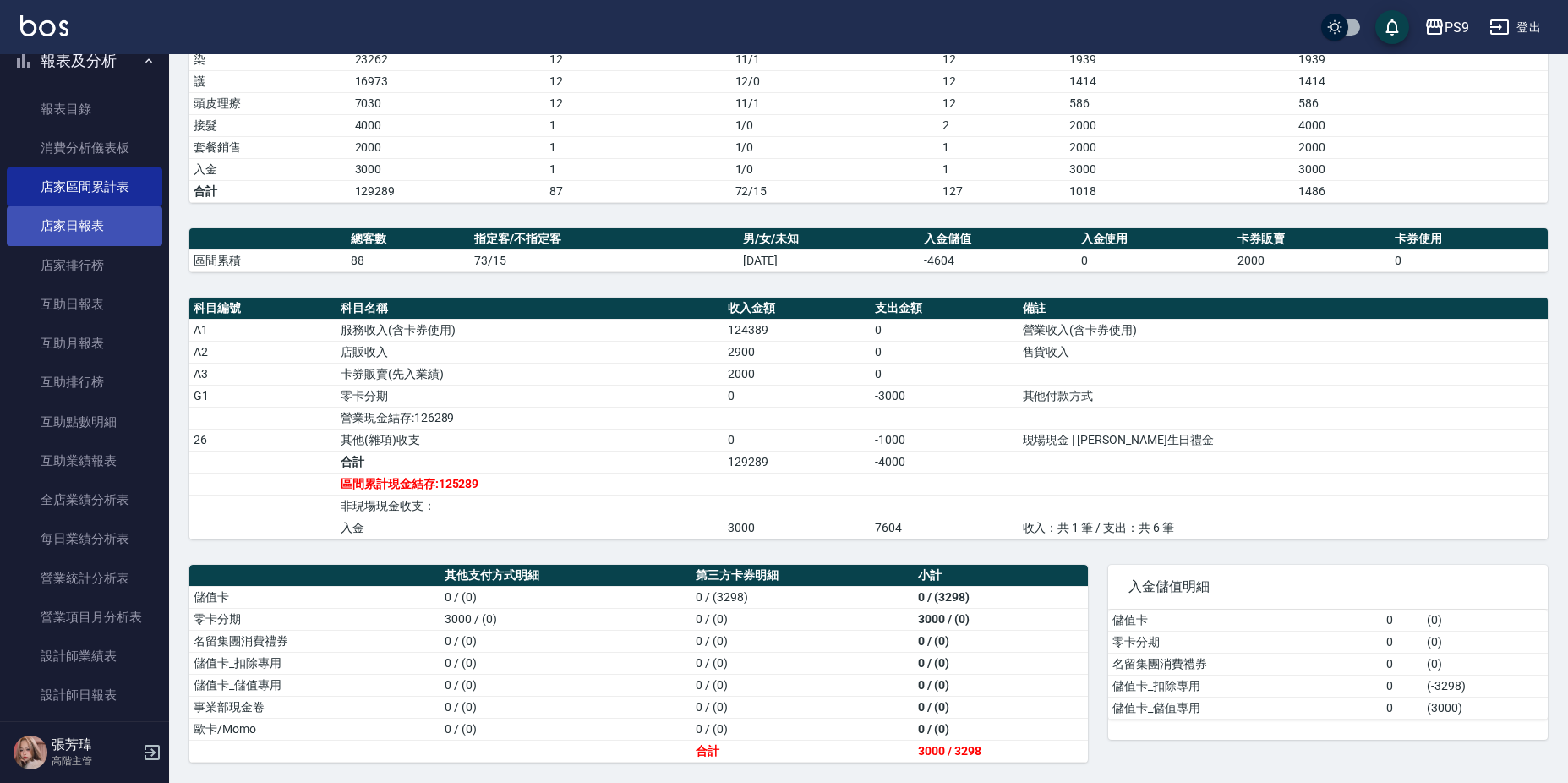
click at [121, 222] on link "店家日報表" at bounding box center [85, 226] width 155 height 39
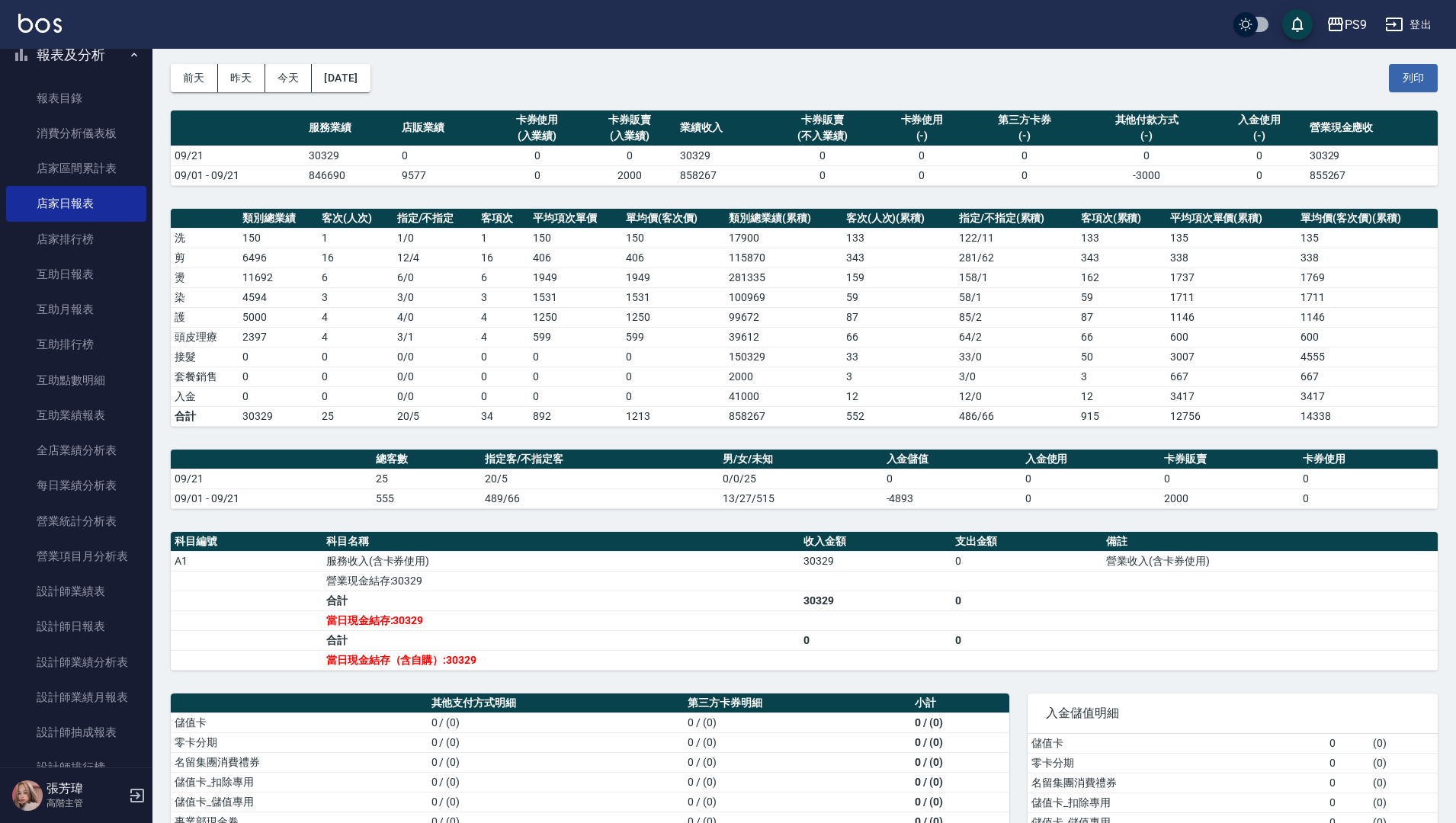
scroll to position [126, 0]
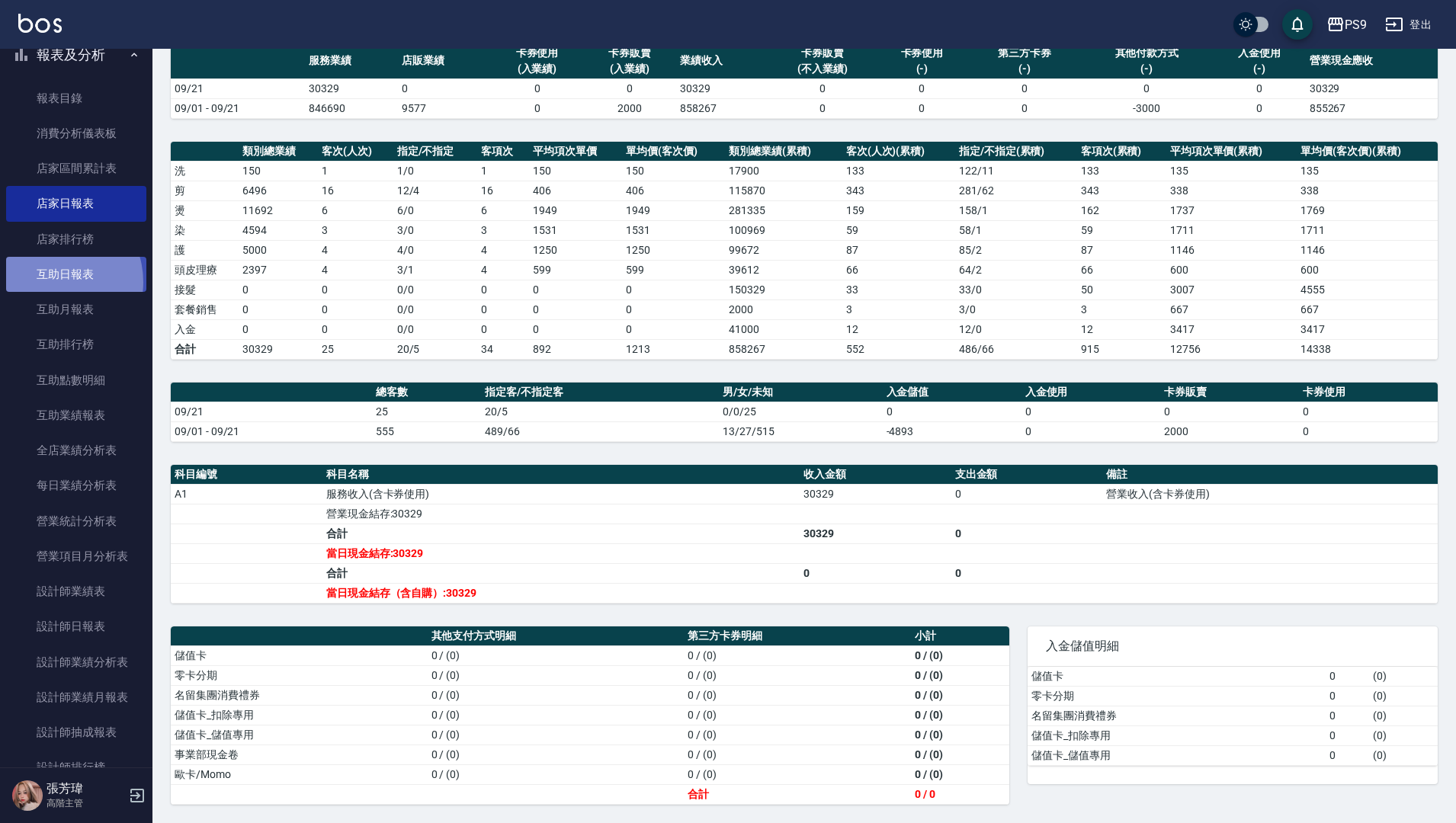
click at [52, 281] on link "互助日報表" at bounding box center [76, 275] width 140 height 35
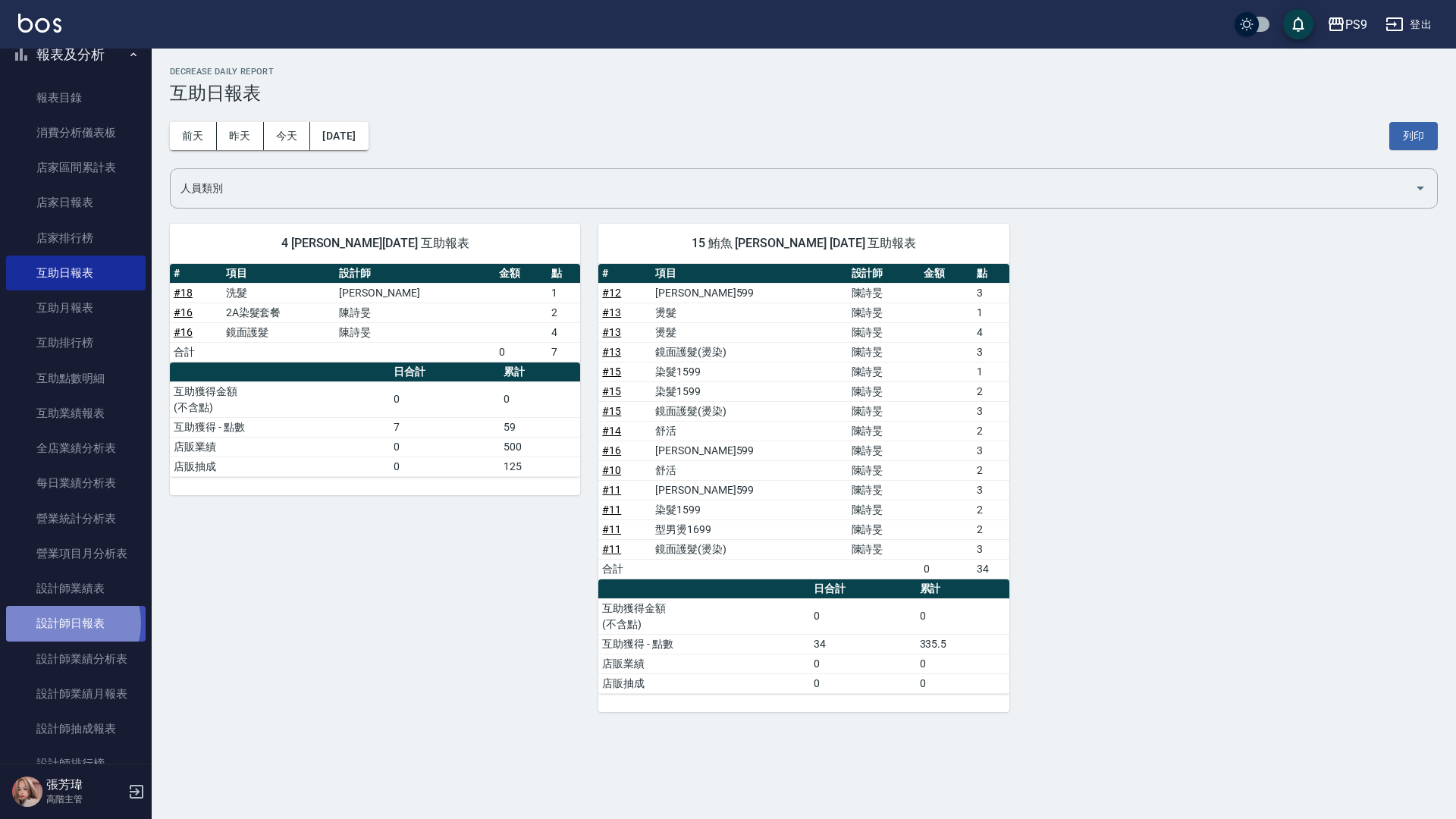
click at [70, 623] on link "設計師日報表" at bounding box center [76, 623] width 139 height 35
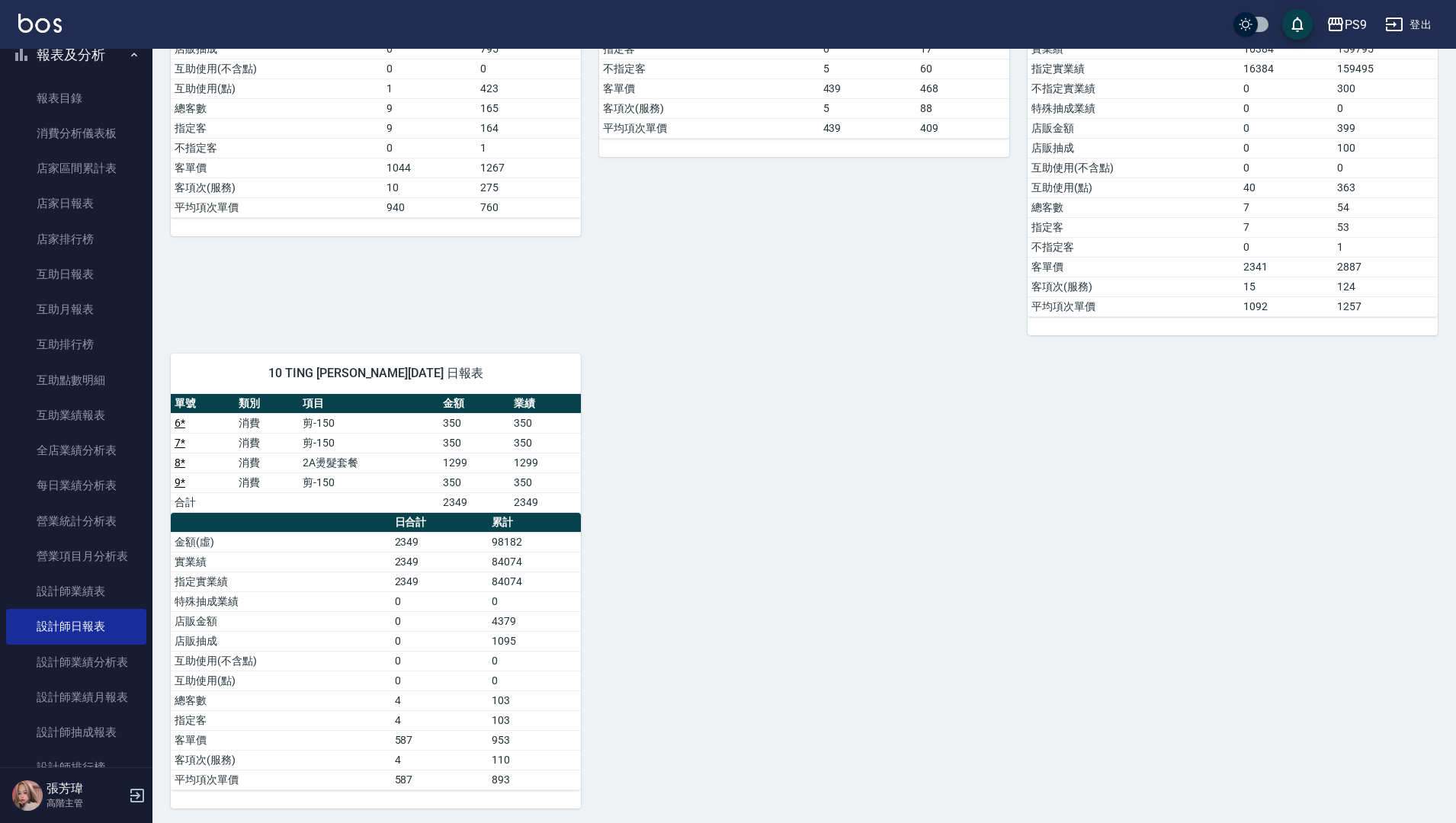
scroll to position [550, 0]
